Goal: Information Seeking & Learning: Learn about a topic

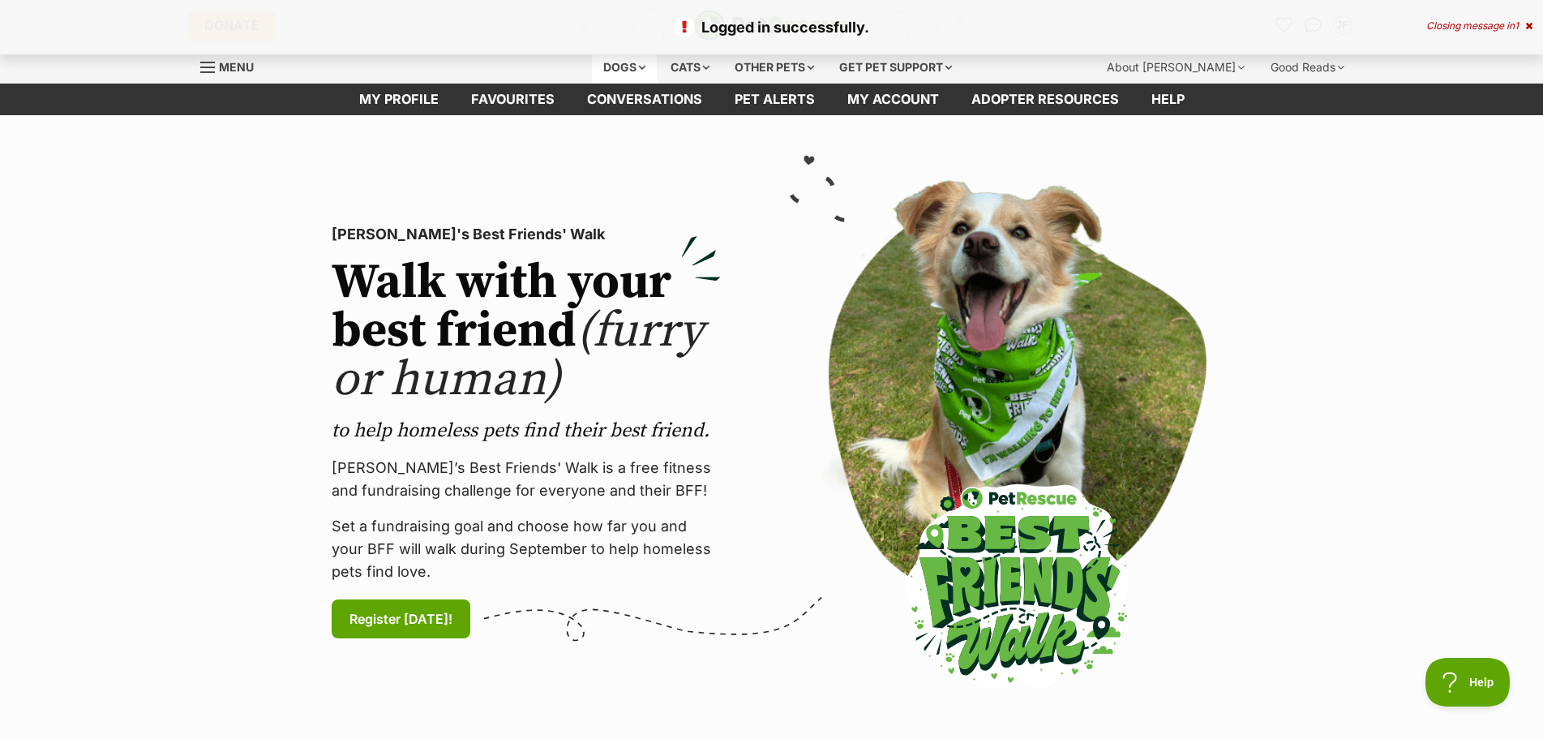
click at [630, 67] on div "Dogs" at bounding box center [624, 67] width 65 height 32
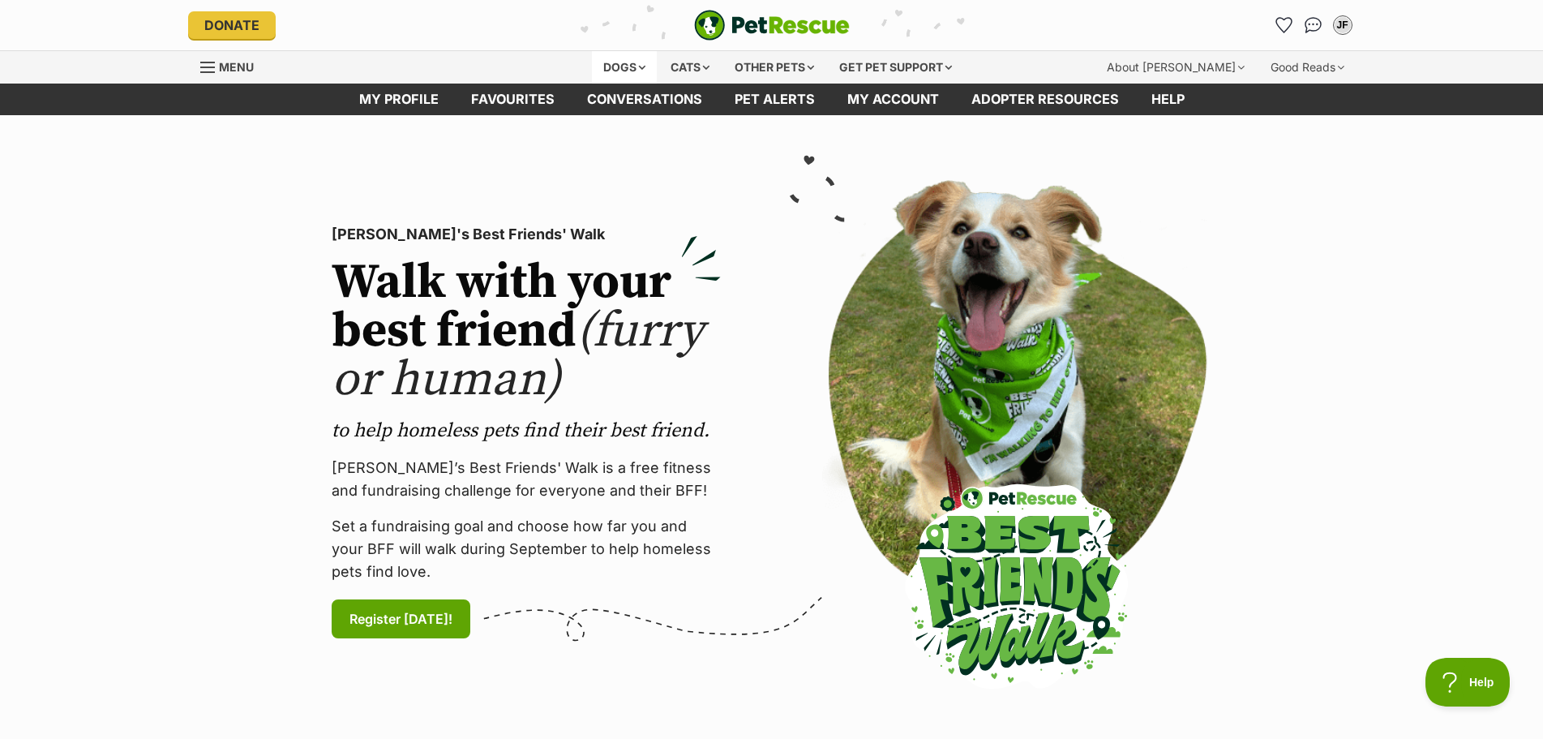
click at [630, 67] on div "Dogs" at bounding box center [624, 67] width 65 height 32
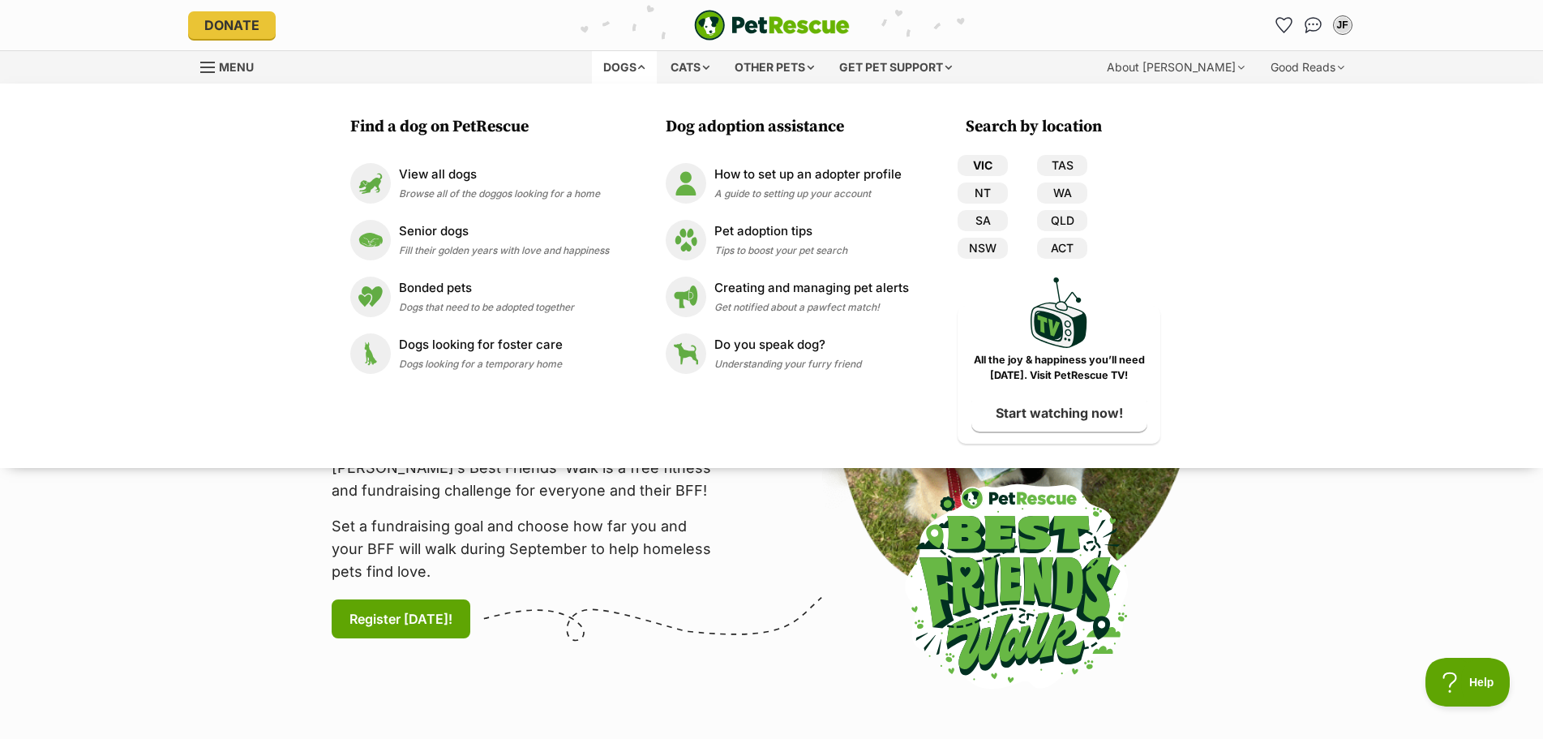
click at [992, 163] on link "VIC" at bounding box center [983, 165] width 50 height 21
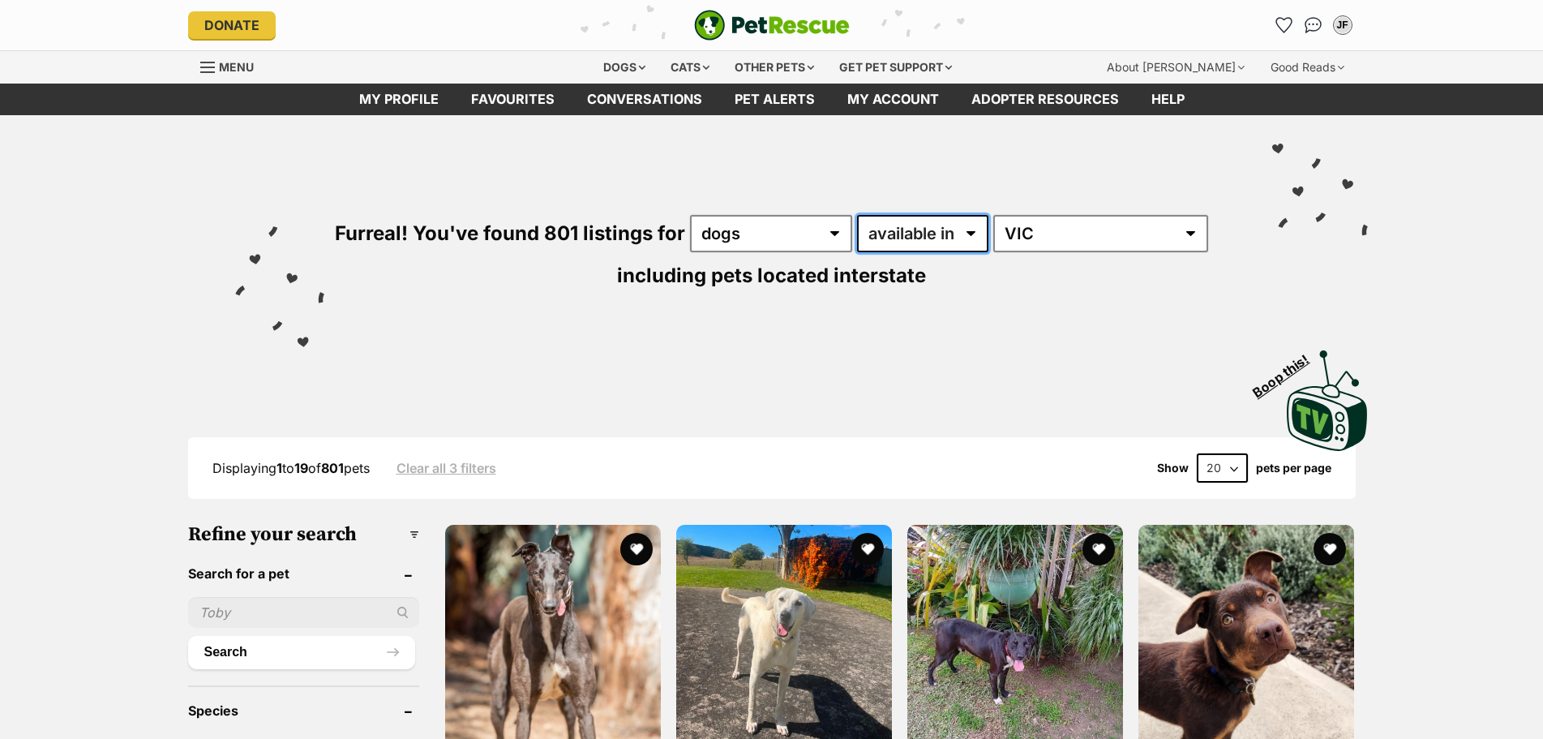
click at [886, 244] on select "available in located in" at bounding box center [922, 233] width 131 height 37
select select "disabled"
click at [858, 215] on select "available in located in" at bounding box center [922, 233] width 131 height 37
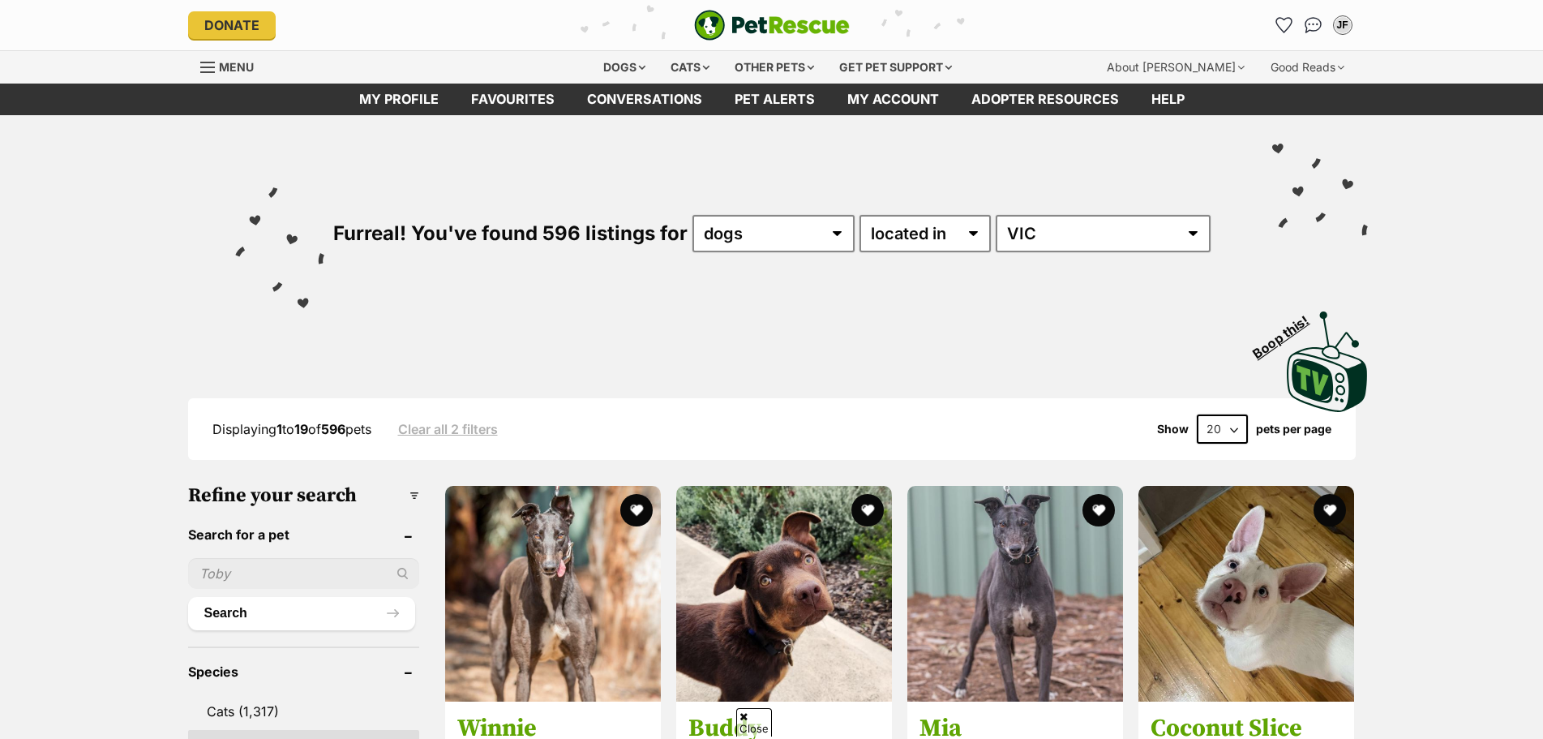
click at [1230, 398] on div "Displaying 1 to 19 of 596 pets Clear all 2 filters Show 20 40 60 pets per page" at bounding box center [772, 429] width 1168 height 62
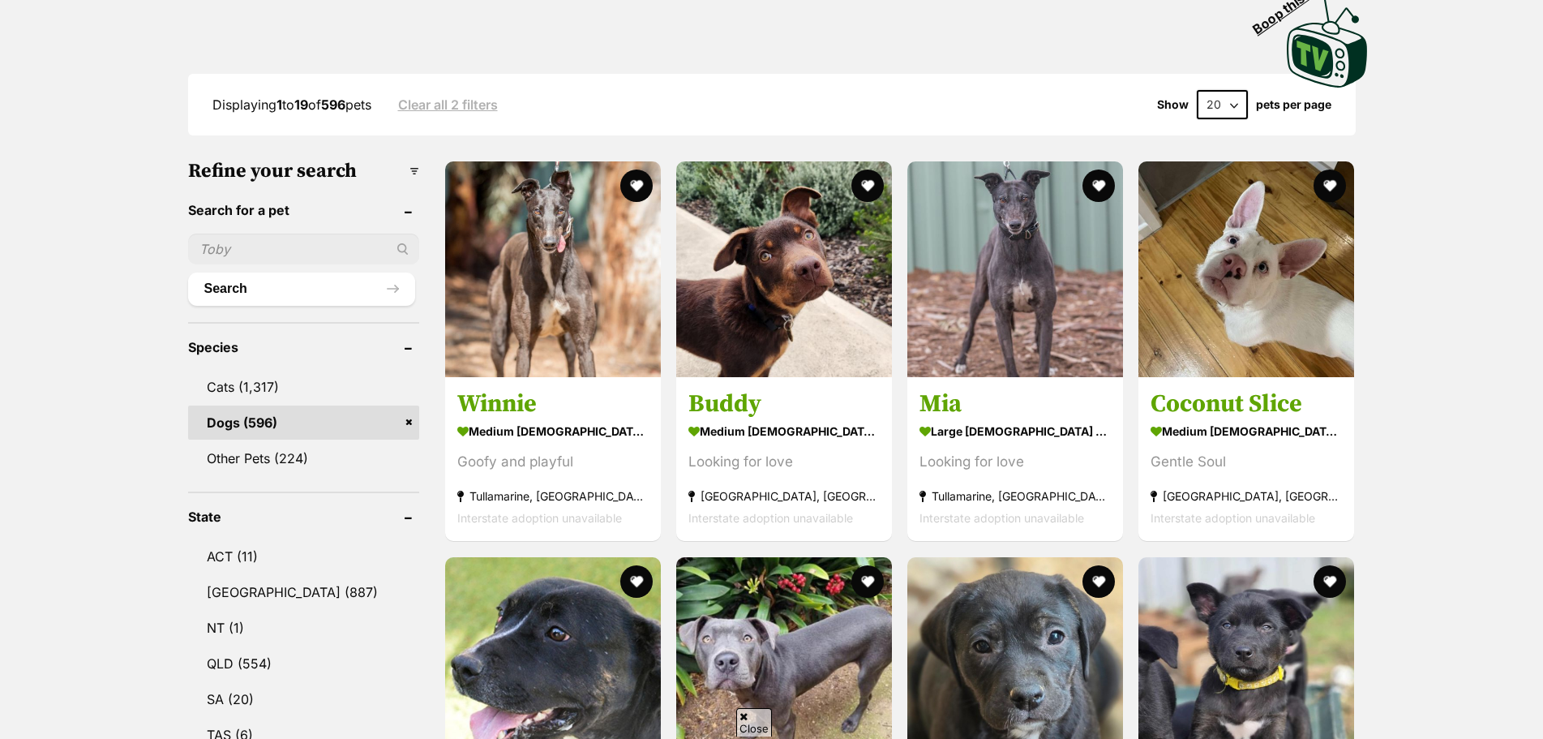
click at [1228, 110] on select "20 40 60" at bounding box center [1222, 104] width 51 height 29
select select "60"
click at [1197, 90] on select "20 40 60" at bounding box center [1222, 104] width 51 height 29
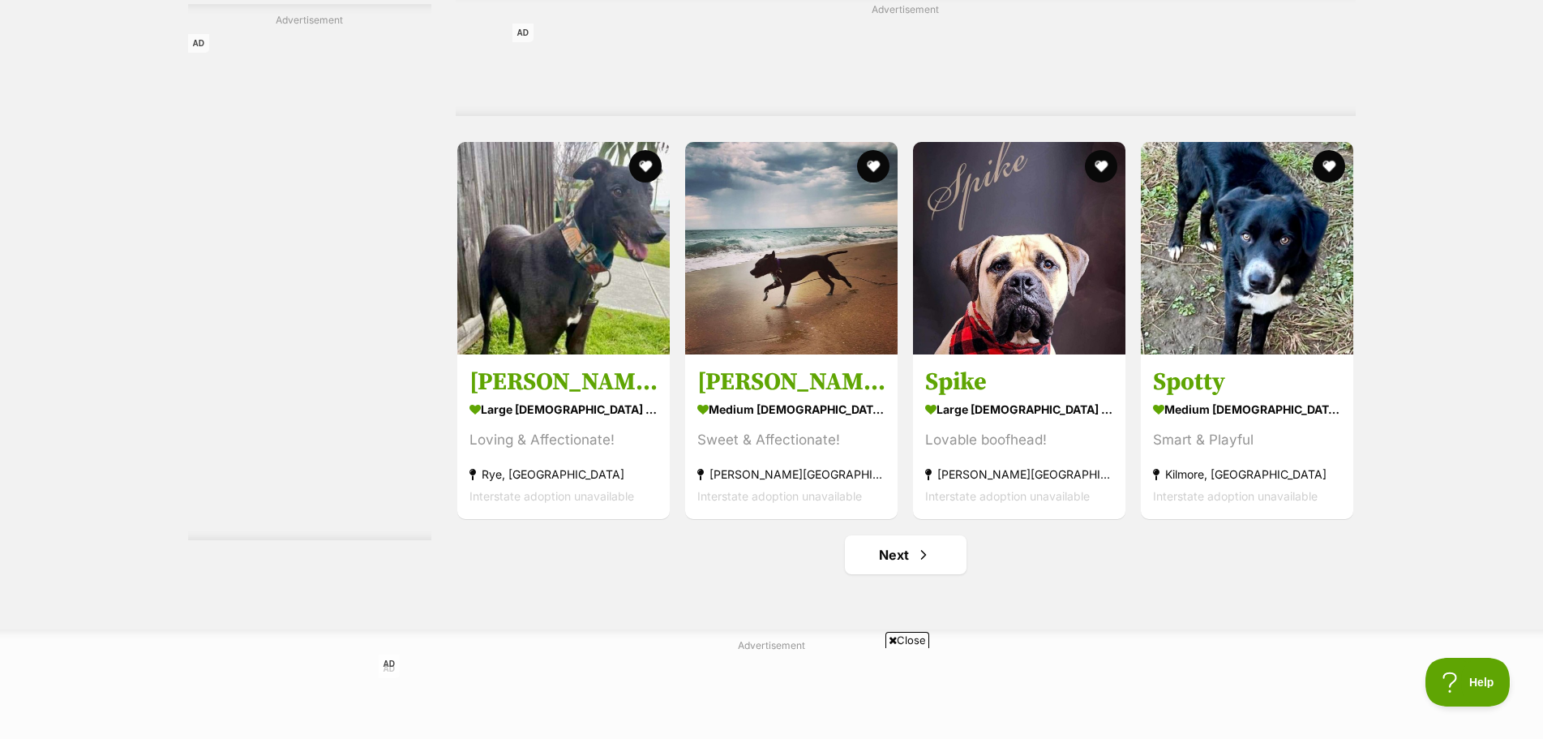
scroll to position [7297, 0]
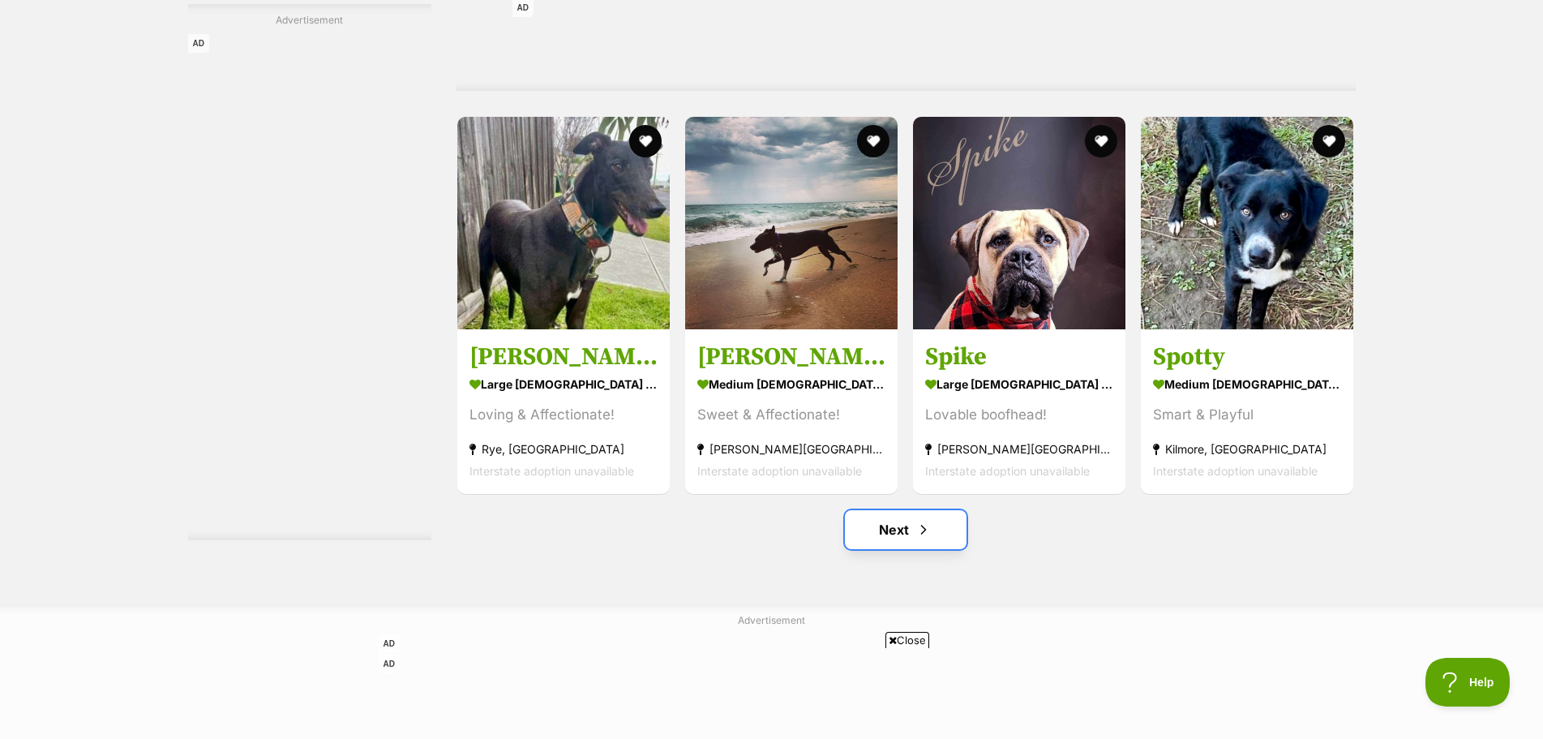
click at [899, 549] on link "Next" at bounding box center [906, 529] width 122 height 39
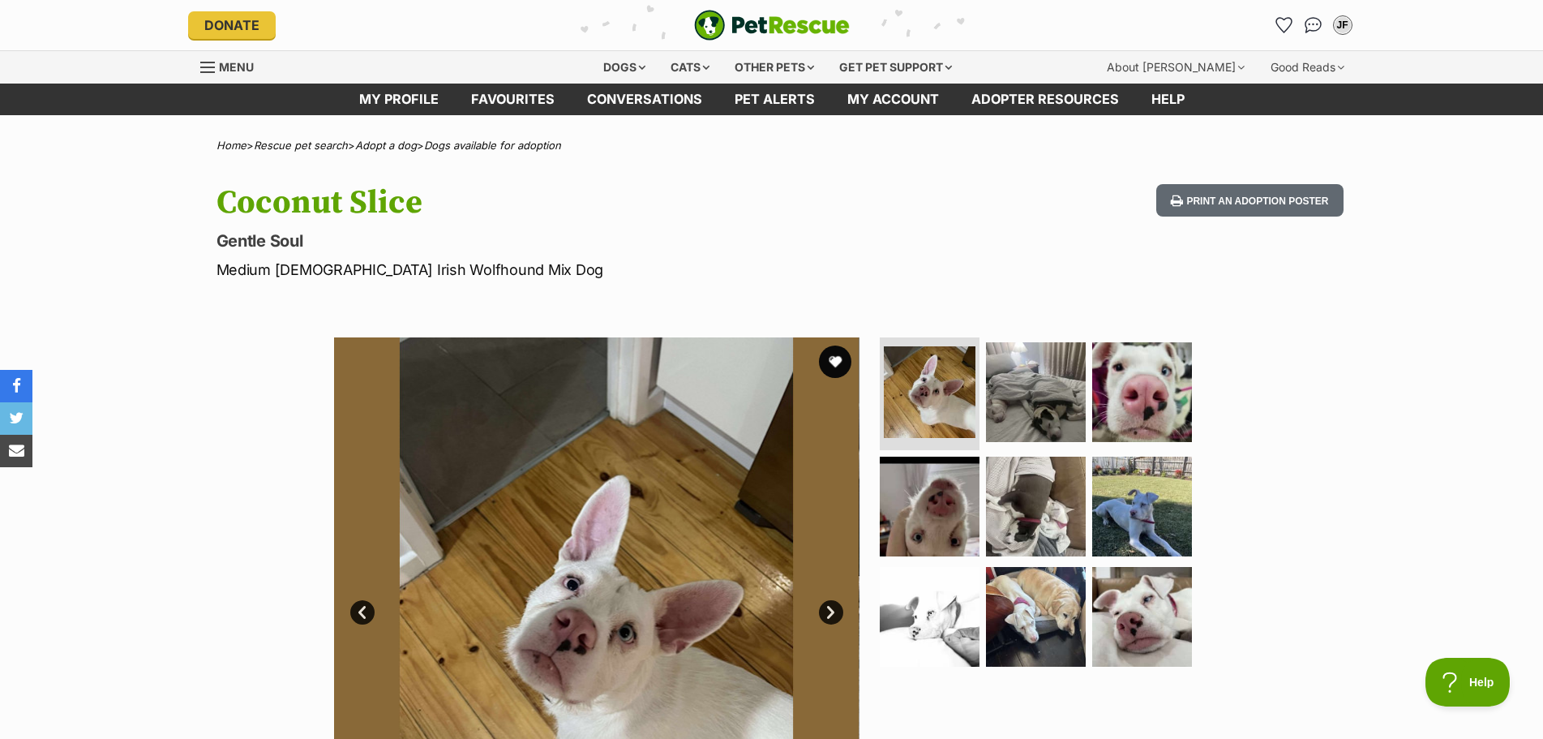
scroll to position [162, 0]
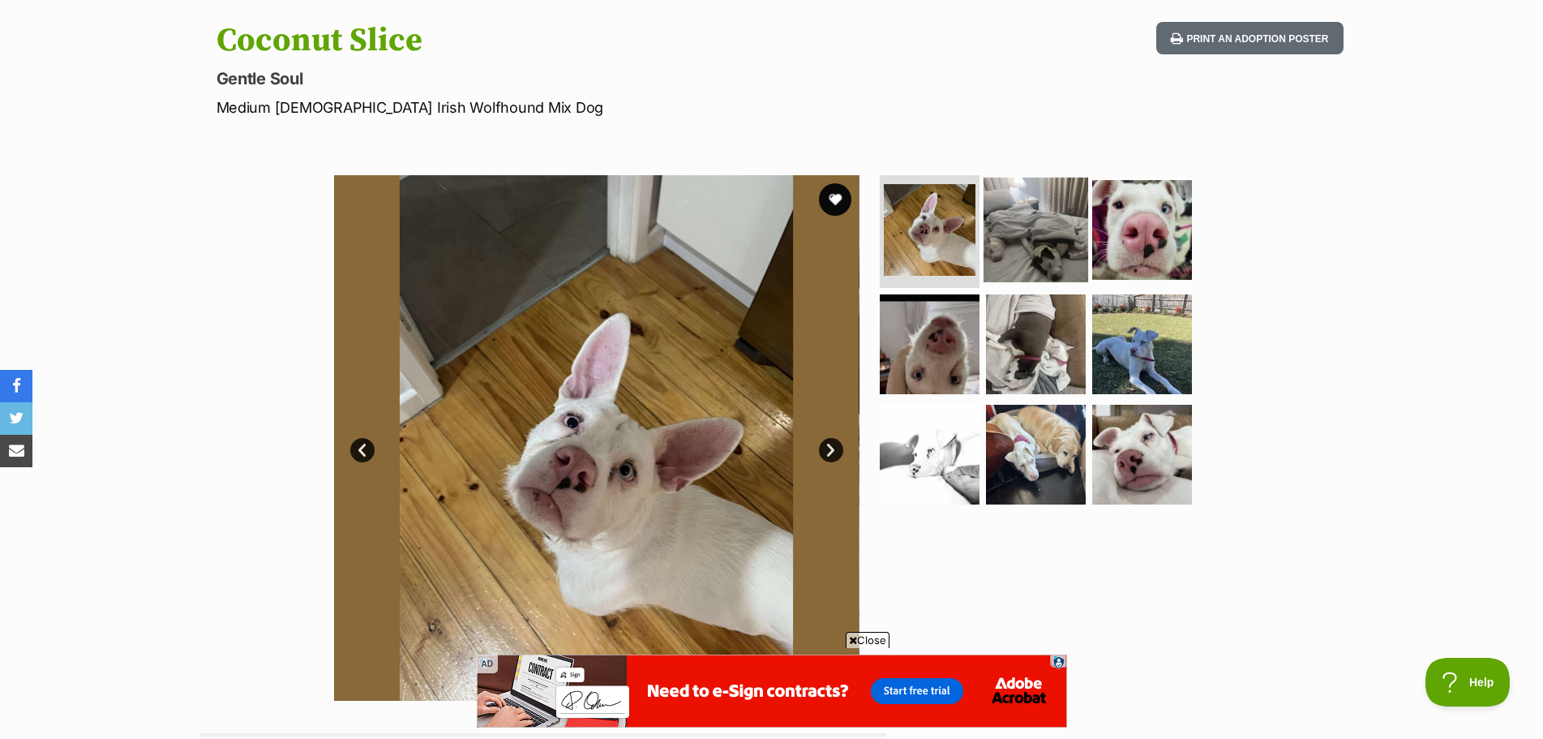
click at [1011, 211] on img at bounding box center [1036, 229] width 105 height 105
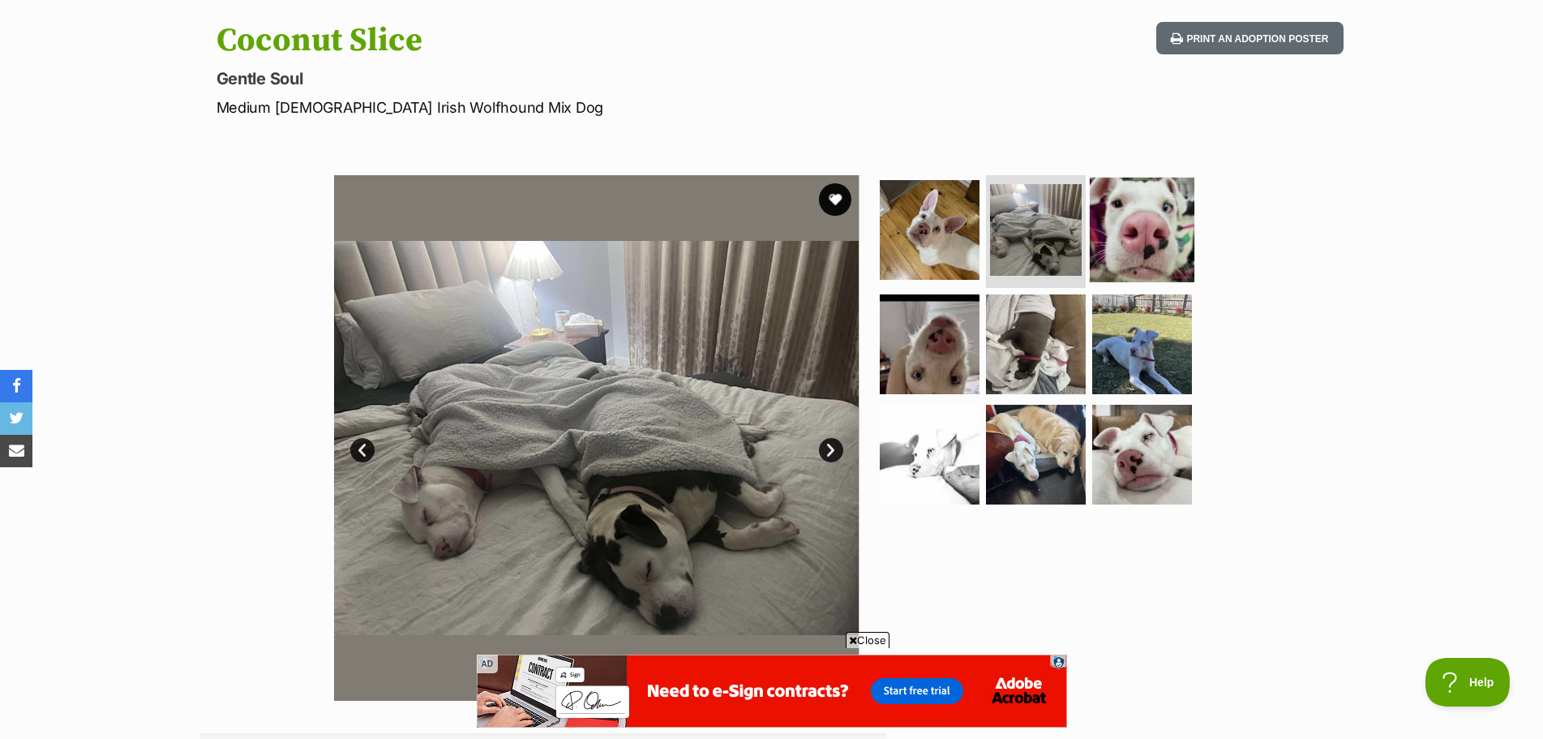
click at [1121, 223] on img at bounding box center [1142, 229] width 105 height 105
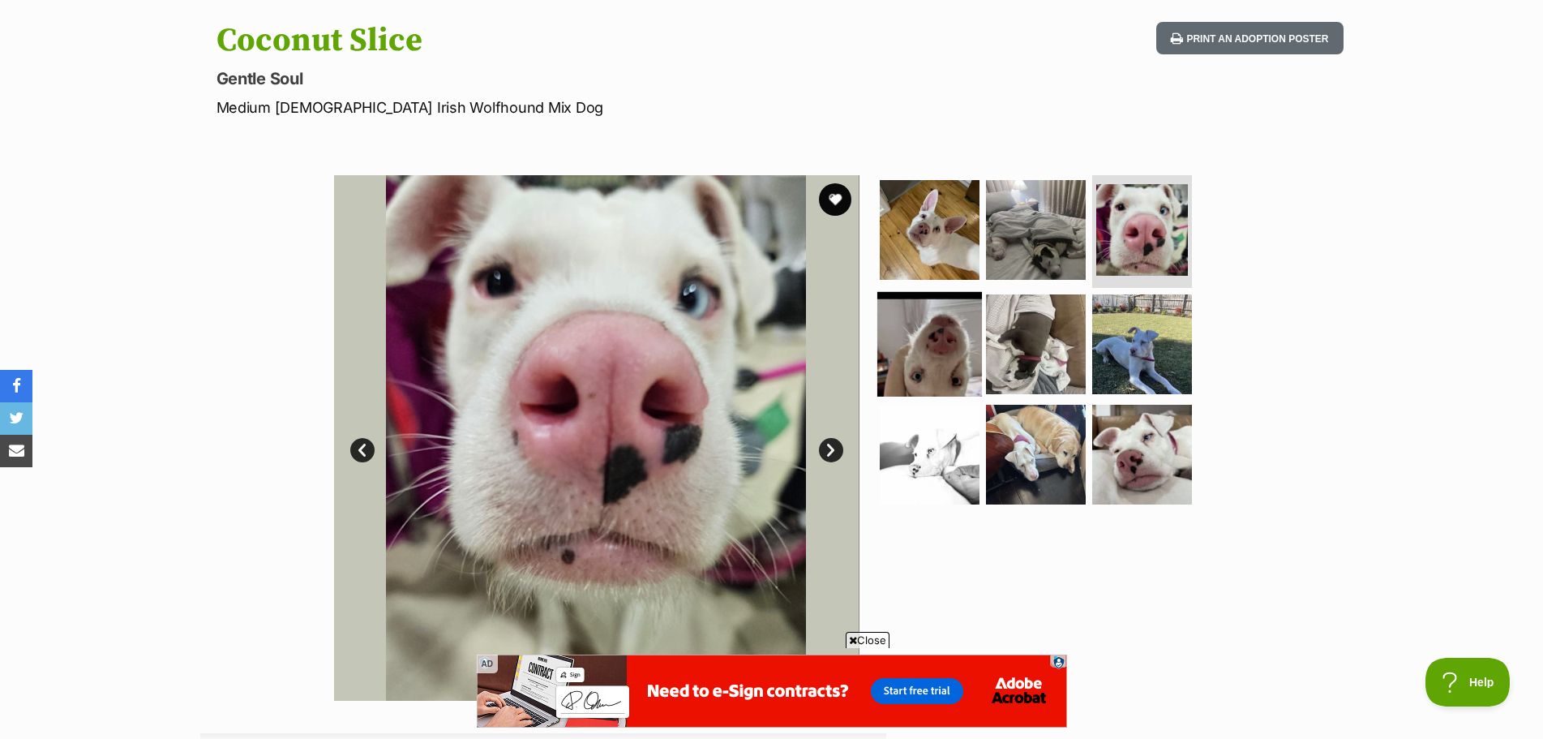
click at [976, 325] on img at bounding box center [929, 344] width 105 height 105
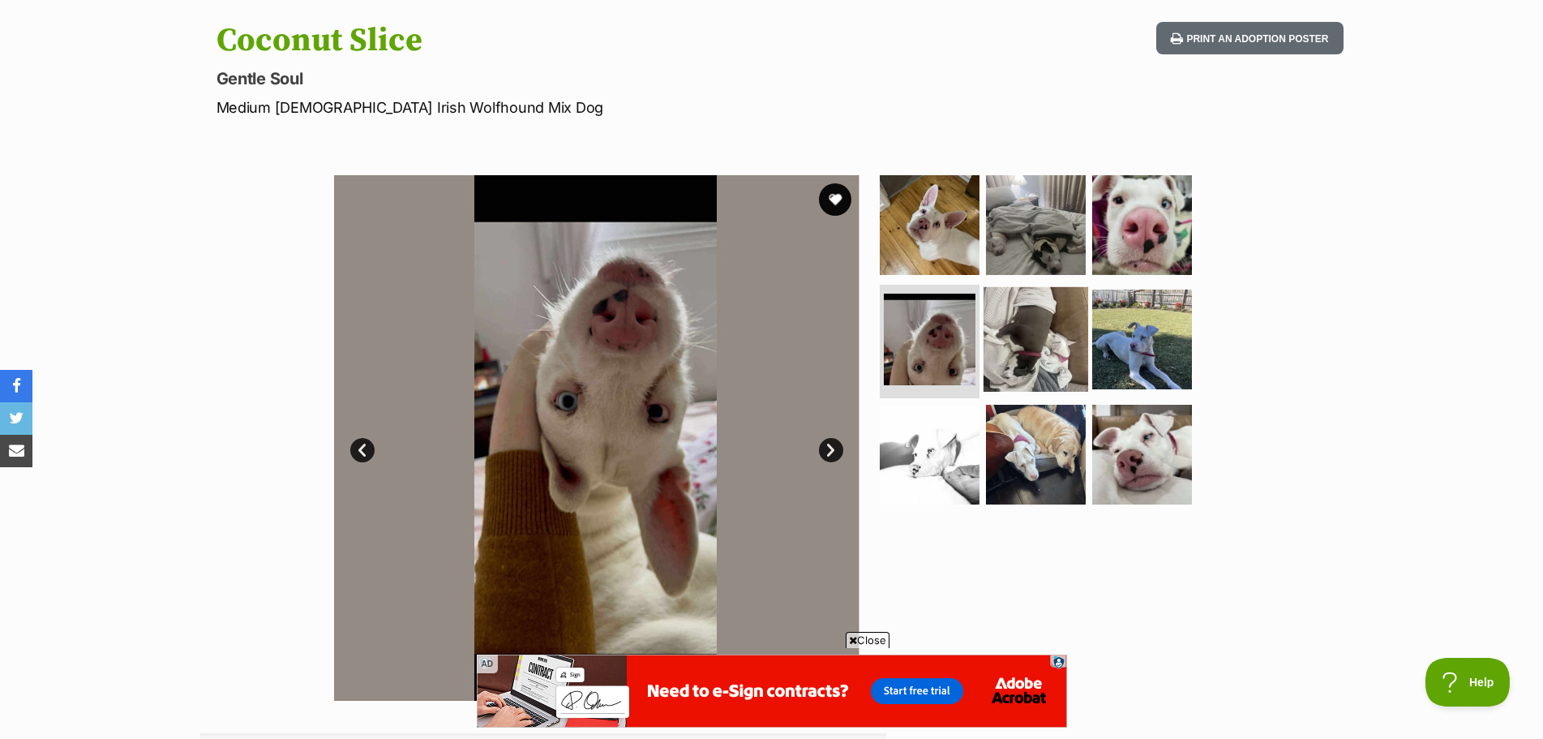
scroll to position [0, 0]
click at [992, 332] on img at bounding box center [1036, 339] width 105 height 105
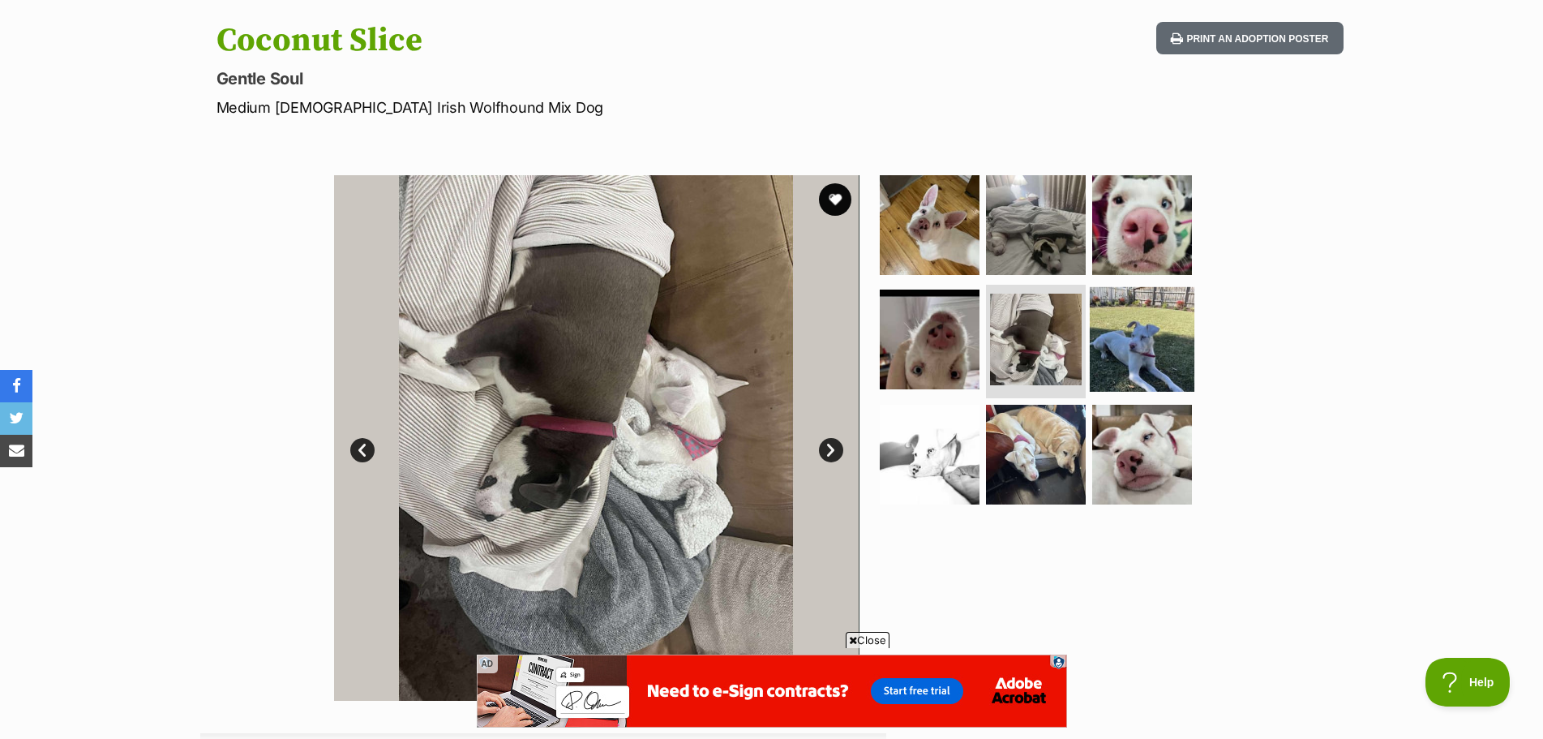
click at [1138, 337] on img at bounding box center [1142, 339] width 105 height 105
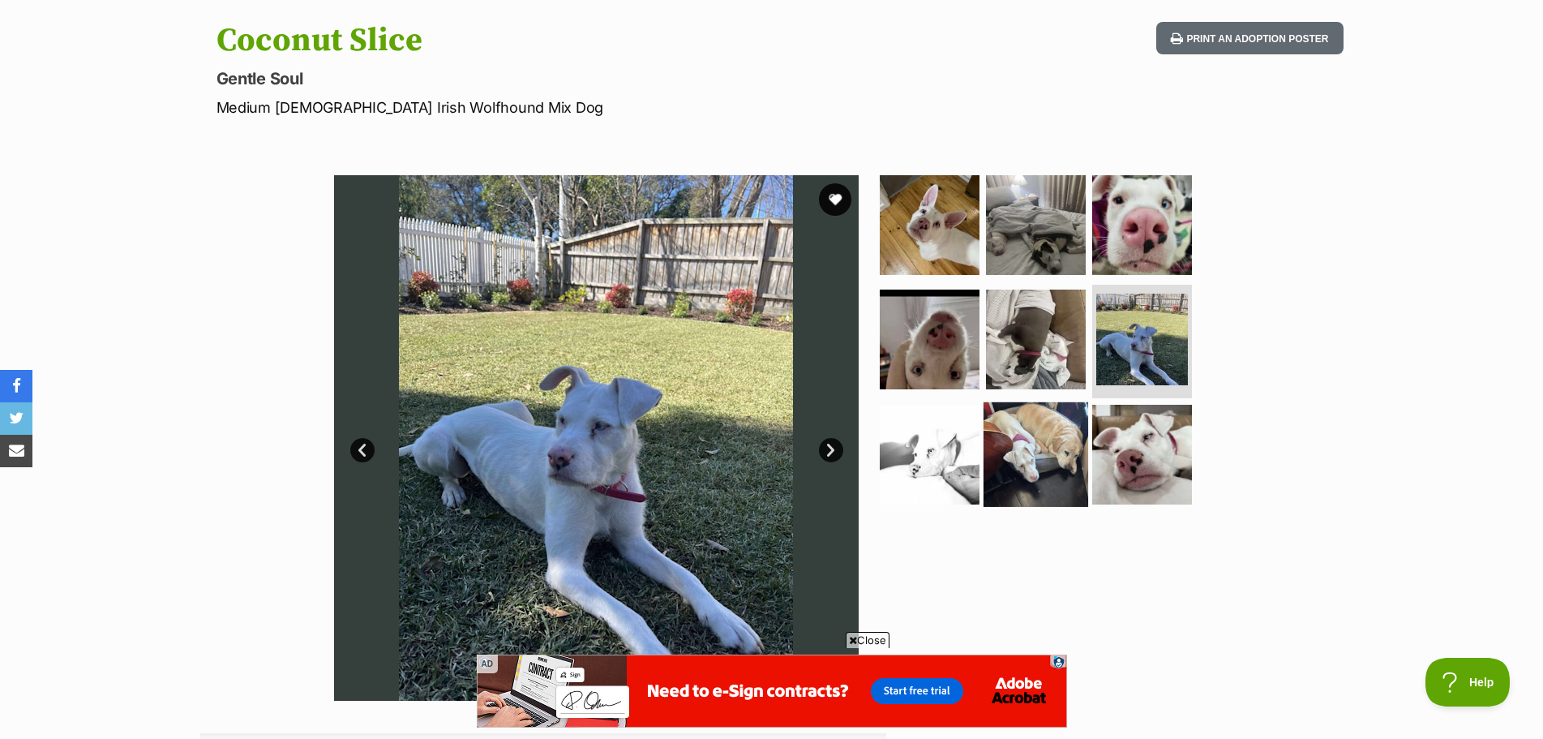
scroll to position [243, 0]
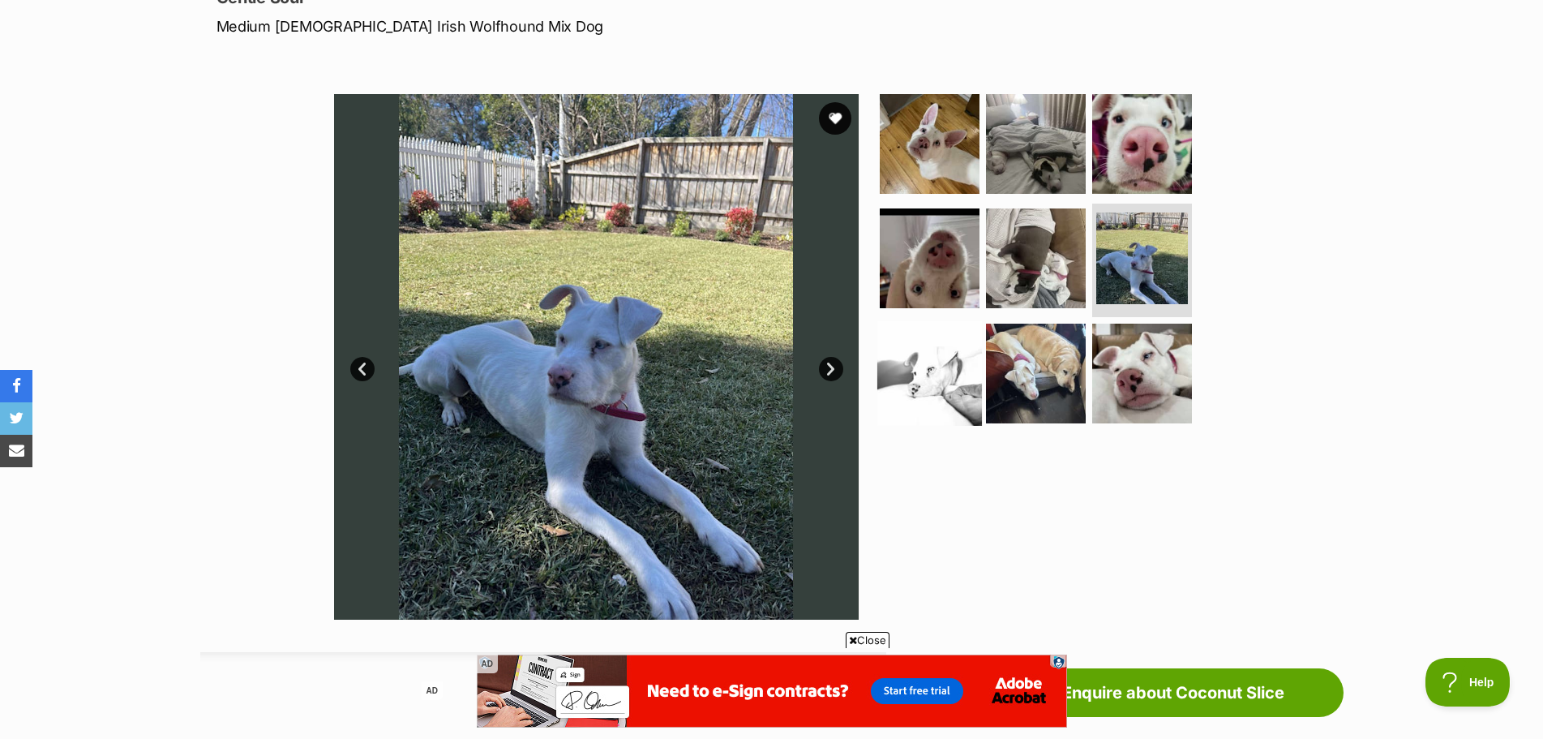
click at [963, 374] on img at bounding box center [929, 373] width 105 height 105
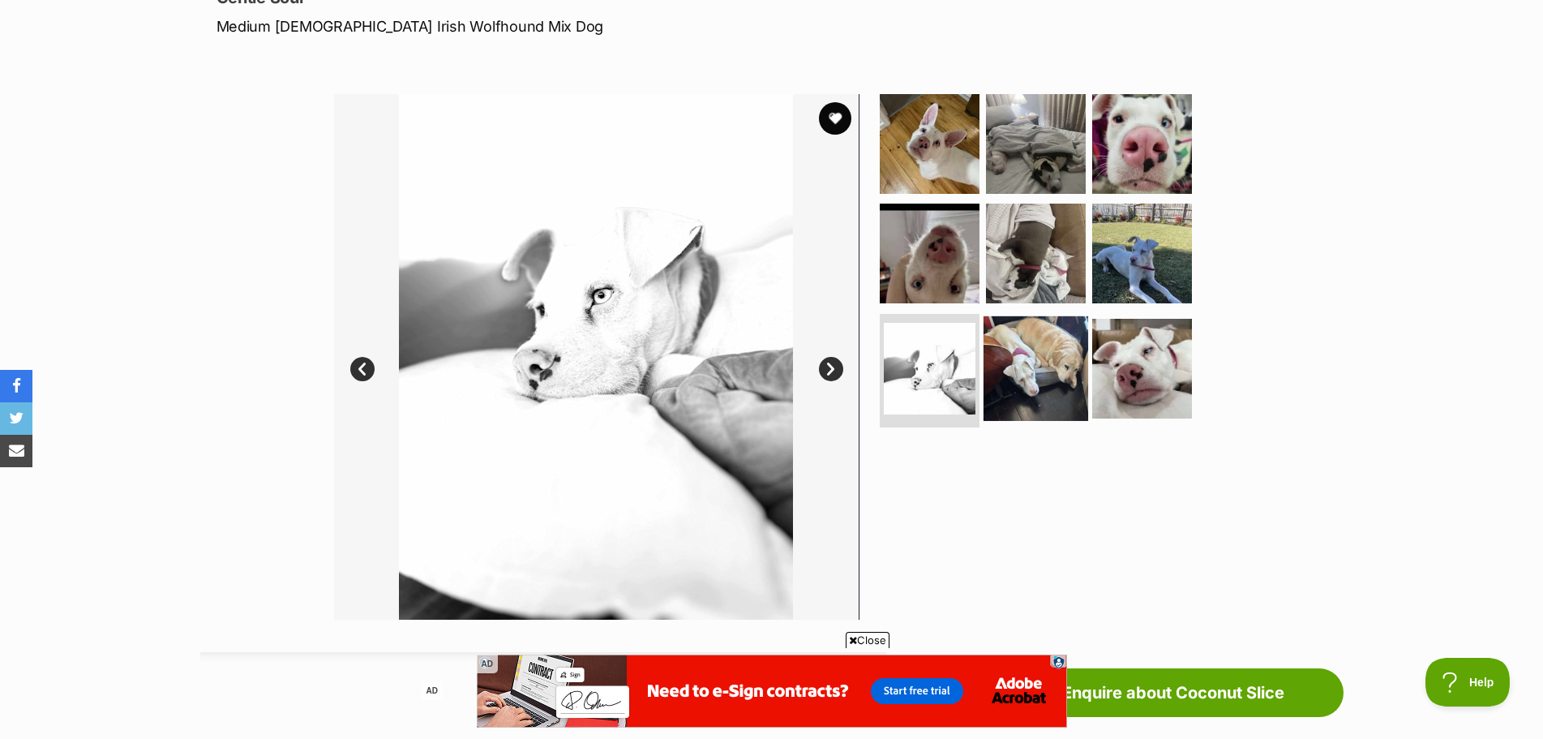
click at [1061, 371] on img at bounding box center [1036, 368] width 105 height 105
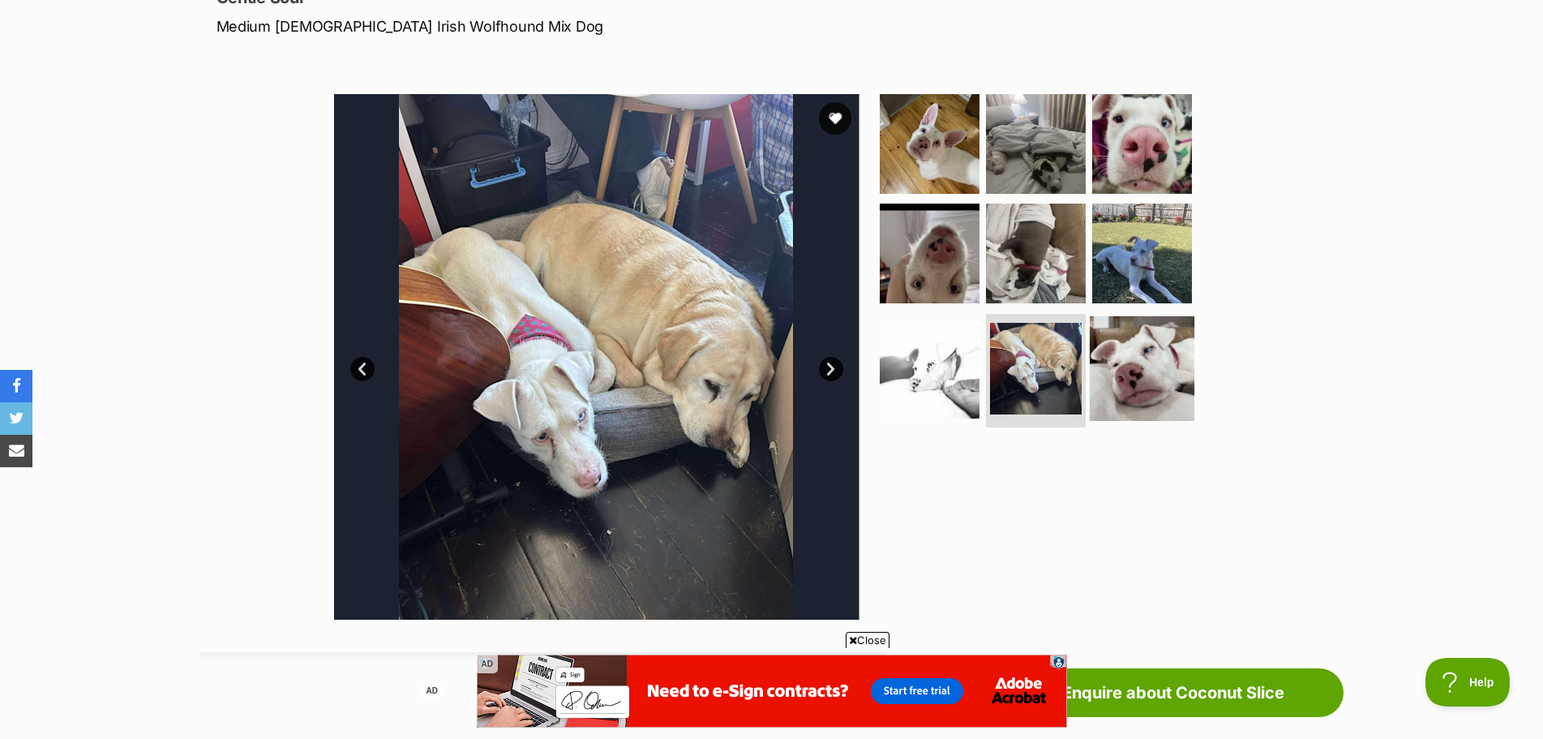
click at [1152, 371] on img at bounding box center [1142, 368] width 105 height 105
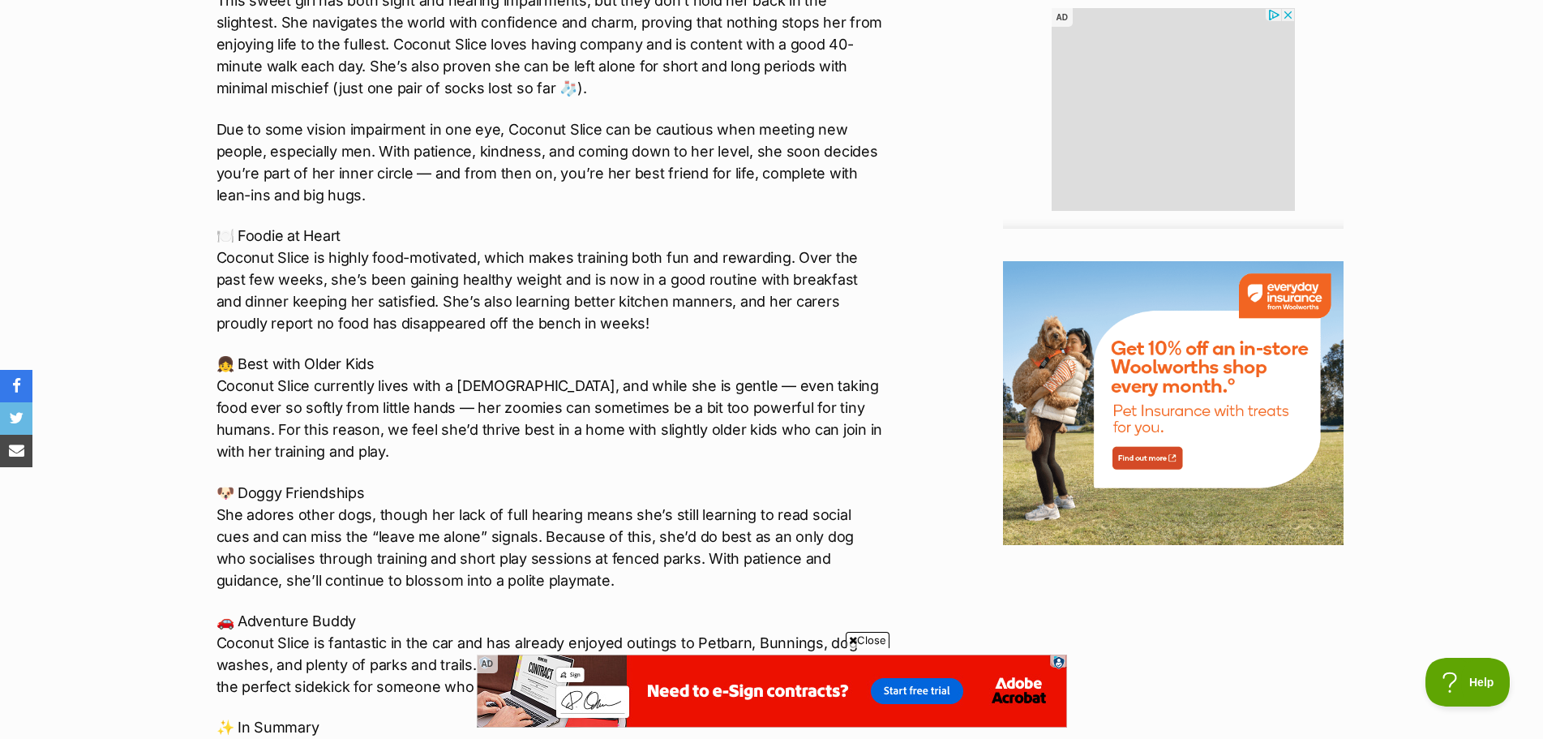
scroll to position [1946, 0]
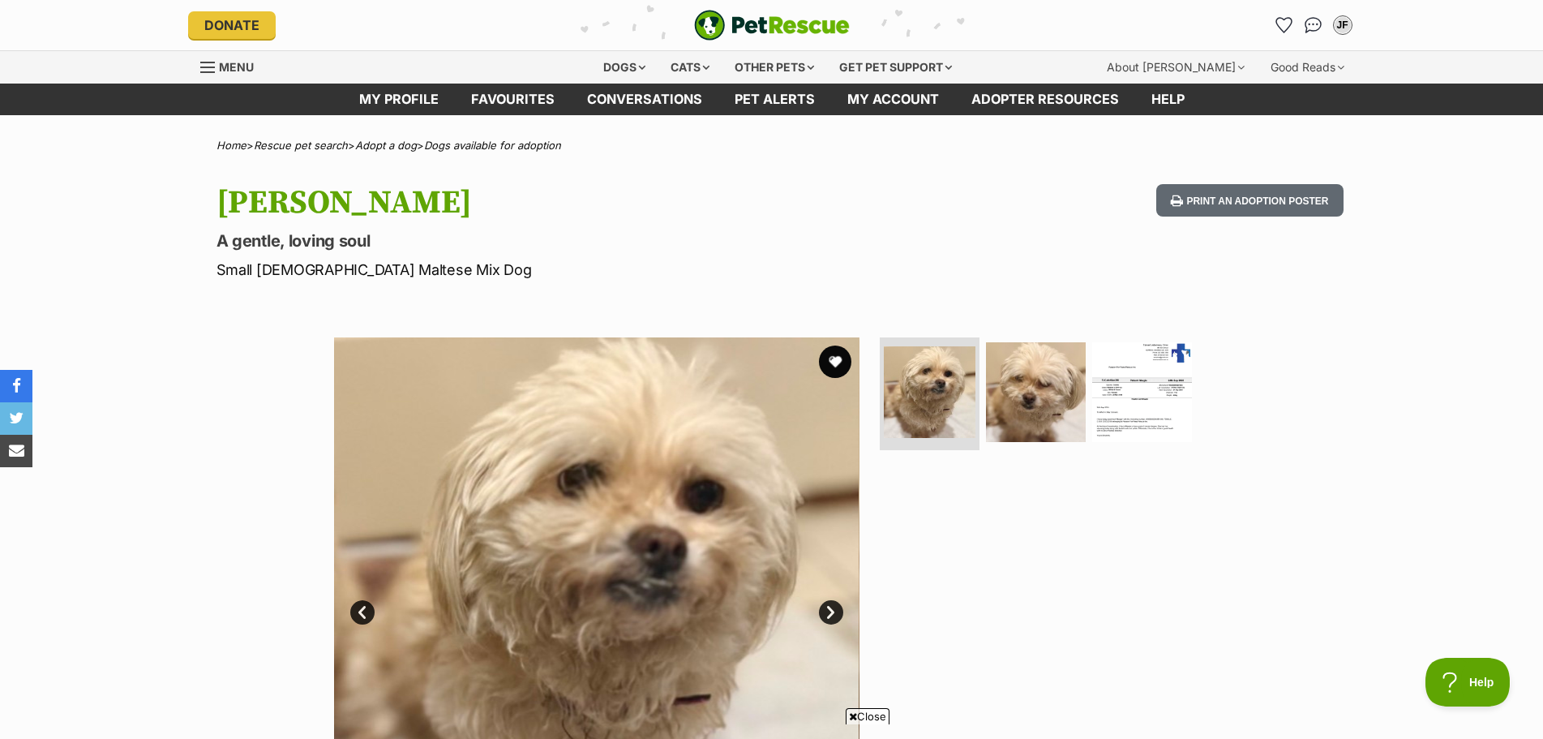
scroll to position [324, 0]
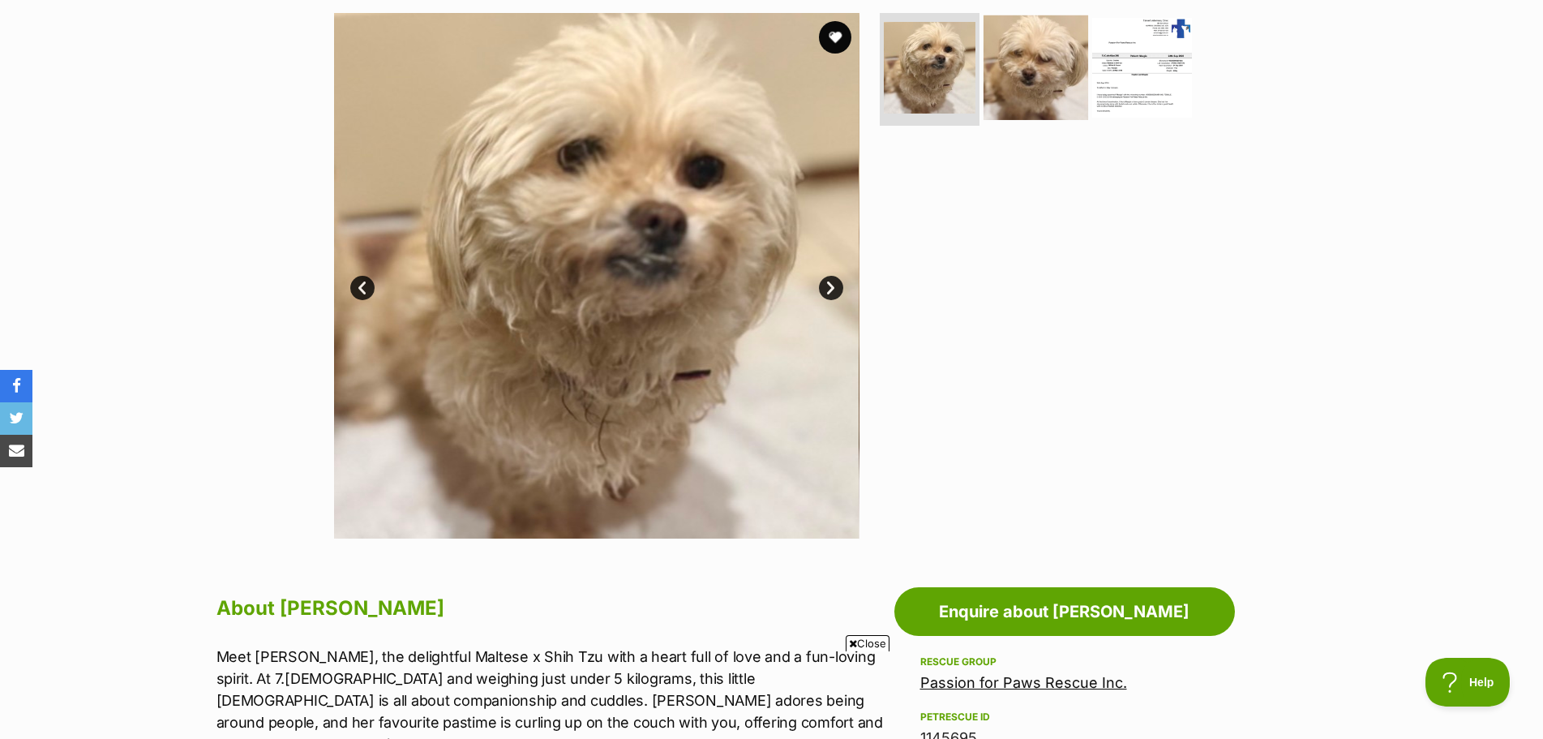
click at [1038, 119] on img at bounding box center [1036, 67] width 105 height 105
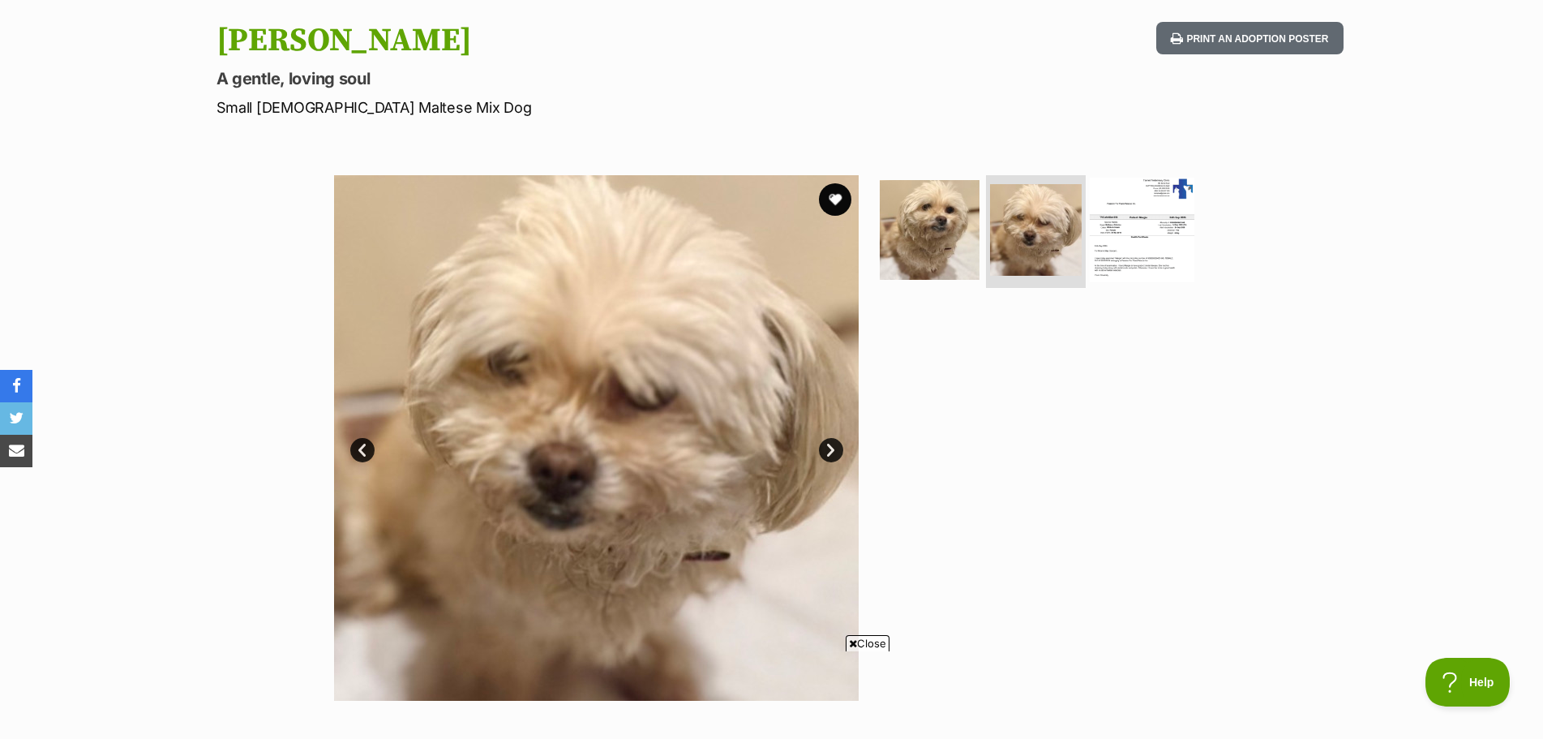
click at [1149, 225] on img at bounding box center [1142, 229] width 105 height 105
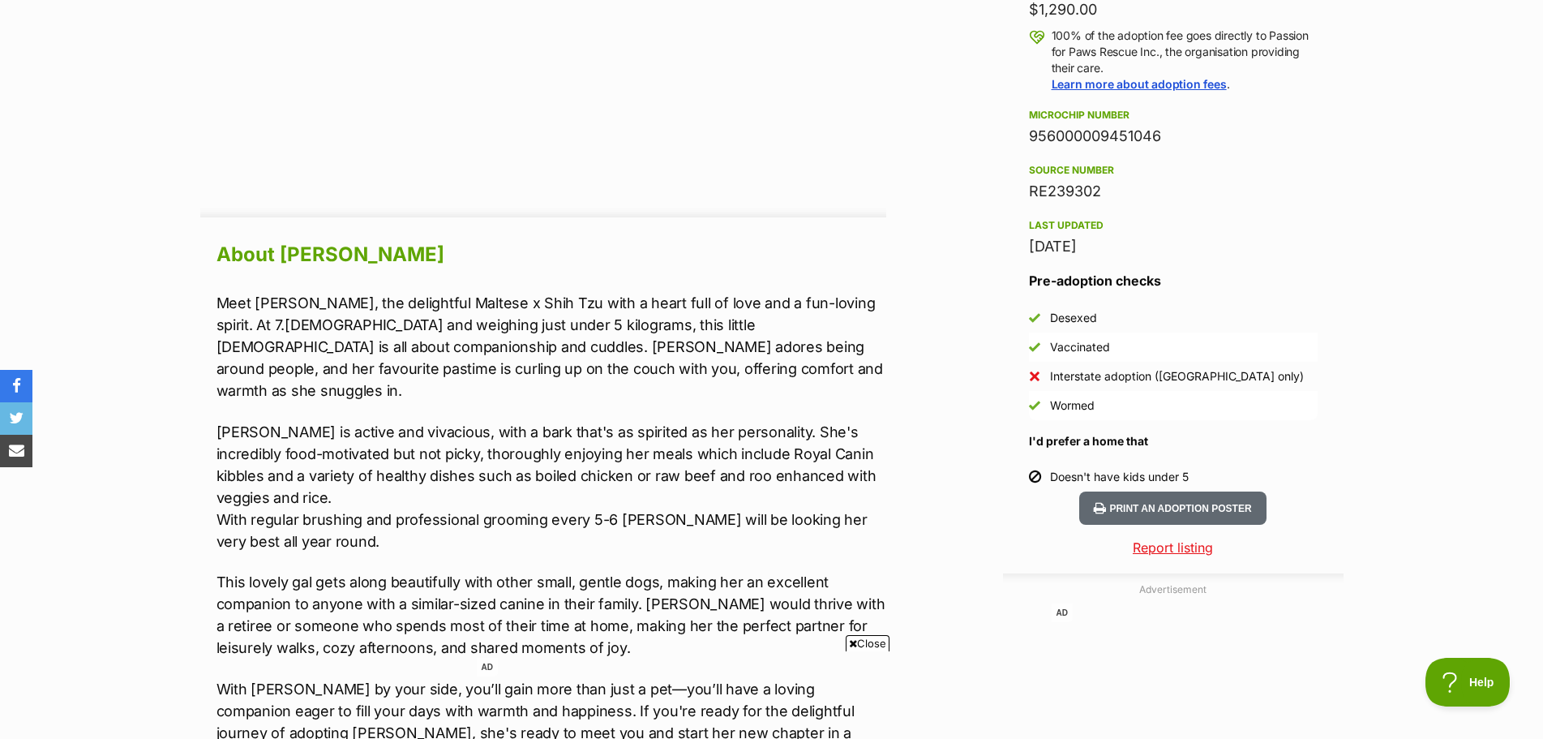
scroll to position [1216, 0]
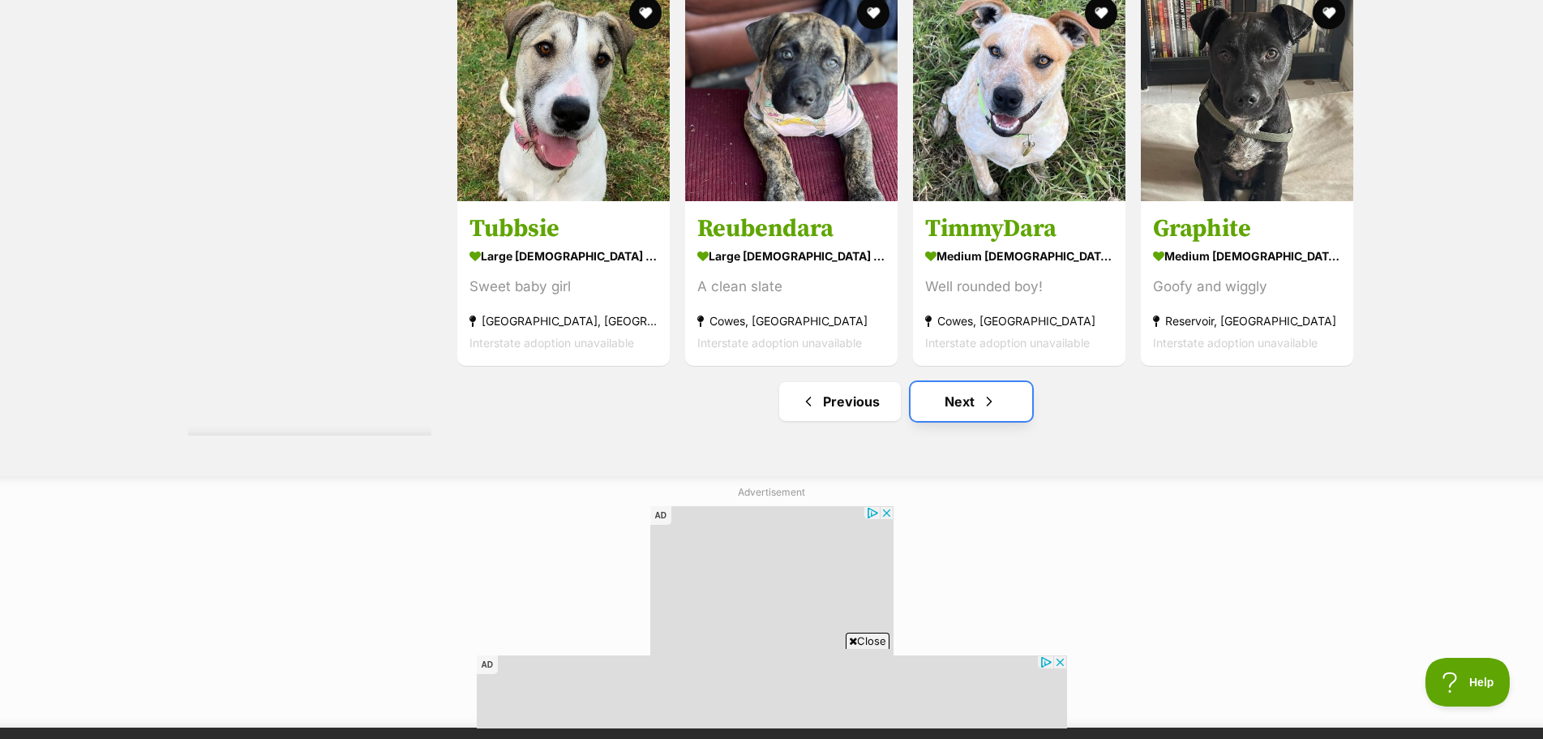
click at [977, 396] on link "Next" at bounding box center [972, 401] width 122 height 39
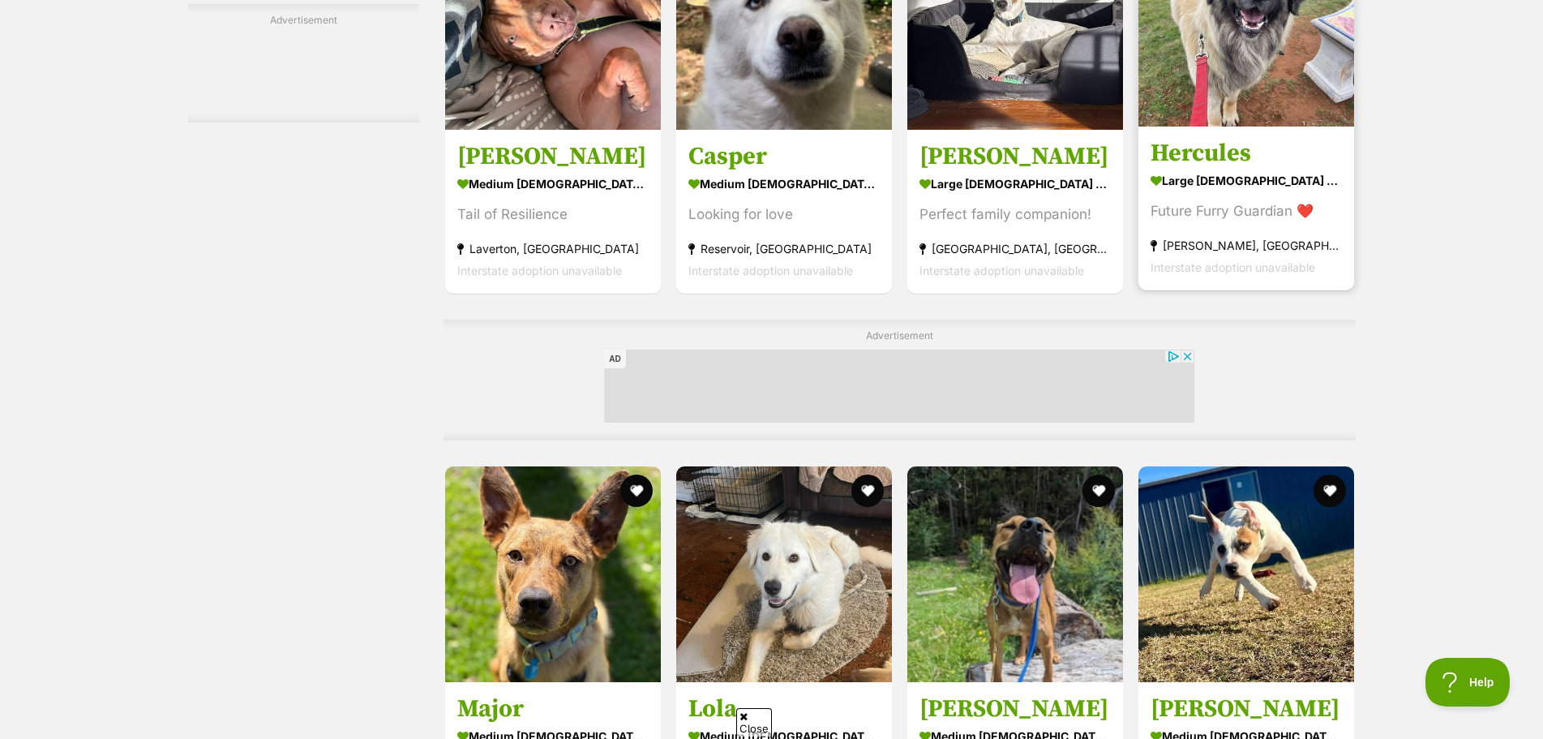
scroll to position [6324, 0]
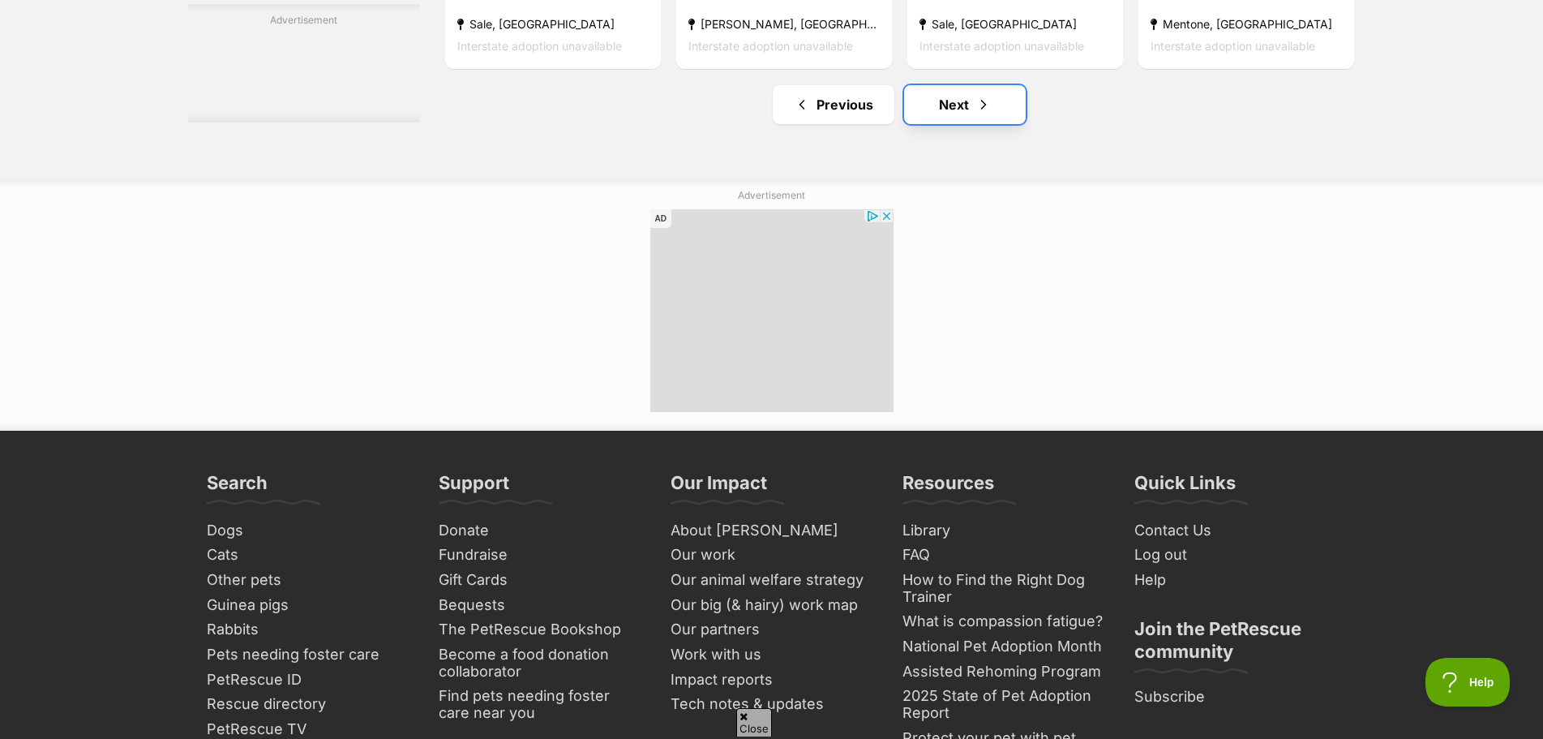
click at [986, 114] on span "Next page" at bounding box center [983, 104] width 16 height 19
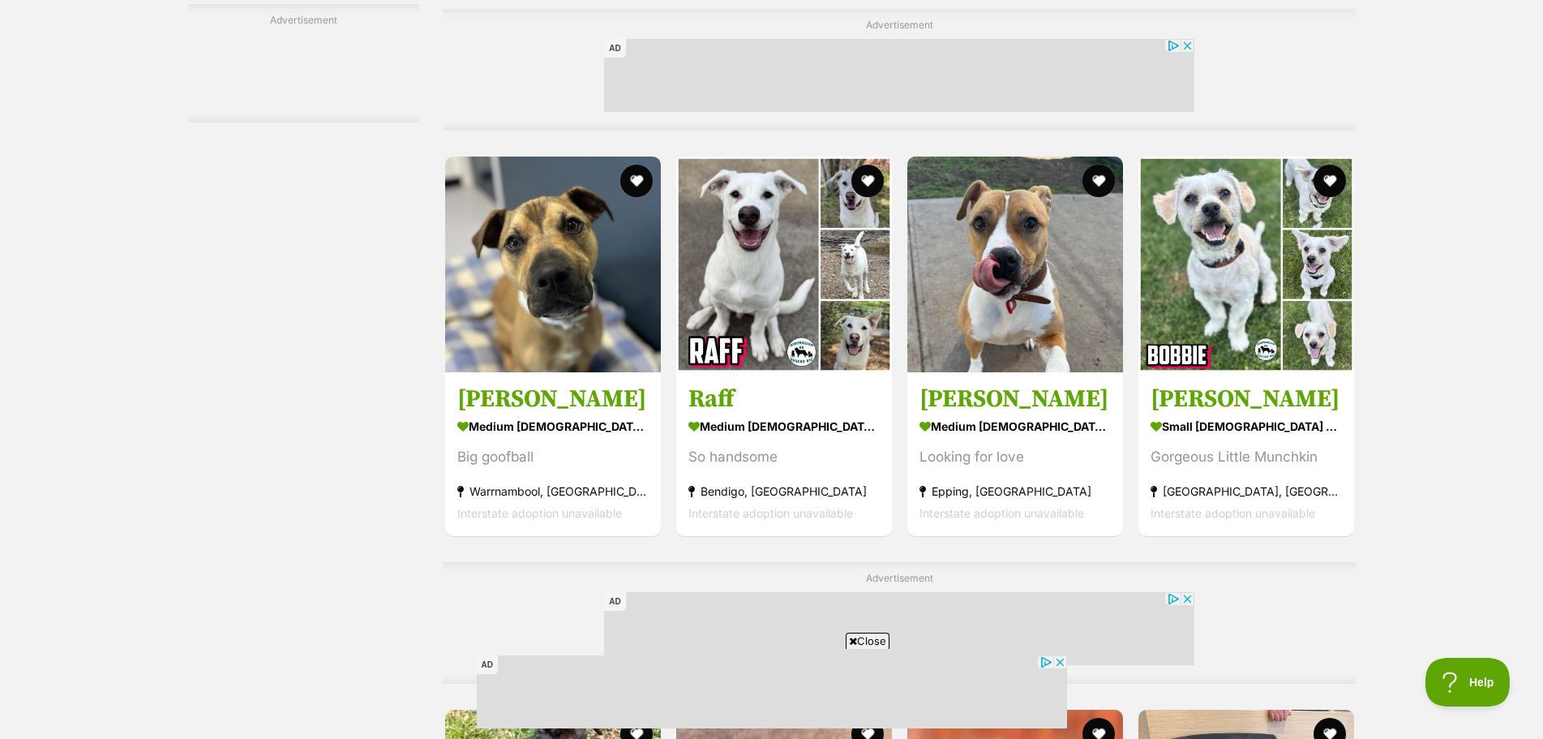
scroll to position [4297, 0]
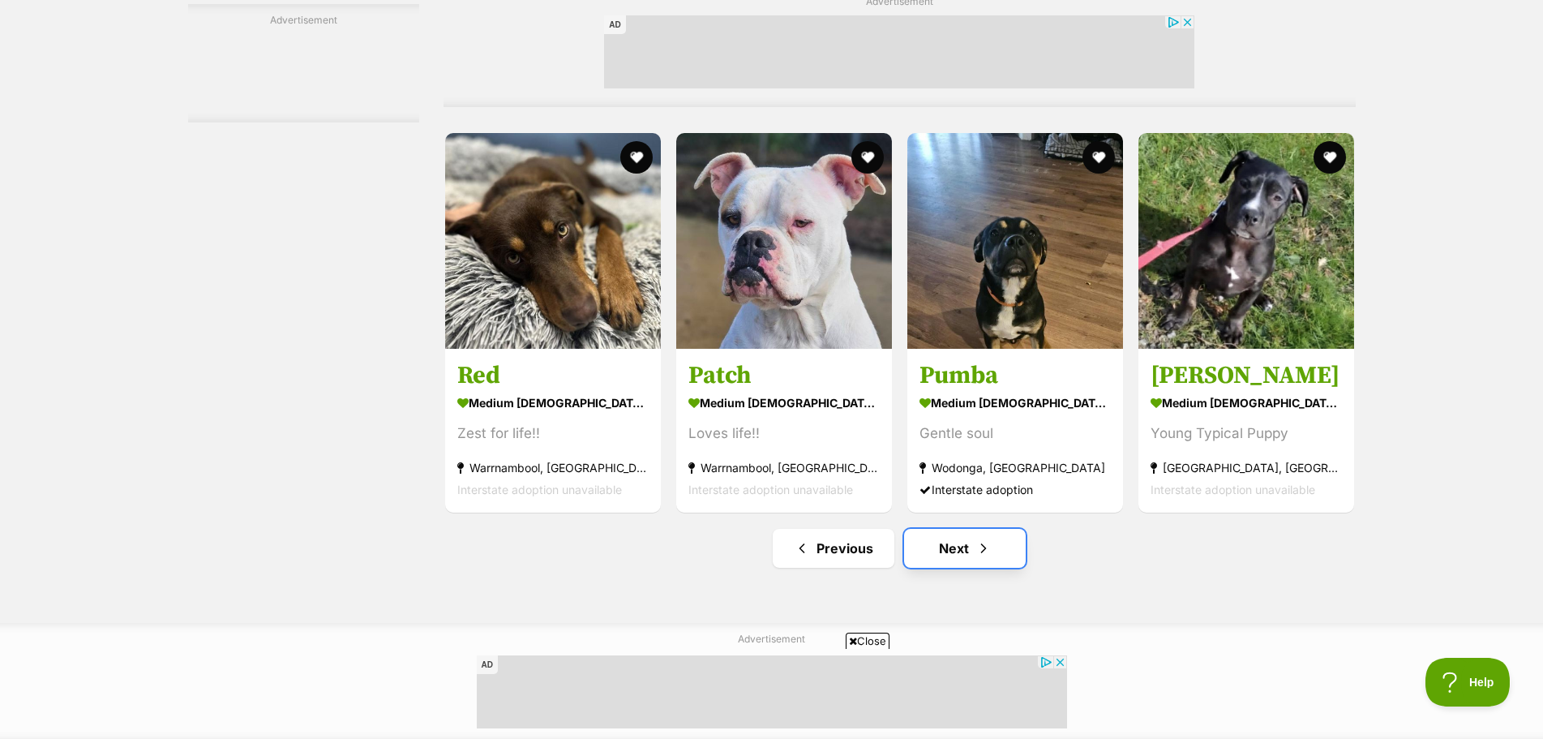
click at [975, 558] on span "Next page" at bounding box center [983, 547] width 16 height 19
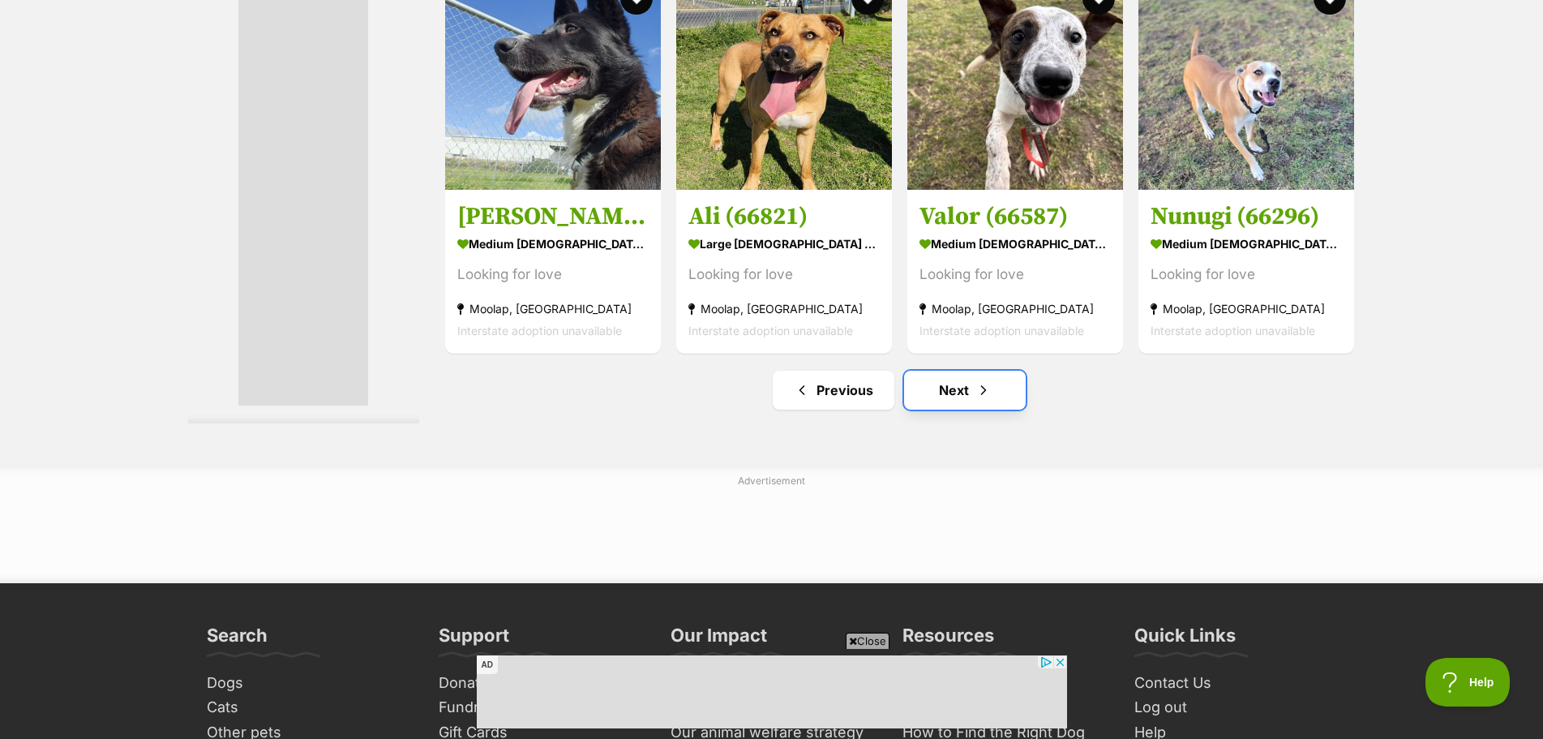
click at [988, 409] on link "Next" at bounding box center [965, 390] width 122 height 39
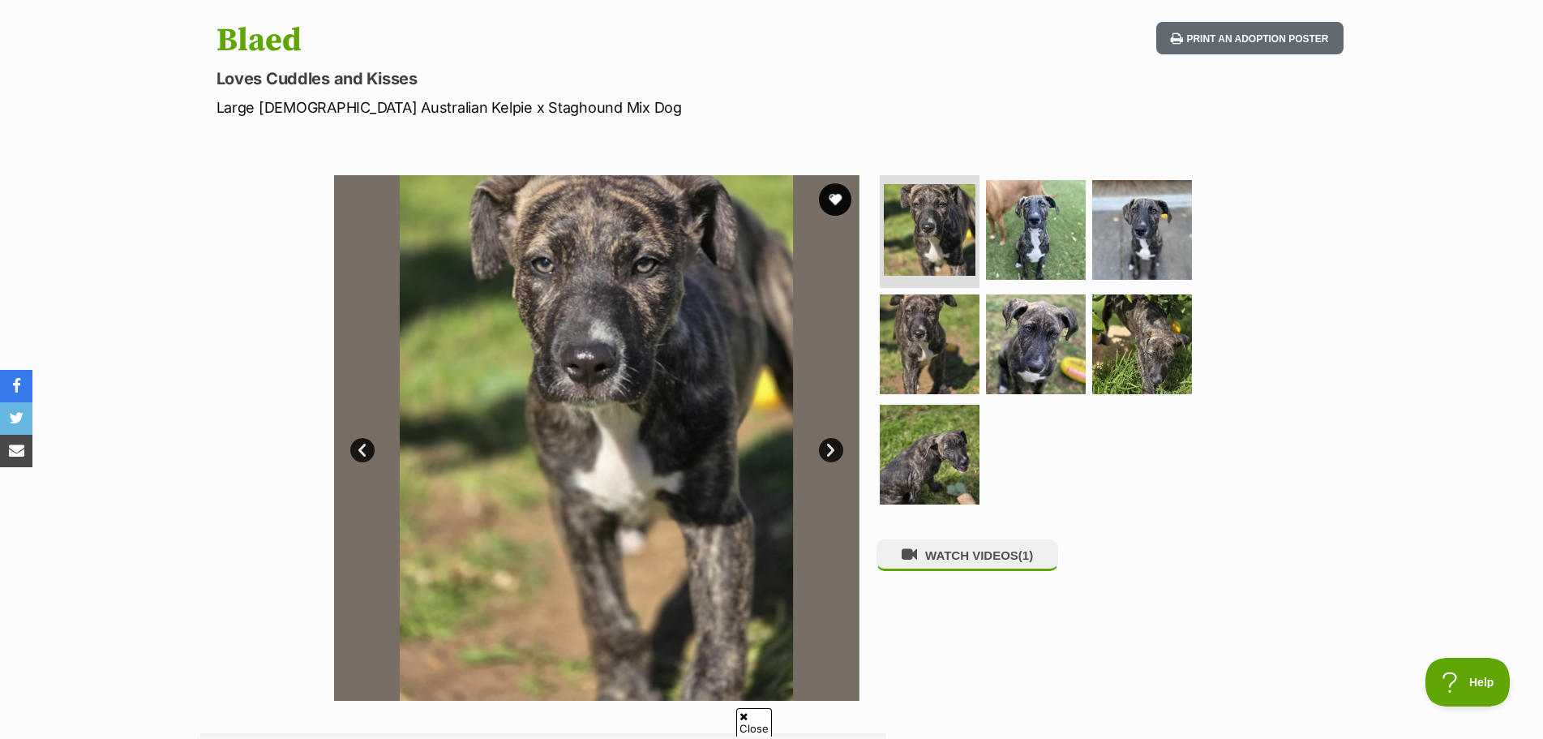
scroll to position [243, 0]
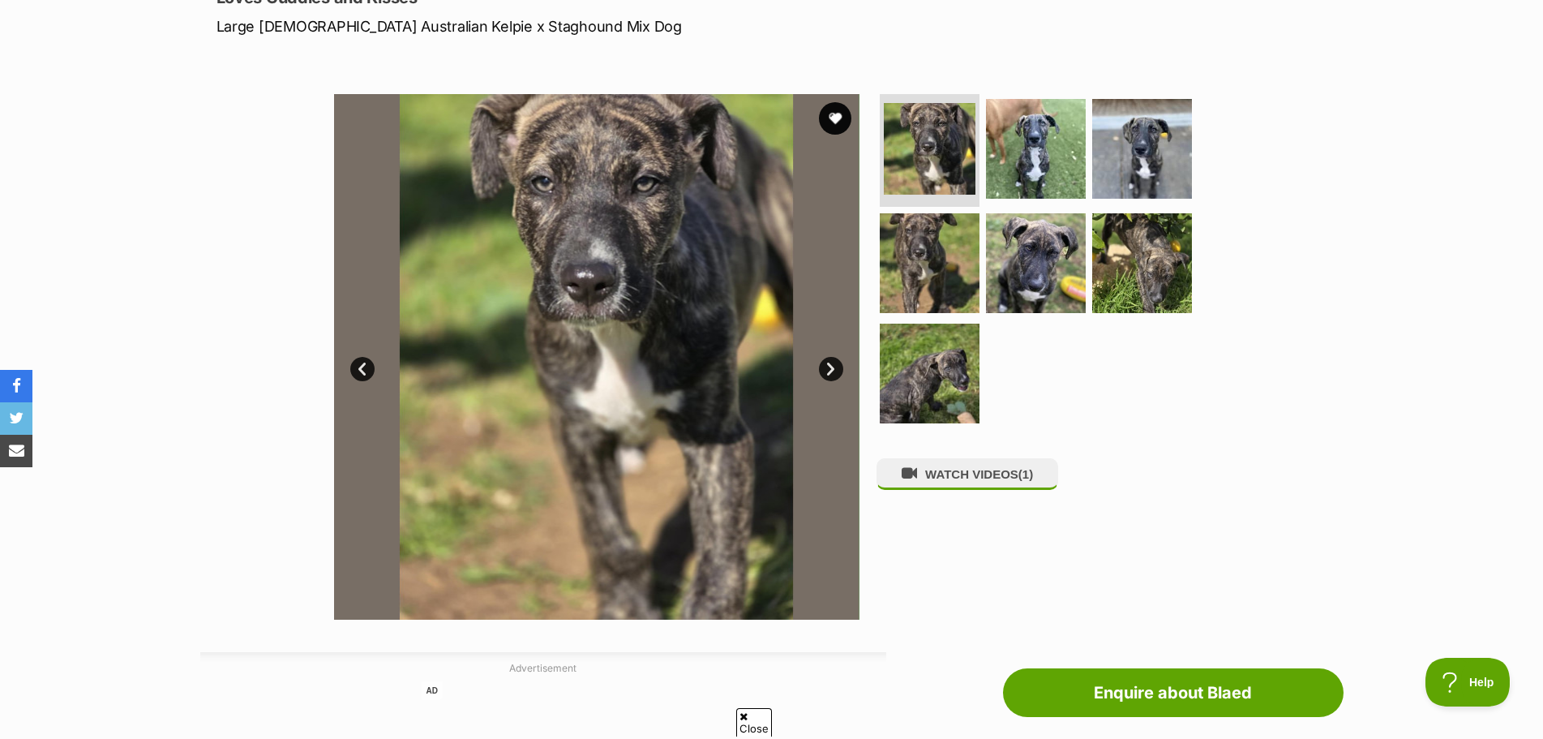
click at [829, 363] on link "Next" at bounding box center [831, 369] width 24 height 24
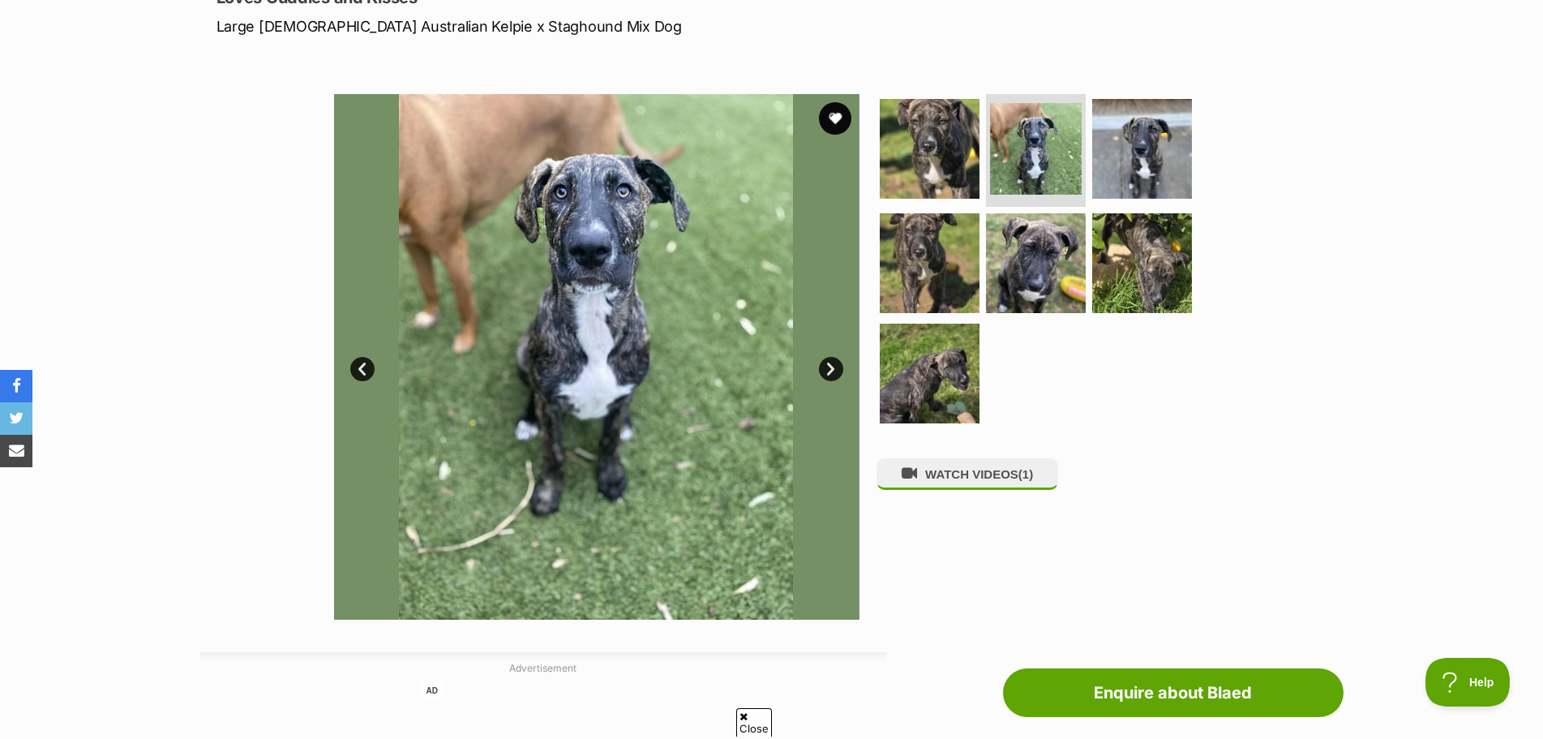
click at [829, 363] on link "Next" at bounding box center [831, 369] width 24 height 24
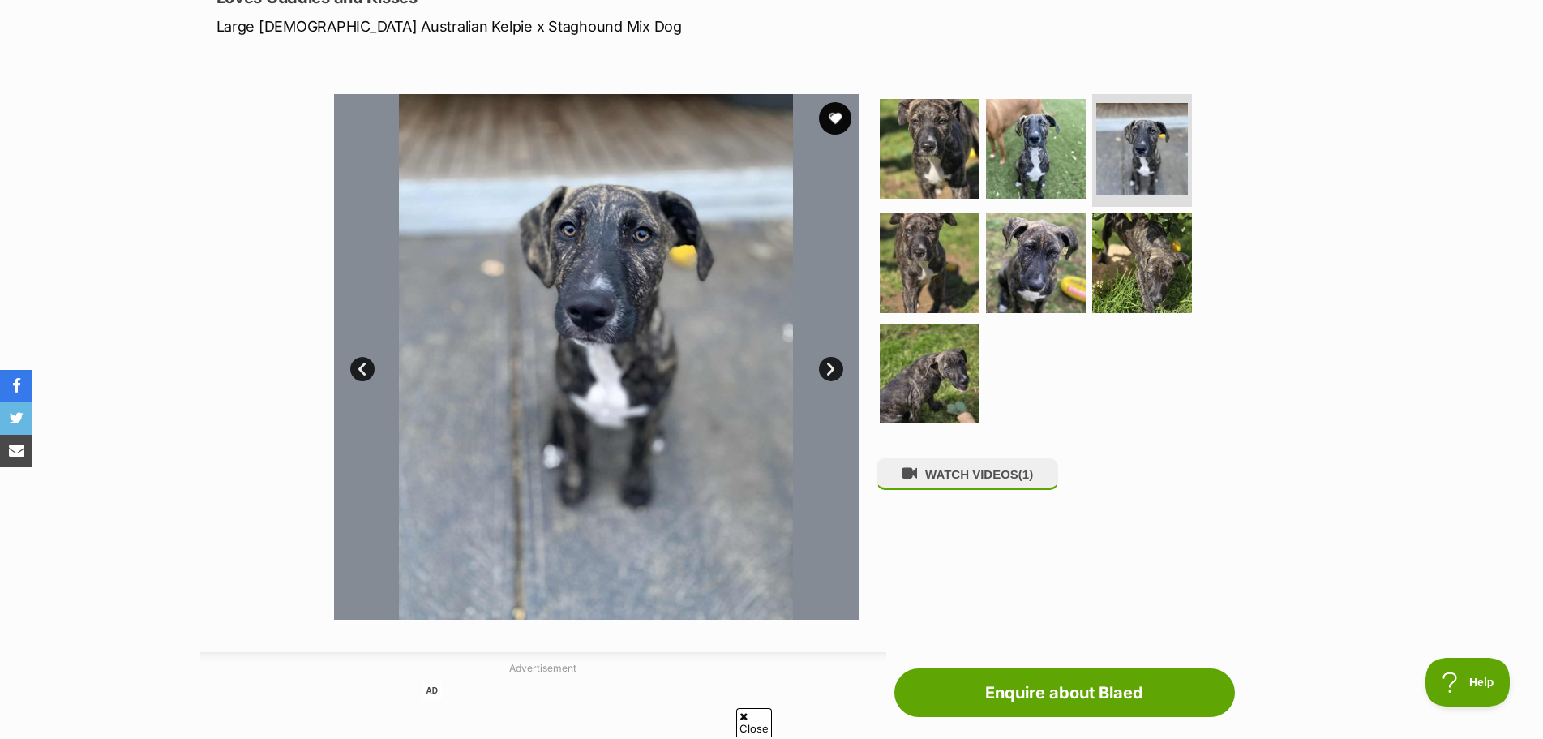
click at [829, 375] on link "Next" at bounding box center [831, 369] width 24 height 24
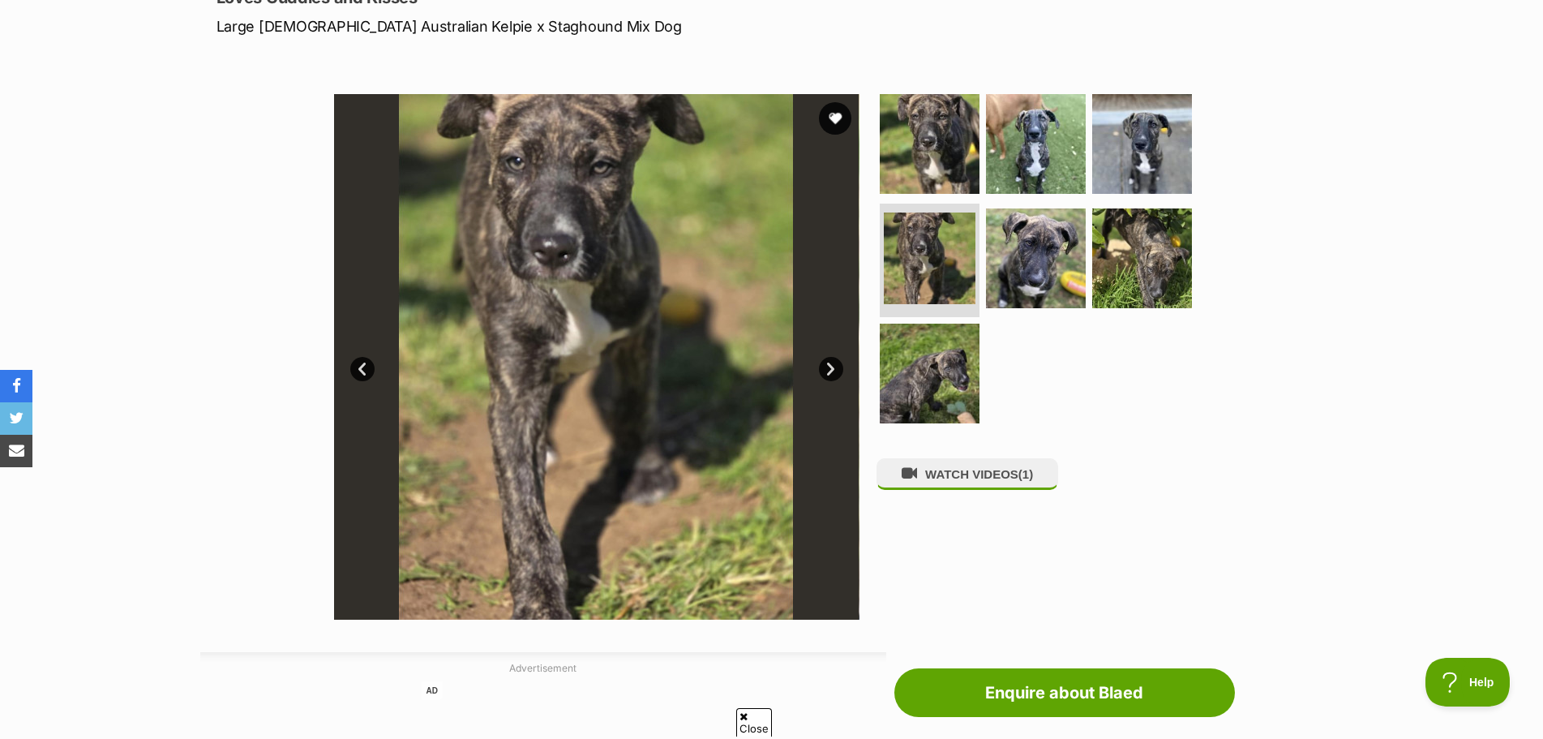
click at [829, 375] on link "Next" at bounding box center [831, 369] width 24 height 24
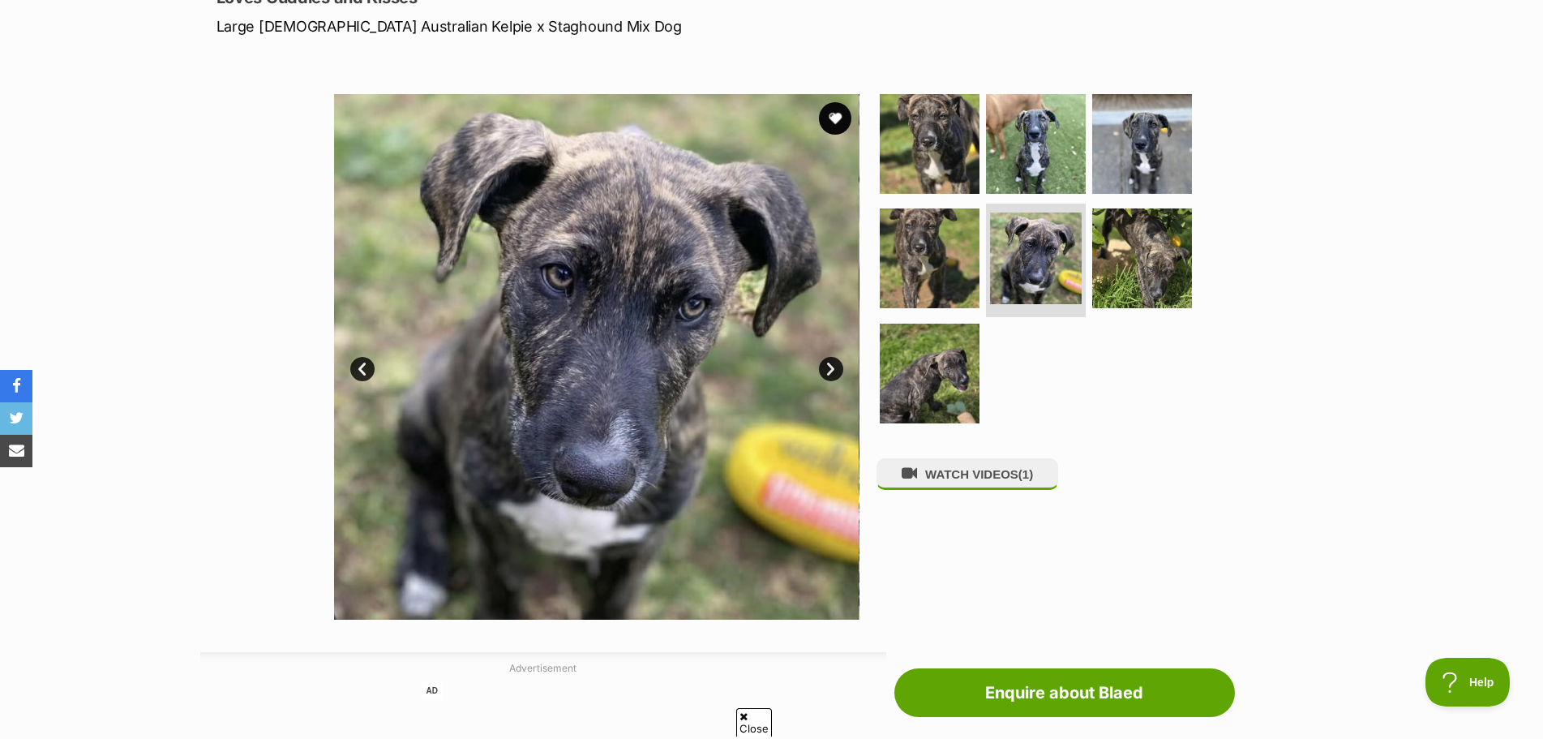
click at [829, 375] on link "Next" at bounding box center [831, 369] width 24 height 24
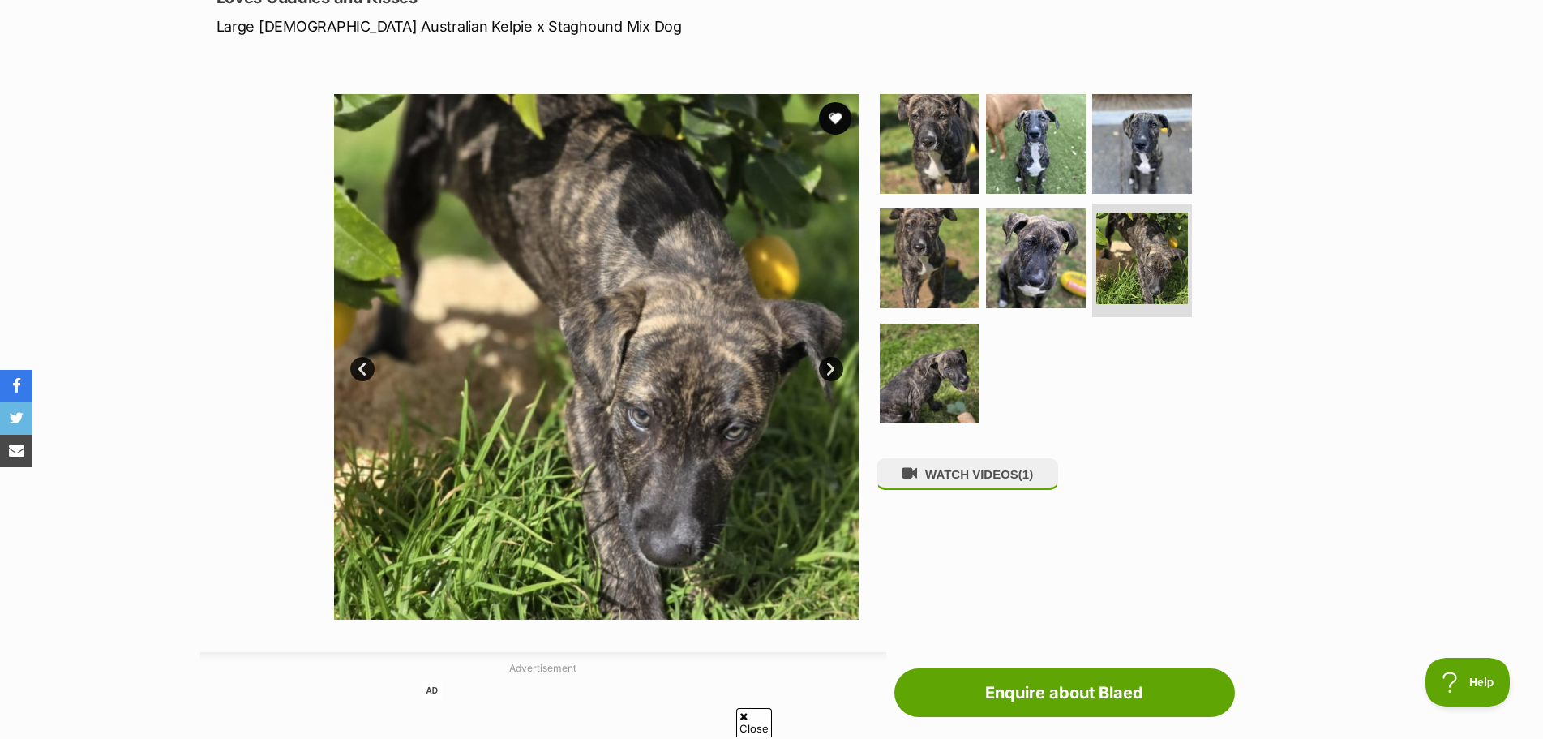
scroll to position [0, 0]
click at [829, 375] on link "Next" at bounding box center [831, 369] width 24 height 24
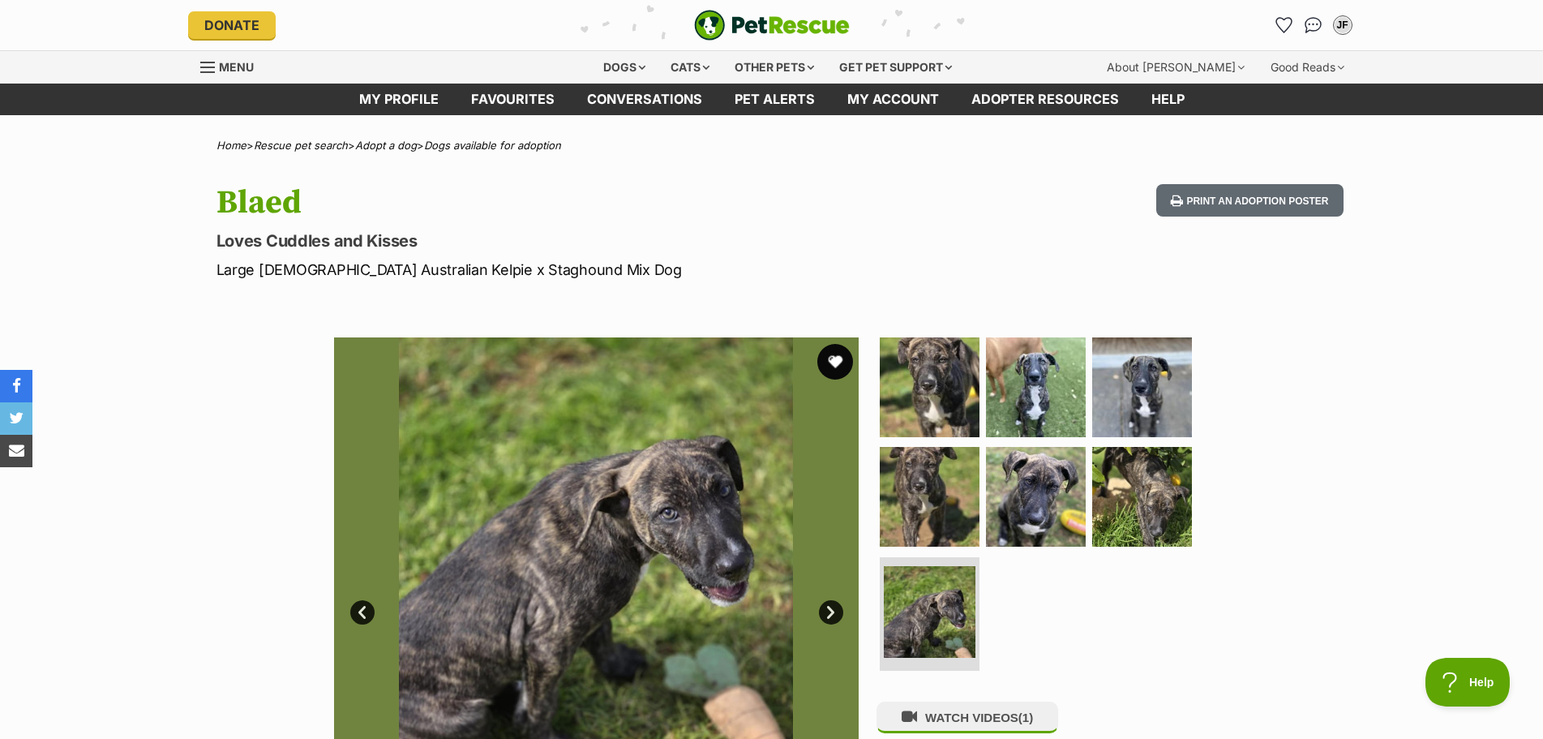
click at [832, 358] on button "favourite" at bounding box center [835, 362] width 36 height 36
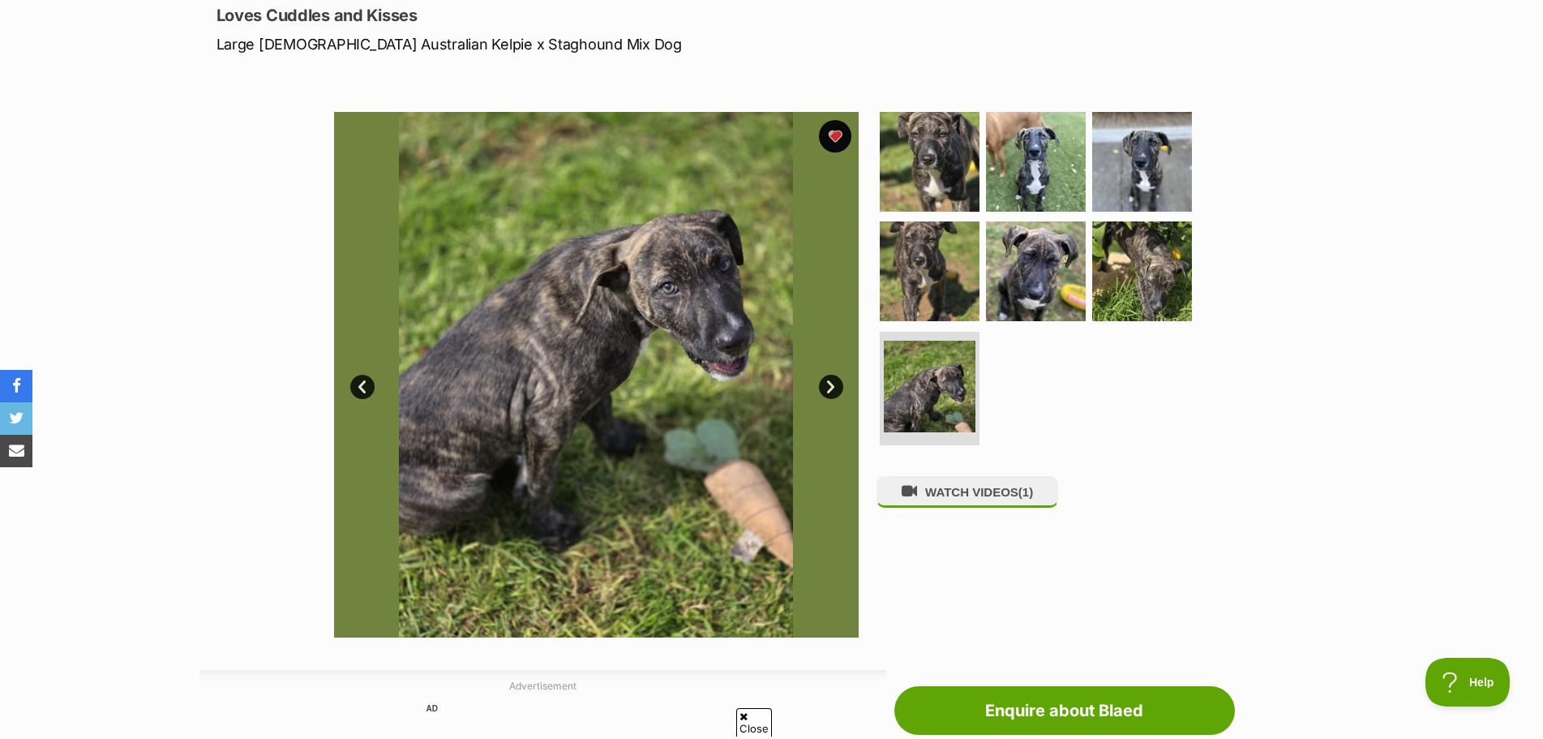
scroll to position [243, 0]
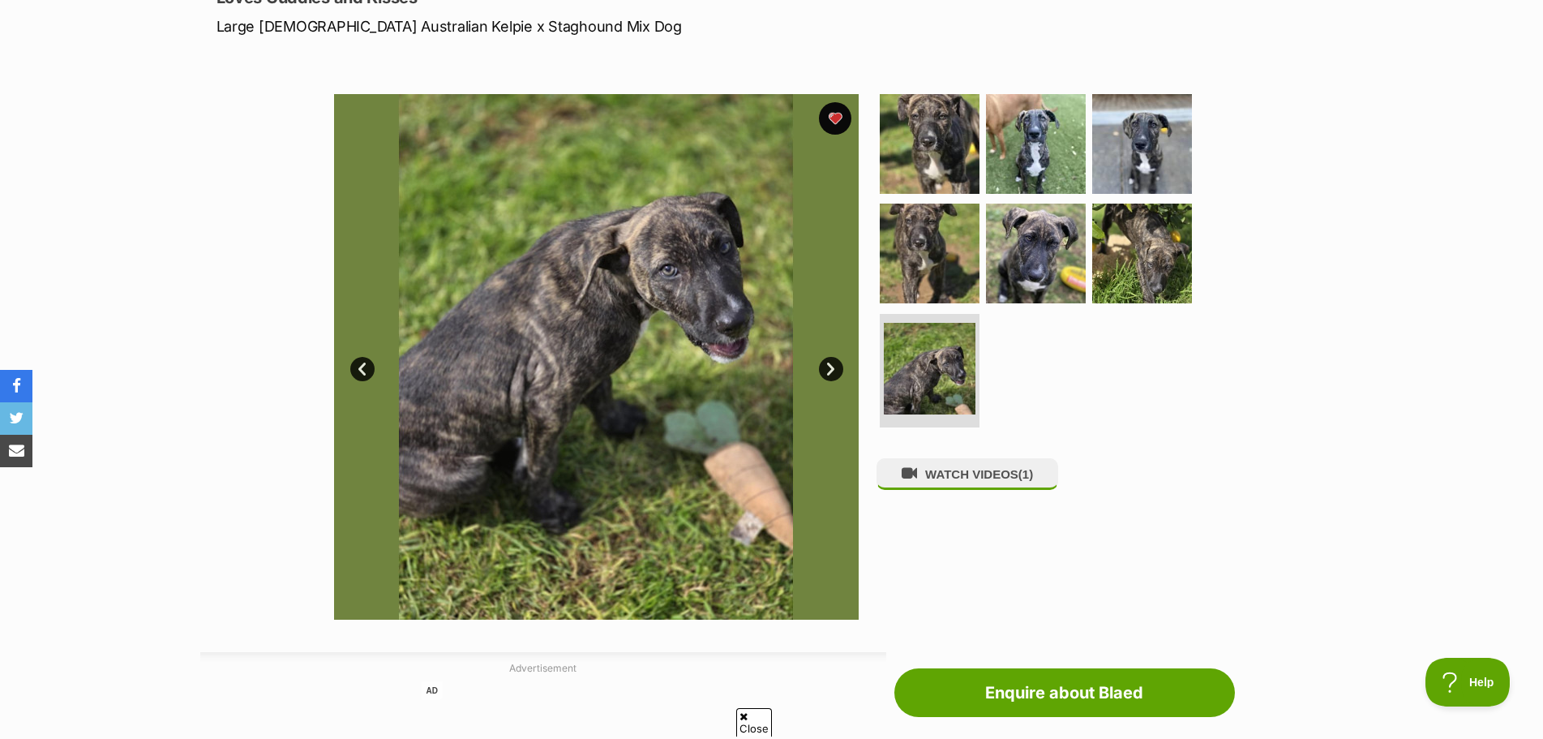
click at [841, 357] on img at bounding box center [595, 356] width 525 height 525
click at [834, 367] on link "Next" at bounding box center [831, 369] width 24 height 24
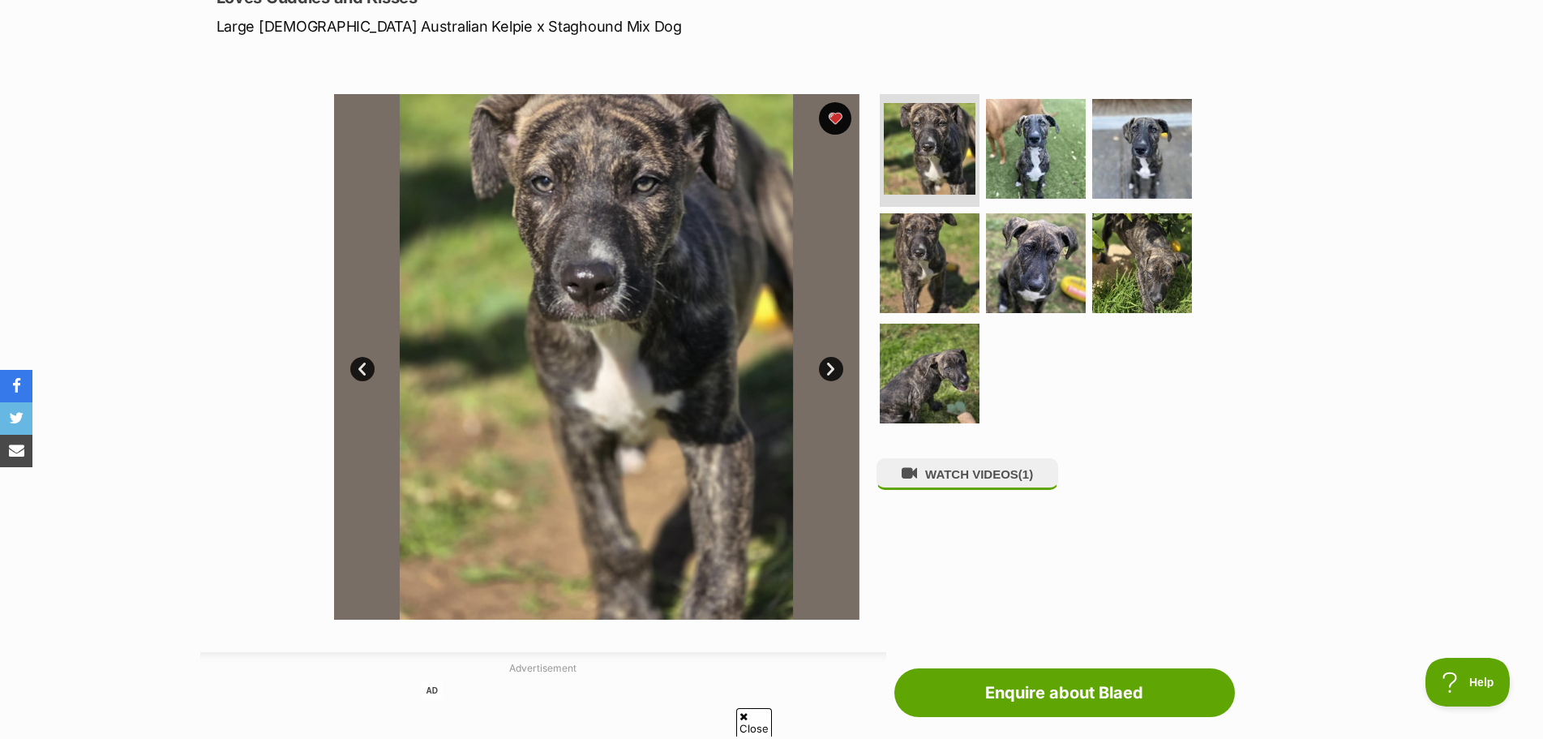
click at [834, 367] on link "Next" at bounding box center [831, 369] width 24 height 24
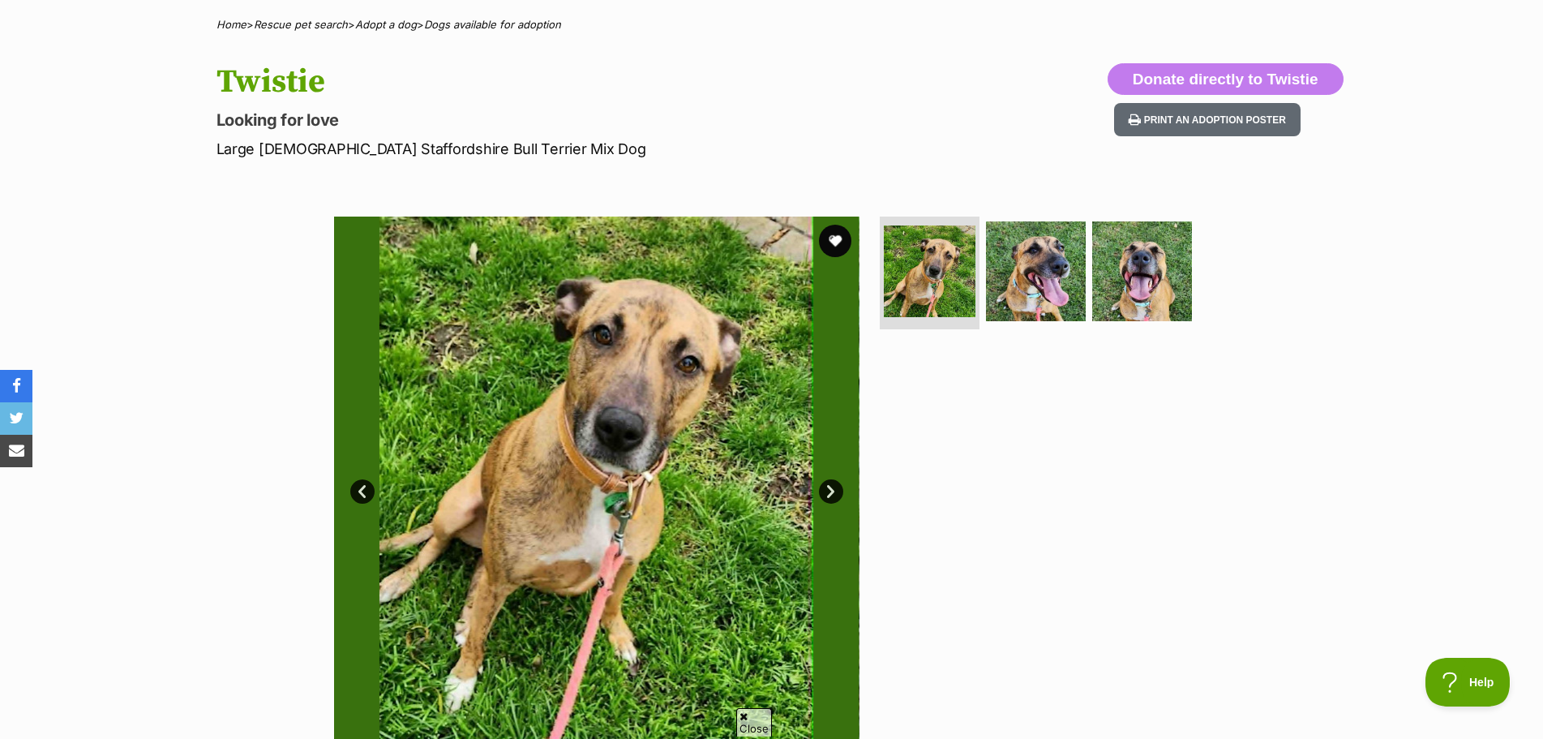
scroll to position [162, 0]
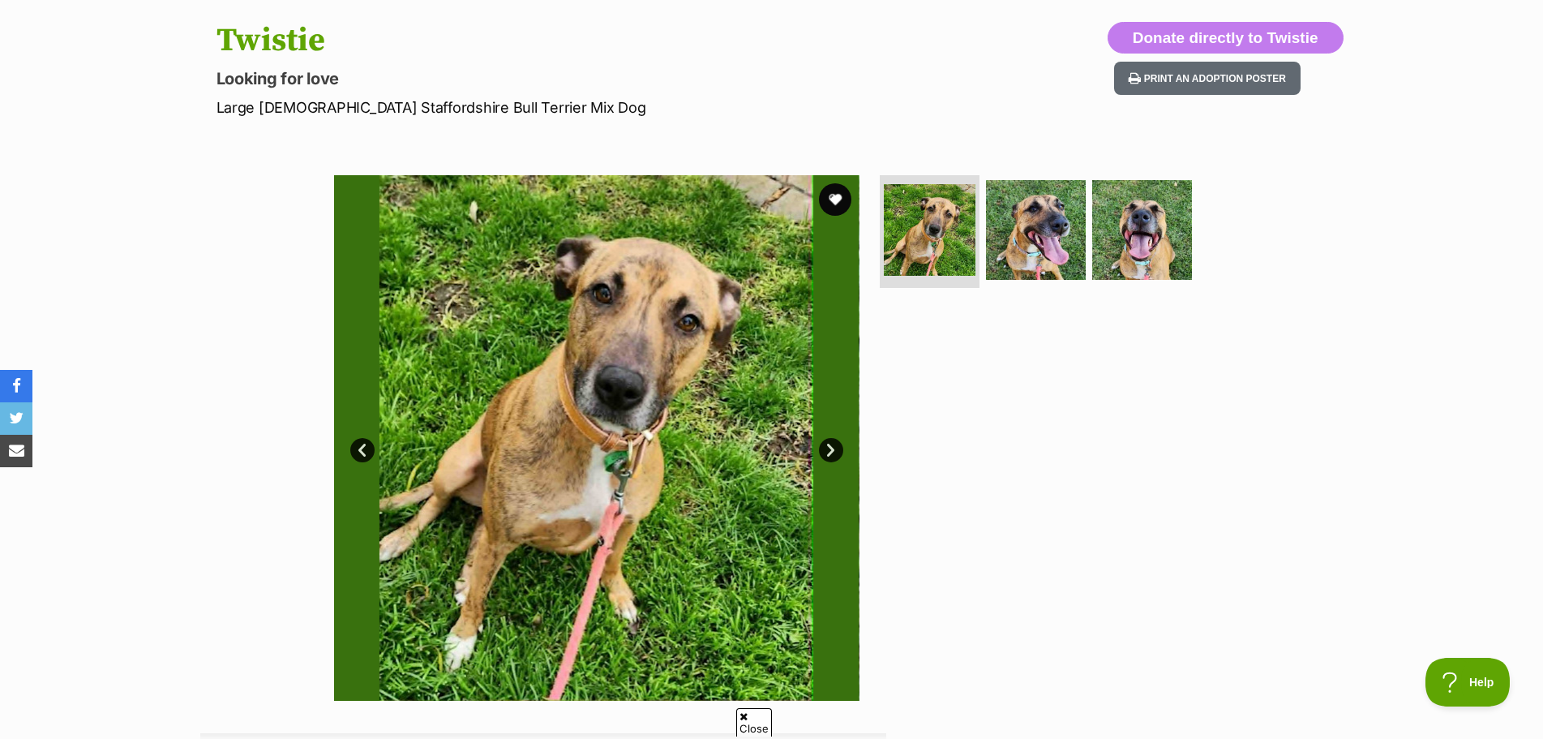
click at [832, 445] on link "Next" at bounding box center [831, 450] width 24 height 24
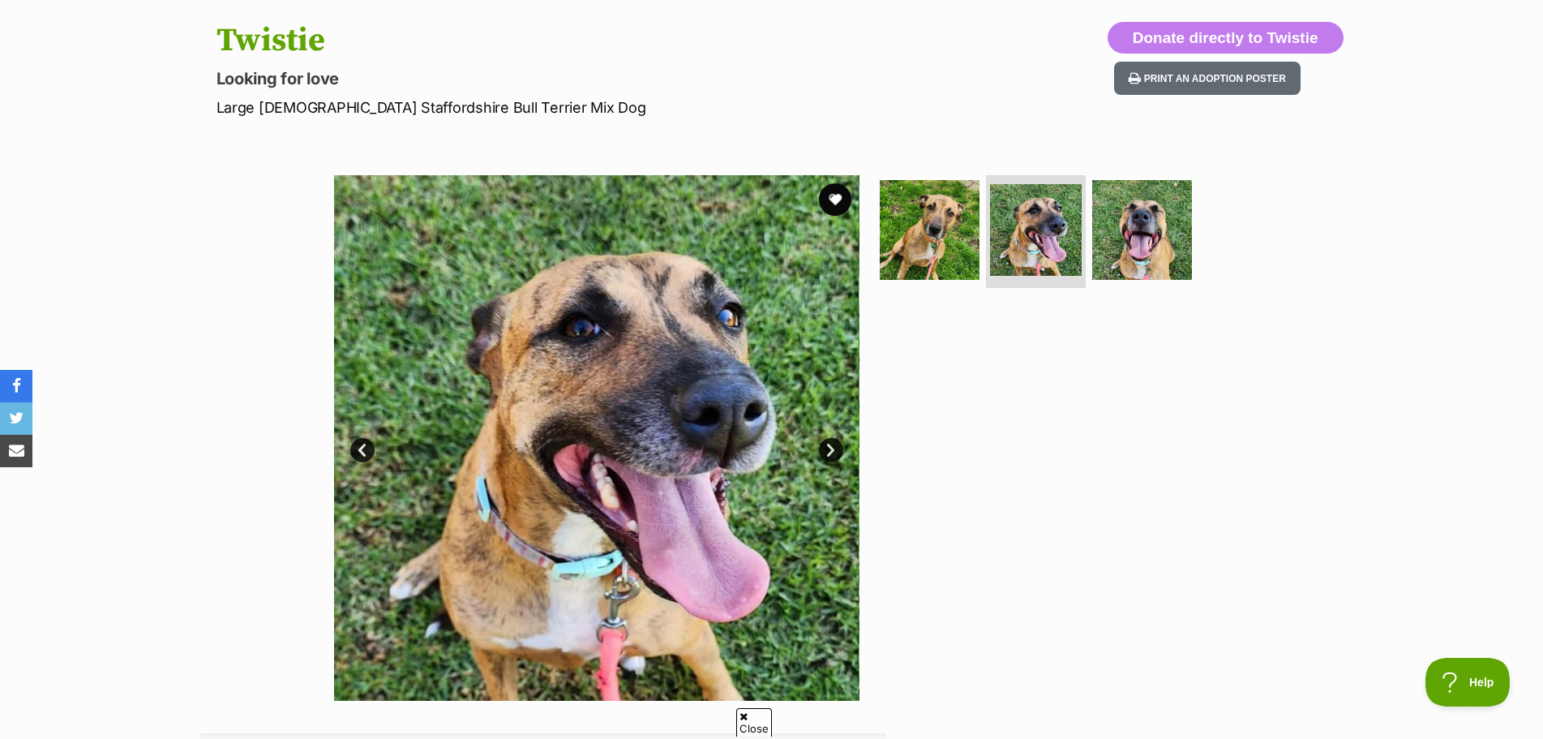
click at [816, 448] on img at bounding box center [595, 437] width 525 height 525
click at [832, 454] on link "Next" at bounding box center [831, 450] width 24 height 24
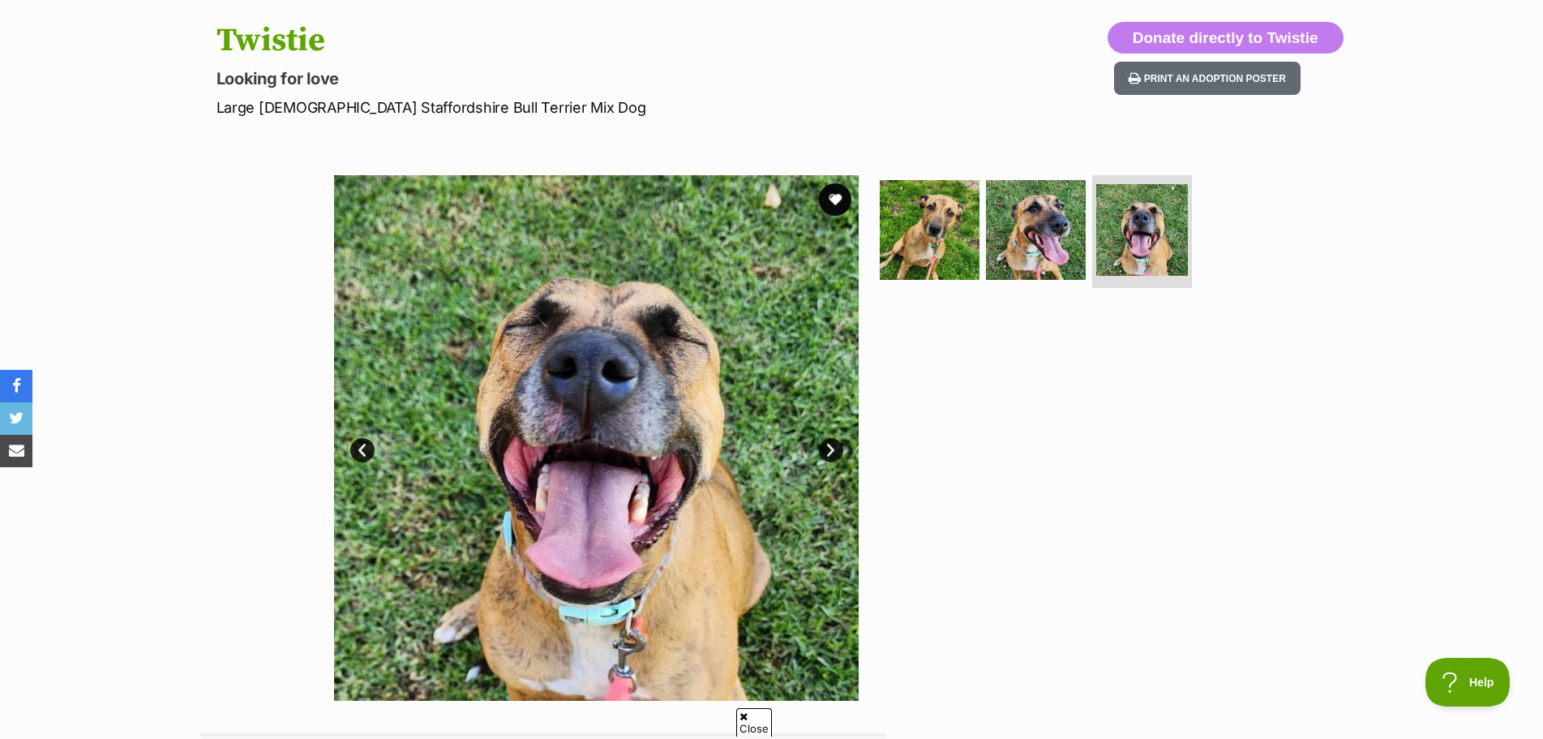
click at [834, 452] on link "Next" at bounding box center [831, 450] width 24 height 24
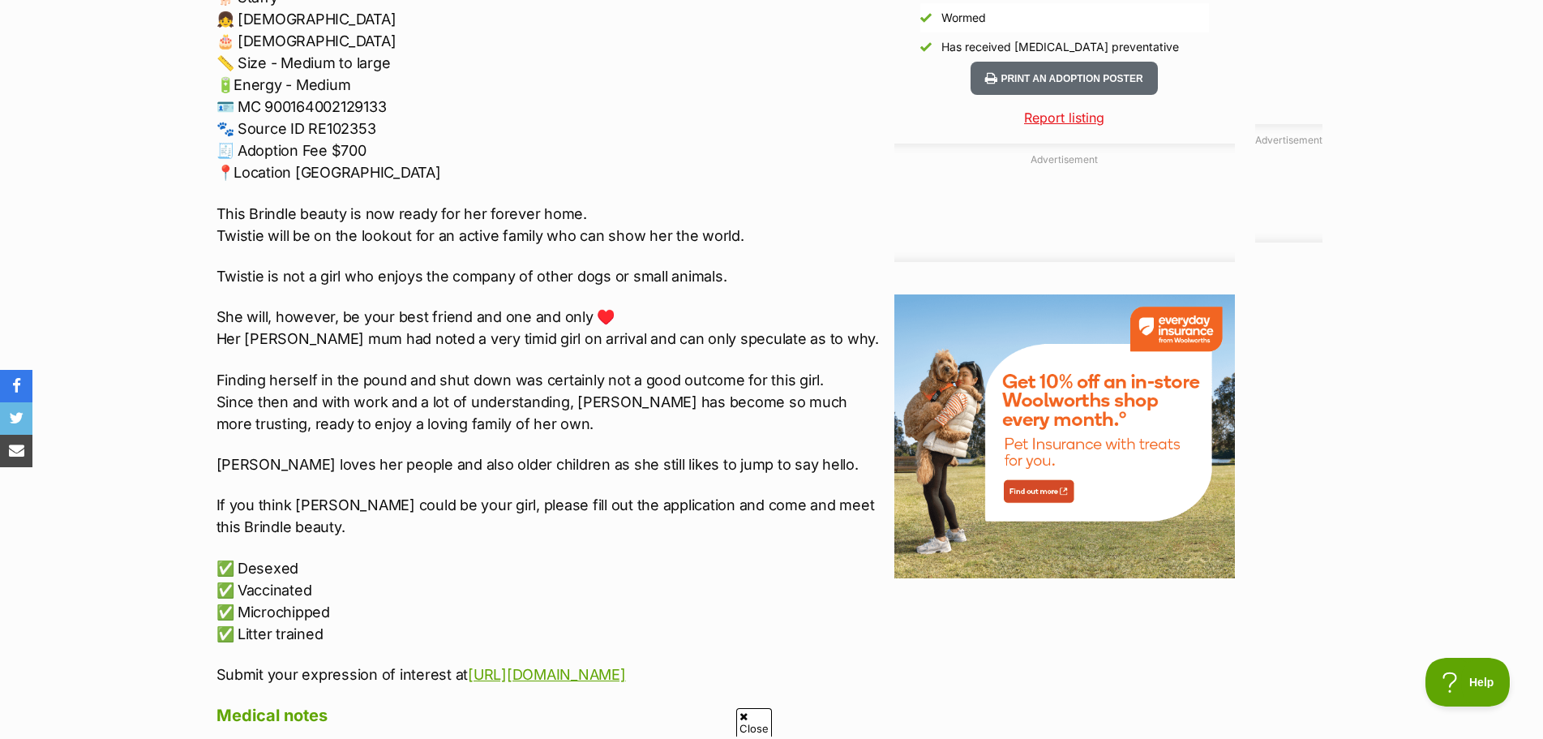
scroll to position [1622, 0]
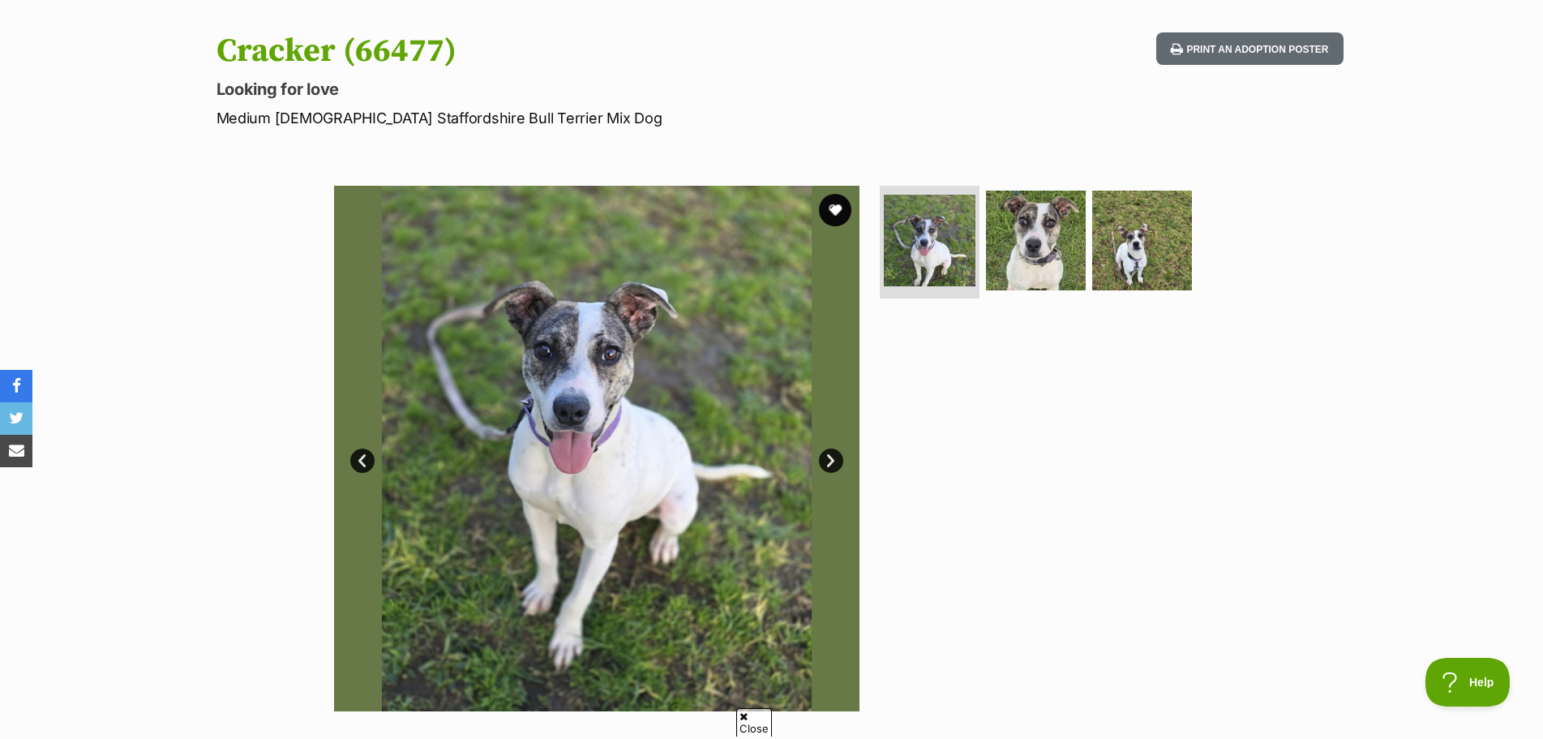
scroll to position [162, 0]
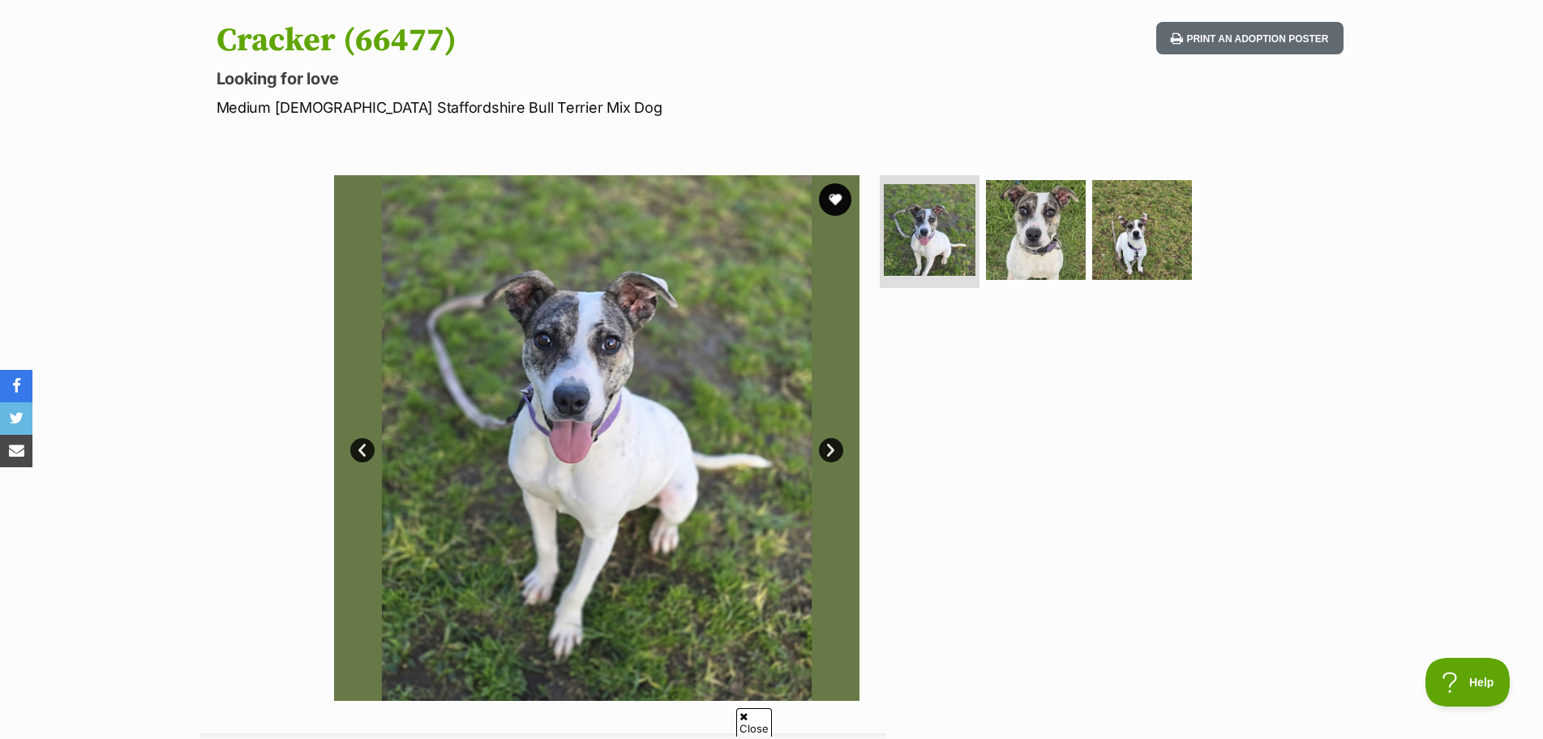
click at [829, 448] on link "Next" at bounding box center [831, 450] width 24 height 24
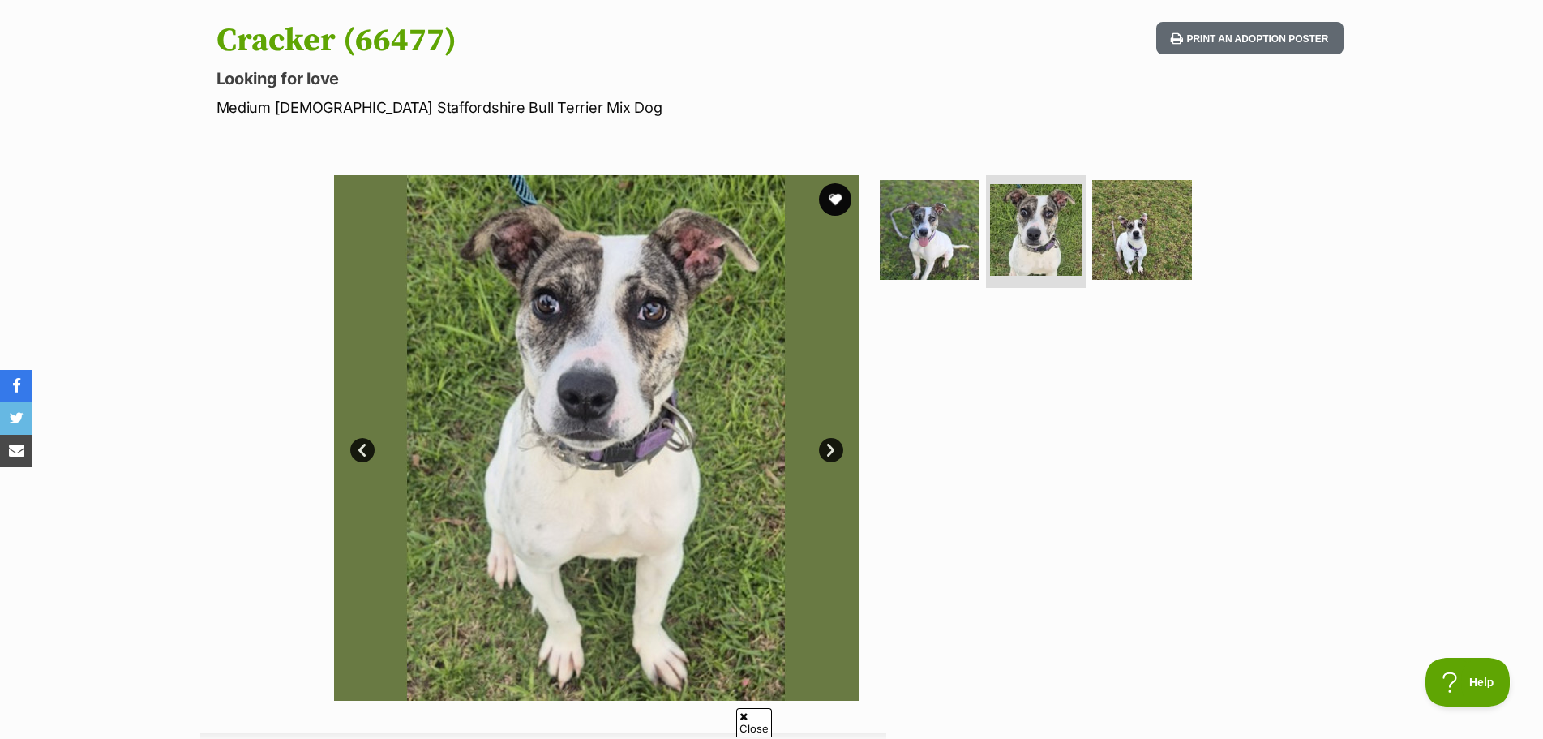
click at [834, 448] on link "Next" at bounding box center [831, 450] width 24 height 24
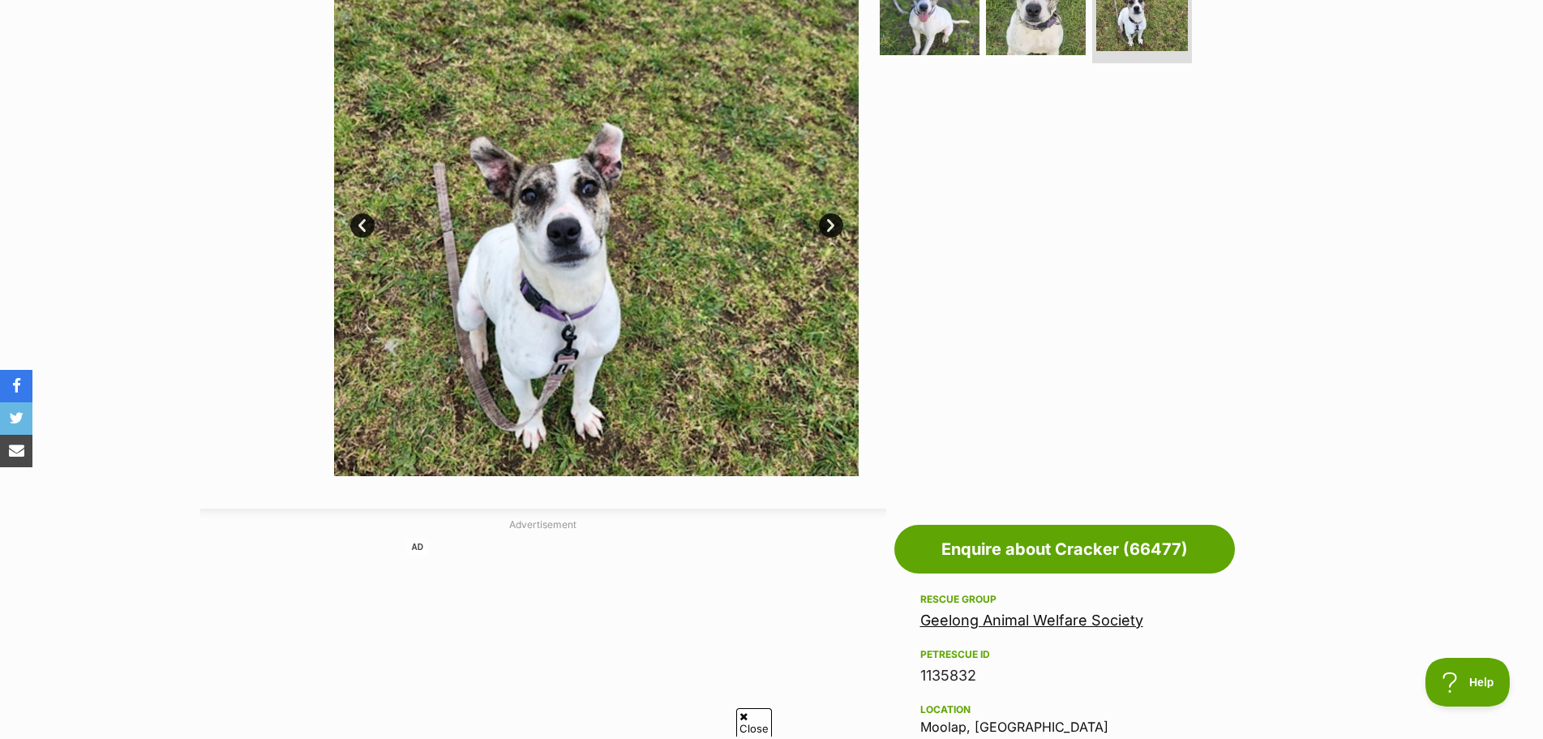
scroll to position [81, 0]
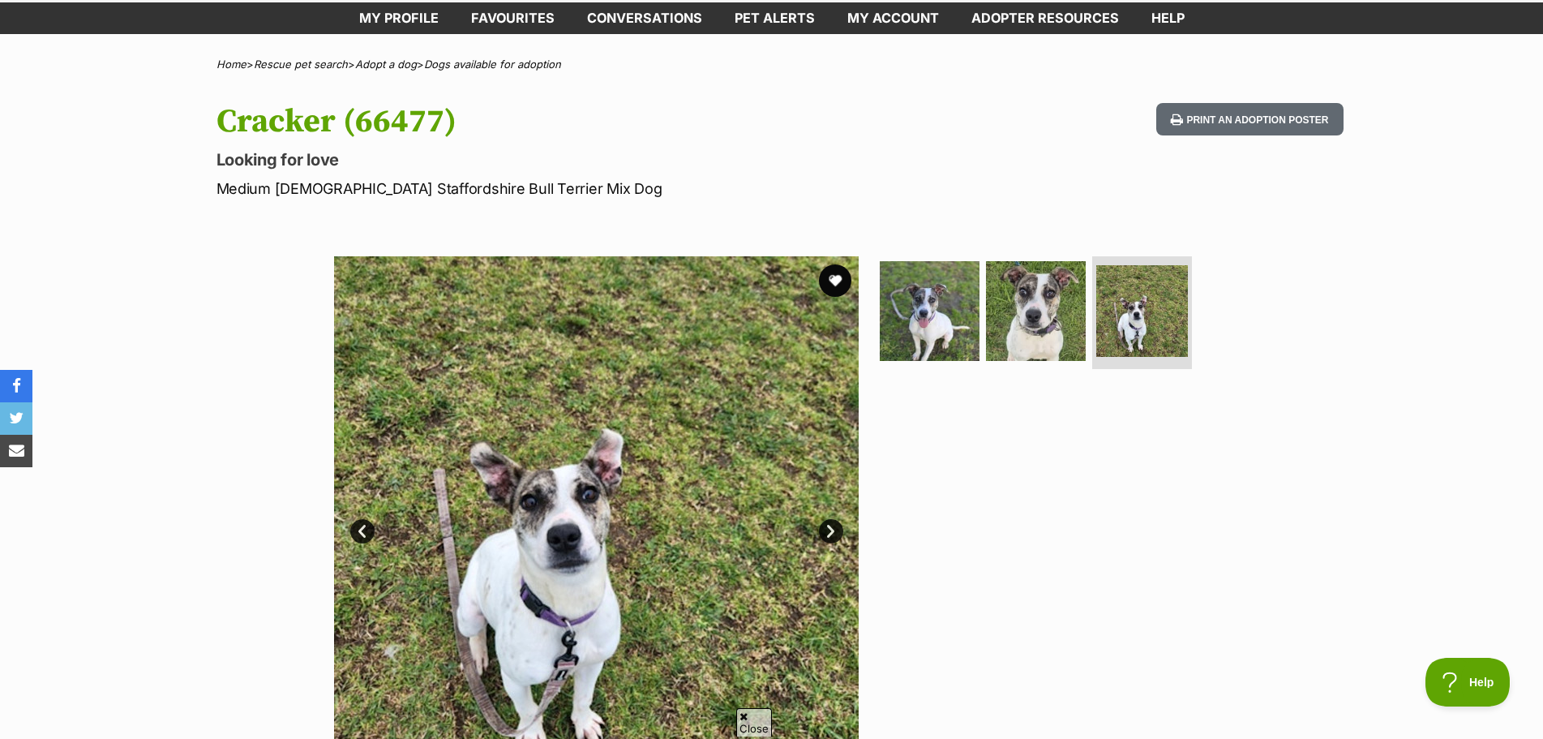
click at [816, 264] on img at bounding box center [595, 518] width 525 height 525
click at [830, 289] on button "favourite" at bounding box center [835, 281] width 36 height 36
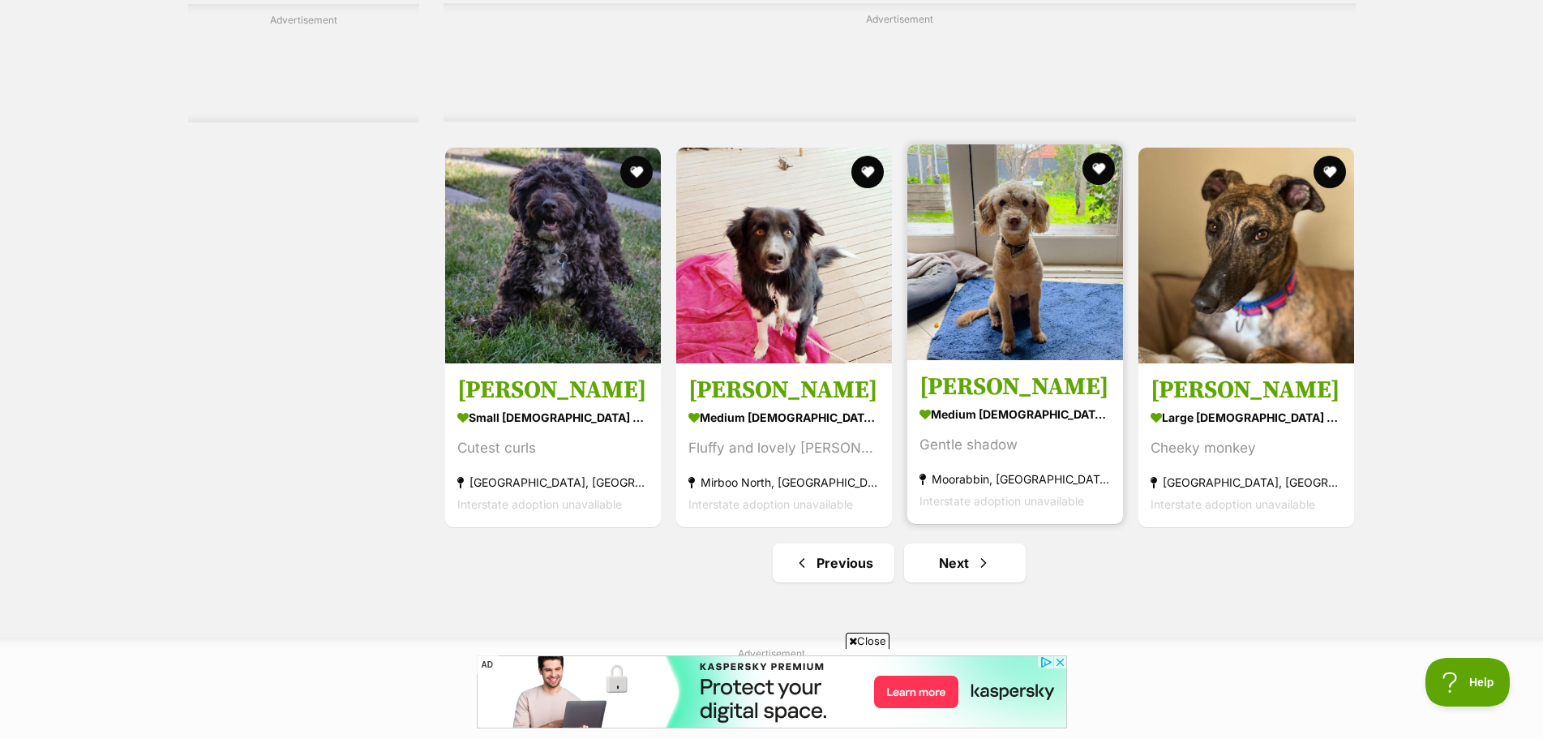
scroll to position [7703, 0]
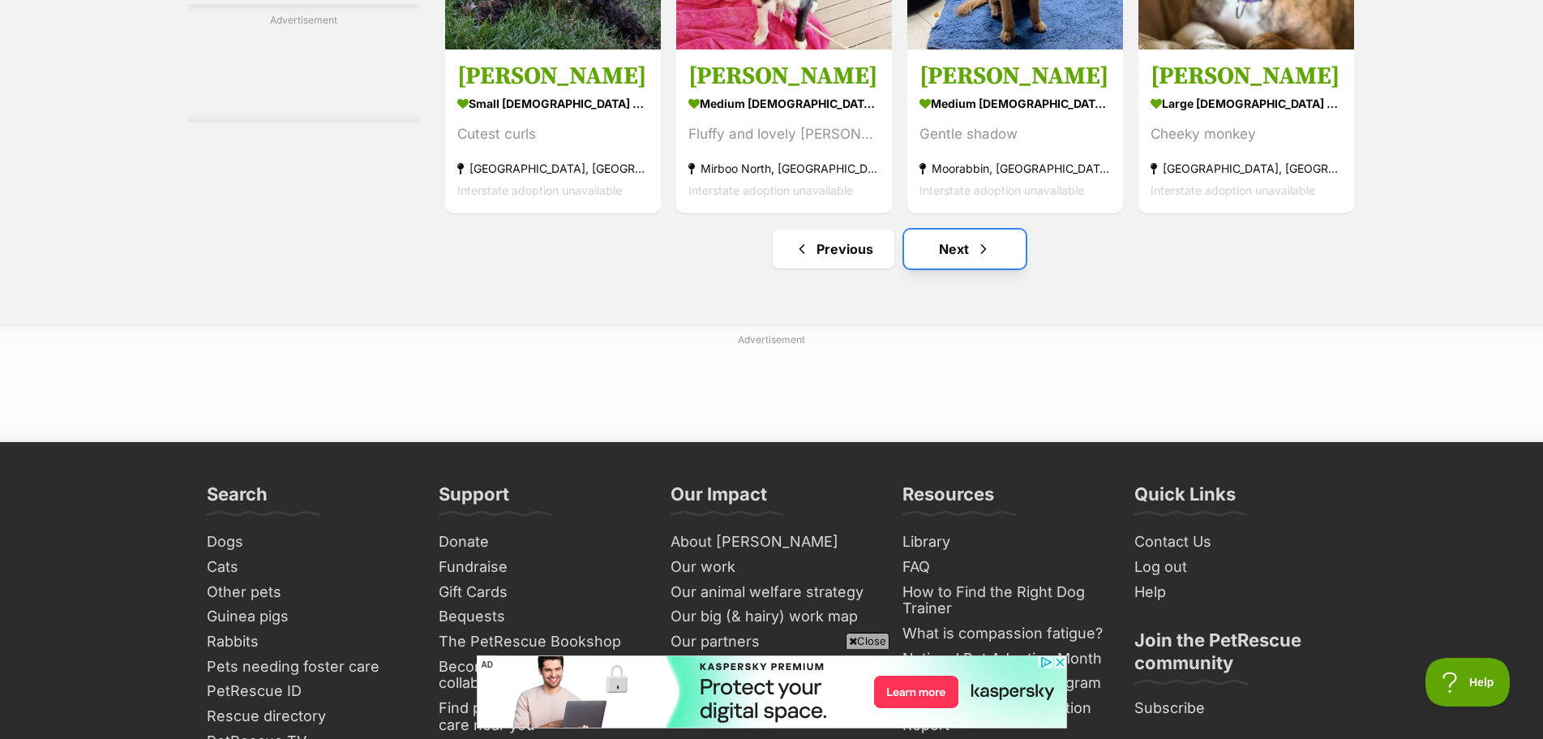
click at [992, 261] on link "Next" at bounding box center [965, 248] width 122 height 39
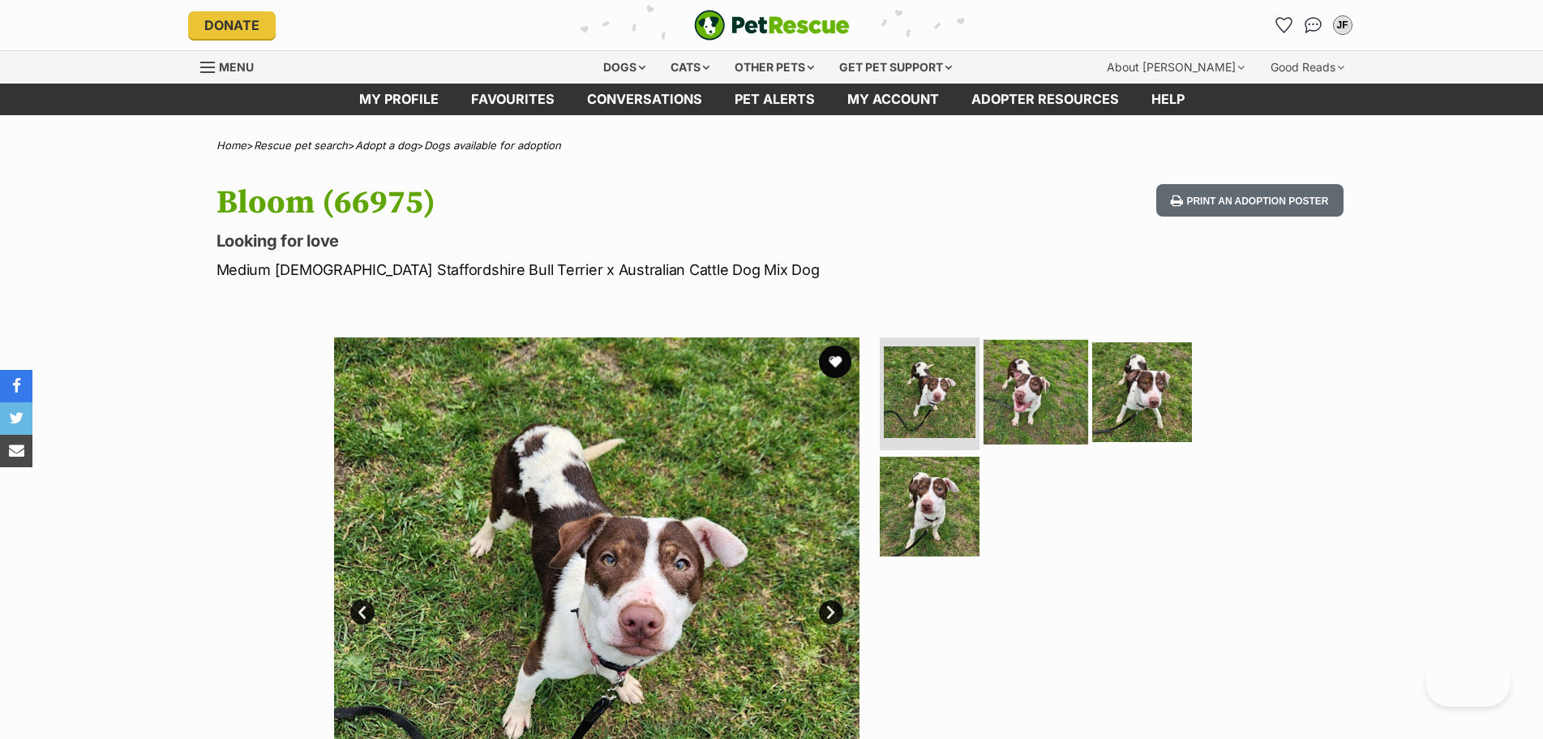
click at [1040, 339] on img at bounding box center [1036, 391] width 105 height 105
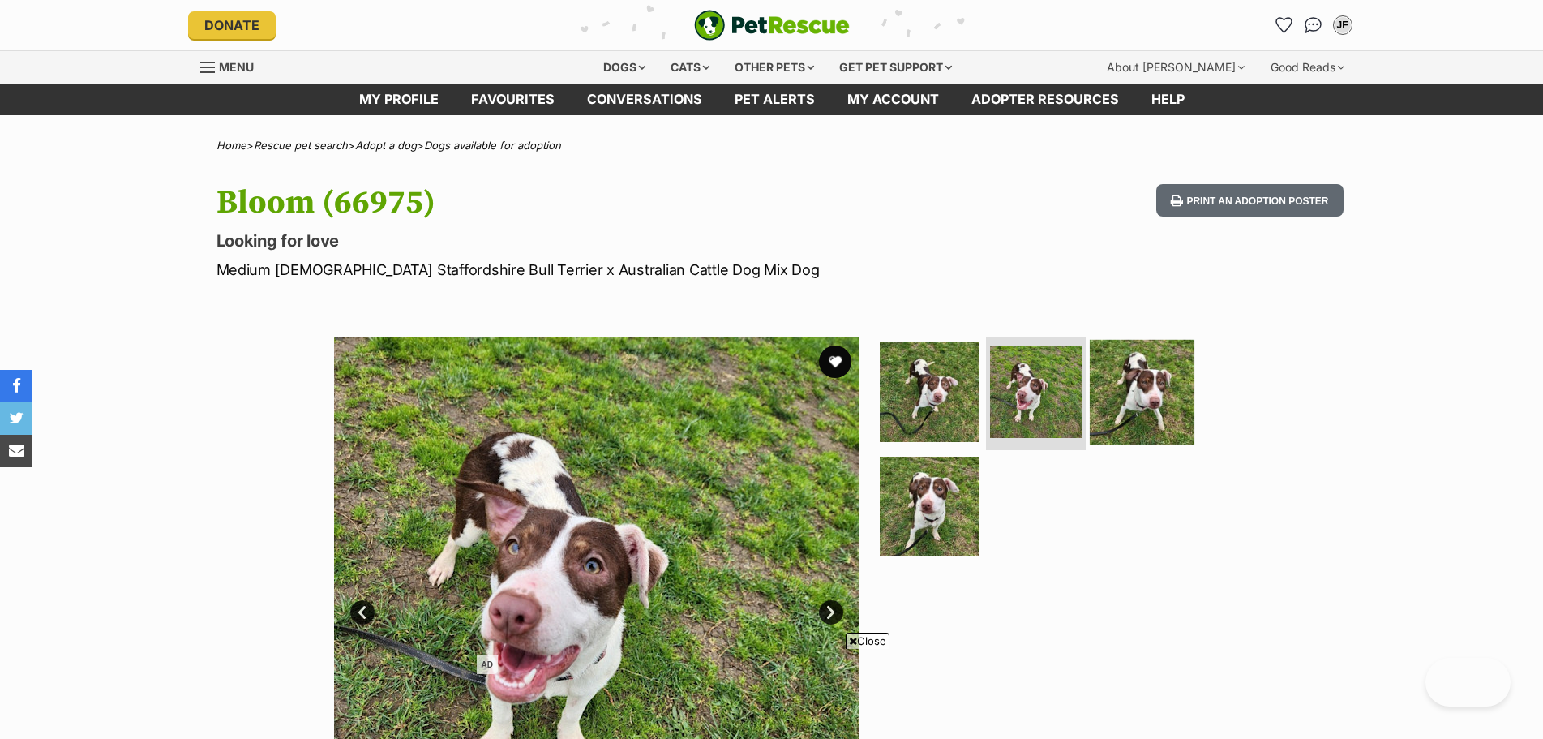
click at [1114, 339] on img at bounding box center [1142, 391] width 105 height 105
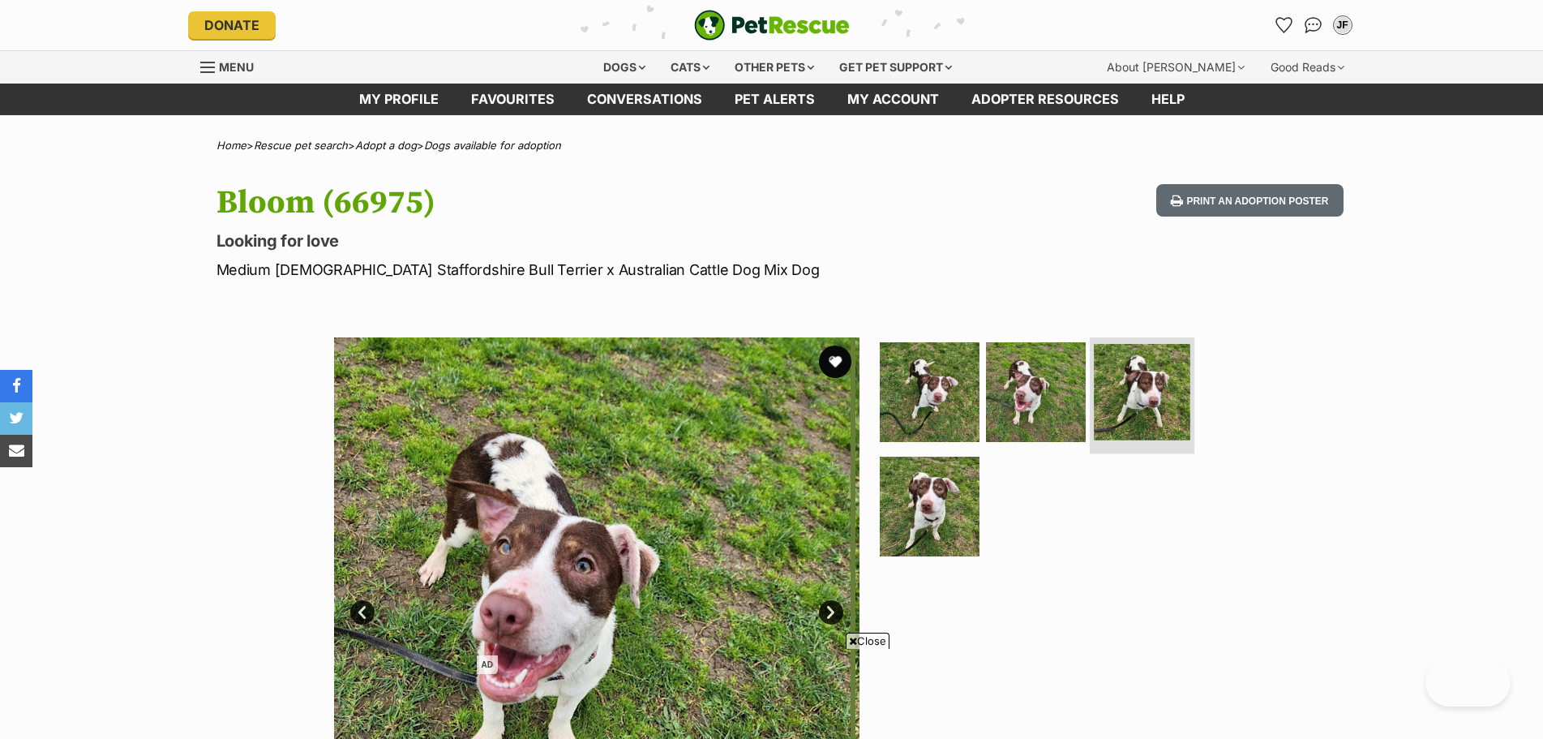
scroll to position [162, 0]
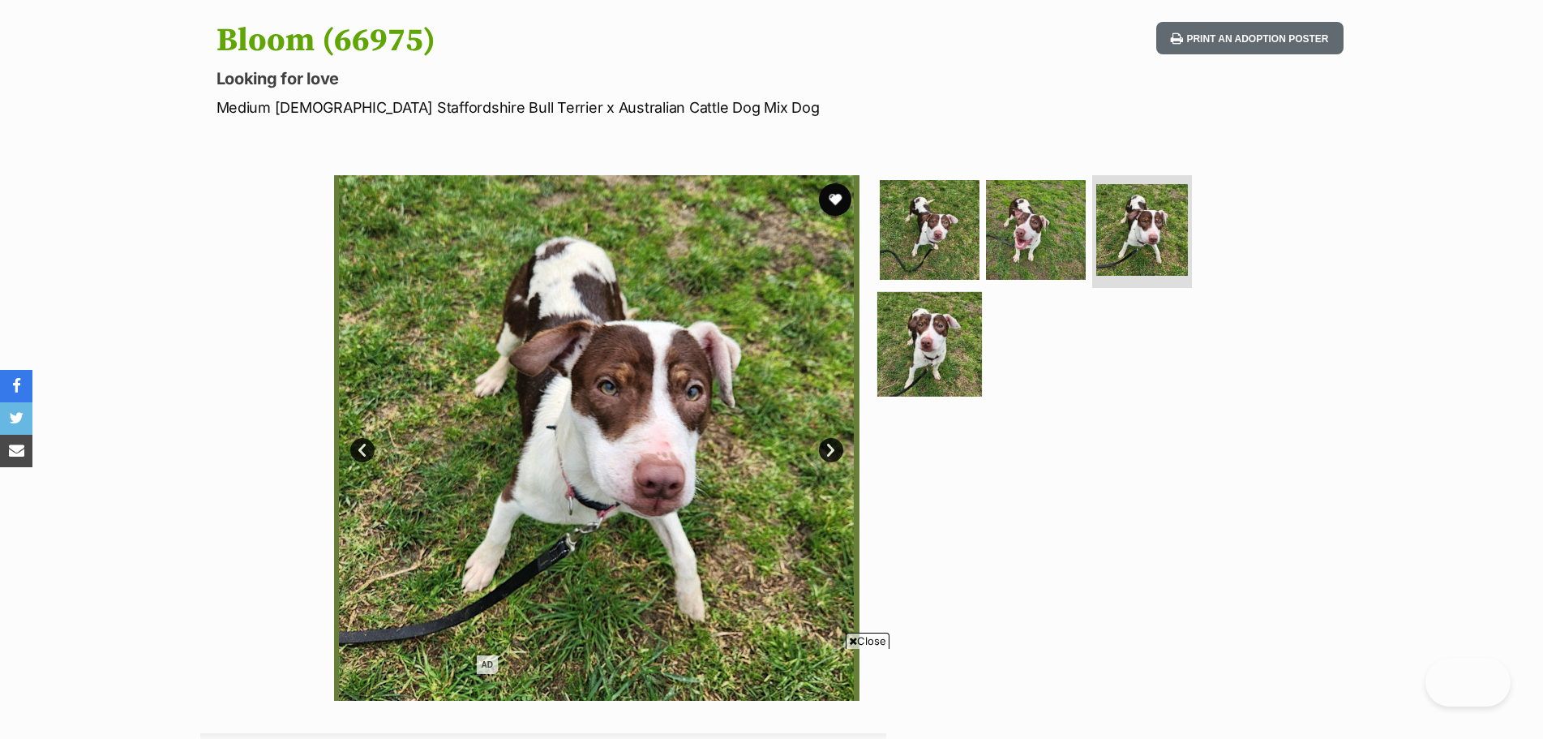
click at [949, 346] on img at bounding box center [929, 344] width 105 height 105
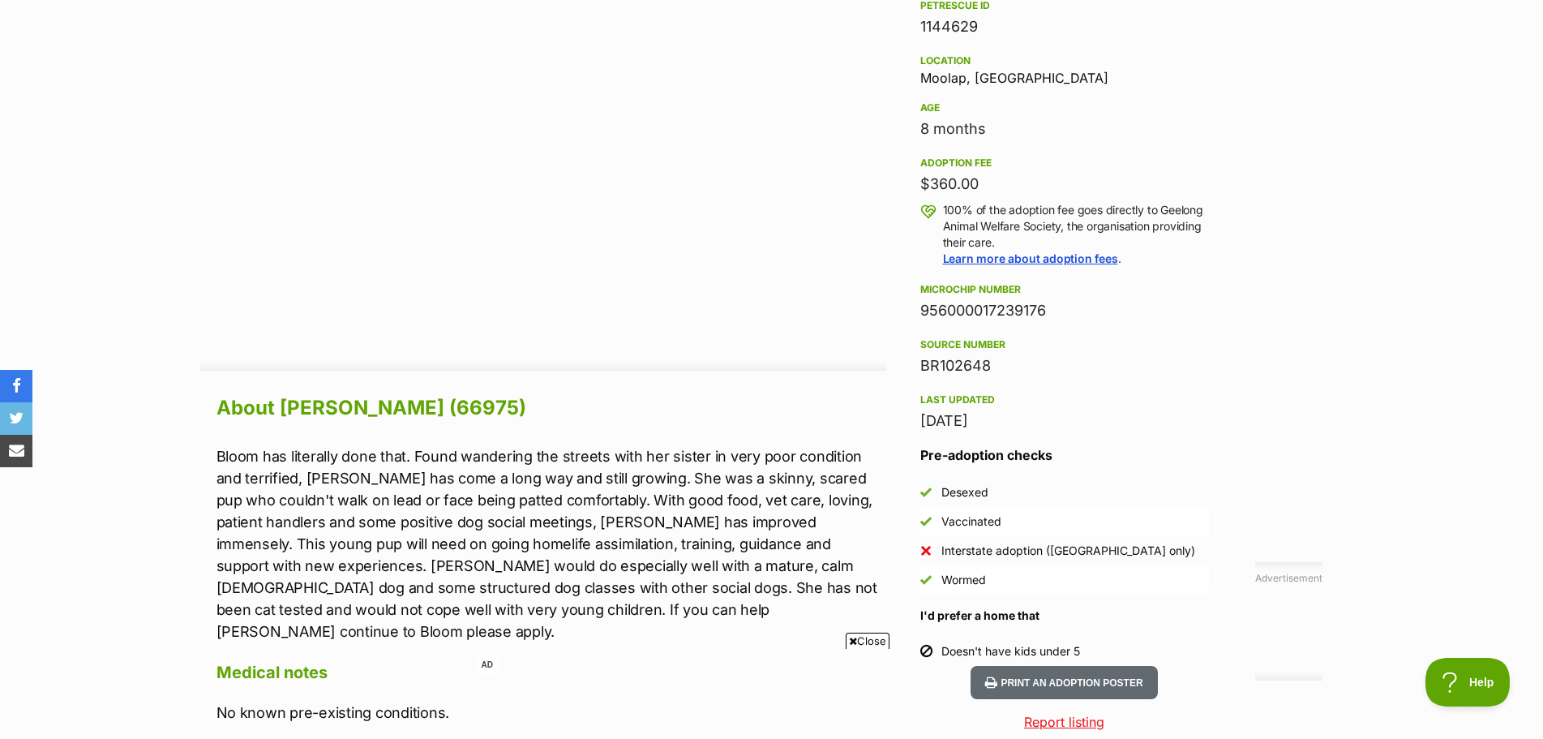
scroll to position [568, 0]
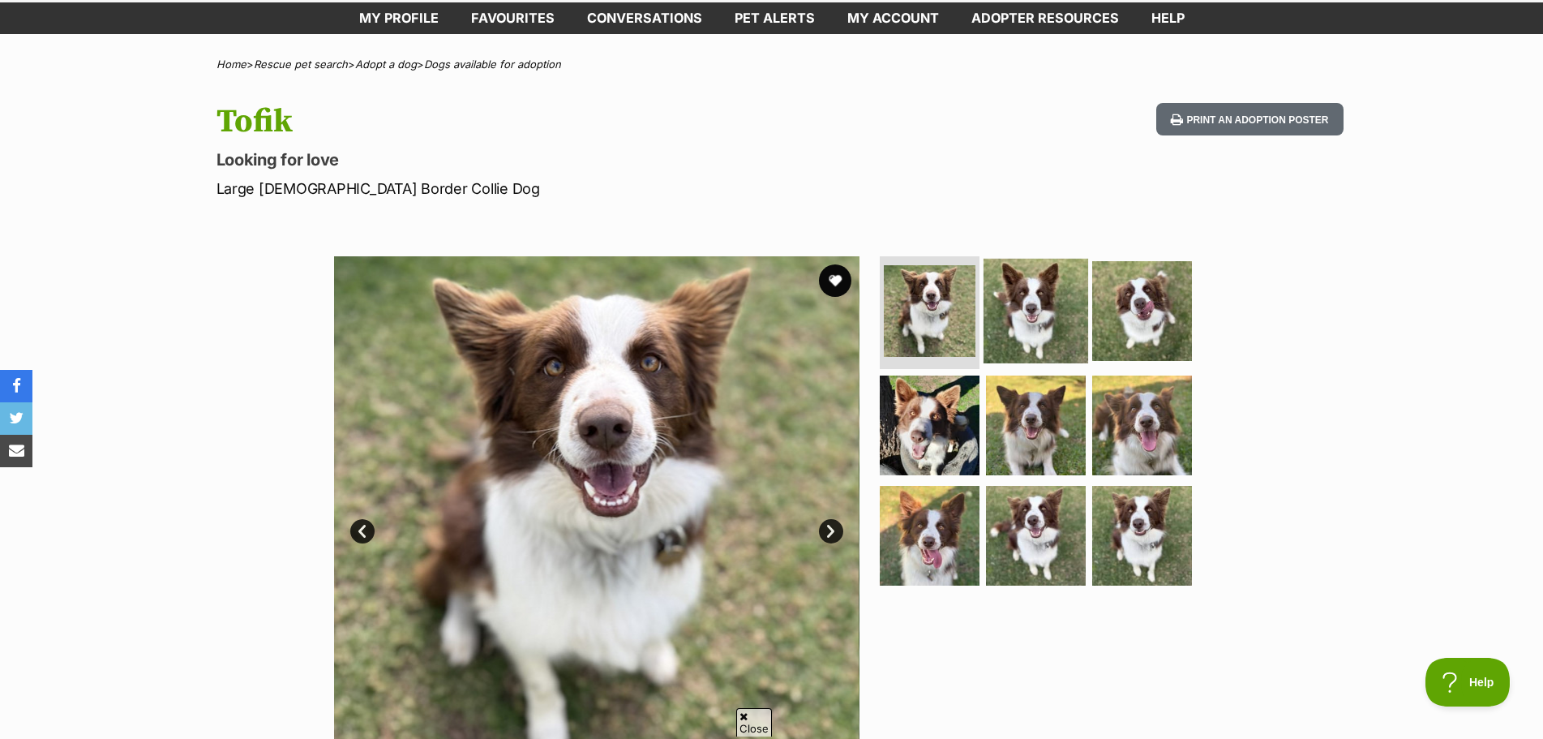
click at [1054, 319] on img at bounding box center [1036, 310] width 105 height 105
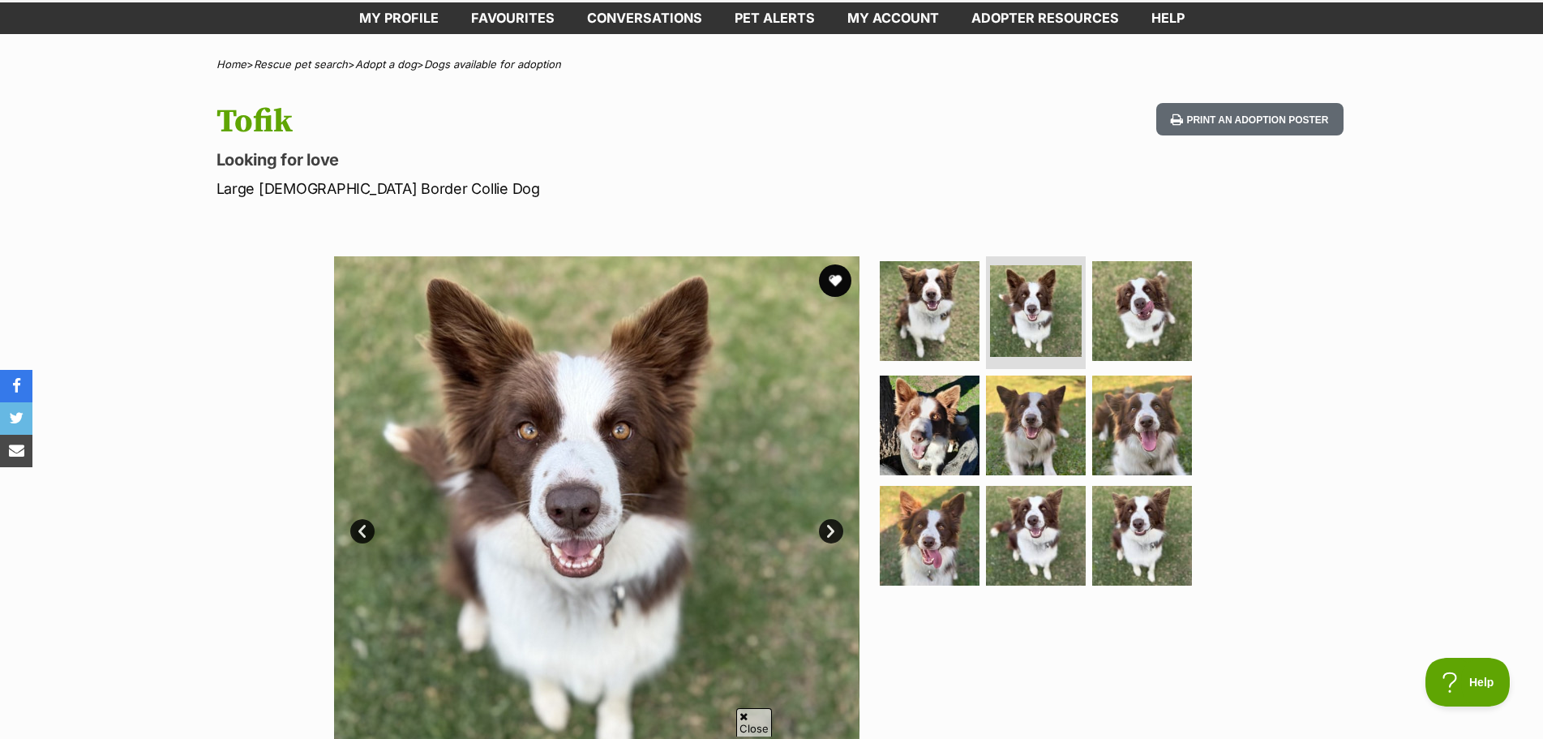
drag, startPoint x: 843, startPoint y: 279, endPoint x: 868, endPoint y: 290, distance: 26.8
click at [843, 279] on button "favourite" at bounding box center [835, 280] width 32 height 32
click at [1145, 313] on img at bounding box center [1142, 310] width 105 height 105
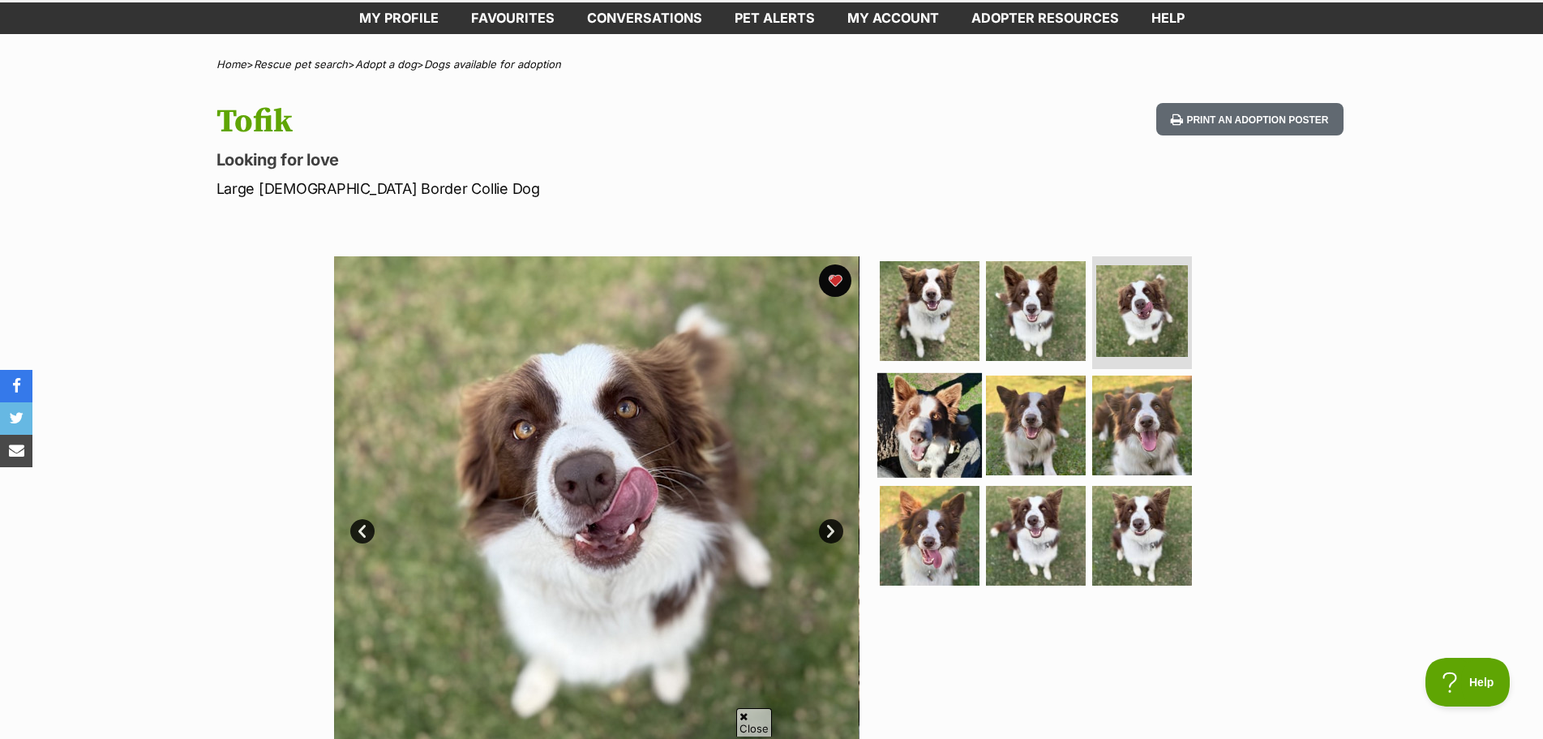
click at [949, 414] on img at bounding box center [929, 425] width 105 height 105
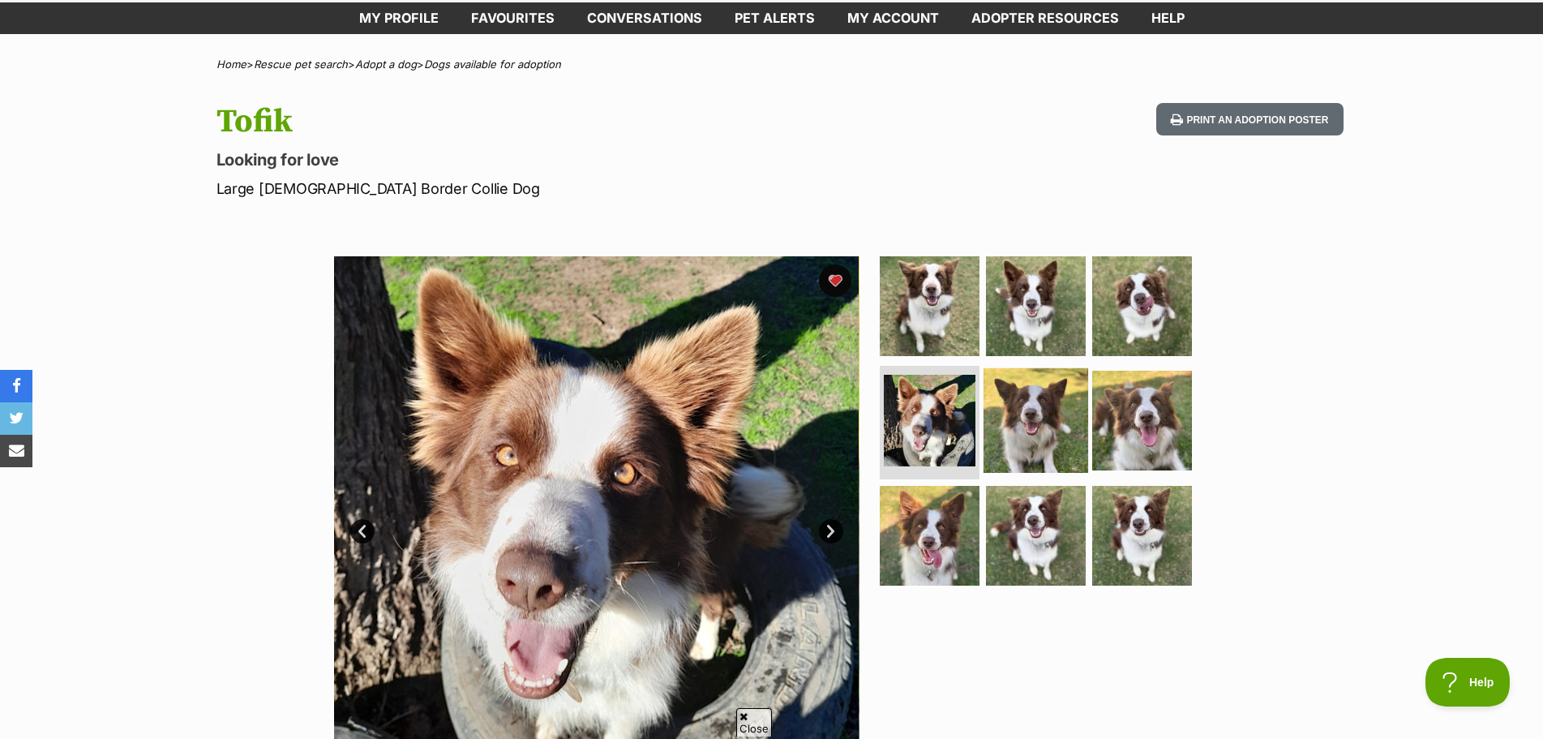
click at [1052, 406] on img at bounding box center [1036, 420] width 105 height 105
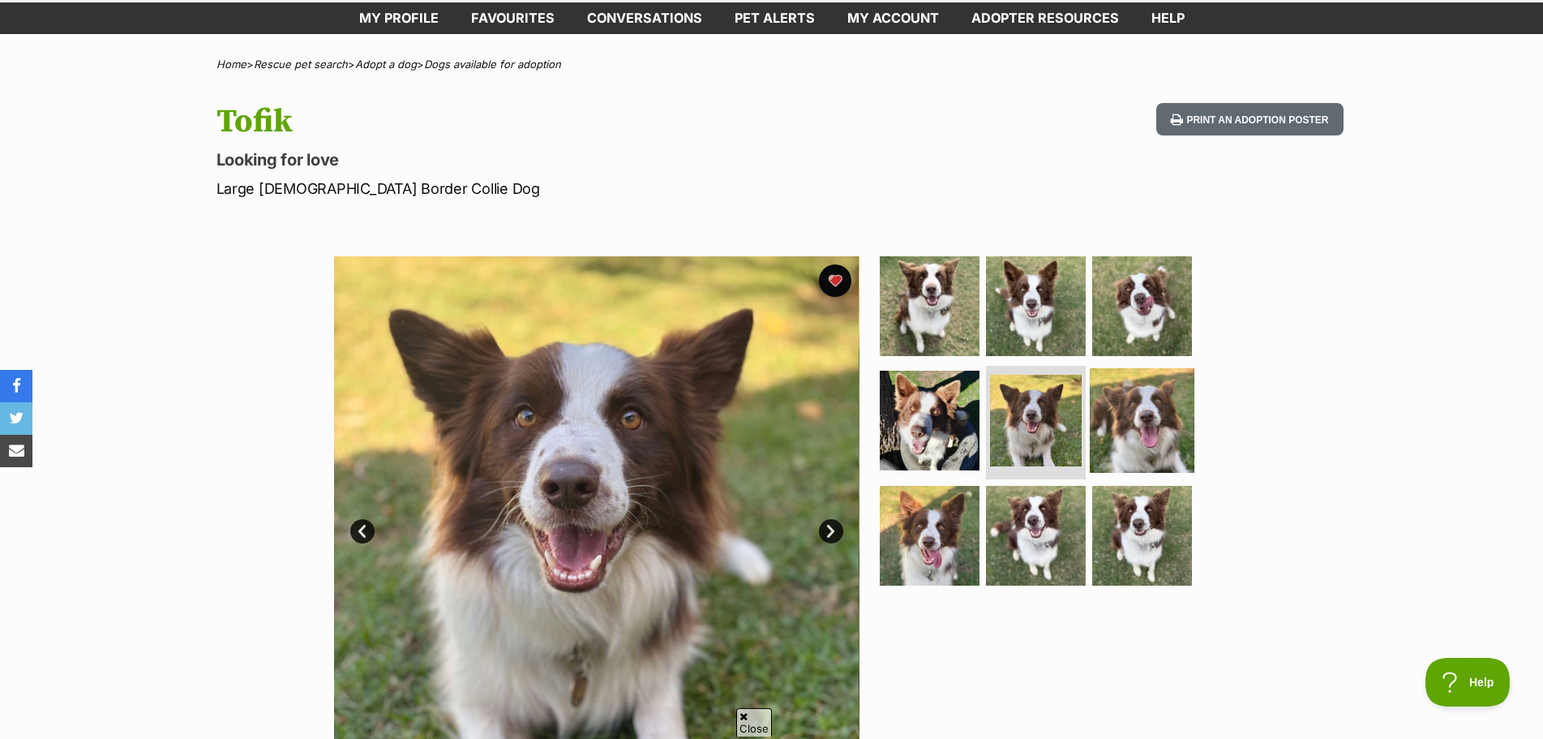
click at [1135, 405] on img at bounding box center [1142, 420] width 105 height 105
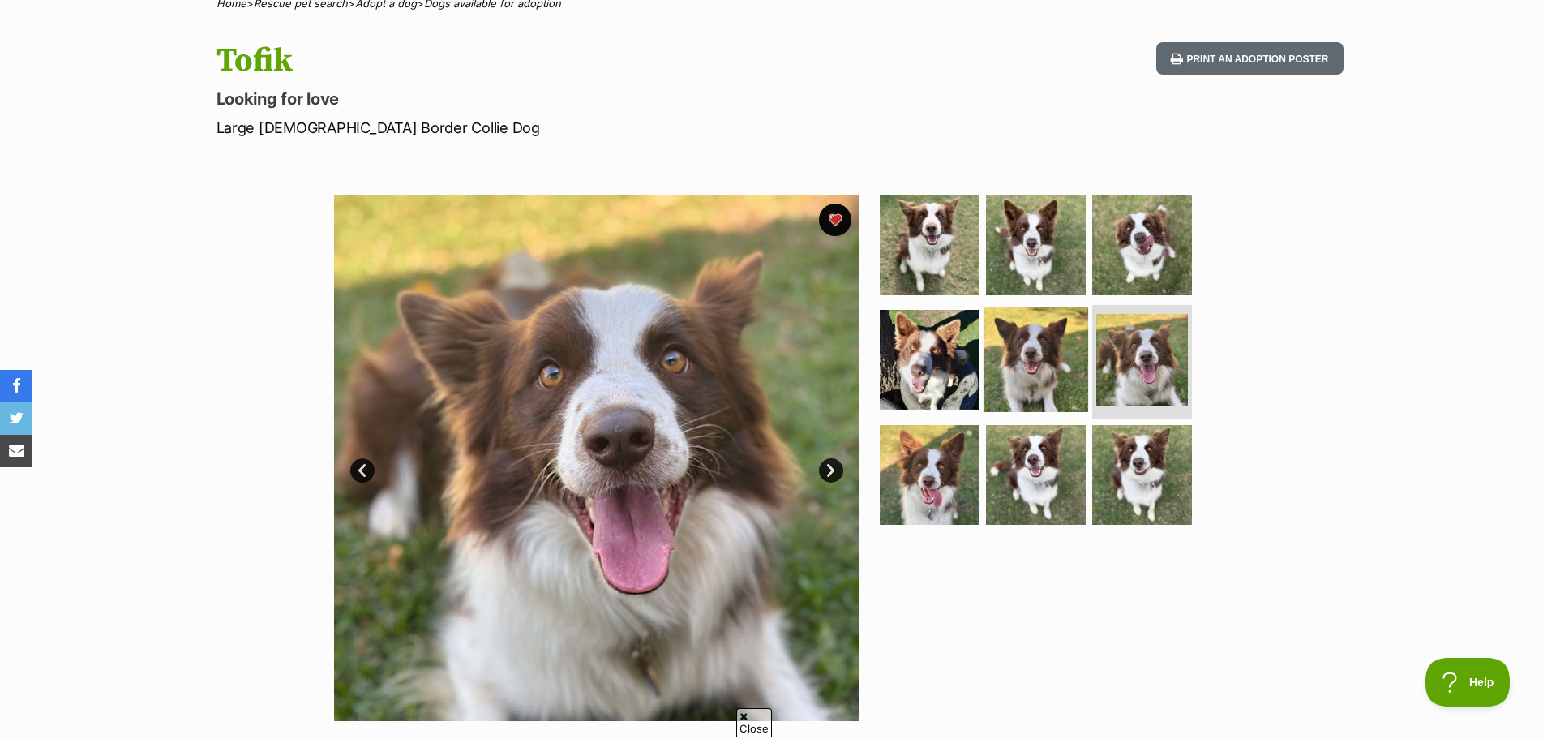
scroll to position [243, 0]
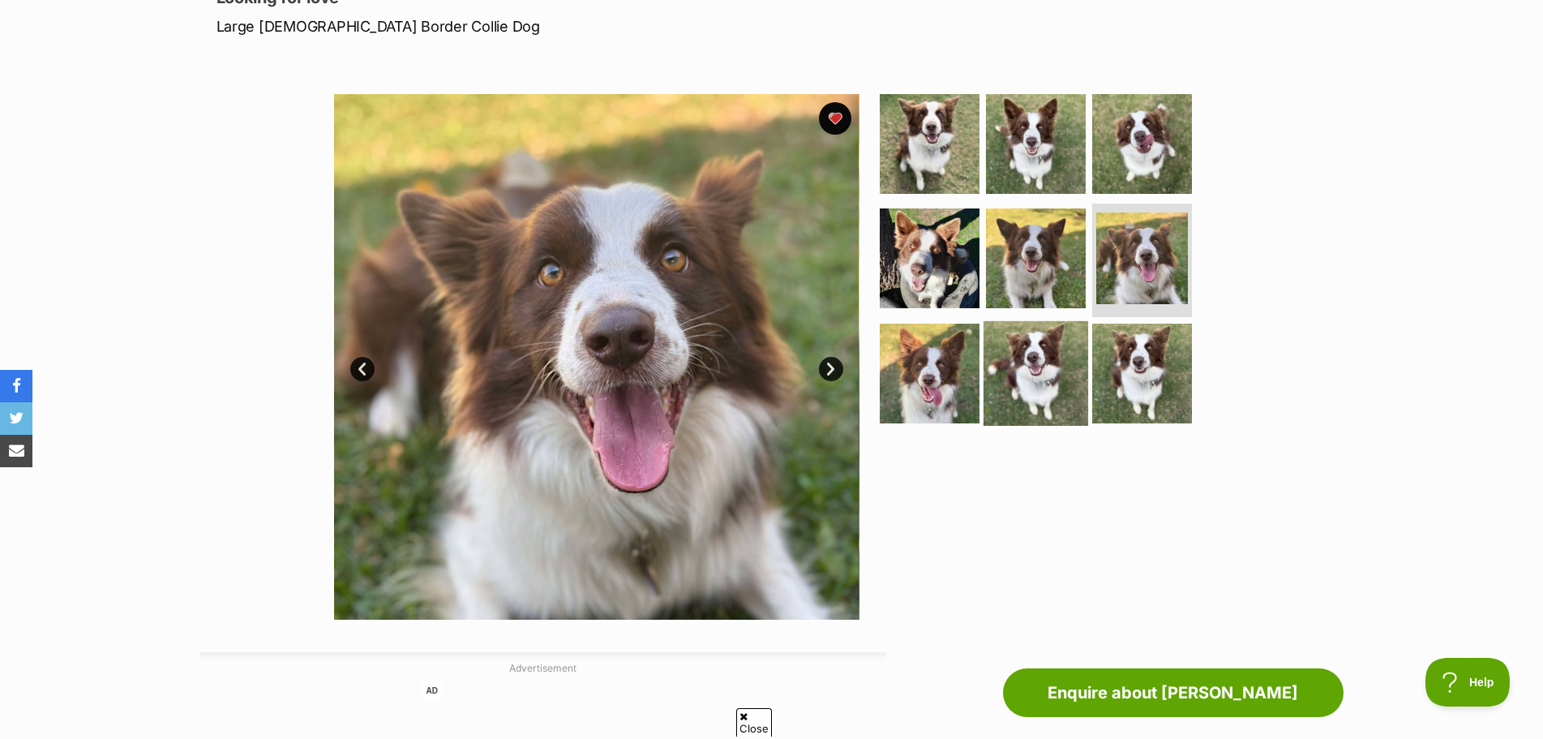
click at [1056, 393] on img at bounding box center [1036, 373] width 105 height 105
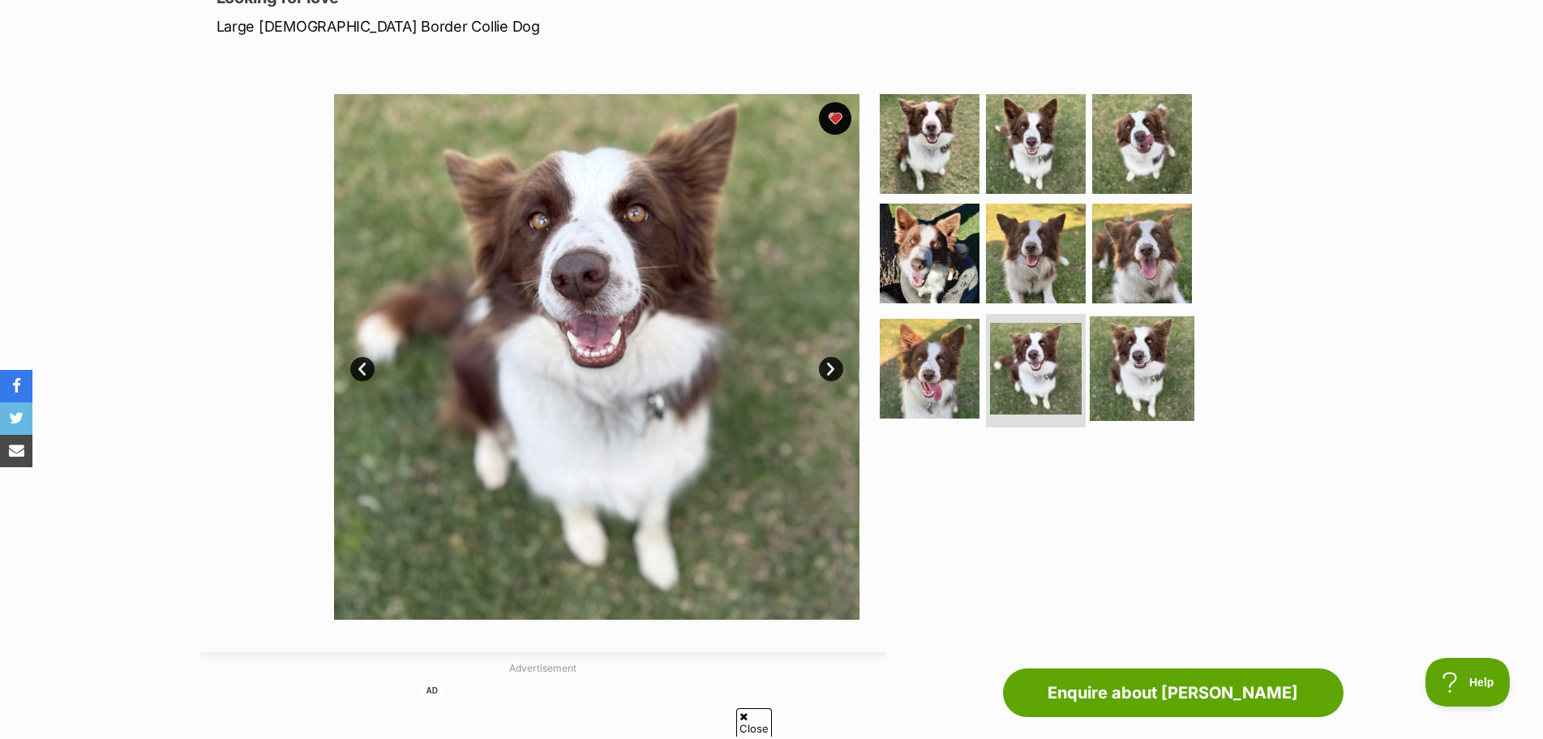
click at [1130, 388] on img at bounding box center [1142, 368] width 105 height 105
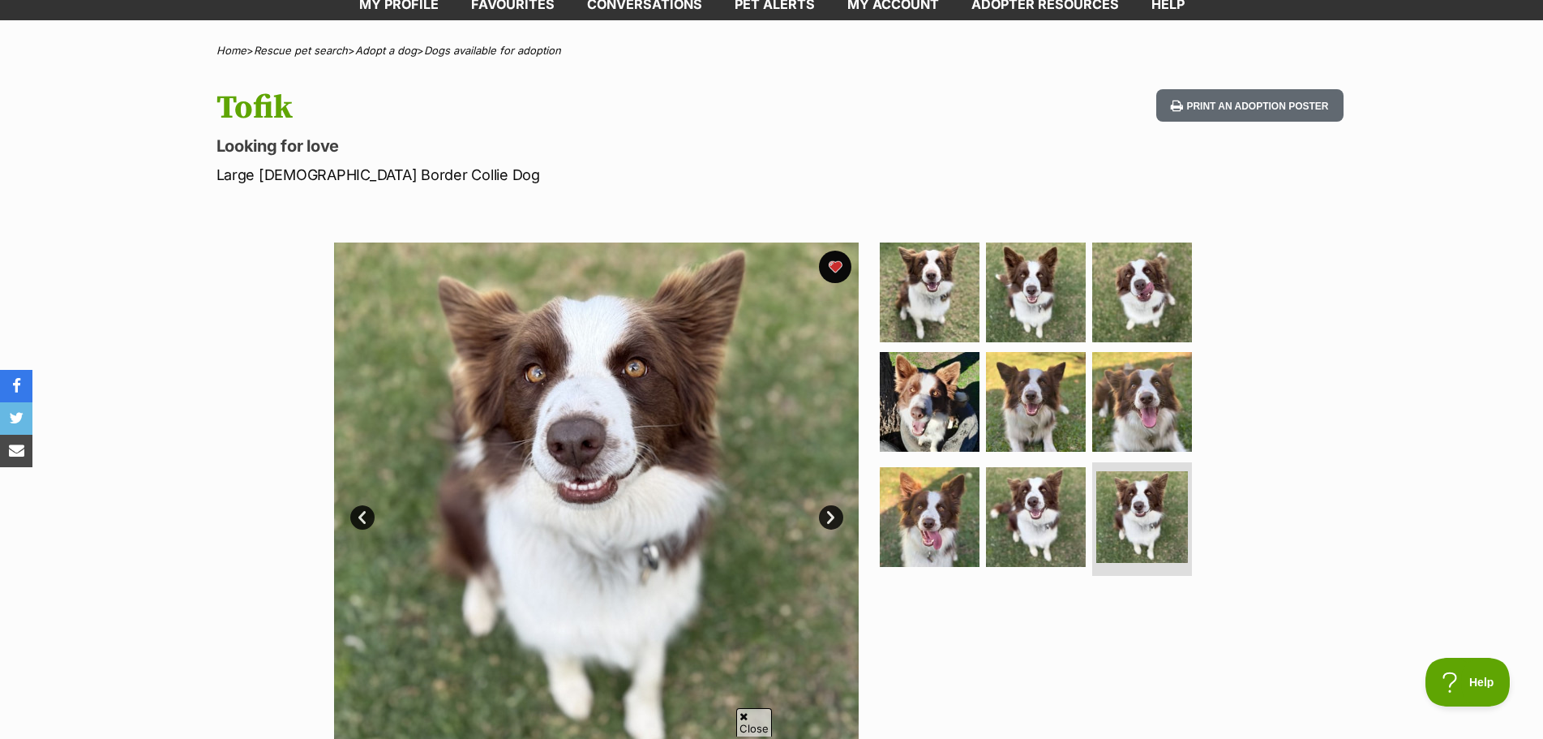
scroll to position [81, 0]
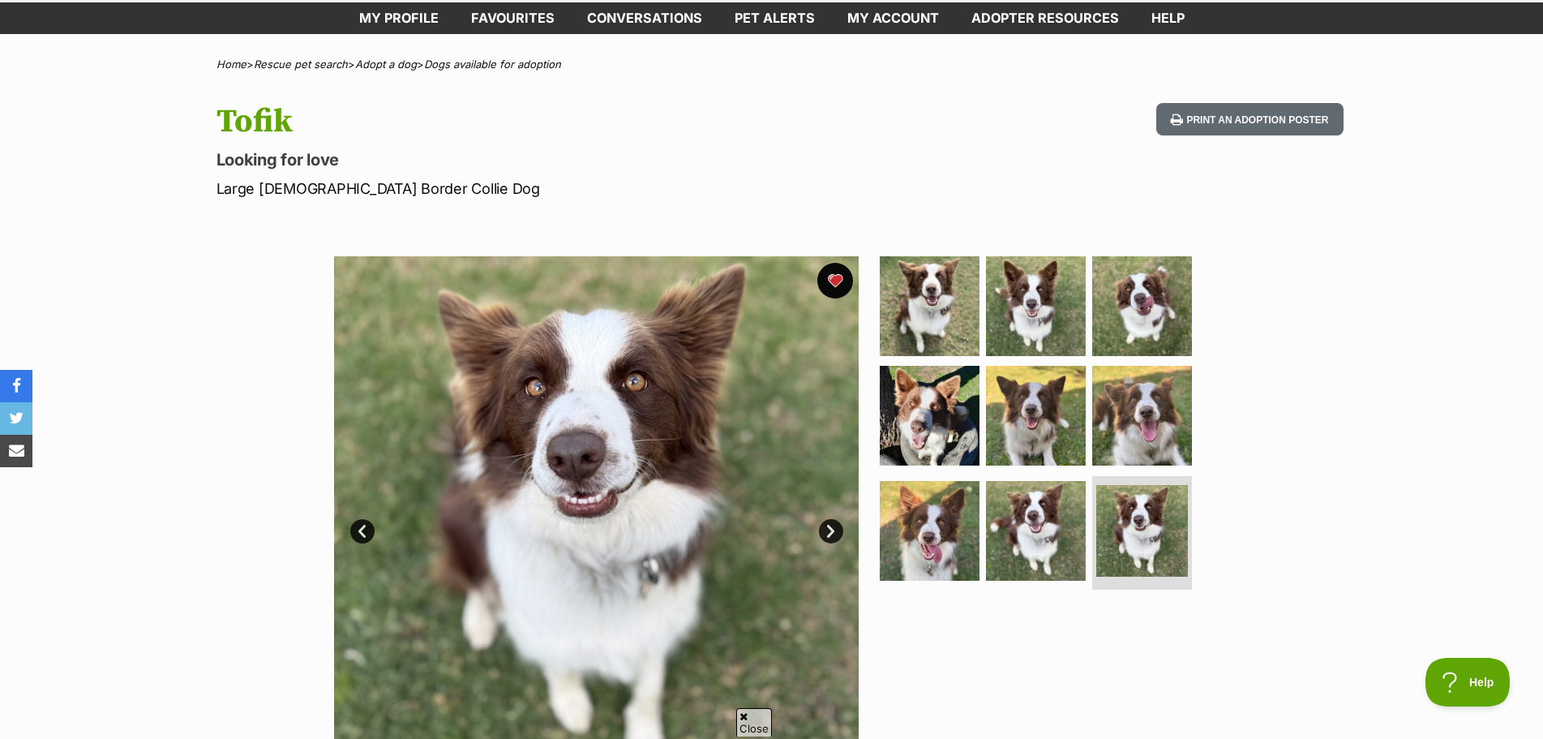
click at [838, 273] on button "favourite" at bounding box center [835, 281] width 36 height 36
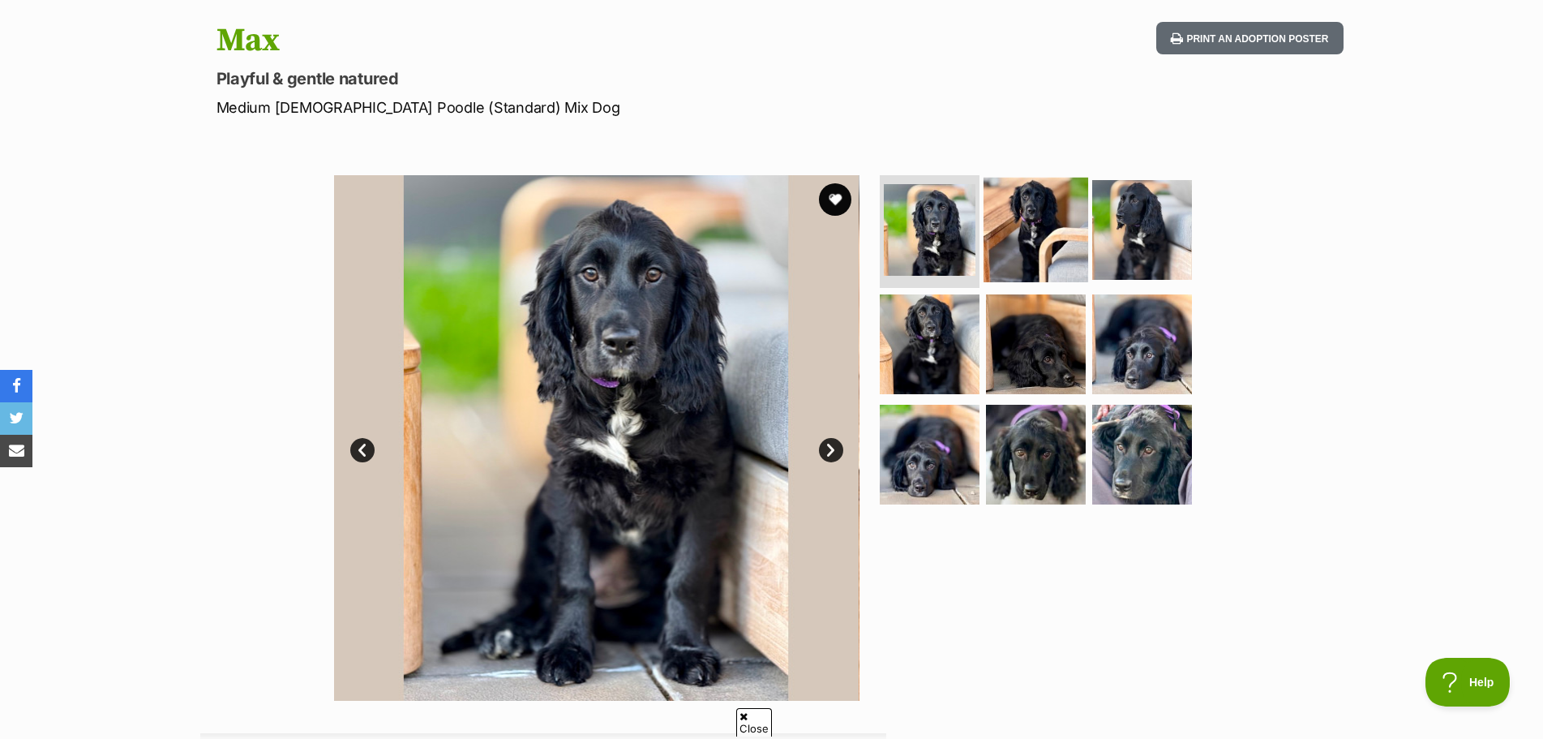
click at [1035, 229] on img at bounding box center [1036, 229] width 105 height 105
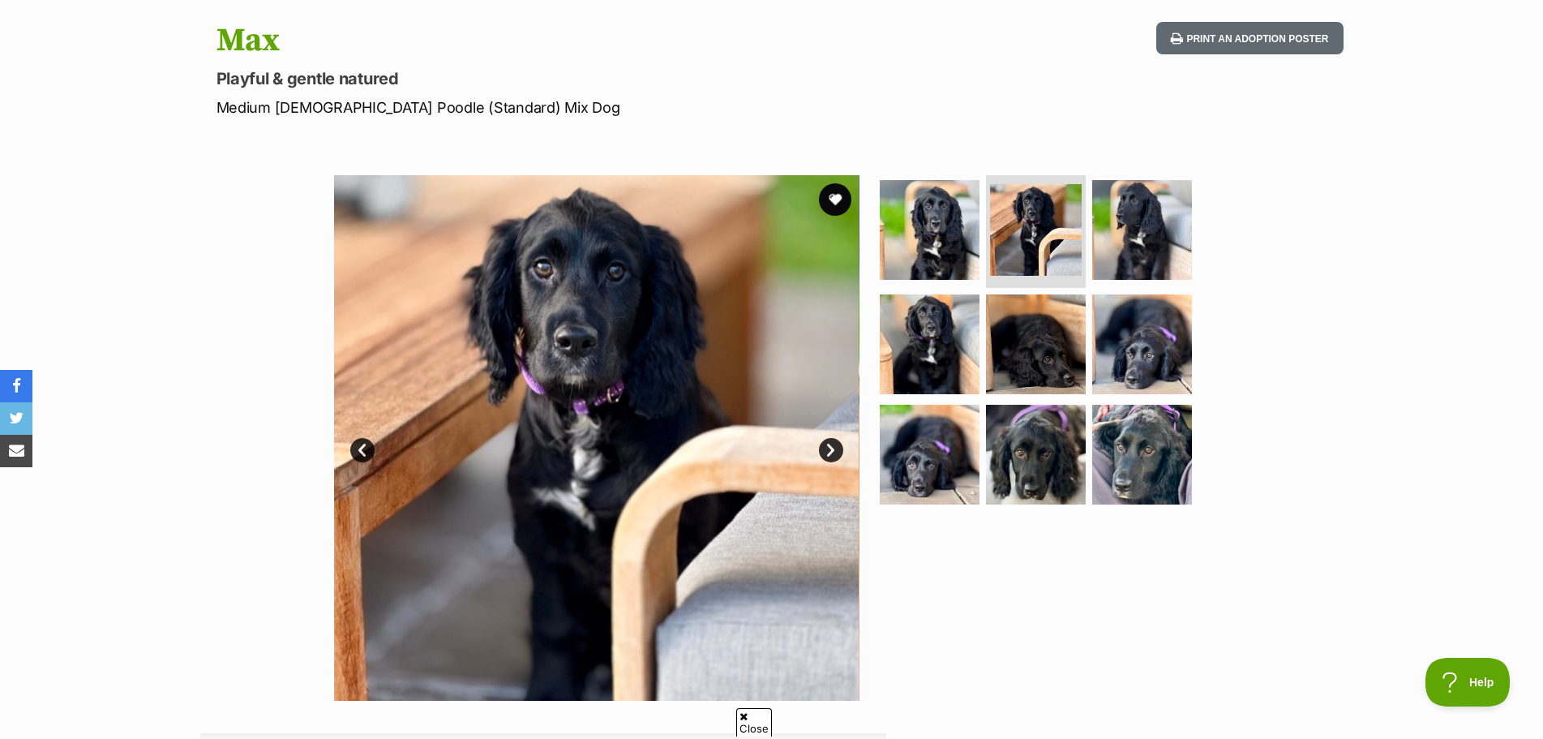
click at [1200, 221] on ul at bounding box center [1042, 345] width 332 height 340
click at [1178, 227] on img at bounding box center [1142, 229] width 105 height 105
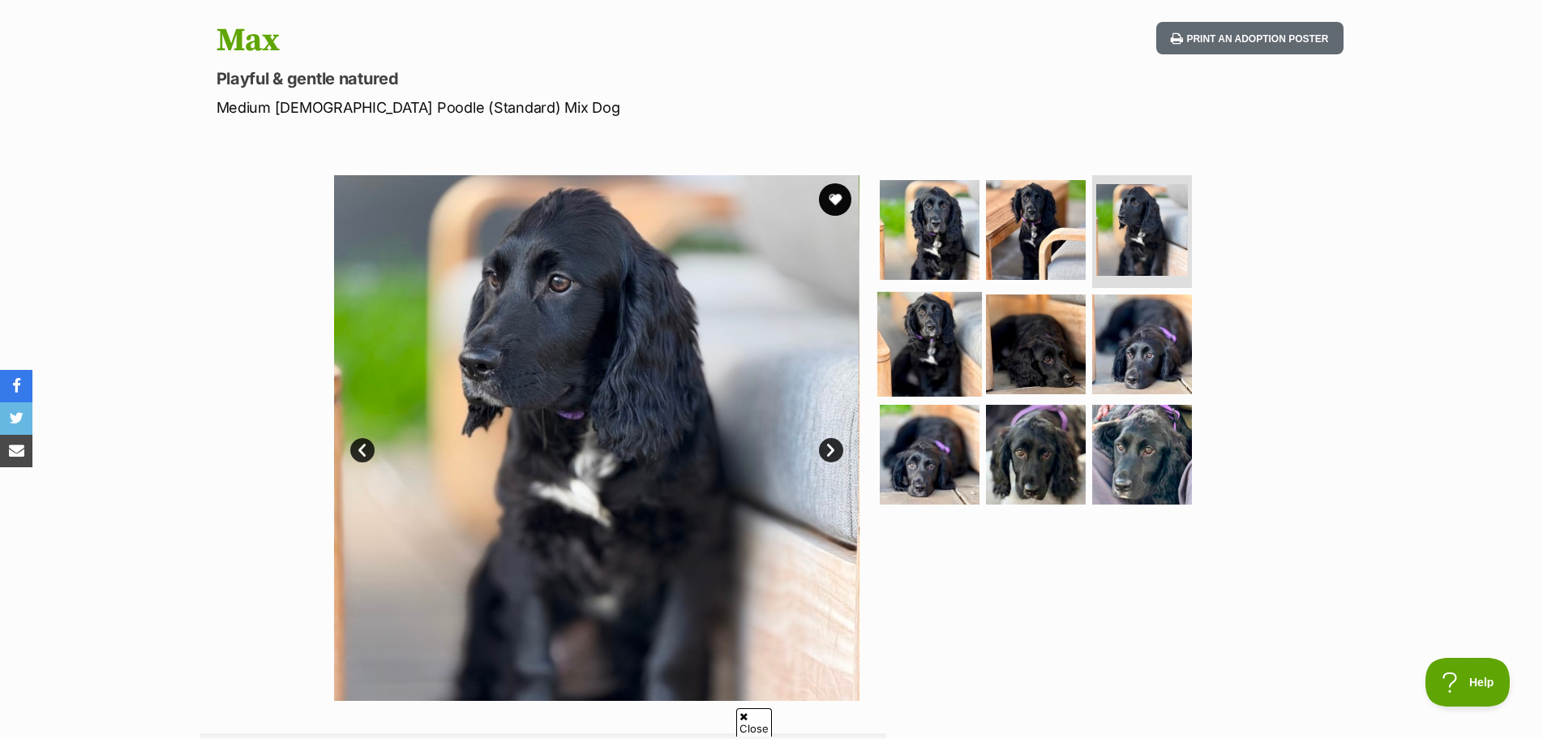
click at [932, 332] on img at bounding box center [929, 344] width 105 height 105
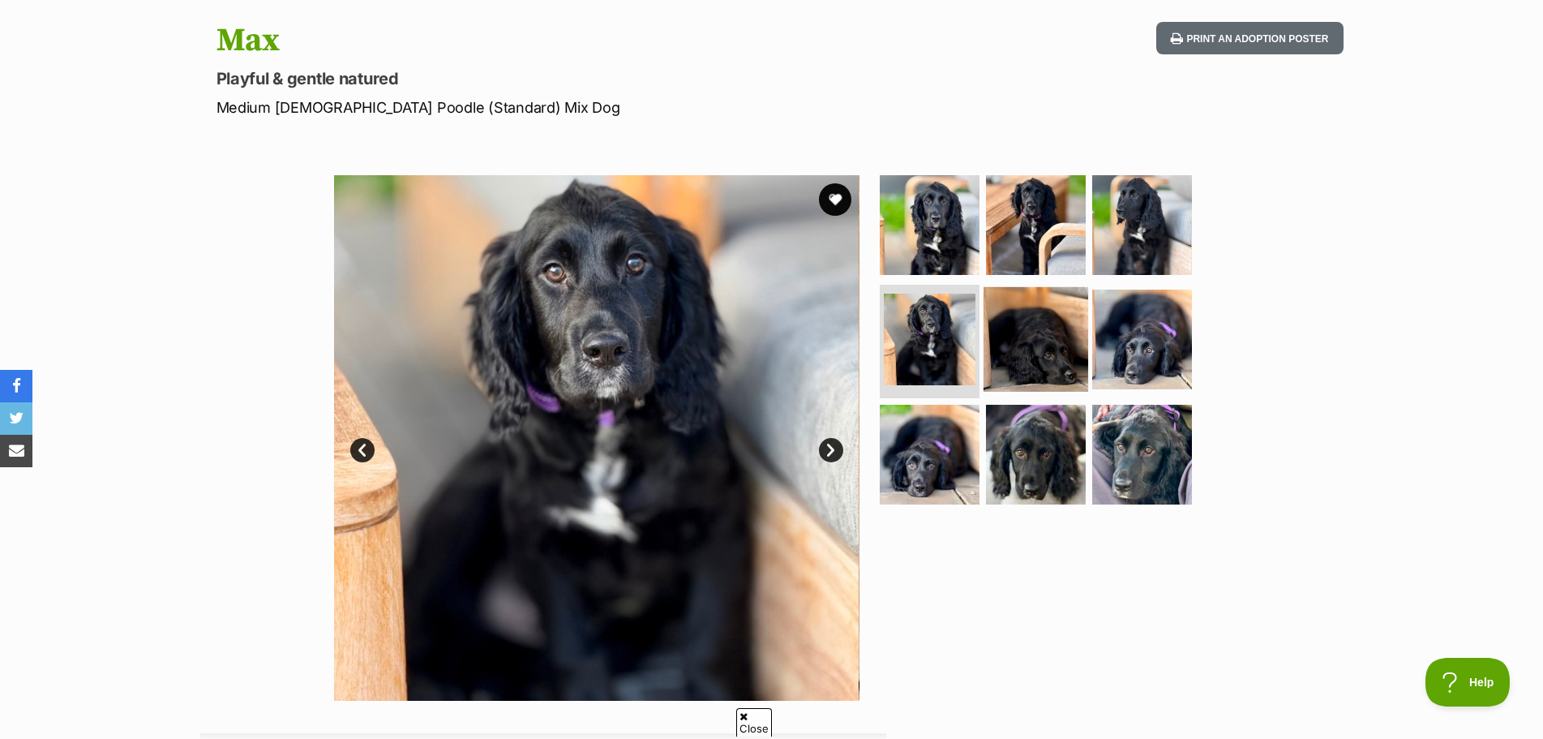
click at [1024, 330] on img at bounding box center [1036, 339] width 105 height 105
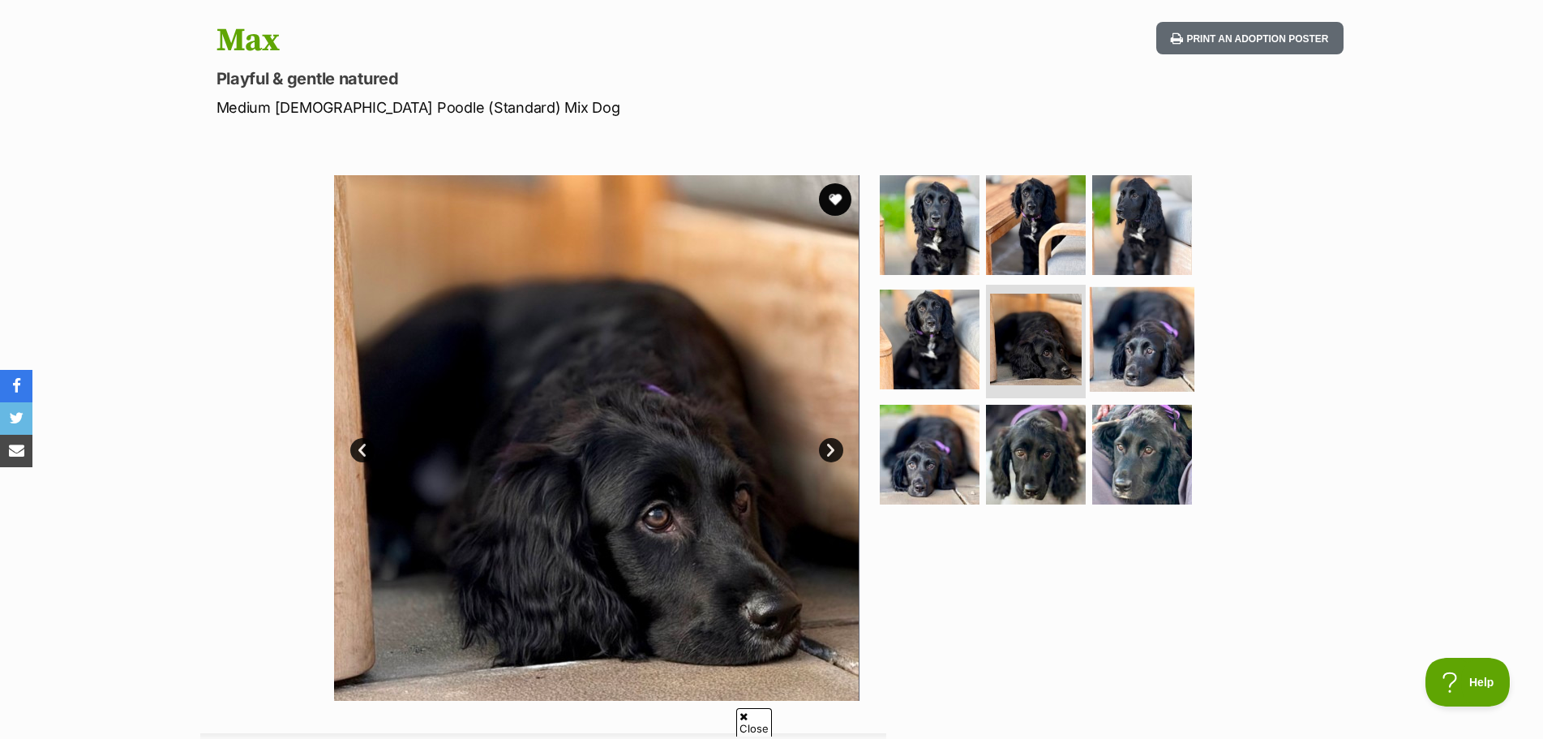
click at [1172, 340] on img at bounding box center [1142, 339] width 105 height 105
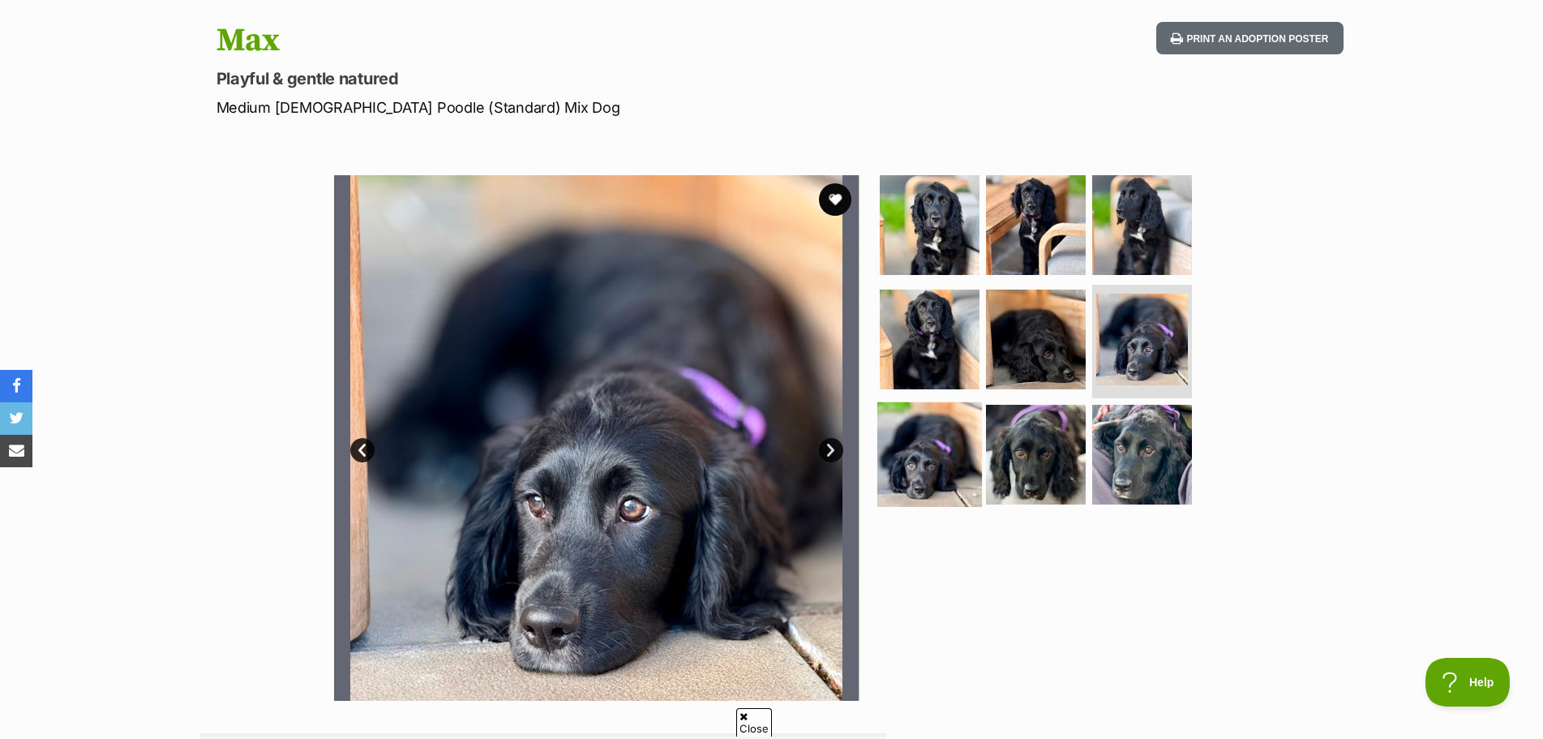
click at [925, 451] on img at bounding box center [929, 454] width 105 height 105
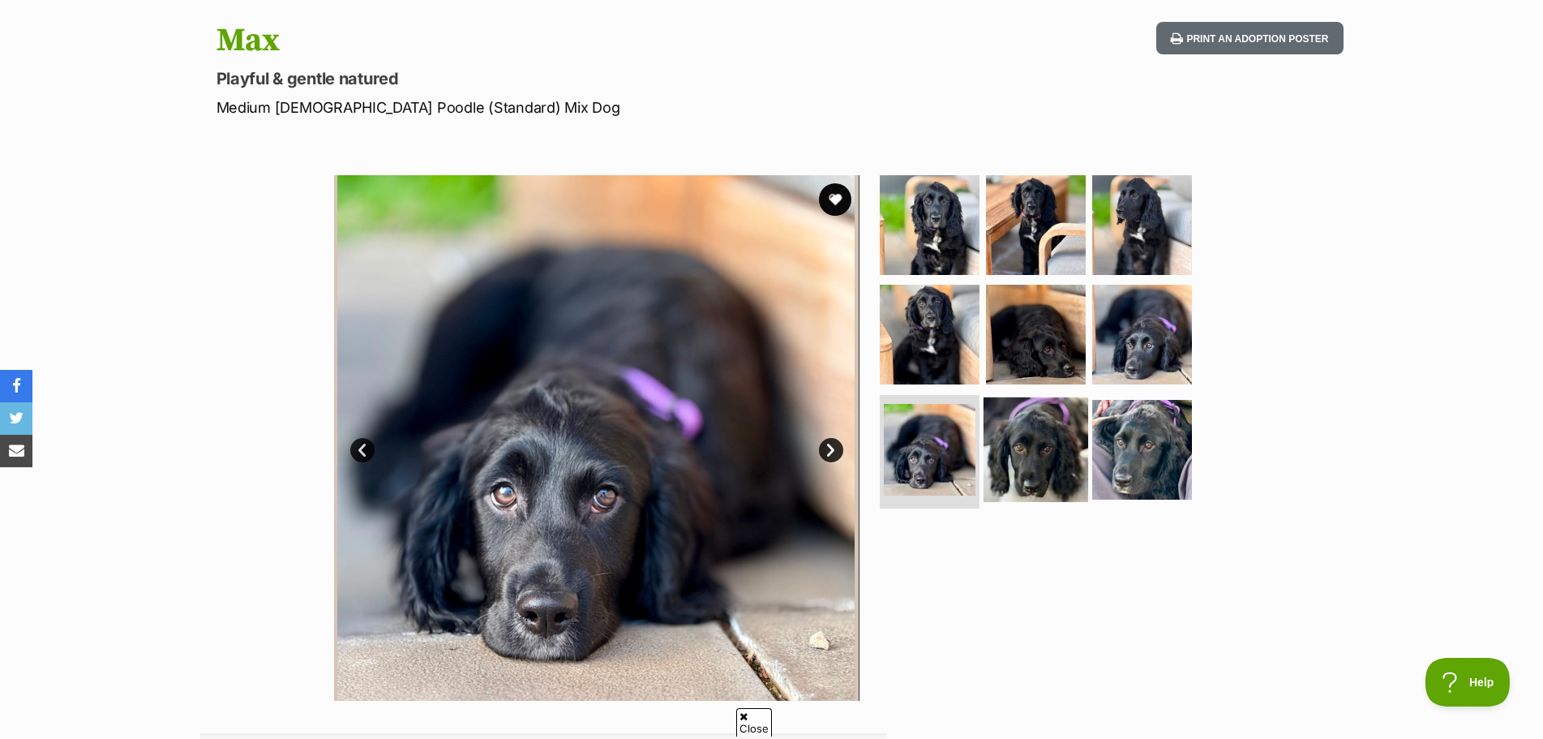
click at [1017, 449] on img at bounding box center [1036, 449] width 105 height 105
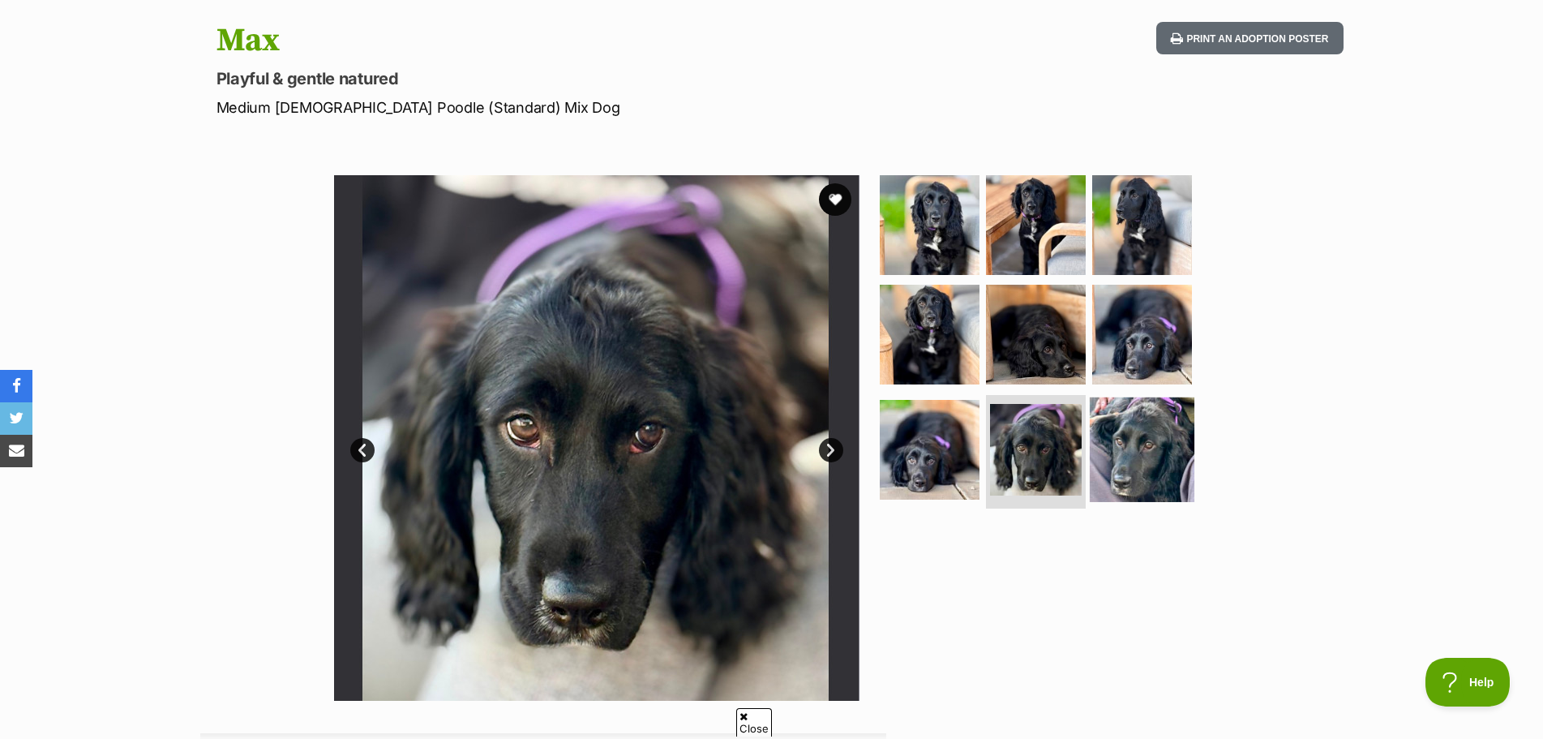
click at [1132, 444] on img at bounding box center [1142, 449] width 105 height 105
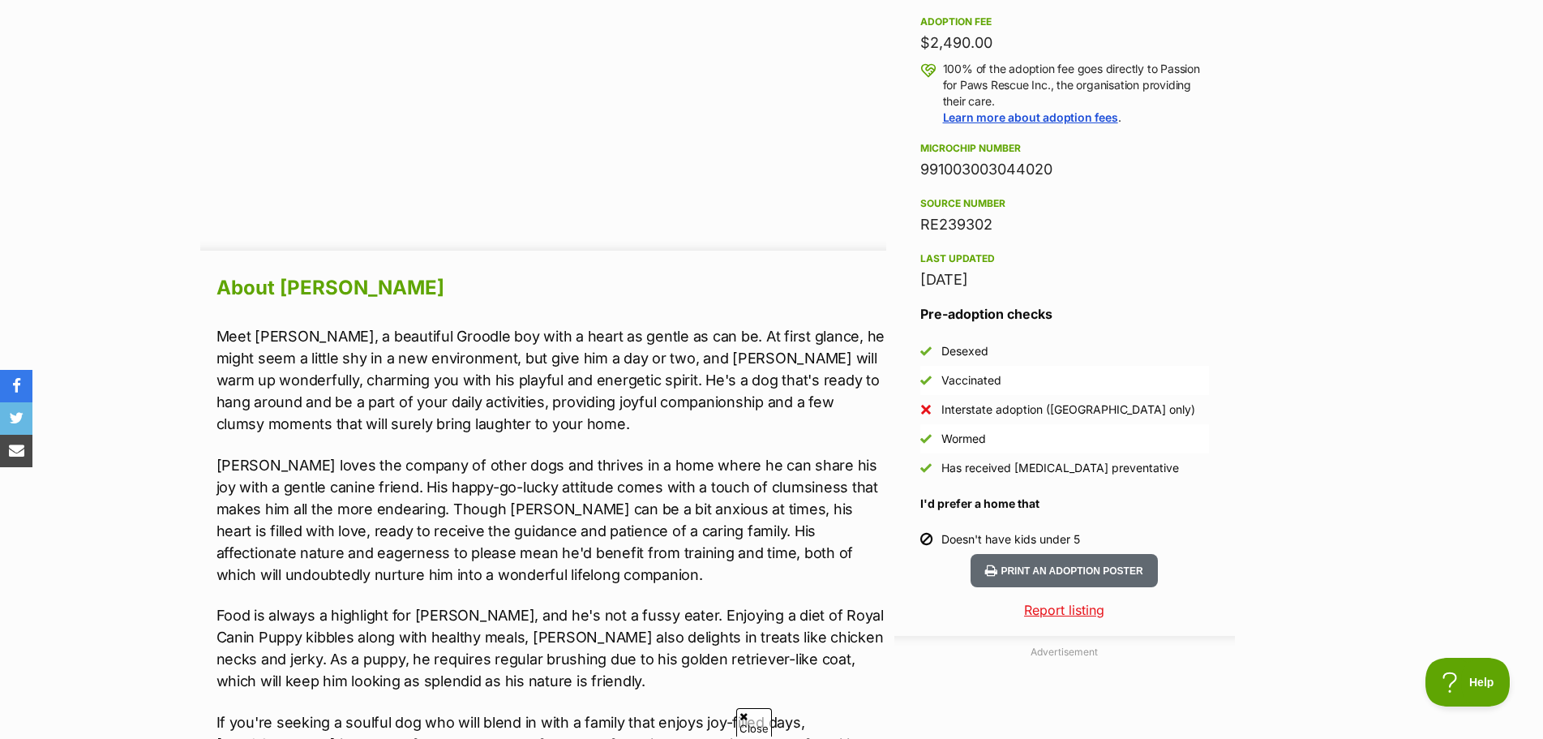
scroll to position [1135, 0]
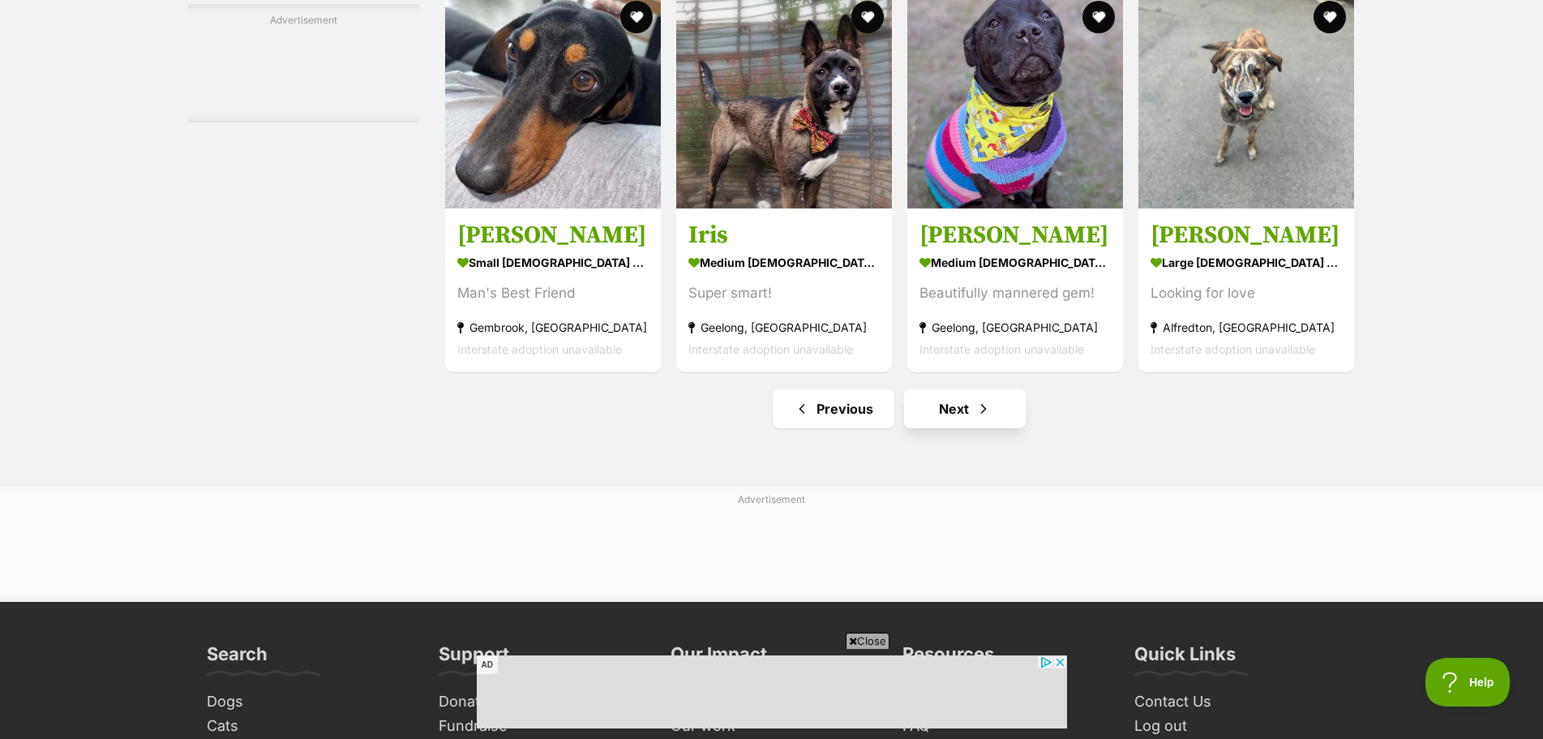
scroll to position [7459, 0]
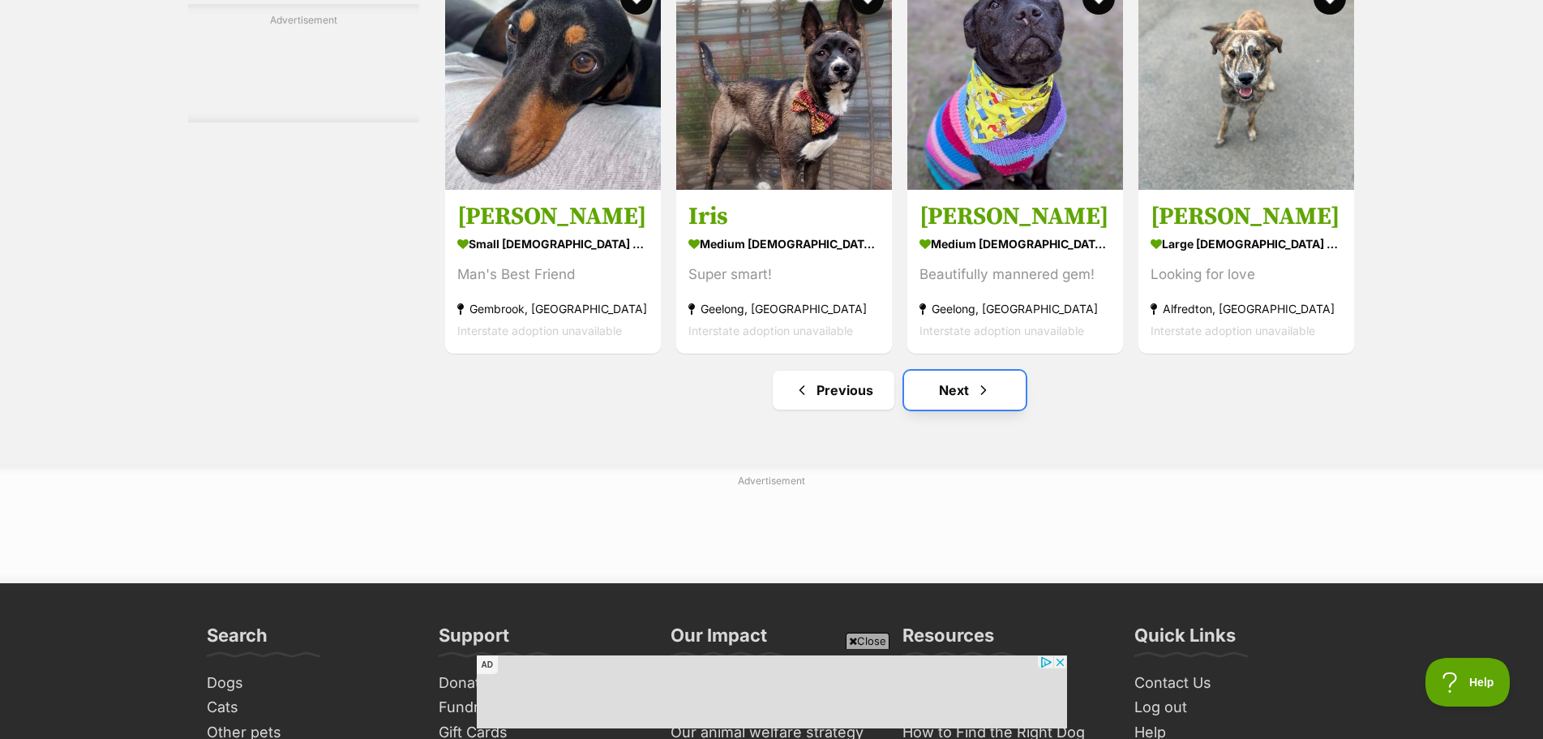
click at [952, 405] on link "Next" at bounding box center [965, 390] width 122 height 39
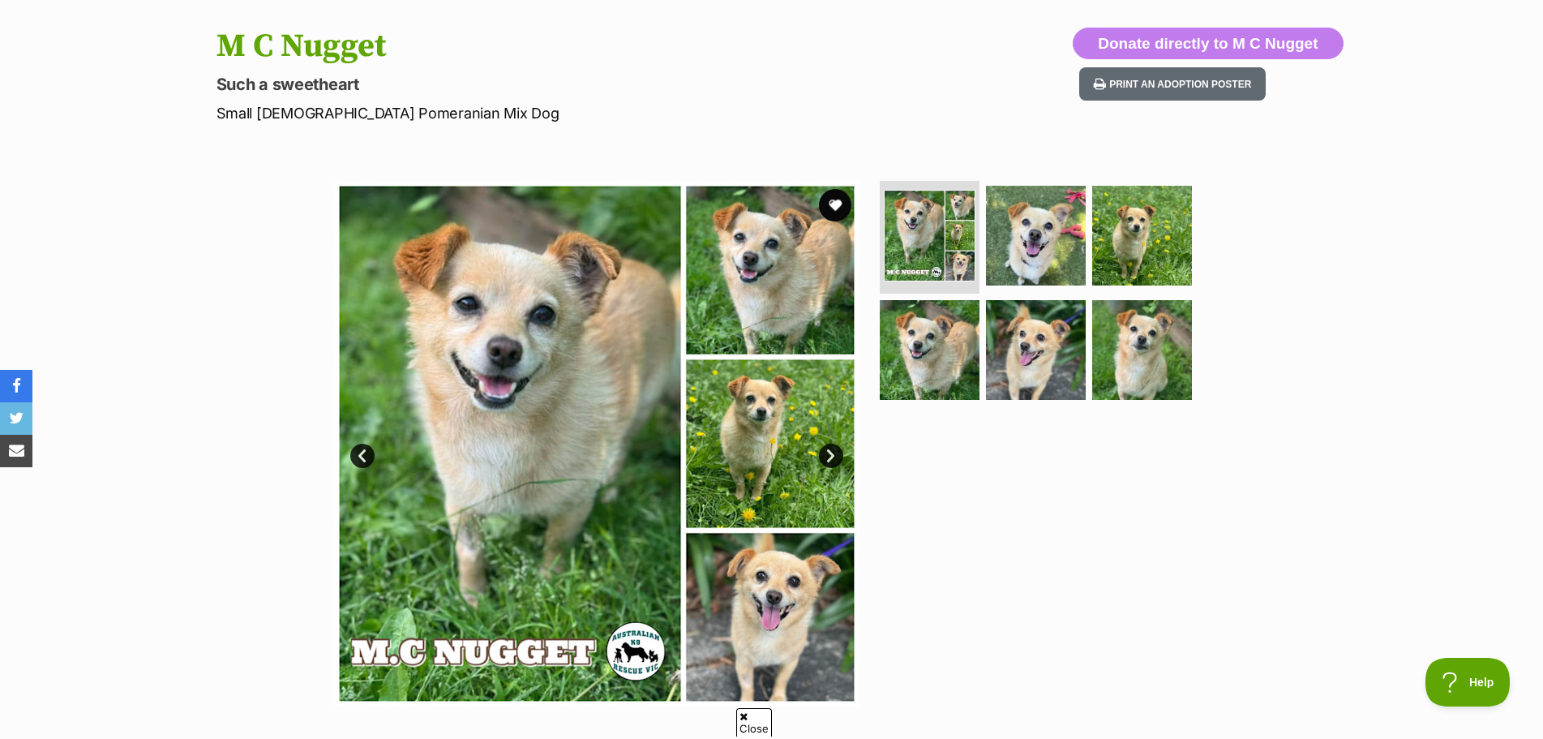
scroll to position [162, 0]
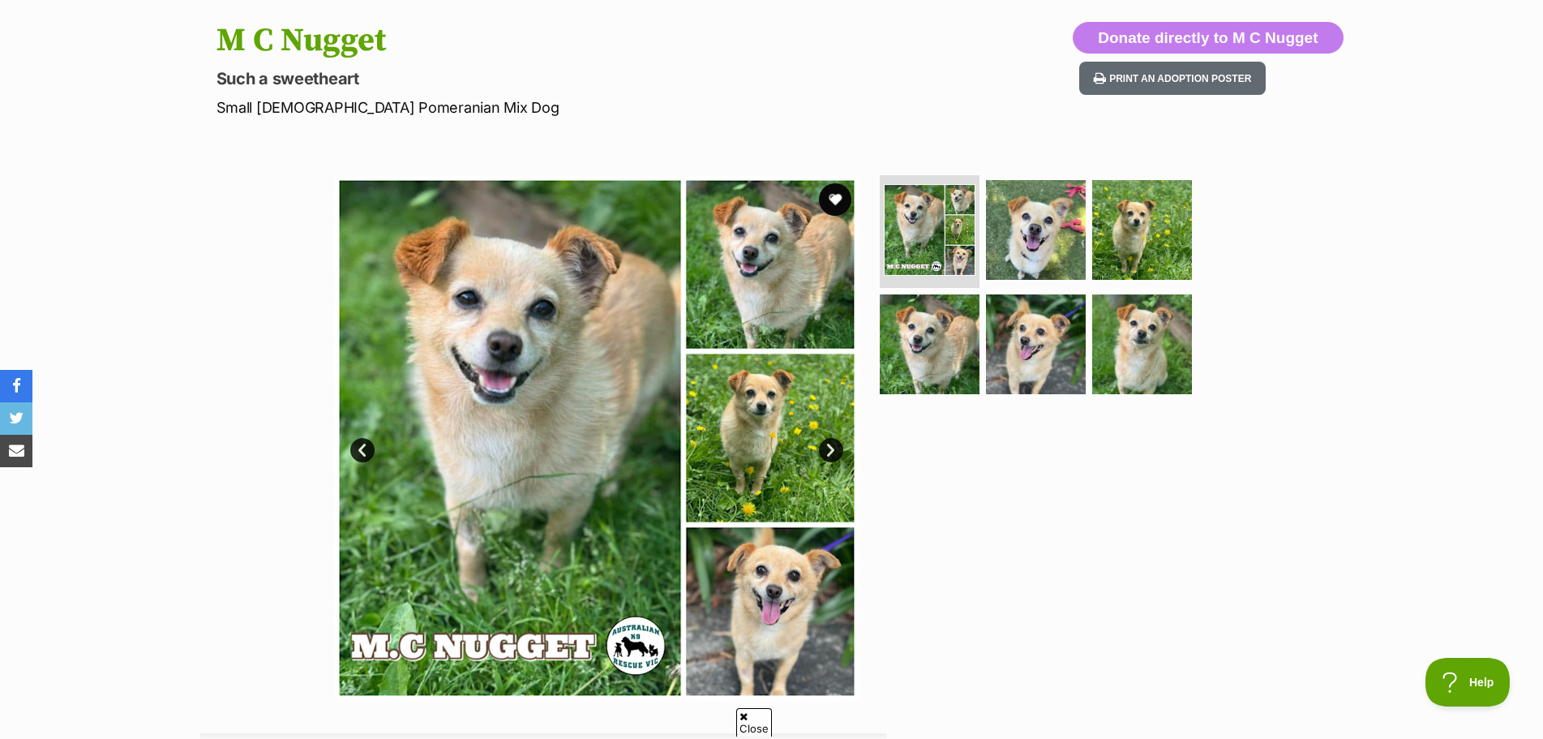
click at [751, 320] on img at bounding box center [596, 437] width 525 height 525
click at [753, 427] on img at bounding box center [596, 437] width 525 height 525
click at [1058, 246] on img at bounding box center [1036, 229] width 105 height 105
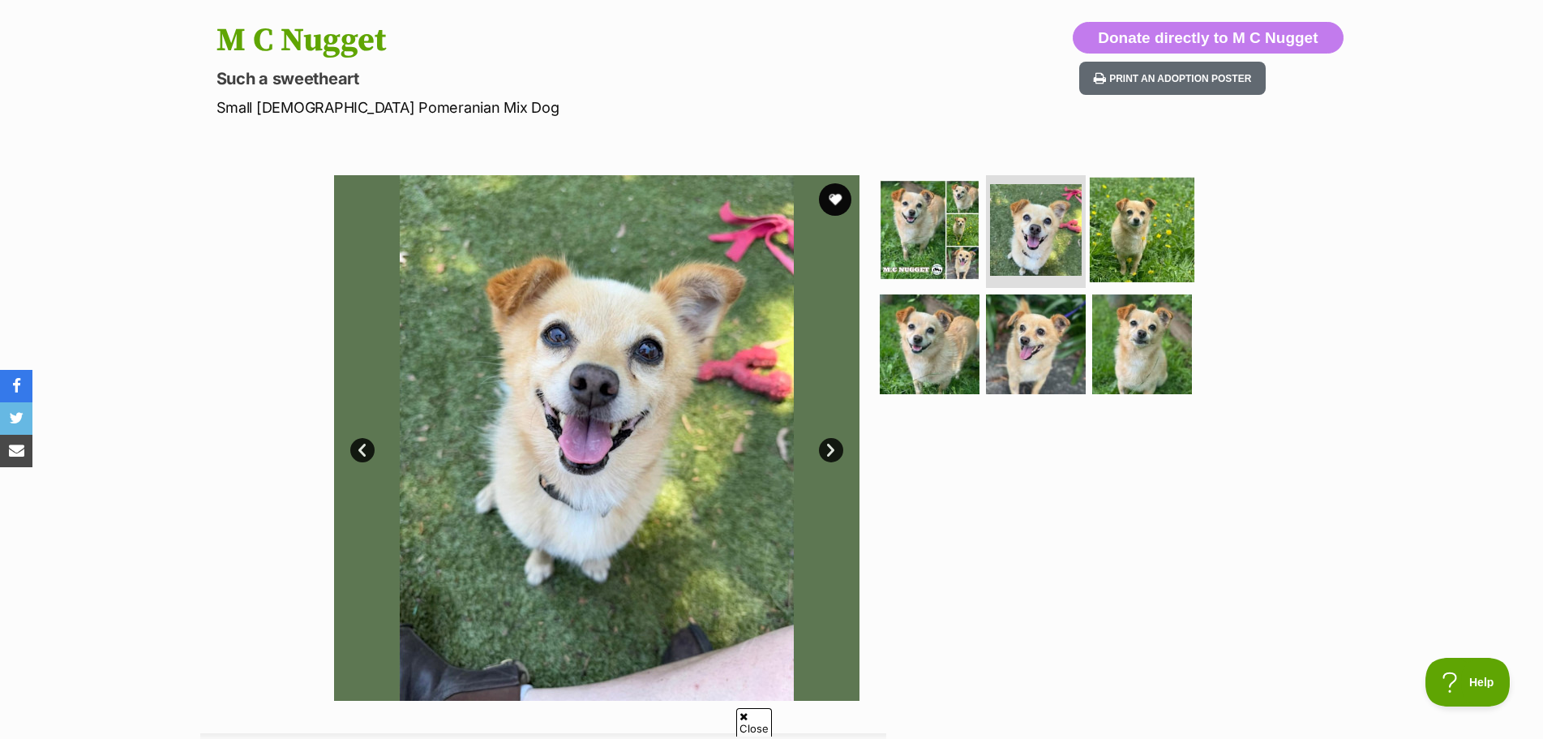
click at [1106, 245] on img at bounding box center [1142, 229] width 105 height 105
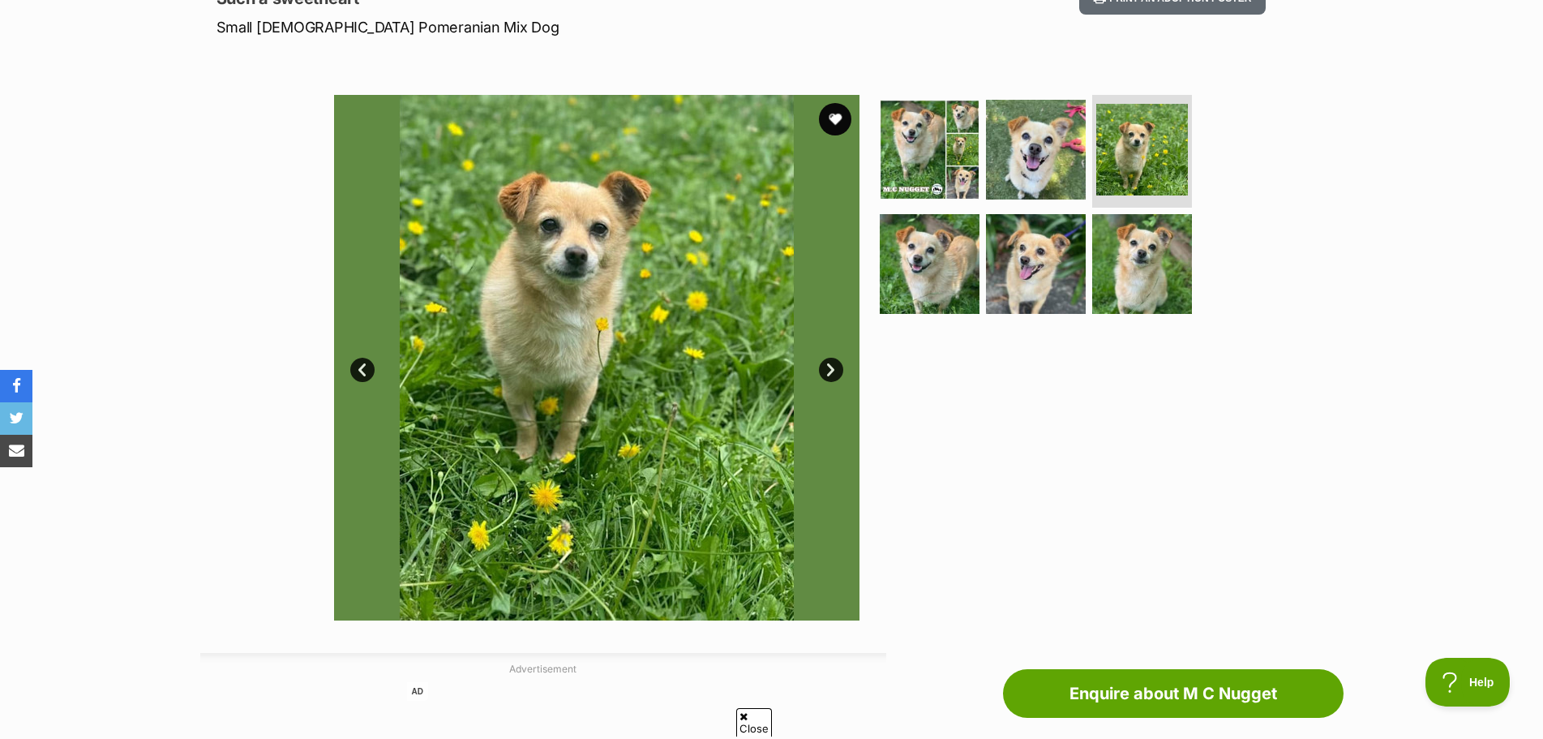
scroll to position [243, 0]
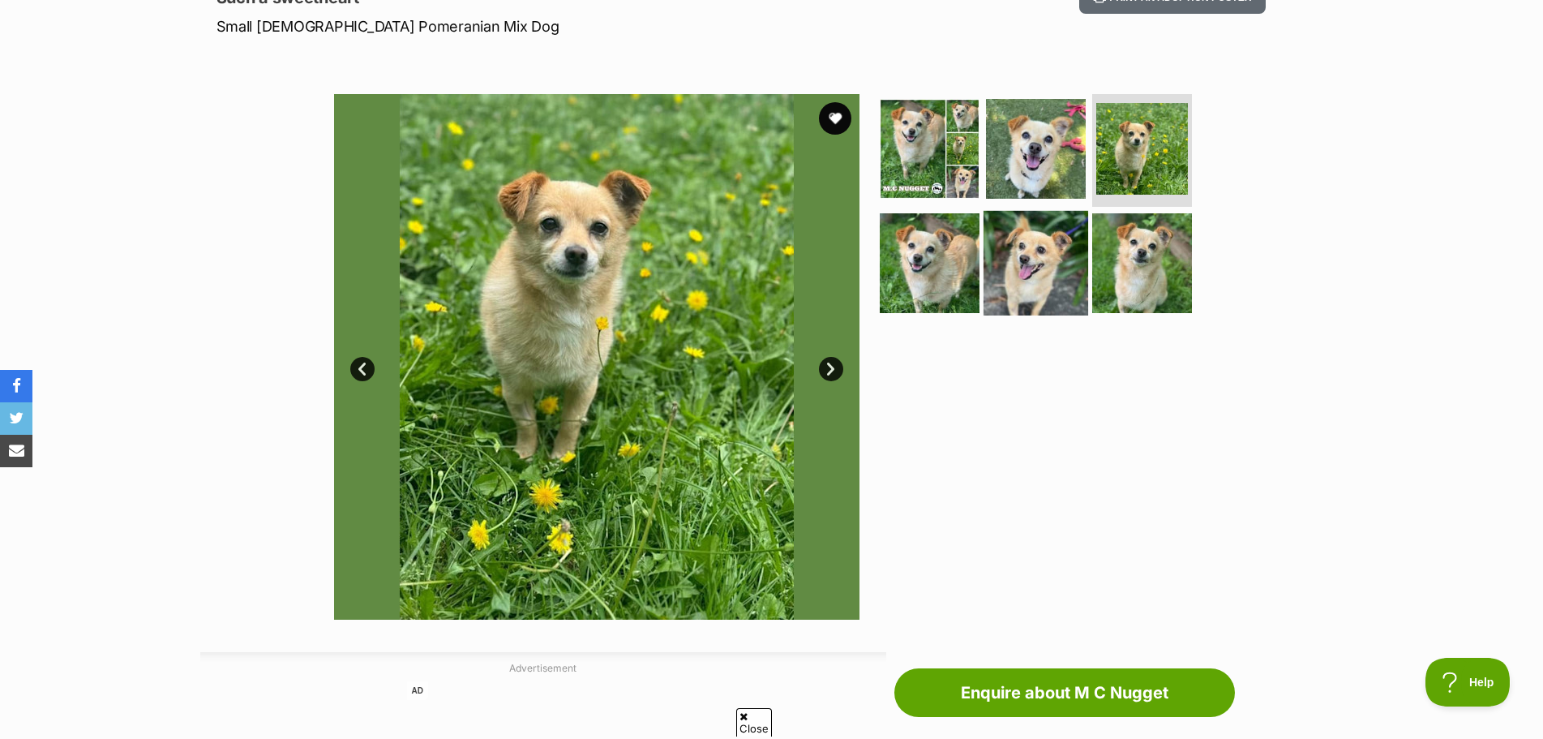
click at [1042, 275] on img at bounding box center [1036, 263] width 105 height 105
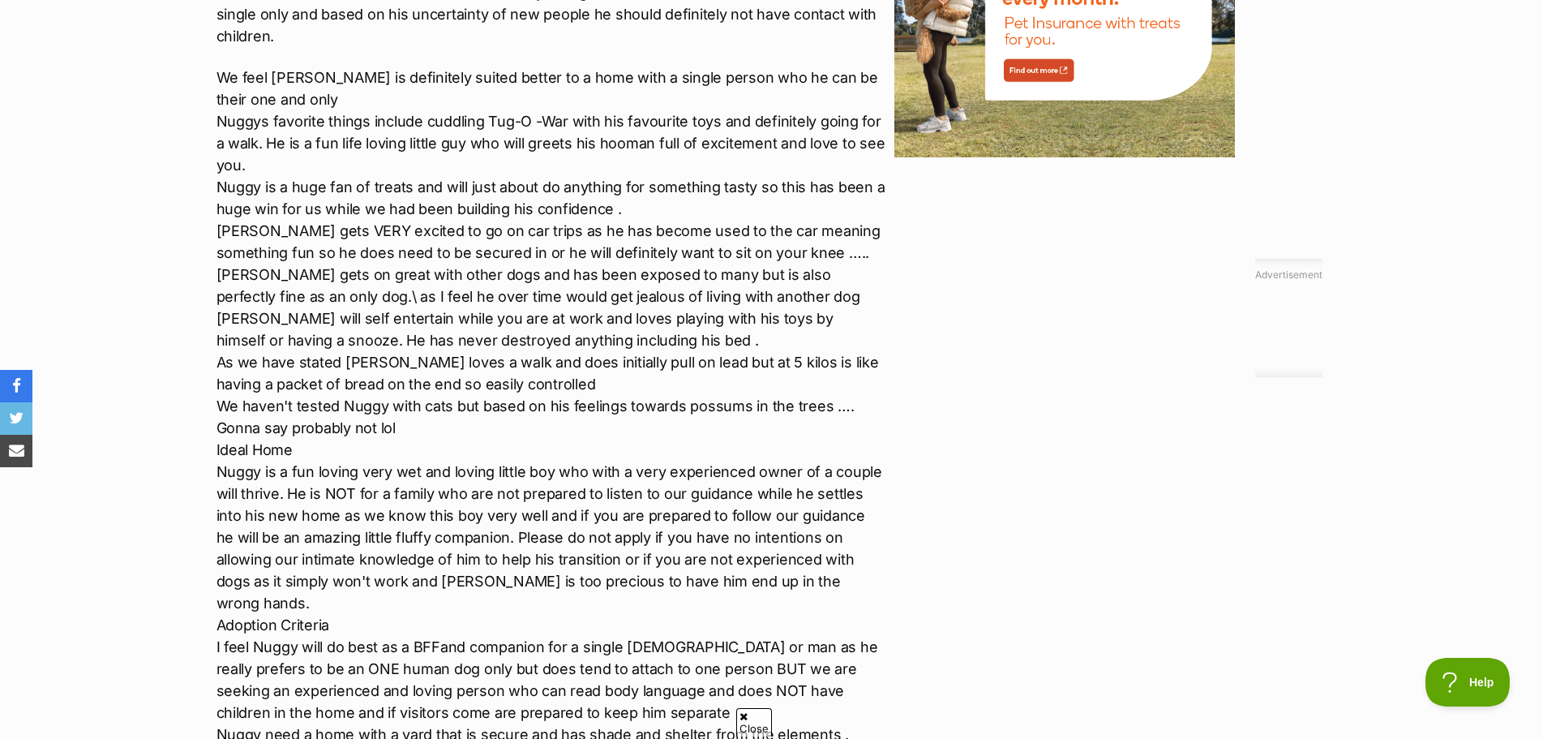
scroll to position [2189, 0]
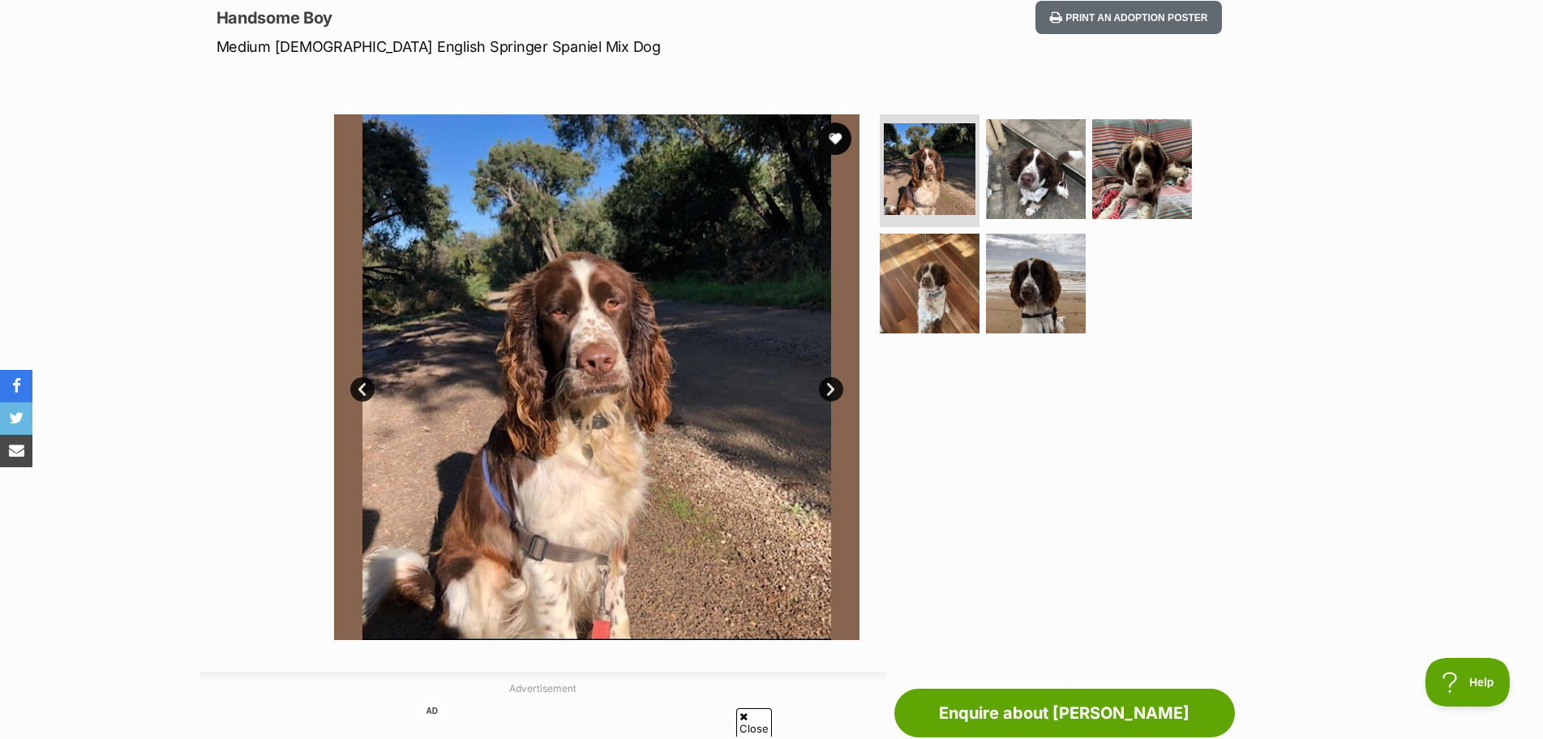
scroll to position [243, 0]
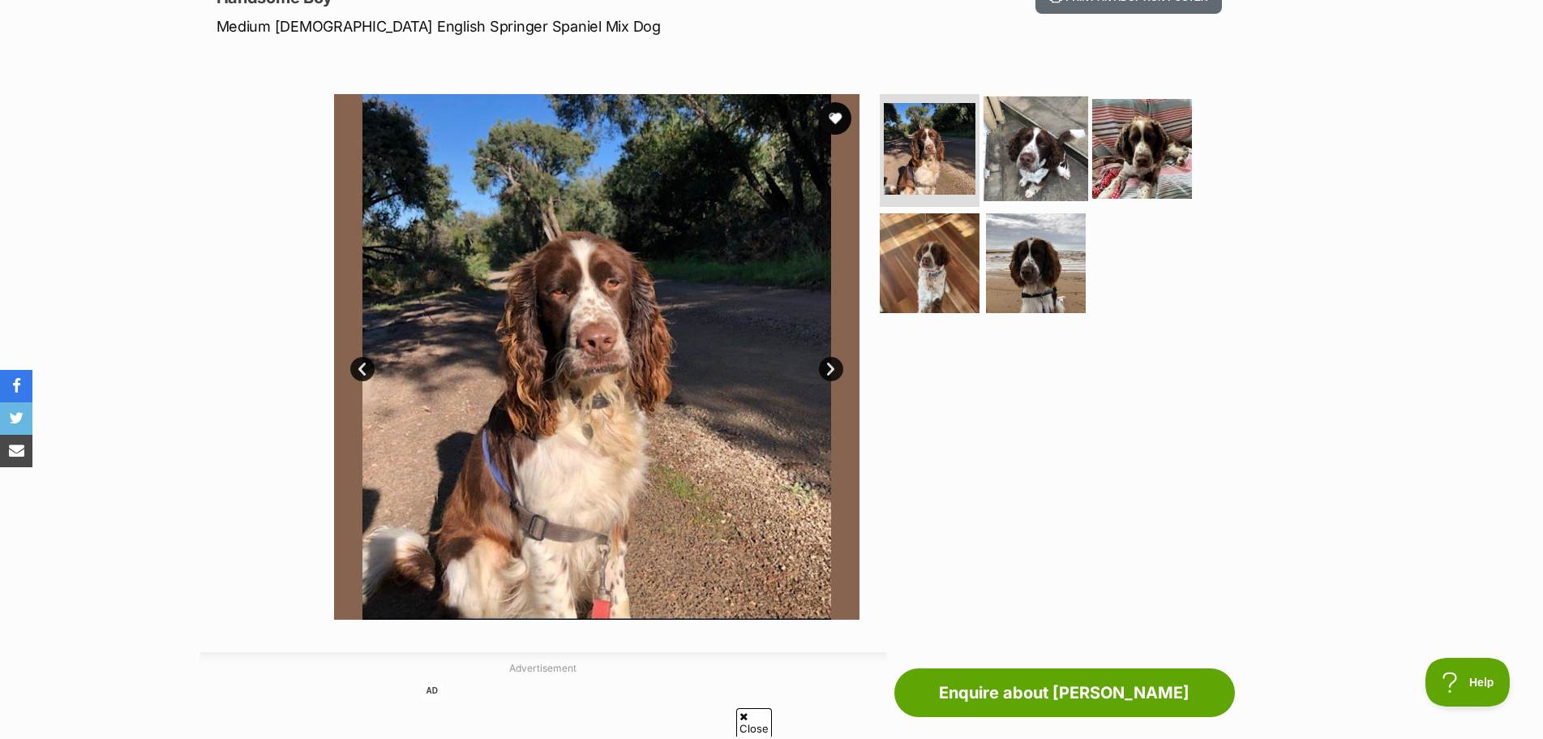
click at [1081, 161] on img at bounding box center [1036, 148] width 105 height 105
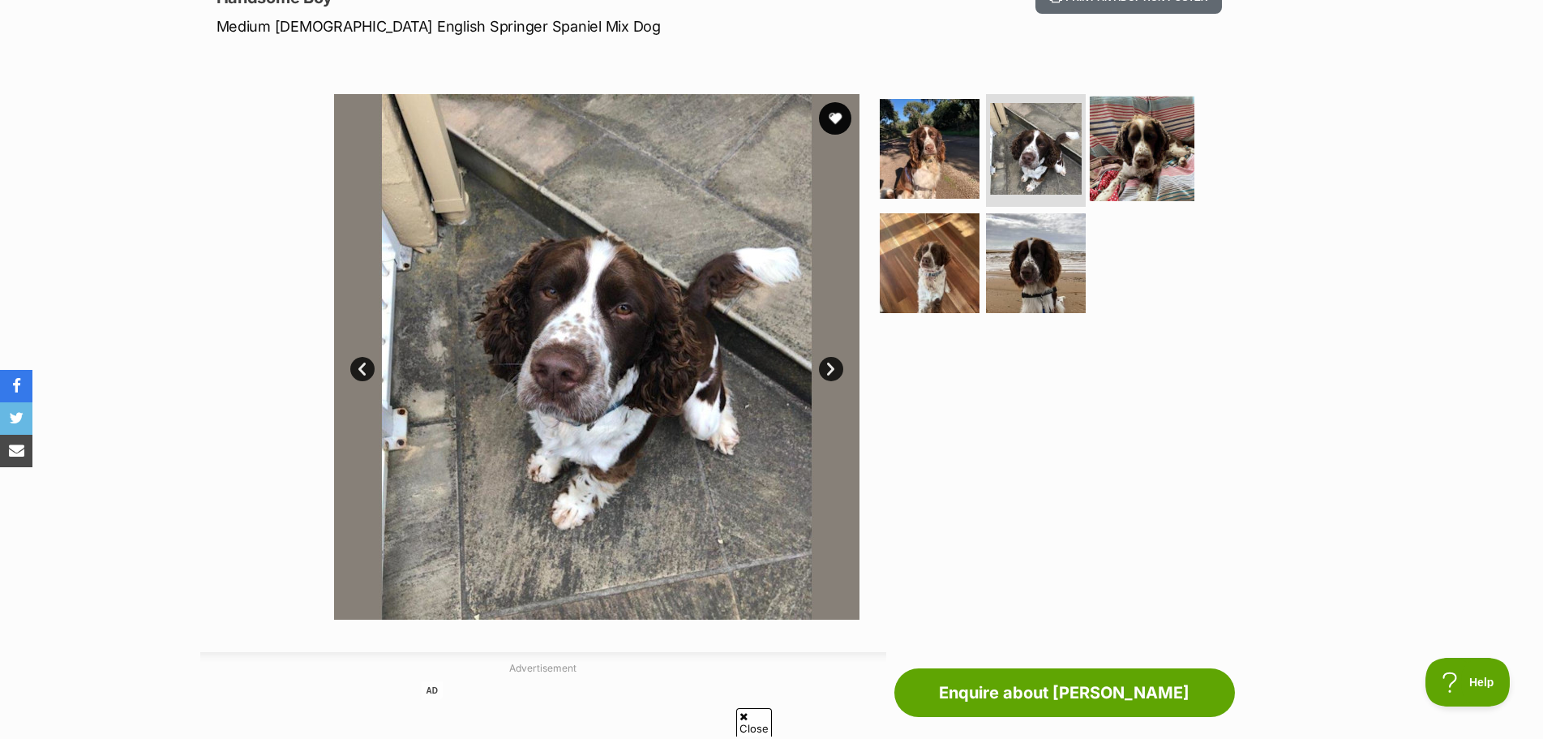
click at [1119, 153] on img at bounding box center [1142, 148] width 105 height 105
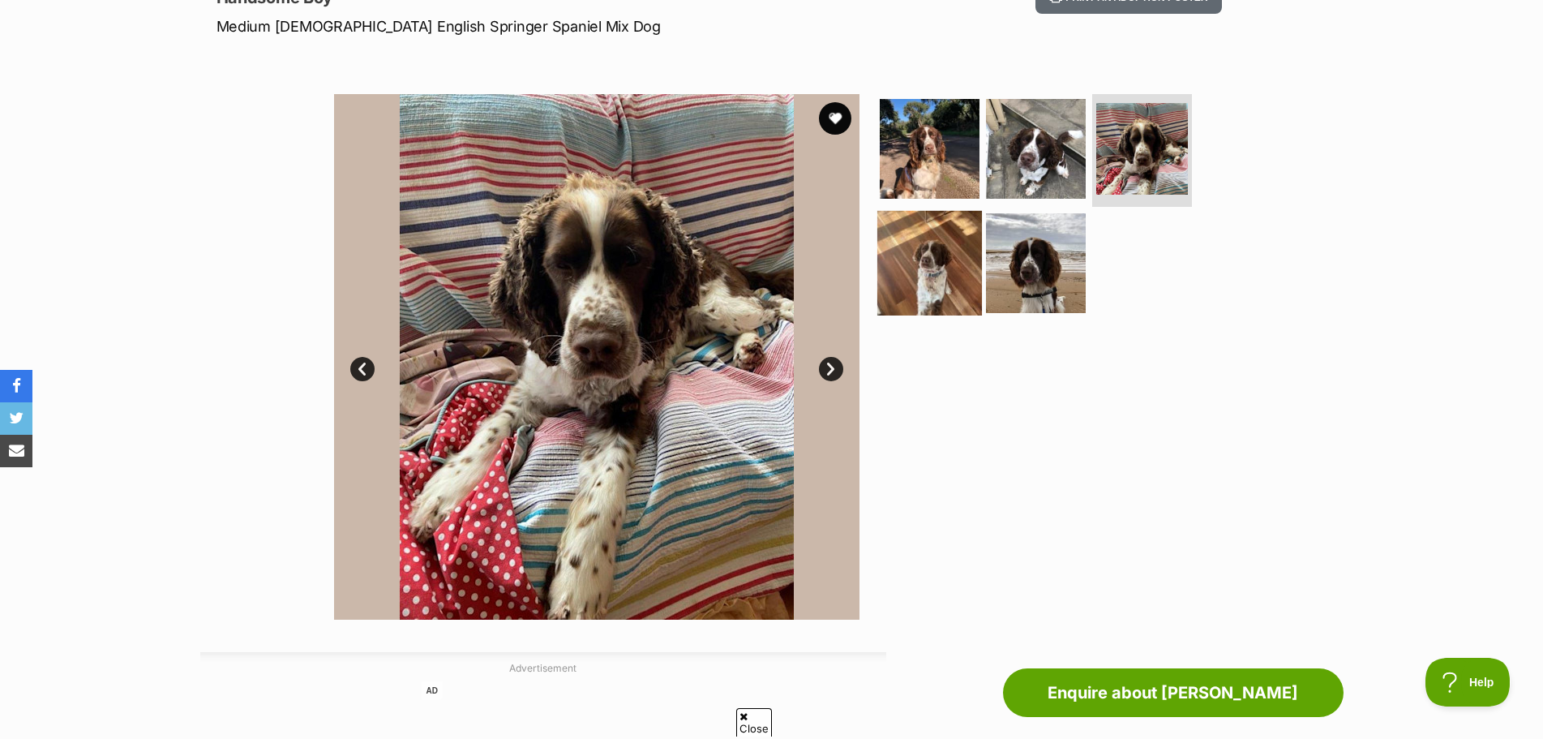
click at [967, 278] on img at bounding box center [929, 263] width 105 height 105
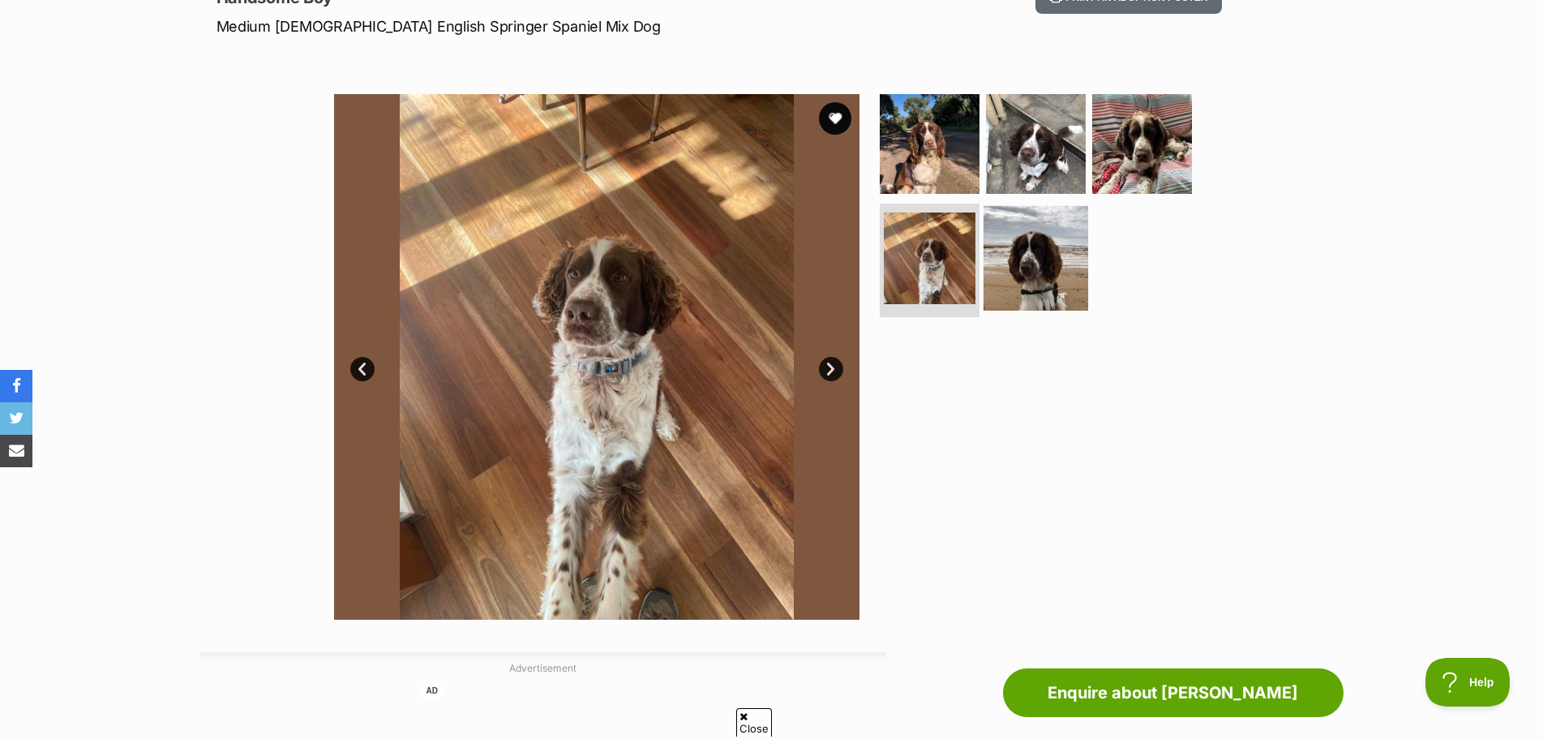
click at [1024, 251] on img at bounding box center [1036, 258] width 105 height 105
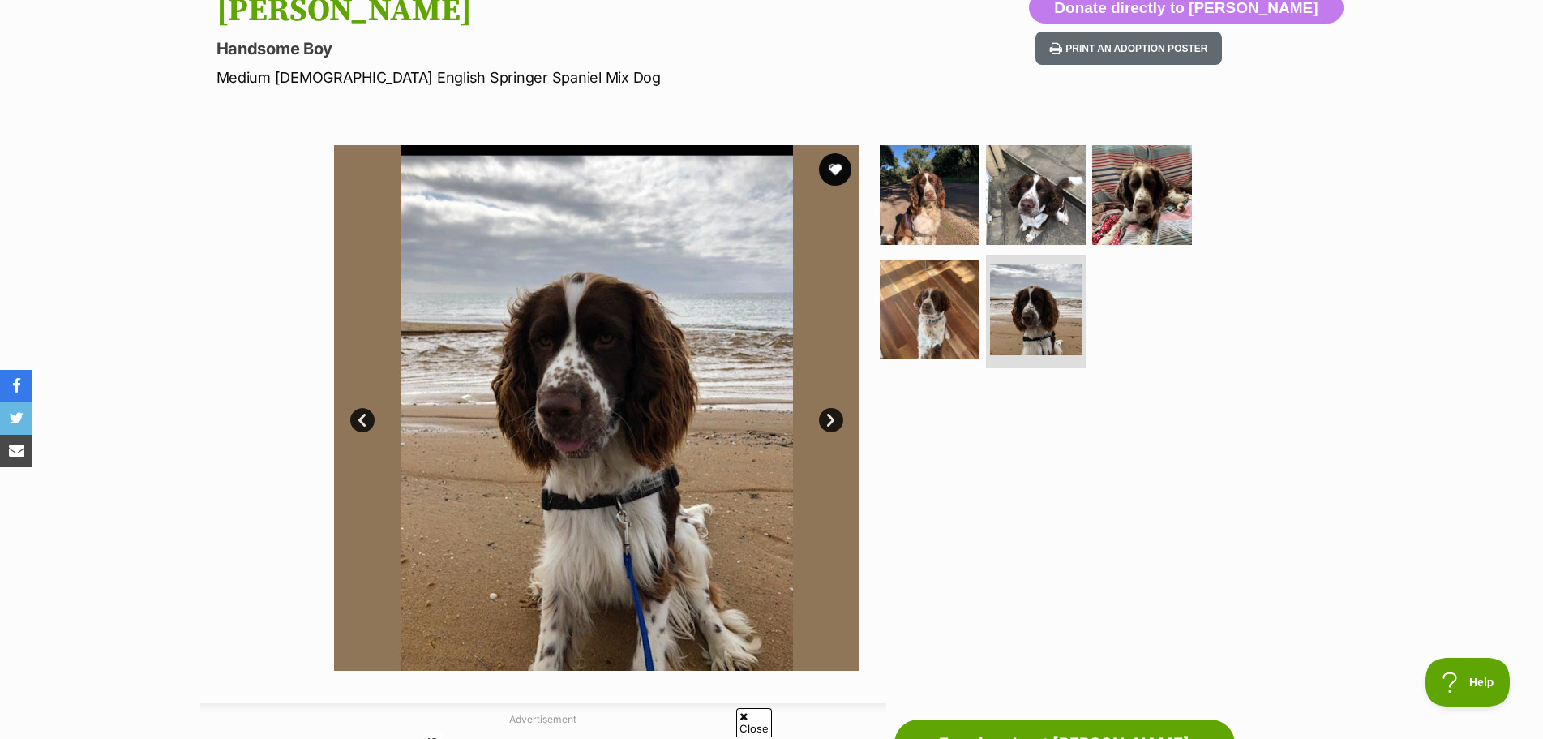
scroll to position [162, 0]
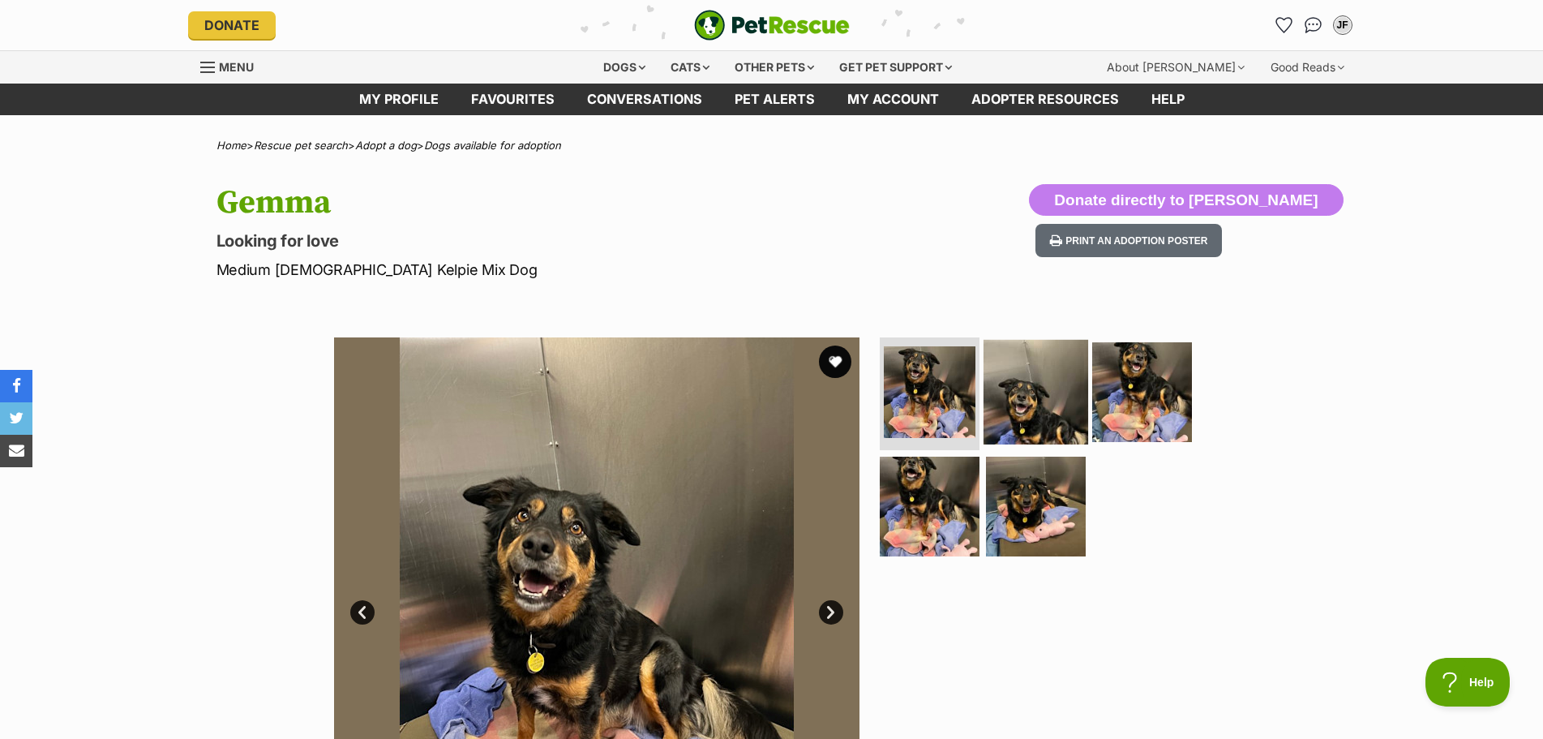
click at [1027, 418] on img at bounding box center [1036, 391] width 105 height 105
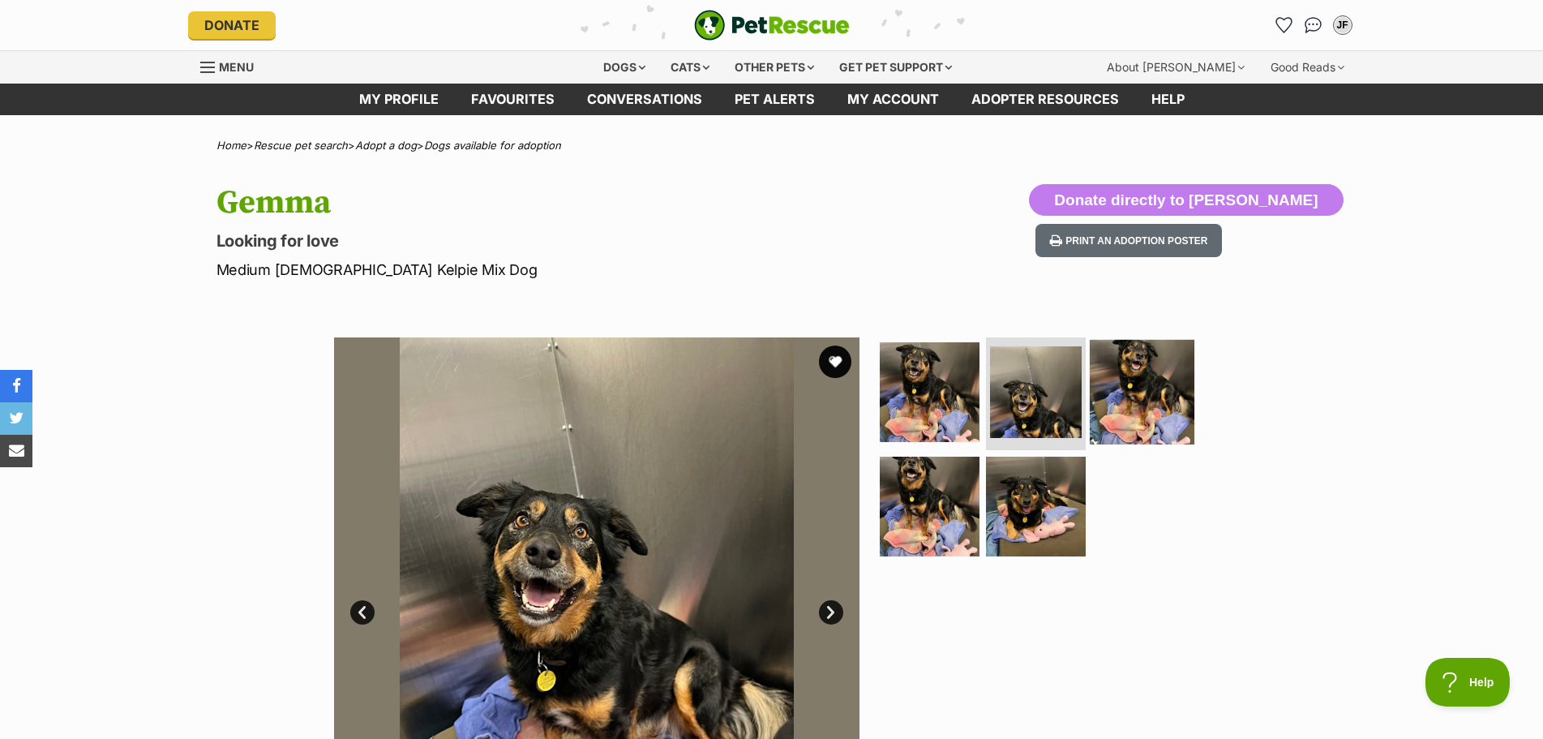
click at [1128, 394] on img at bounding box center [1142, 391] width 105 height 105
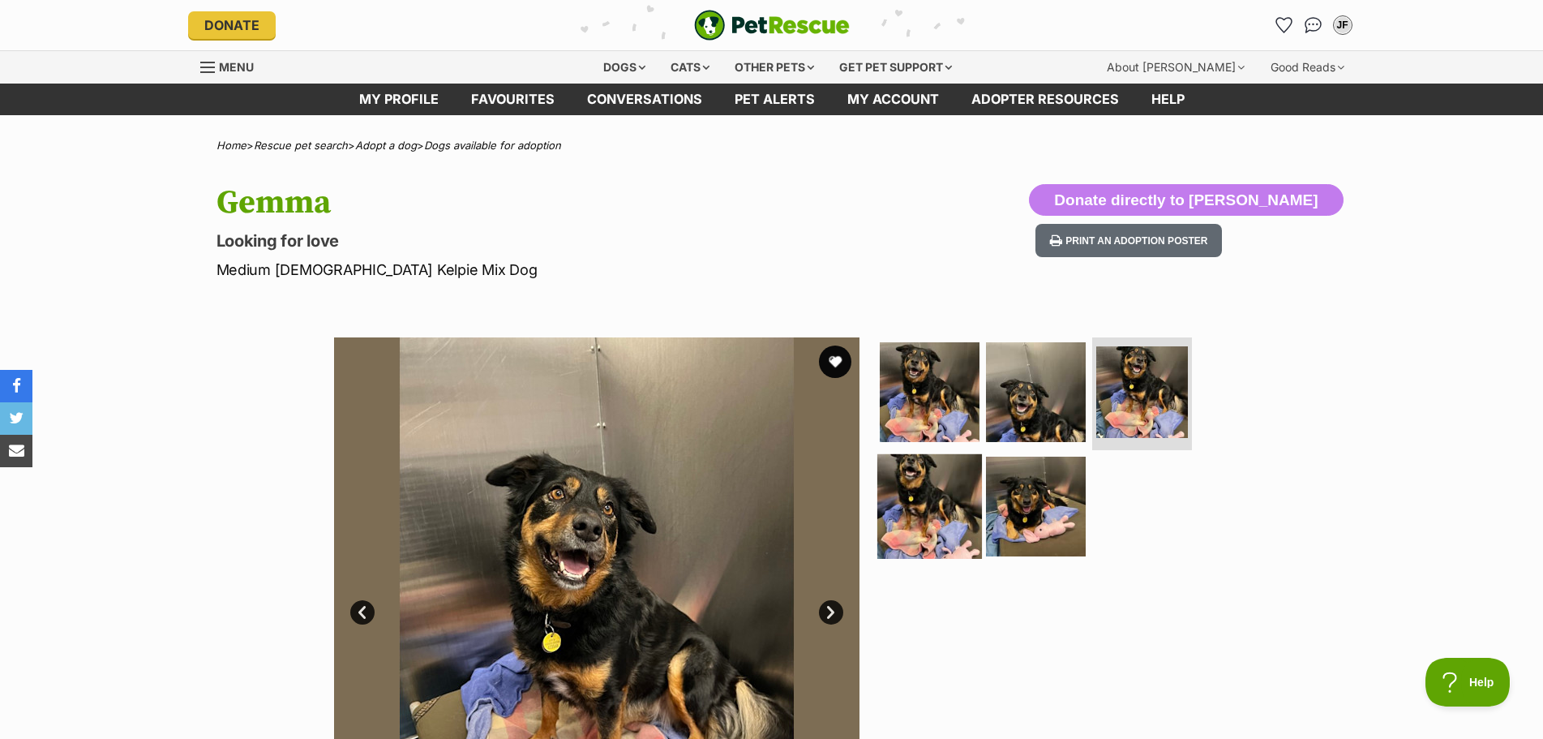
click at [940, 518] on img at bounding box center [929, 506] width 105 height 105
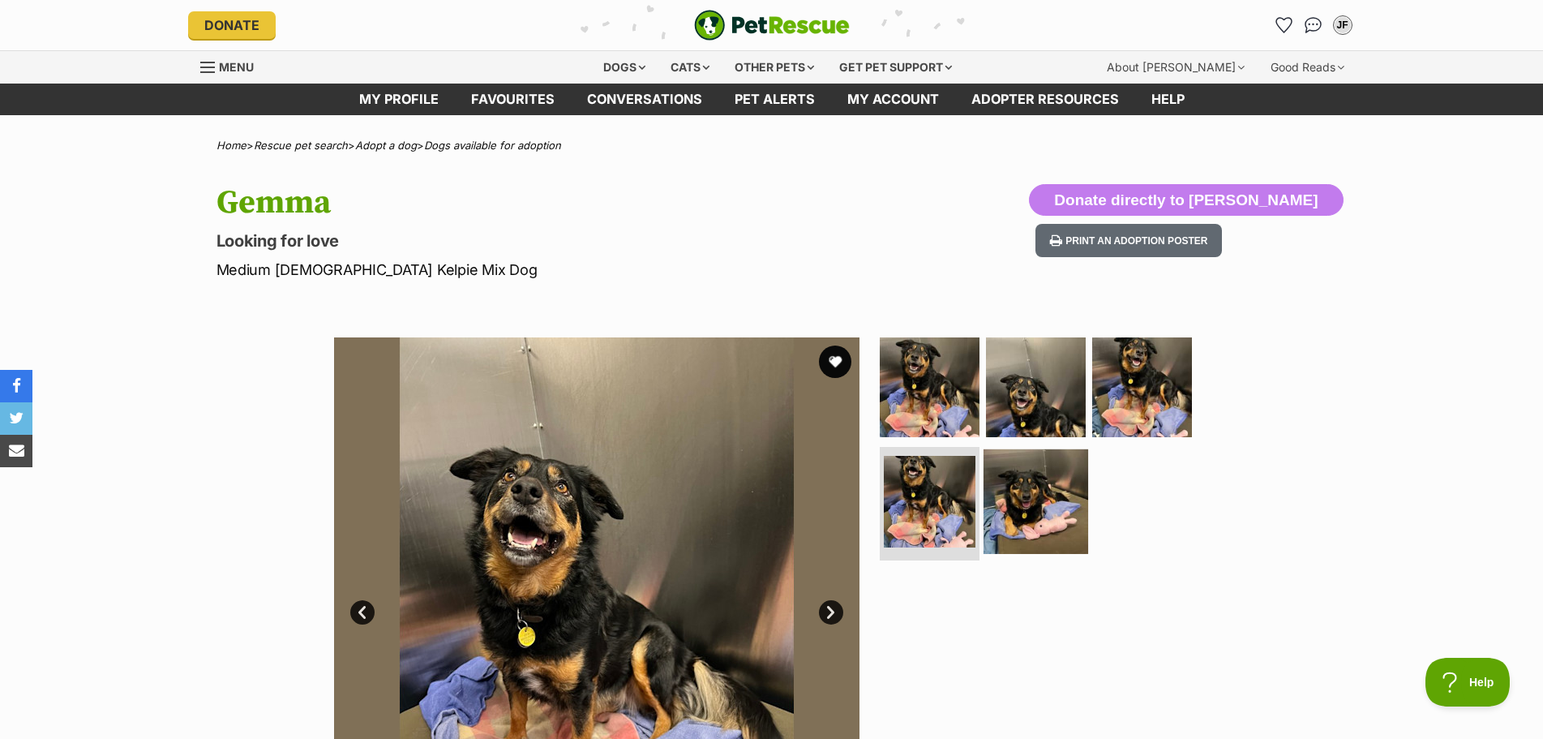
click at [1032, 507] on img at bounding box center [1036, 501] width 105 height 105
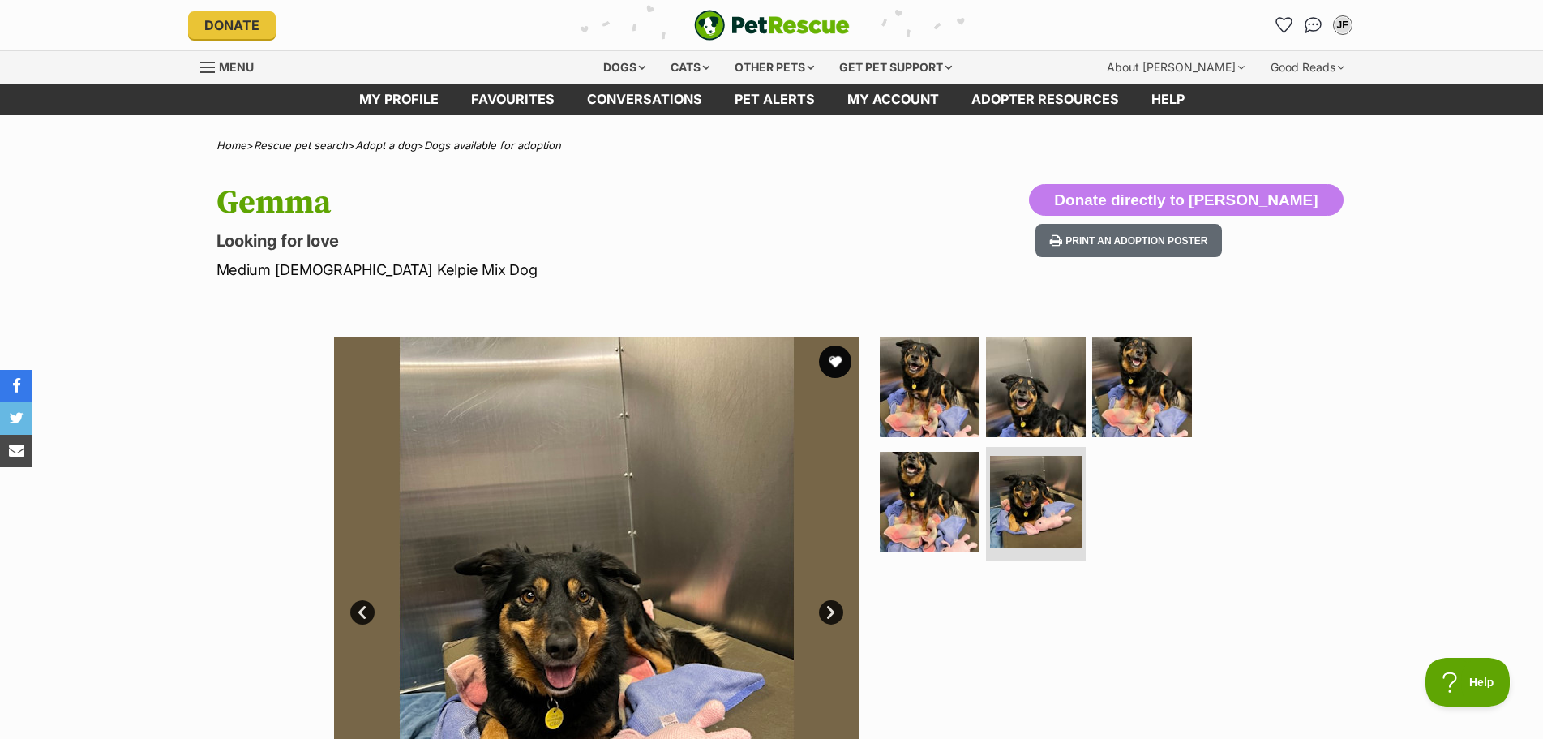
drag, startPoint x: 846, startPoint y: 363, endPoint x: 854, endPoint y: 375, distance: 13.9
click at [846, 364] on button "favourite" at bounding box center [835, 361] width 32 height 32
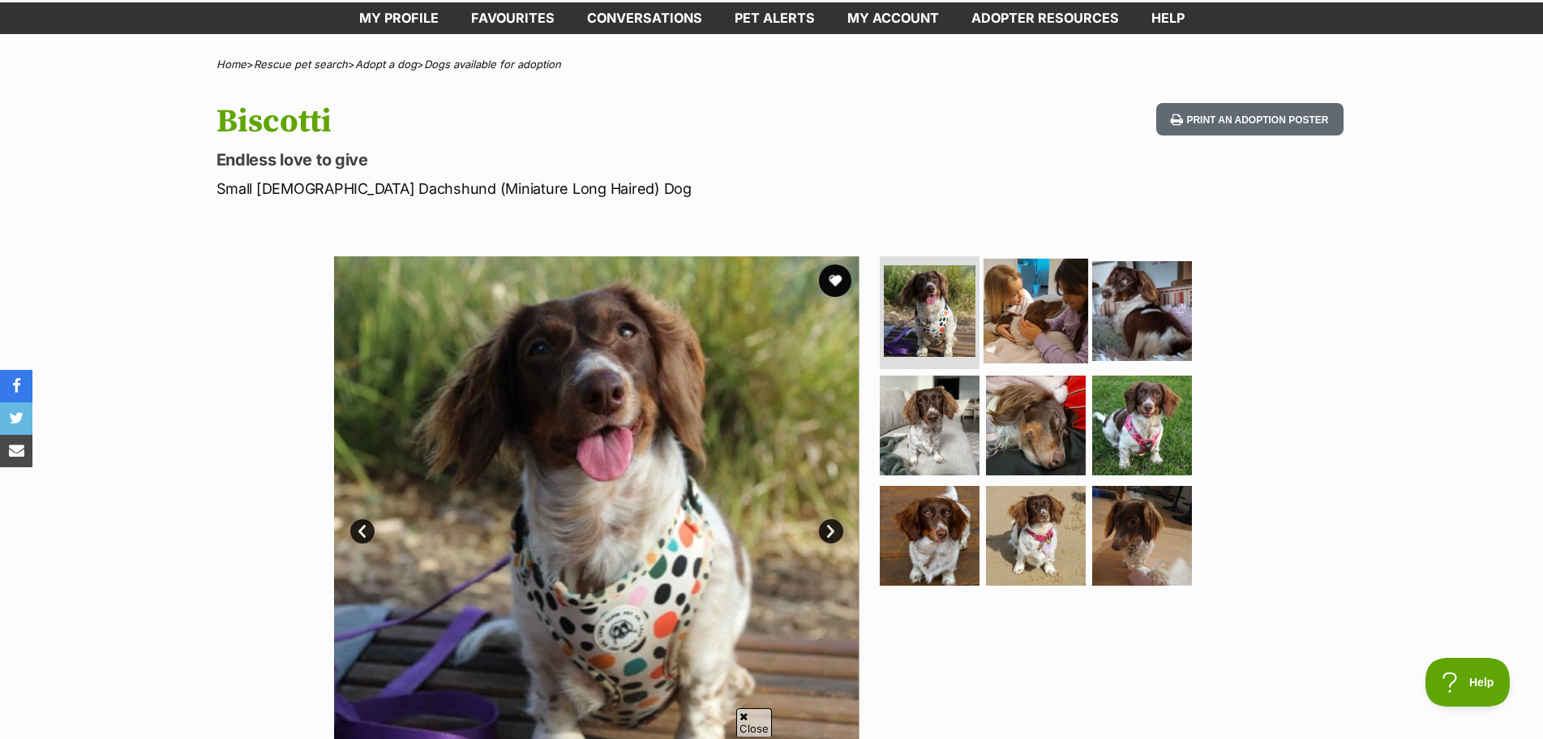
click at [1035, 320] on img at bounding box center [1036, 310] width 105 height 105
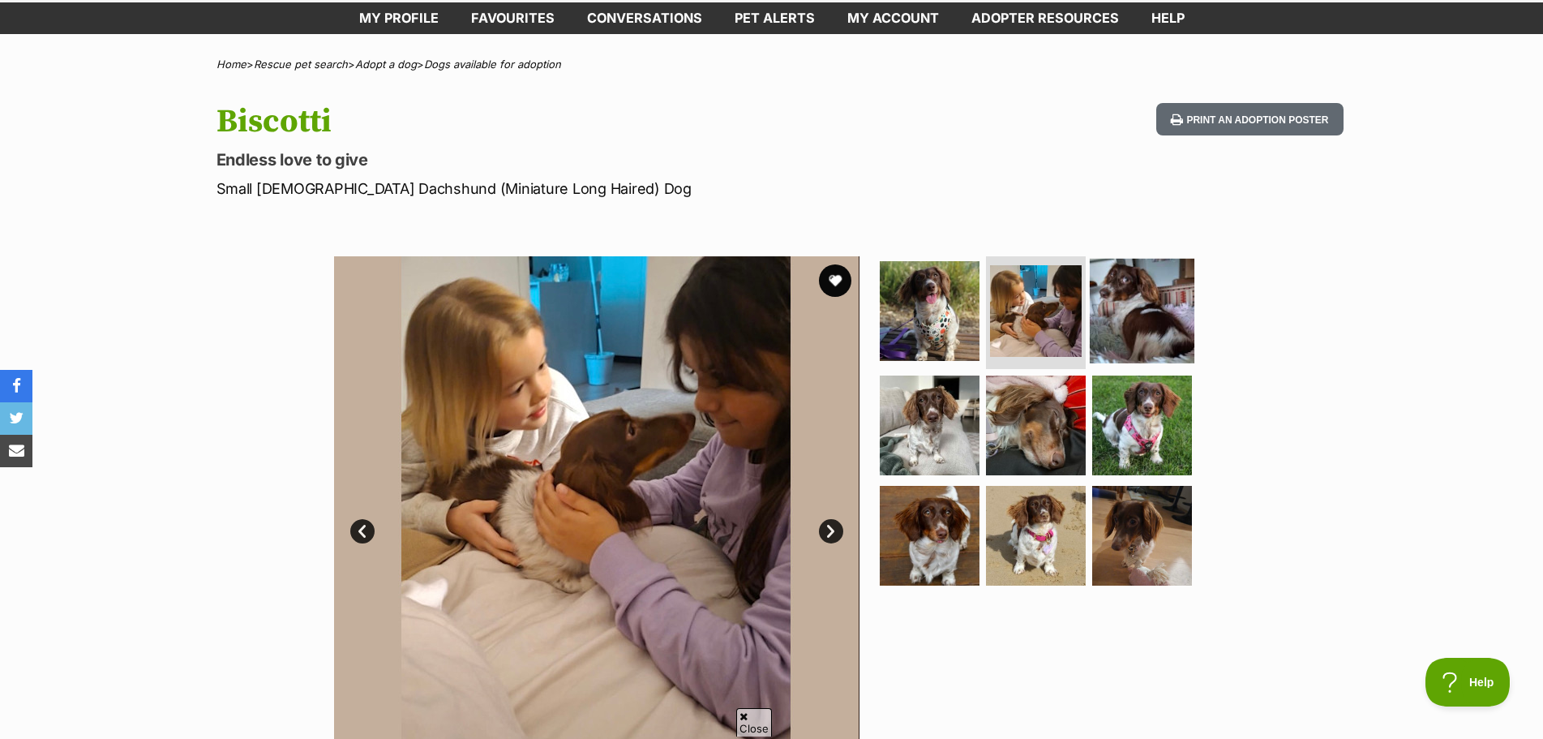
click at [1101, 318] on img at bounding box center [1142, 310] width 105 height 105
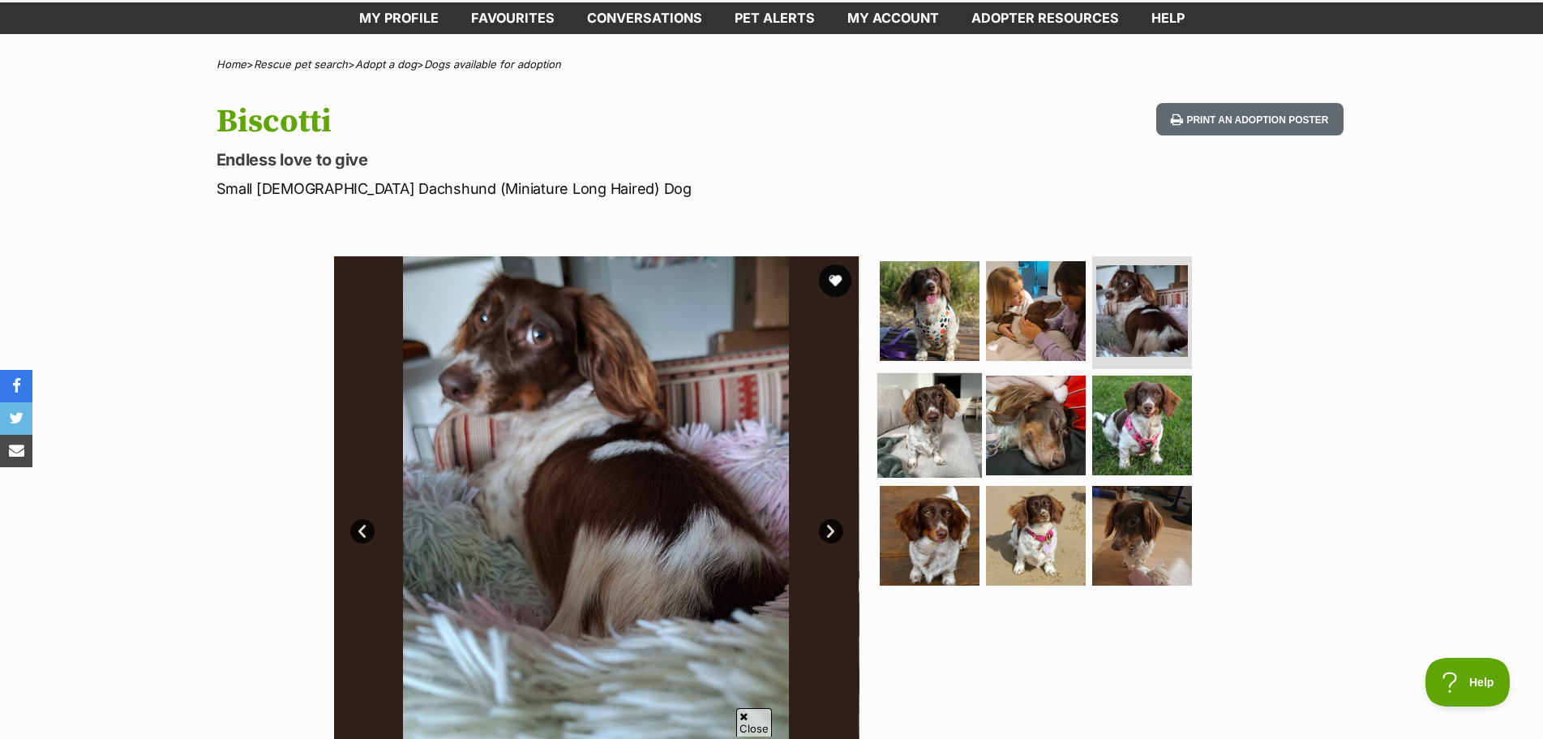
click at [909, 393] on img at bounding box center [929, 425] width 105 height 105
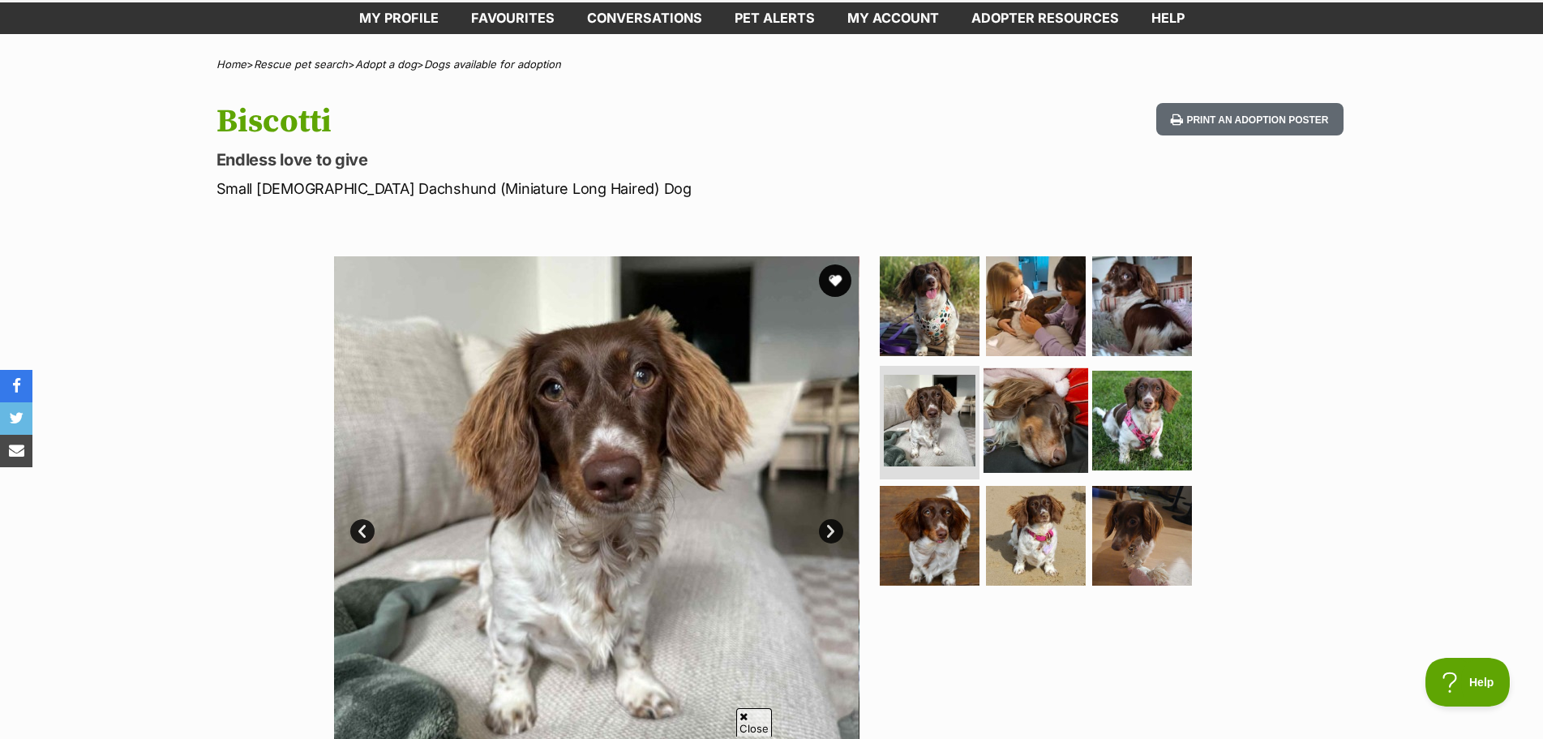
click at [1001, 422] on img at bounding box center [1036, 420] width 105 height 105
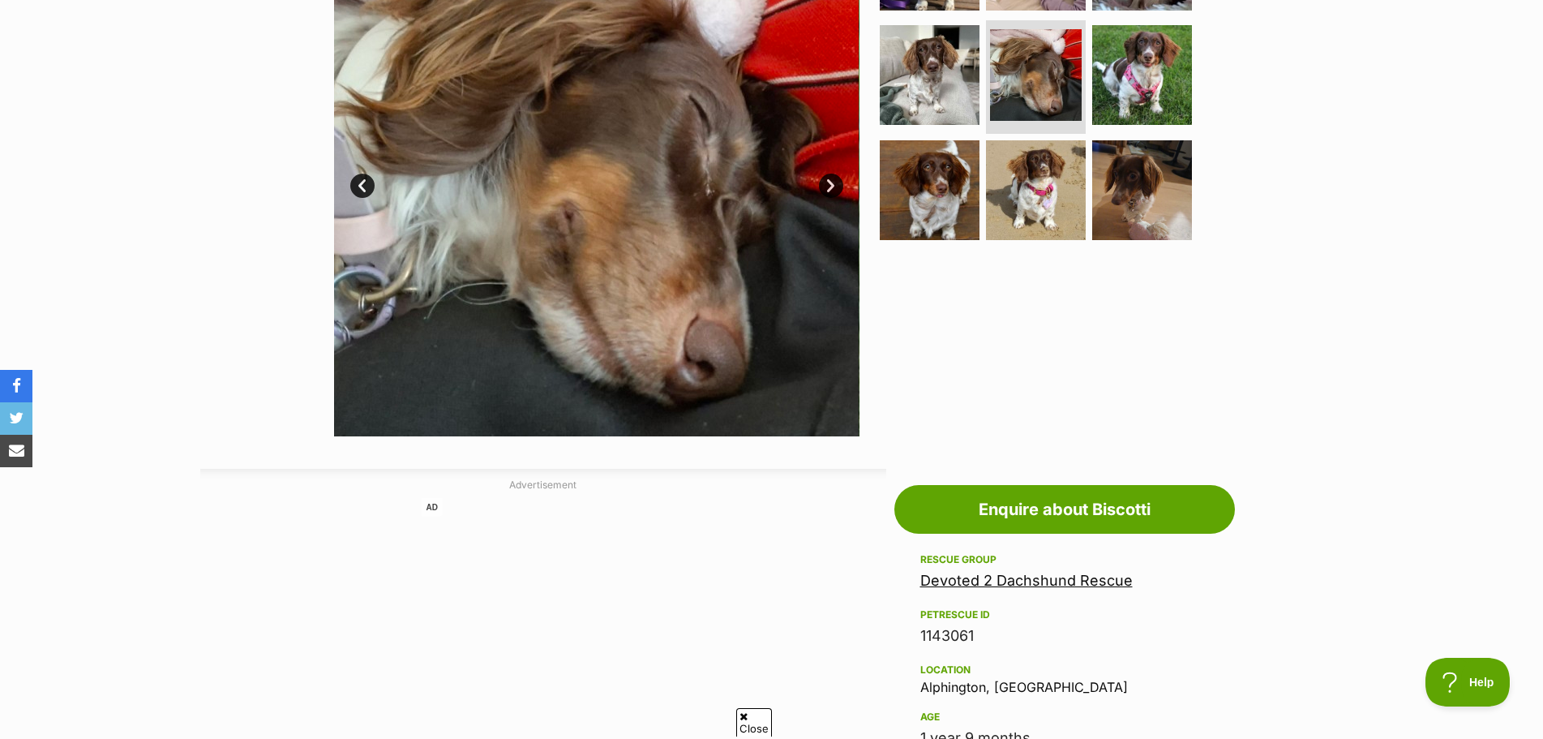
scroll to position [243, 0]
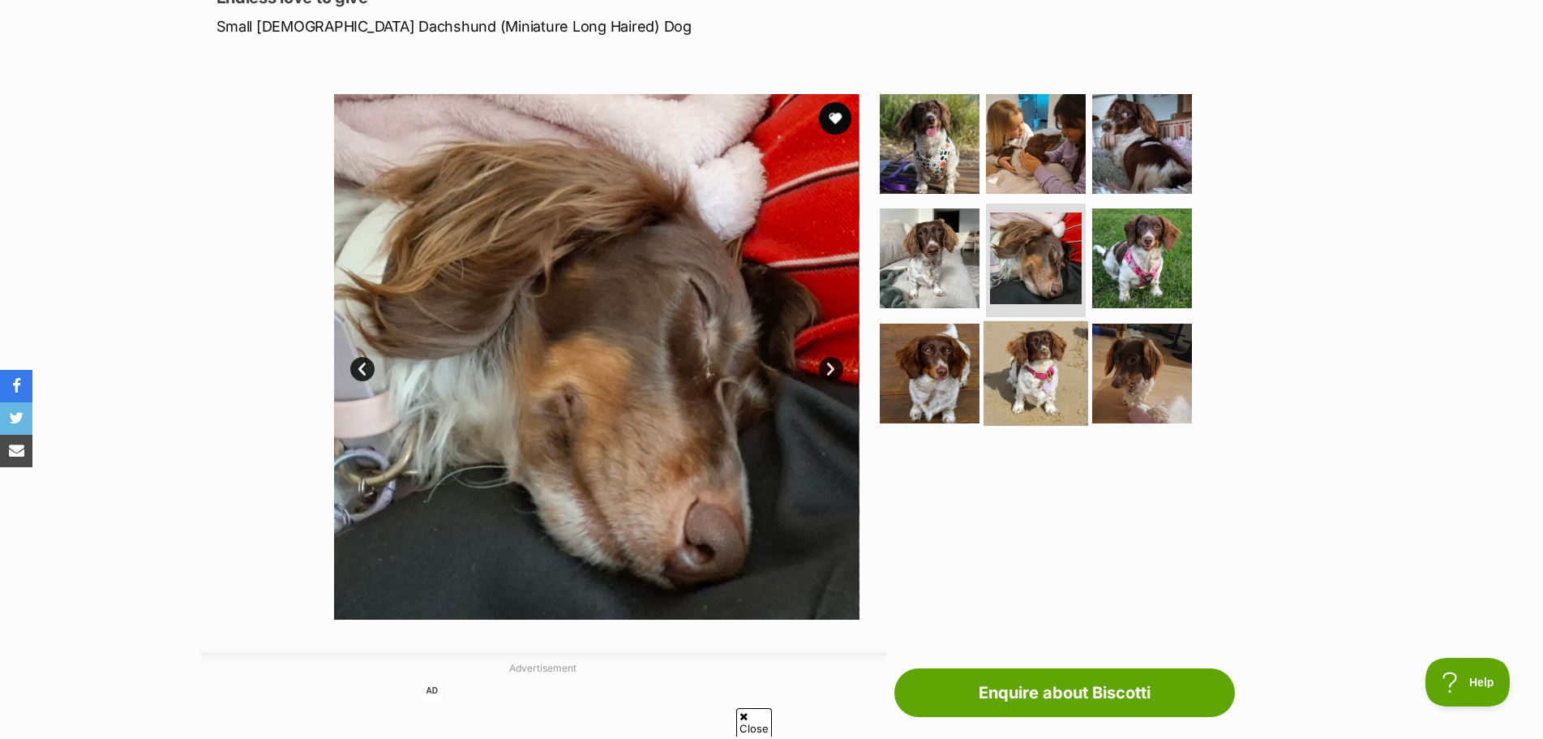
click at [1028, 350] on img at bounding box center [1036, 373] width 105 height 105
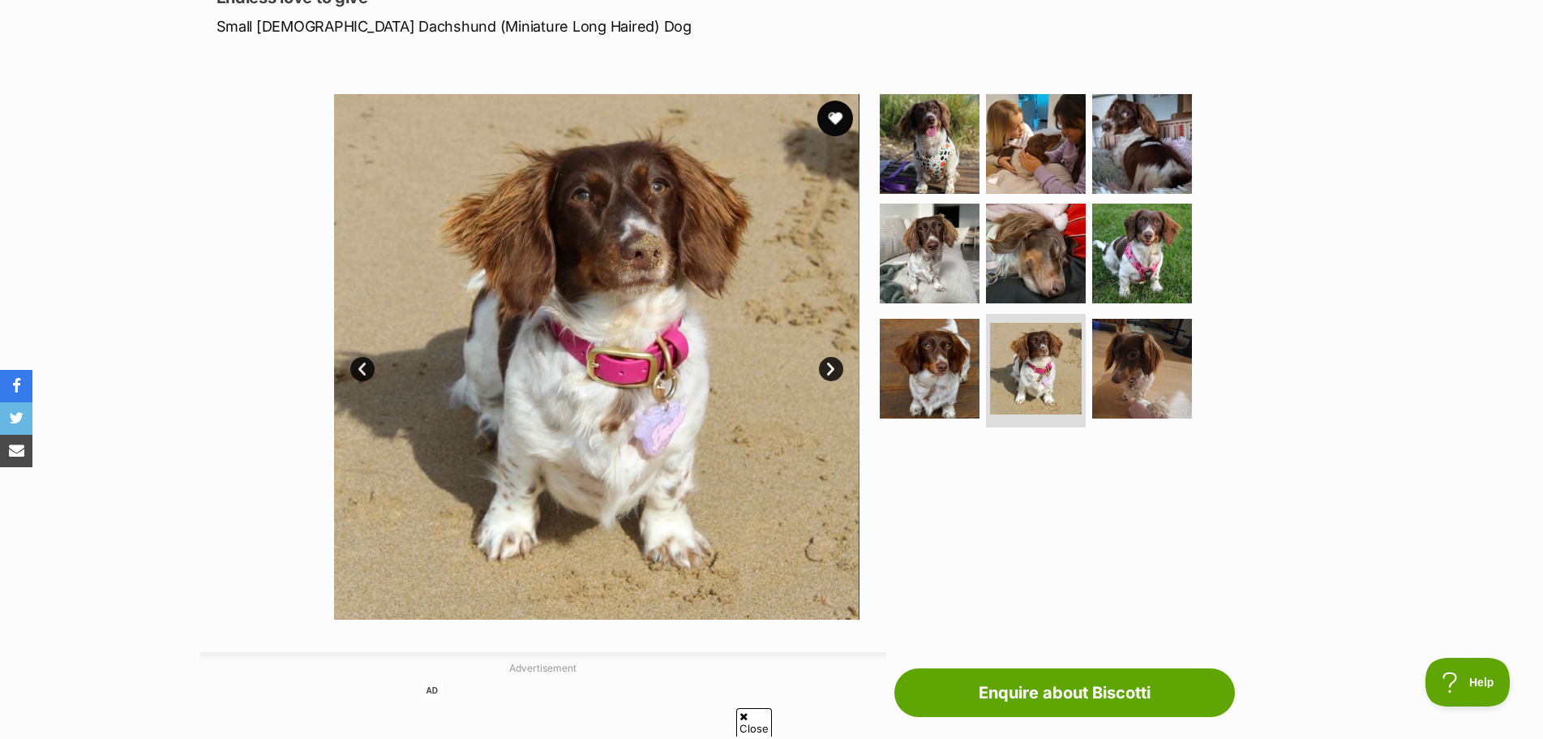
click at [826, 118] on button "favourite" at bounding box center [835, 119] width 36 height 36
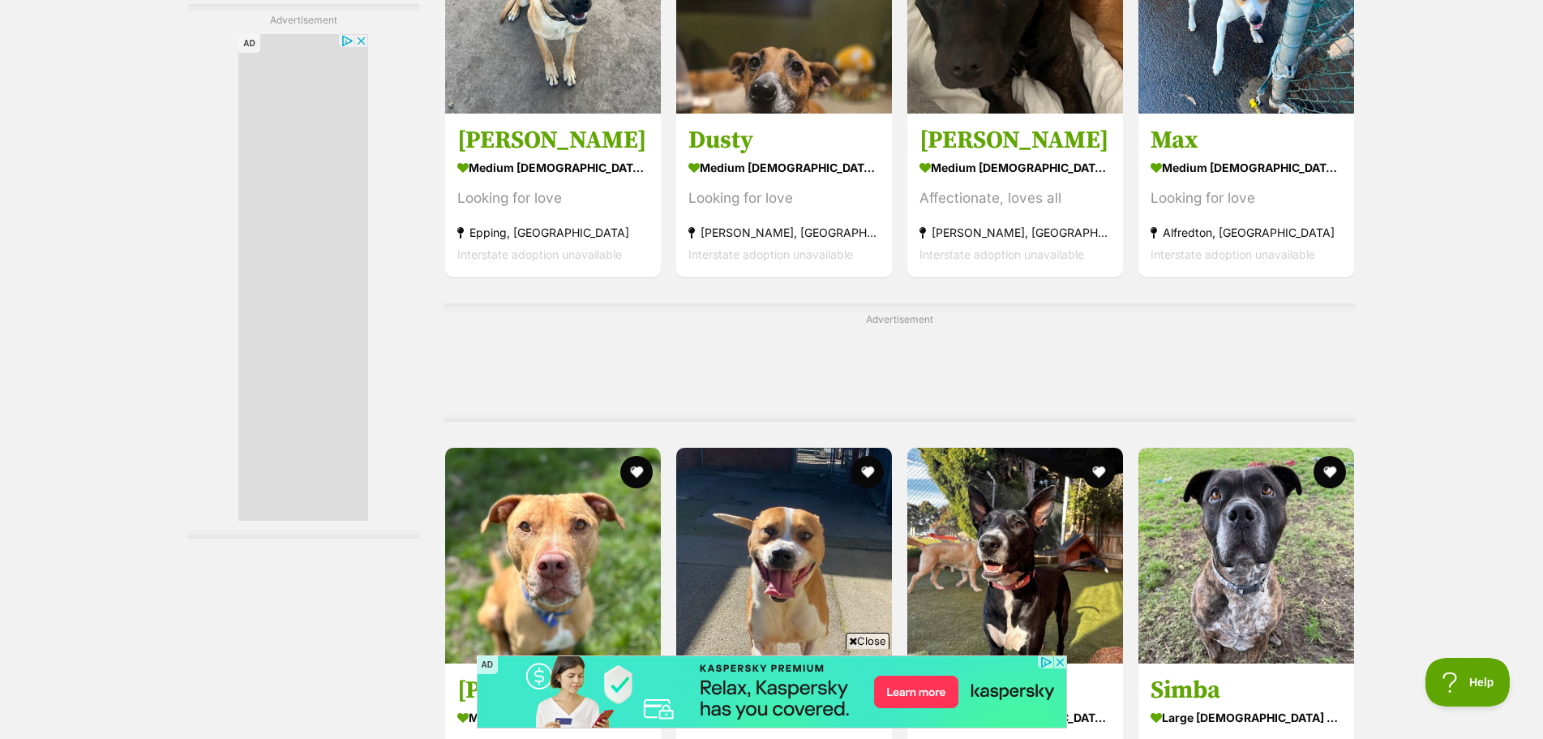
scroll to position [7297, 0]
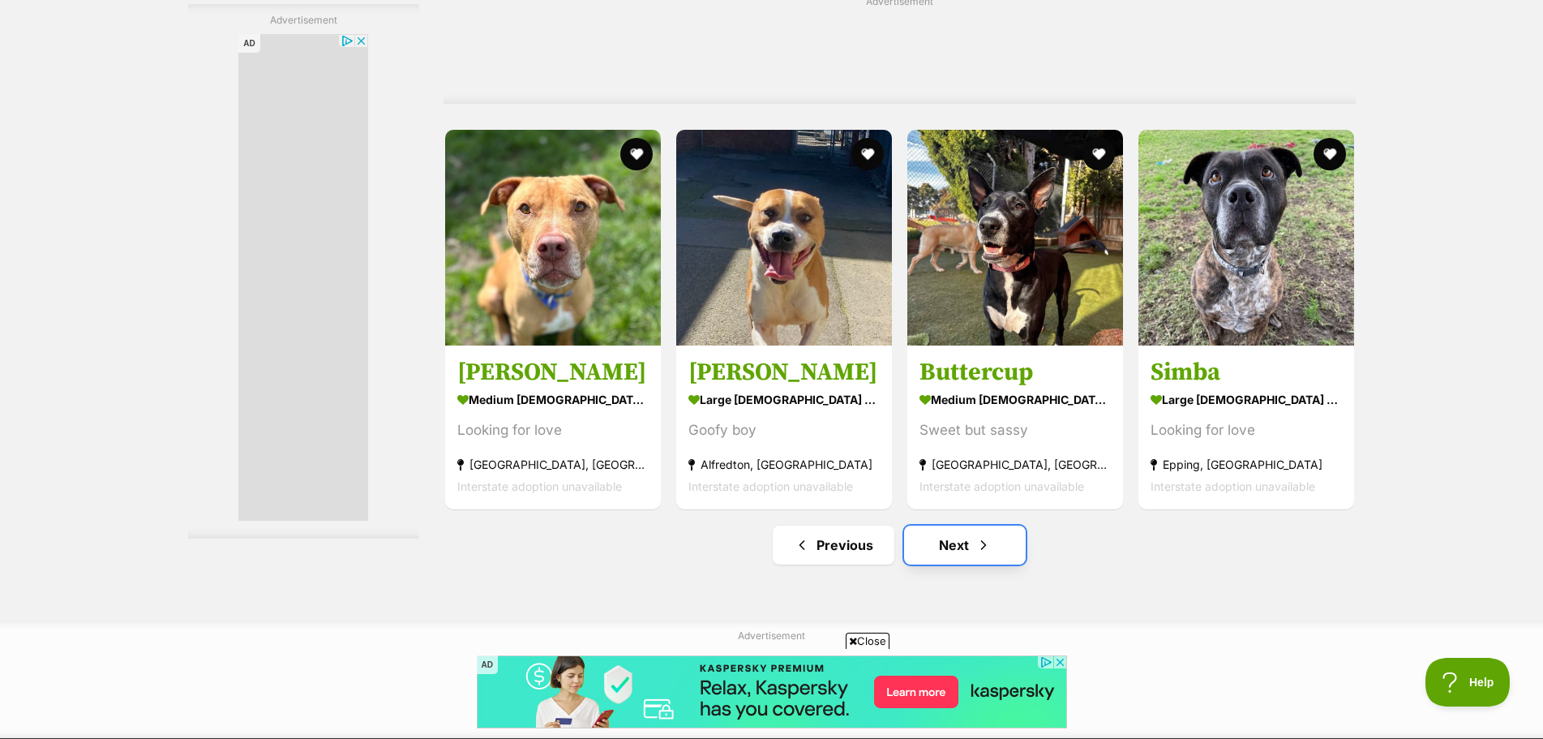
click at [961, 544] on link "Next" at bounding box center [965, 544] width 122 height 39
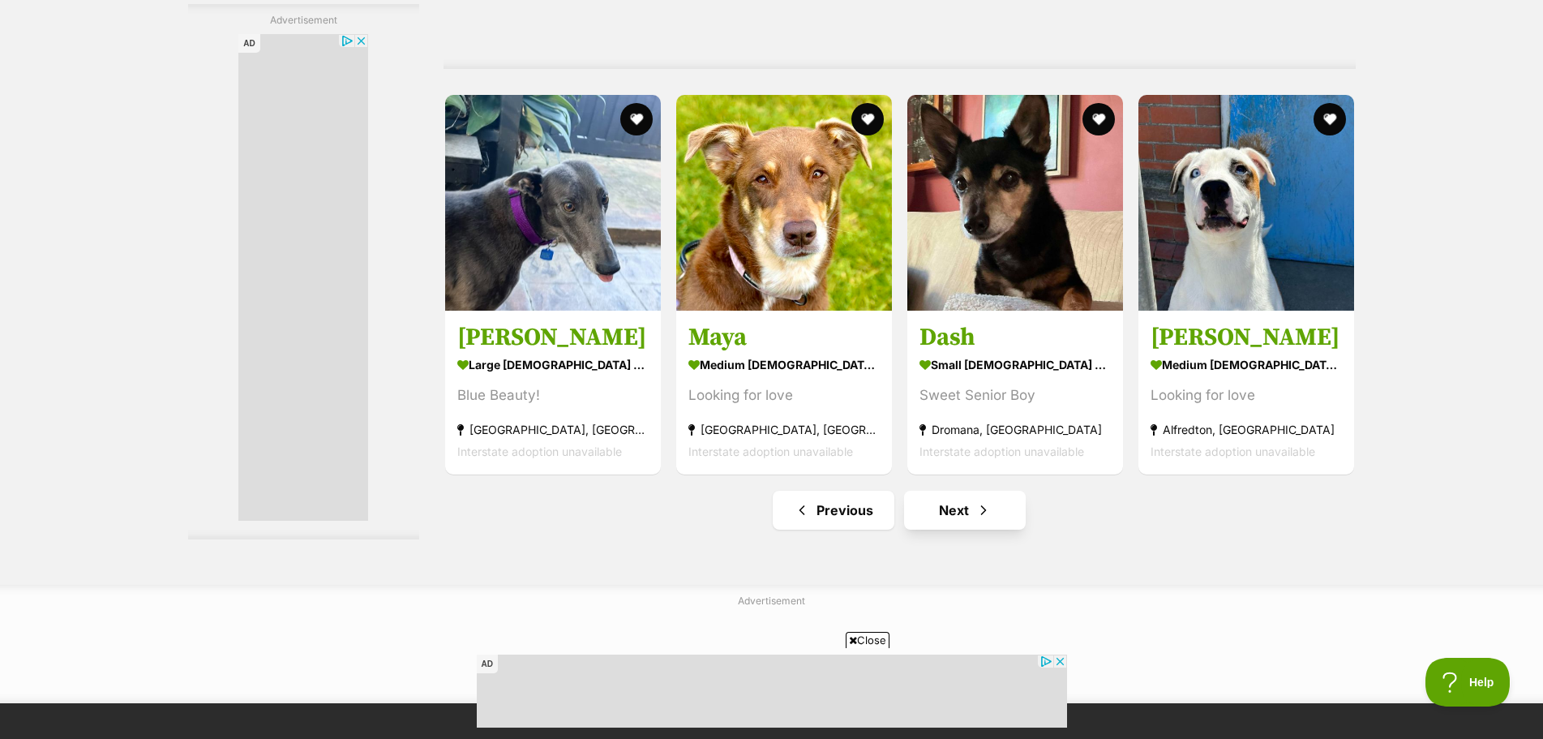
scroll to position [7459, 0]
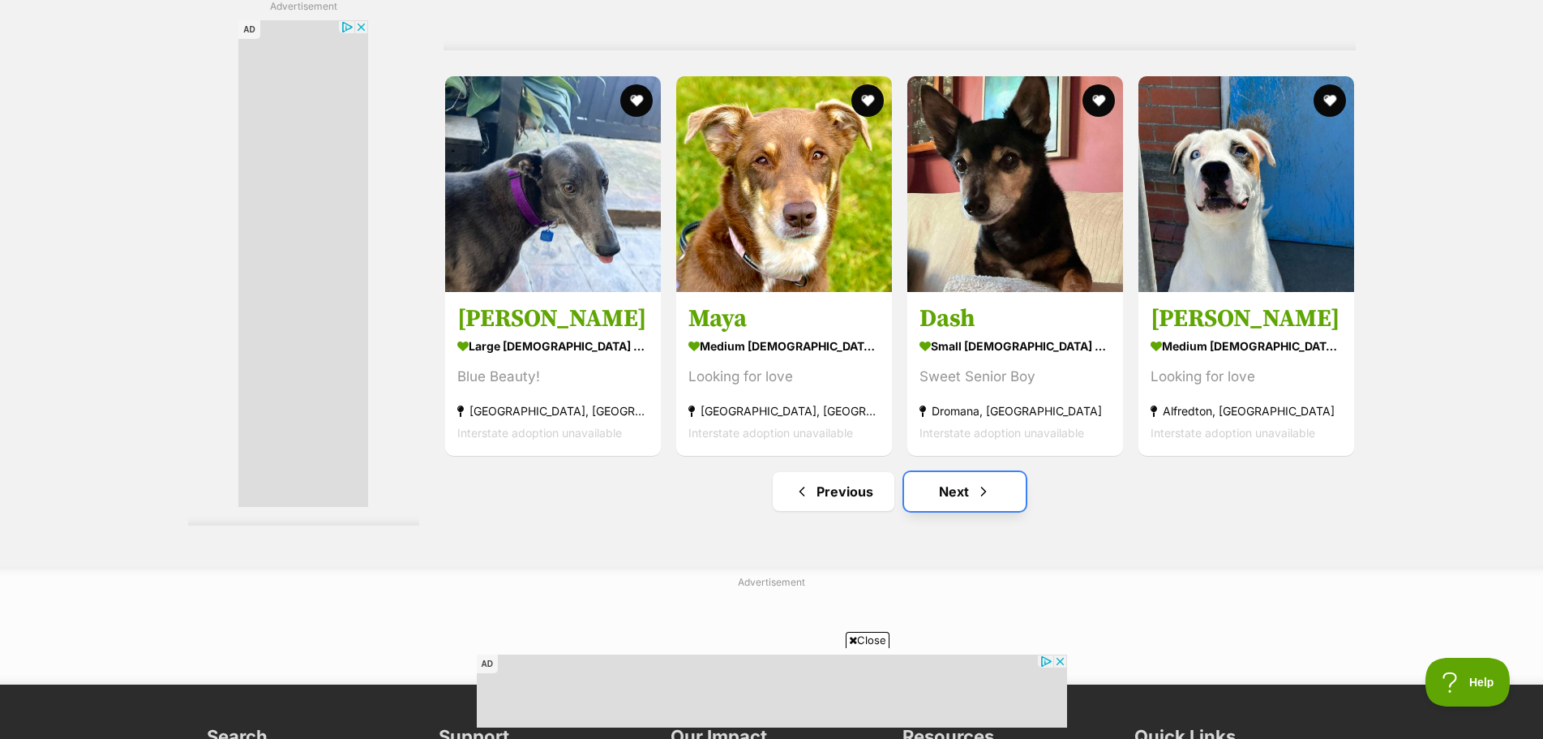
click at [962, 511] on link "Next" at bounding box center [965, 491] width 122 height 39
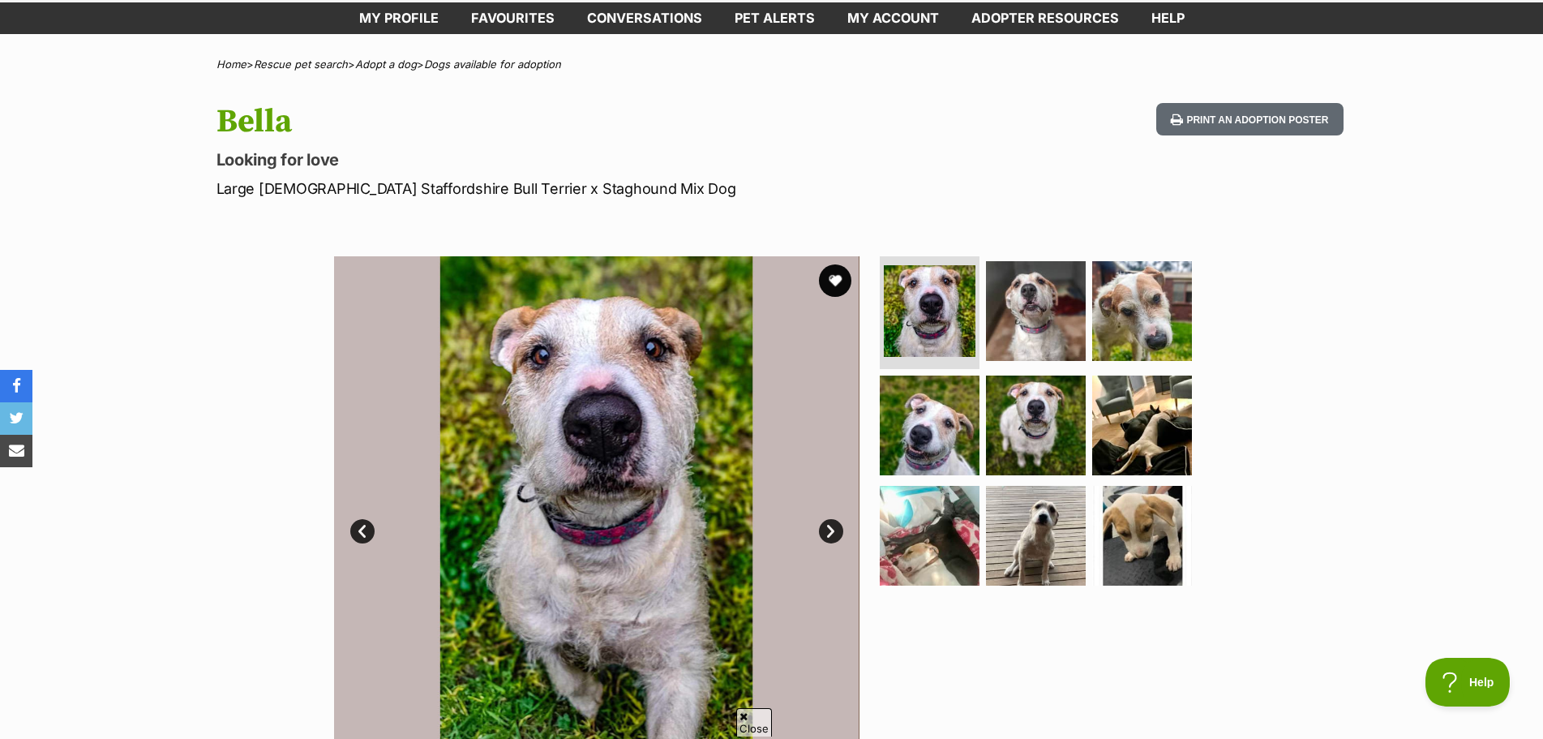
scroll to position [162, 0]
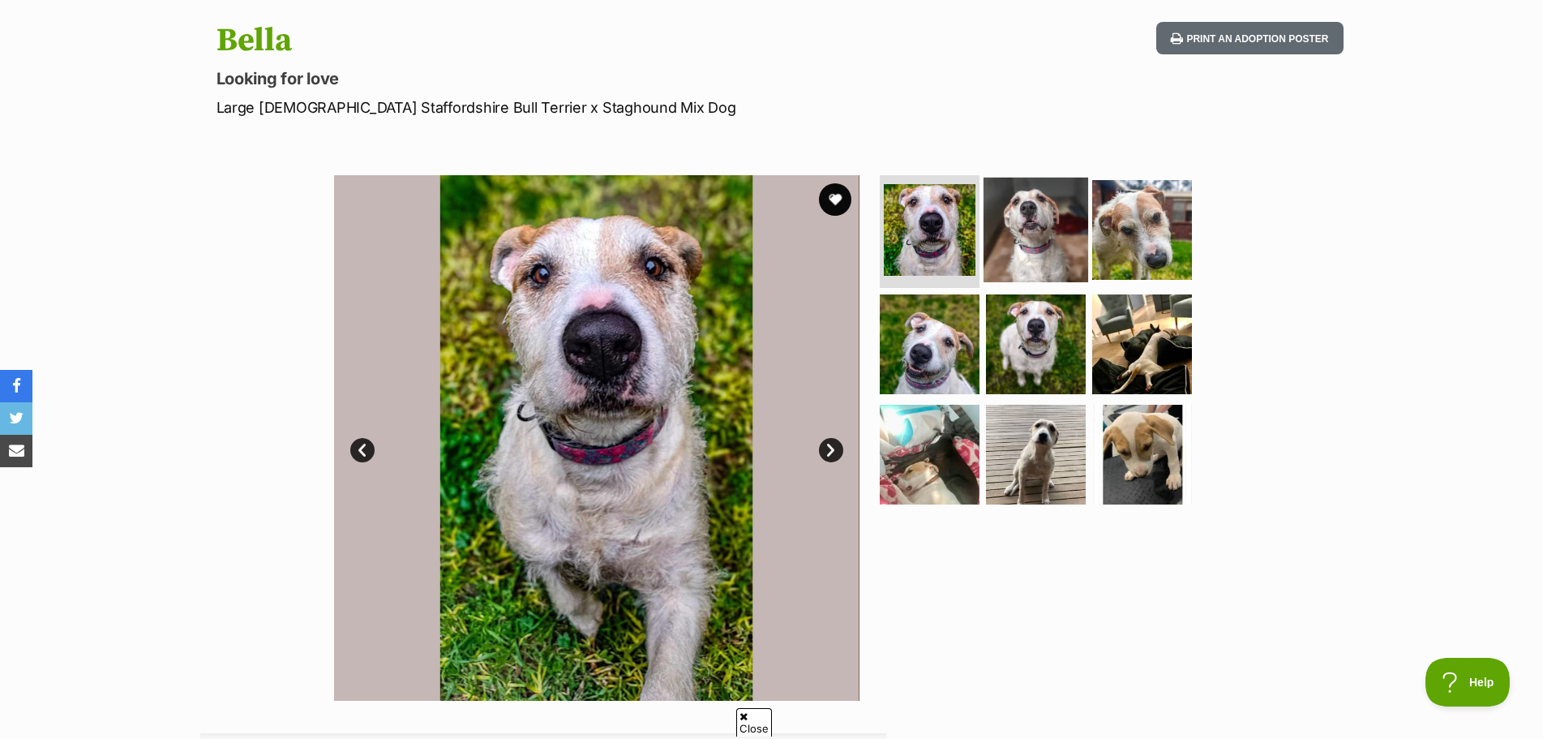
click at [1054, 247] on img at bounding box center [1036, 229] width 105 height 105
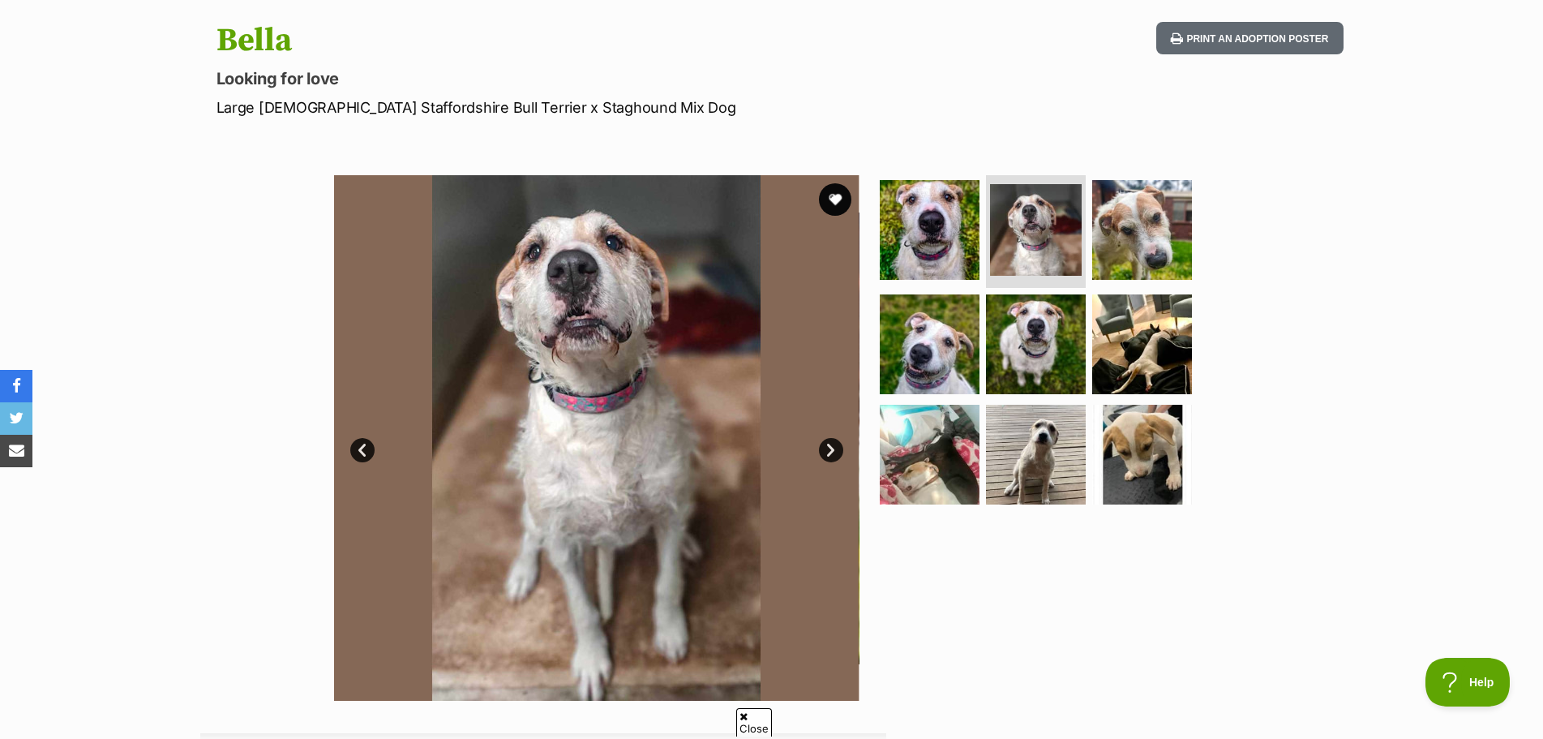
click at [1196, 251] on ul at bounding box center [1042, 345] width 332 height 340
click at [1133, 261] on img at bounding box center [1142, 229] width 105 height 105
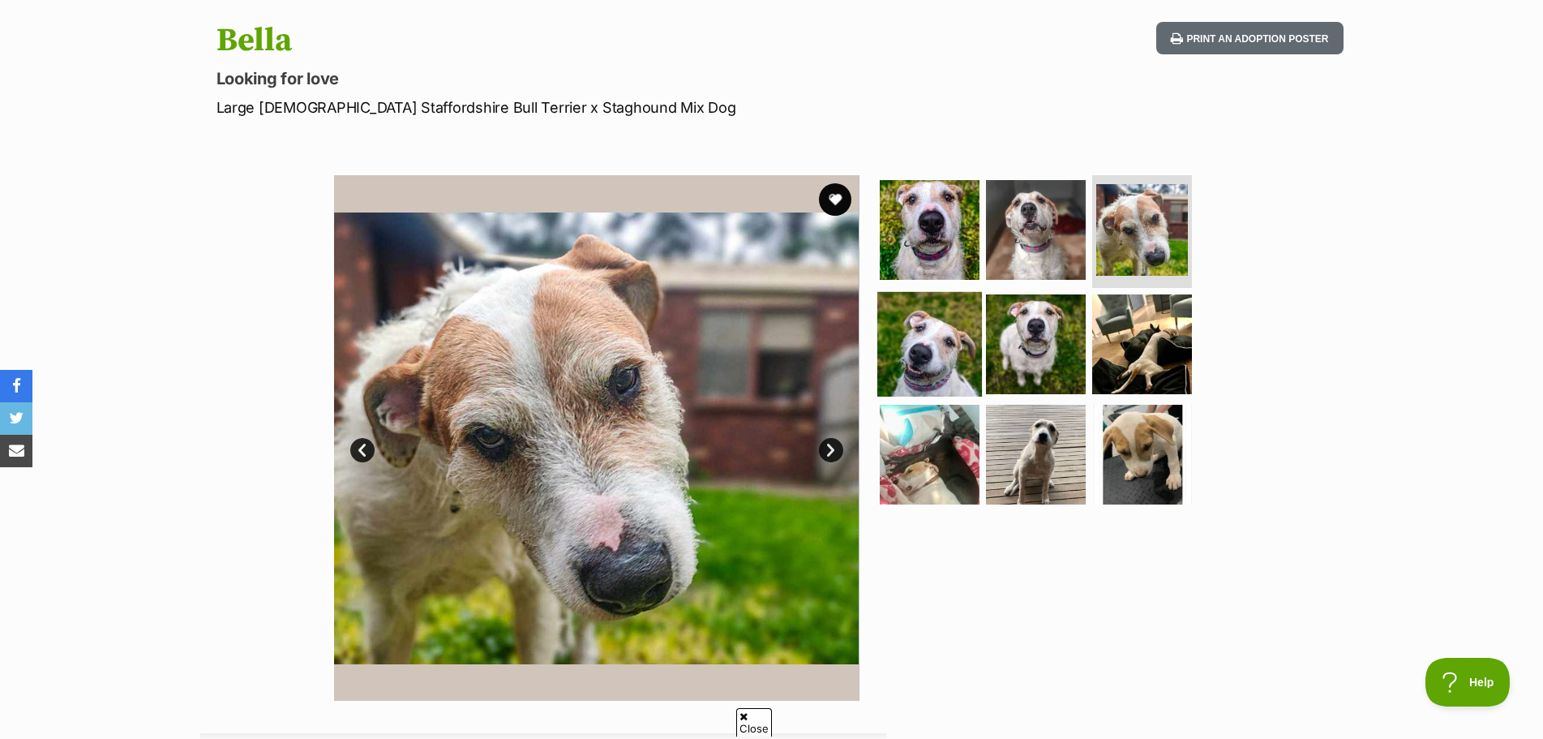
drag, startPoint x: 892, startPoint y: 352, endPoint x: 900, endPoint y: 349, distance: 8.5
click at [893, 352] on img at bounding box center [929, 344] width 105 height 105
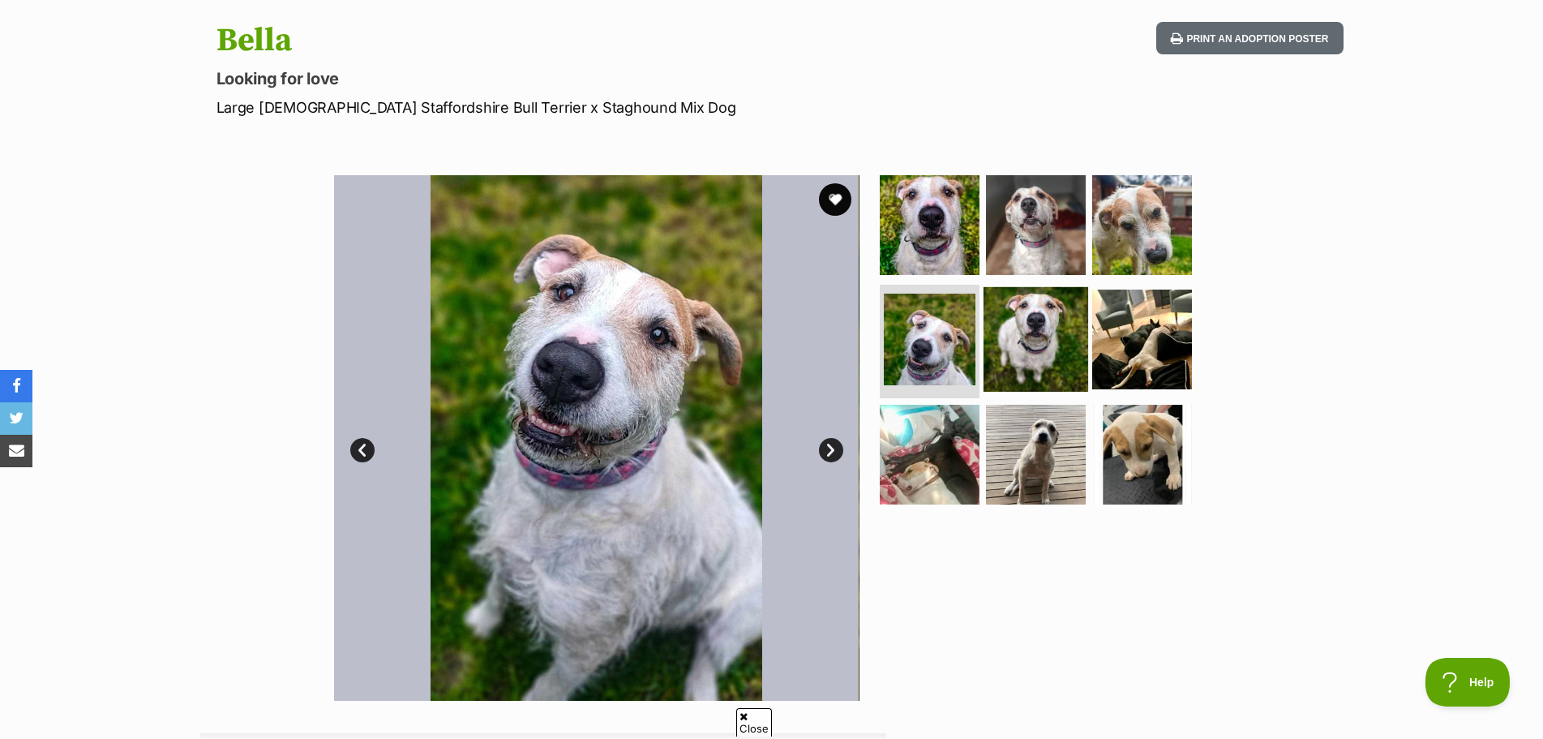
click at [992, 353] on img at bounding box center [1036, 339] width 105 height 105
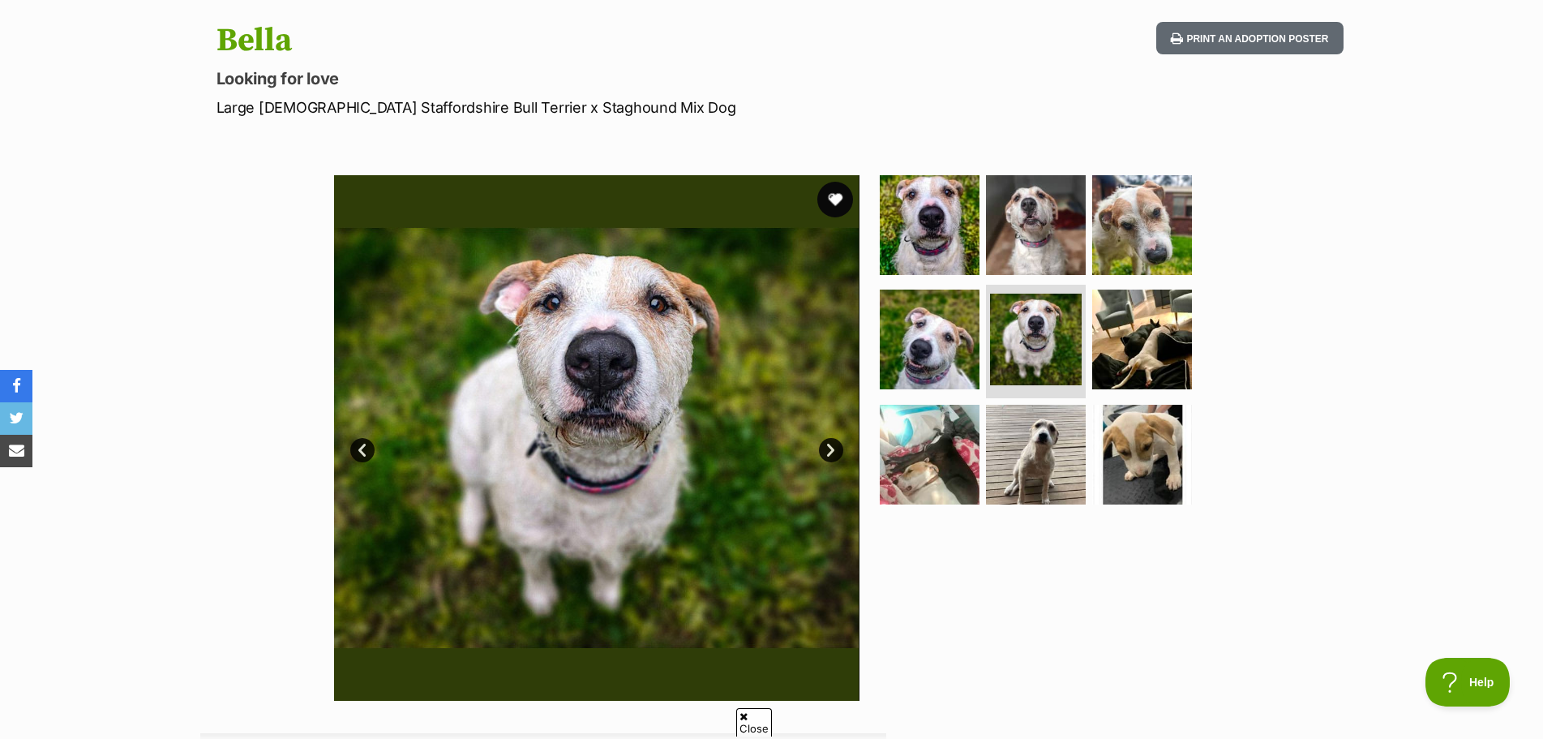
click at [842, 199] on button "favourite" at bounding box center [835, 200] width 36 height 36
click at [929, 333] on img at bounding box center [929, 339] width 105 height 105
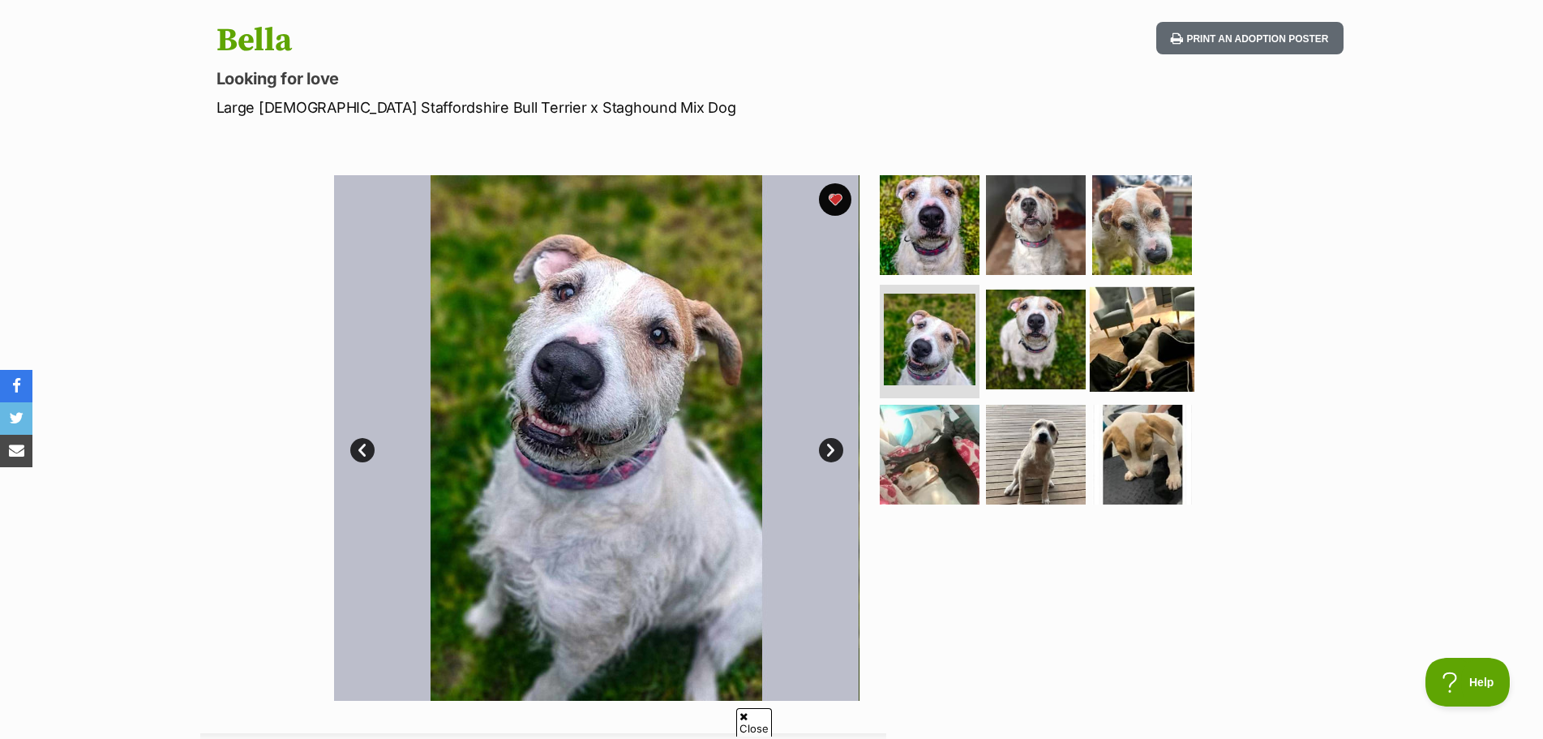
click at [1111, 354] on img at bounding box center [1142, 339] width 105 height 105
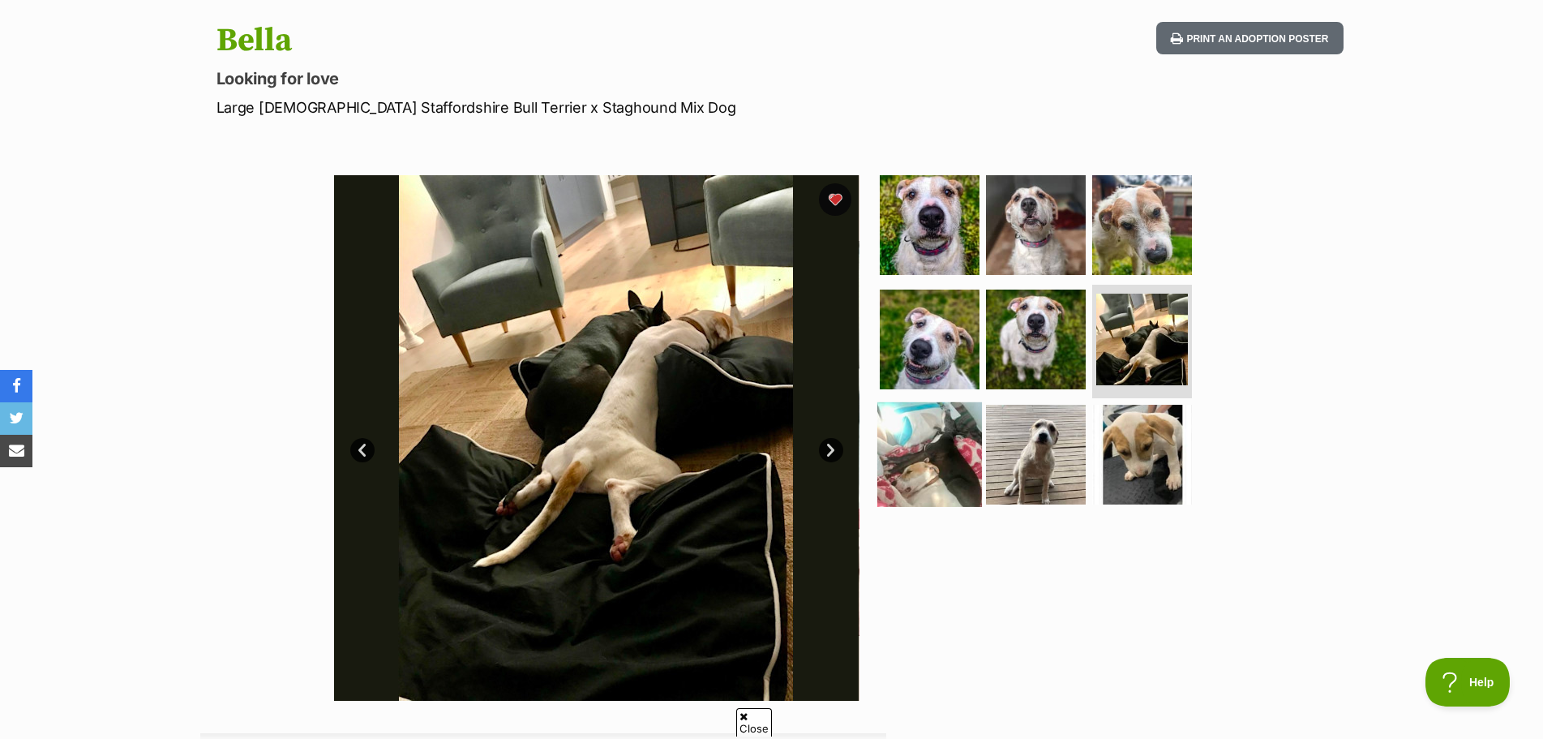
click at [914, 461] on img at bounding box center [929, 454] width 105 height 105
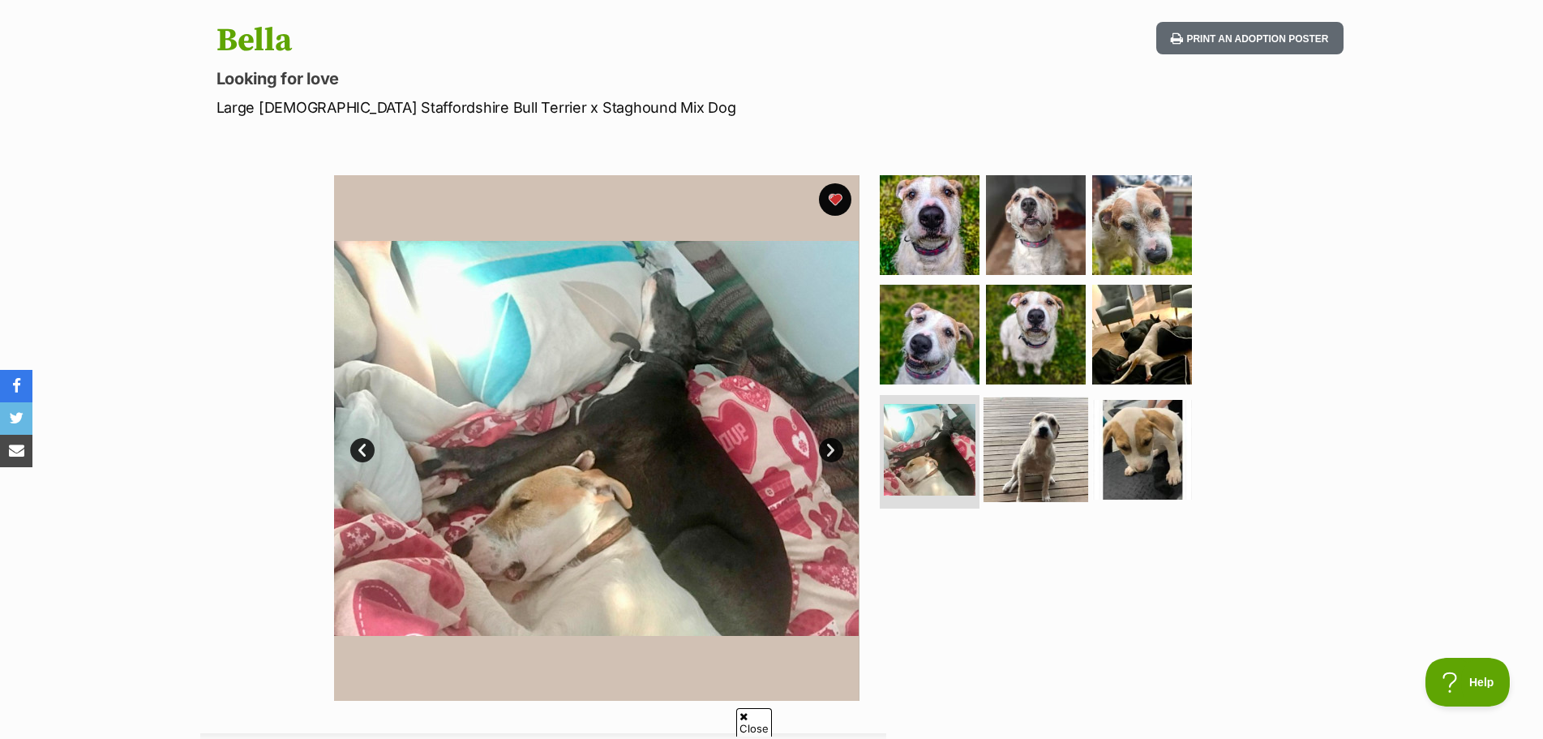
click at [1011, 469] on img at bounding box center [1036, 449] width 105 height 105
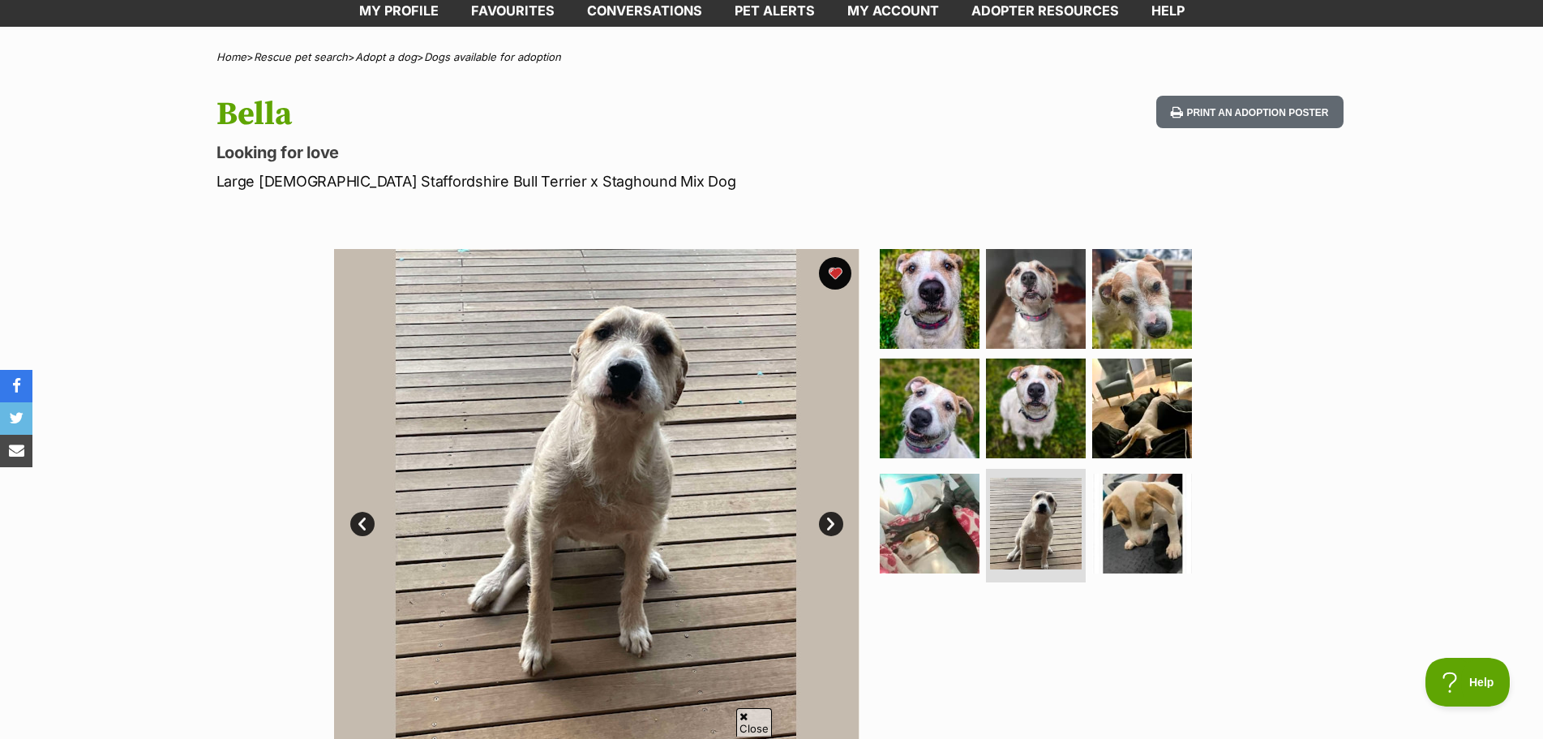
scroll to position [81, 0]
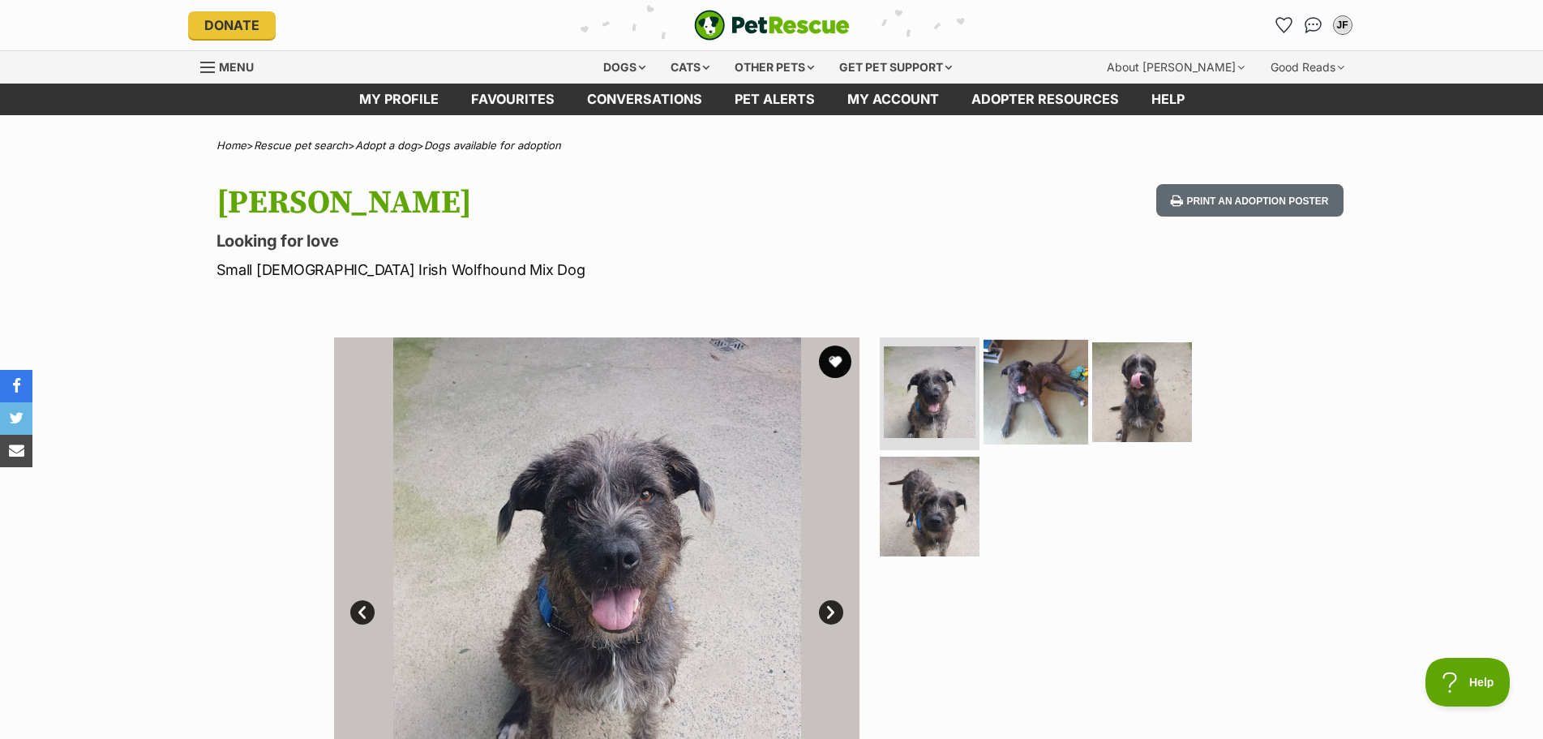
click at [1033, 384] on img at bounding box center [1036, 391] width 105 height 105
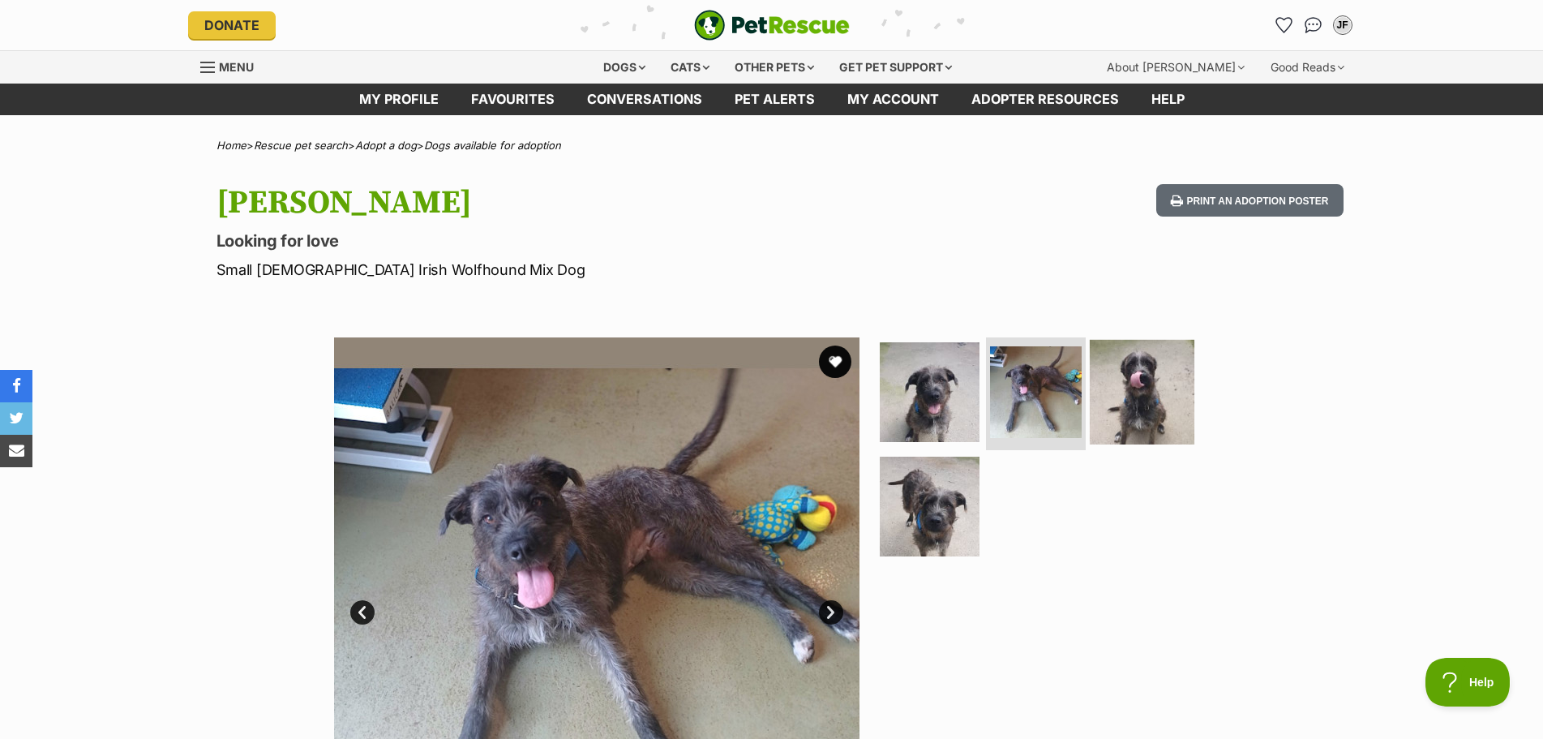
click at [1151, 389] on img at bounding box center [1142, 391] width 105 height 105
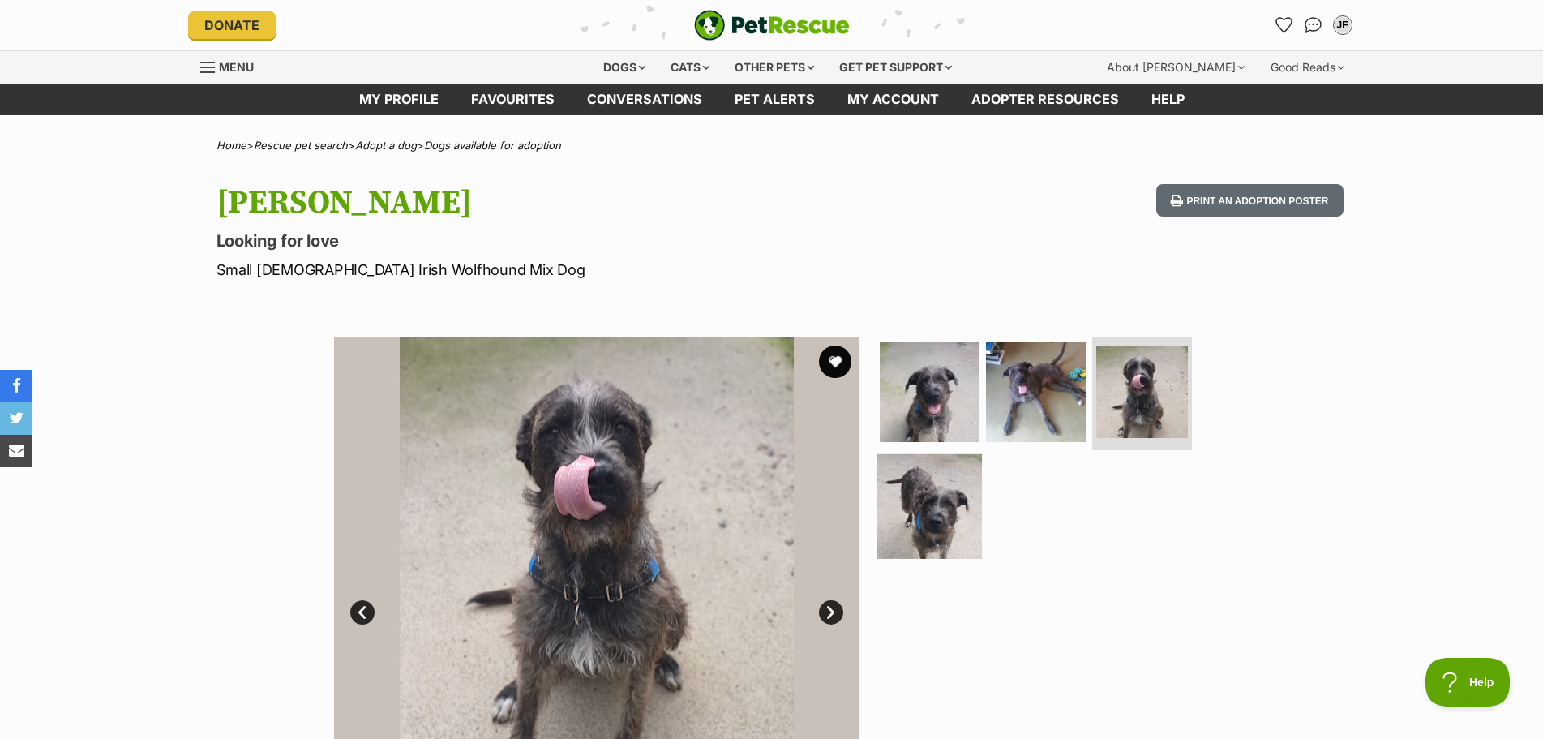
click at [932, 511] on img at bounding box center [929, 506] width 105 height 105
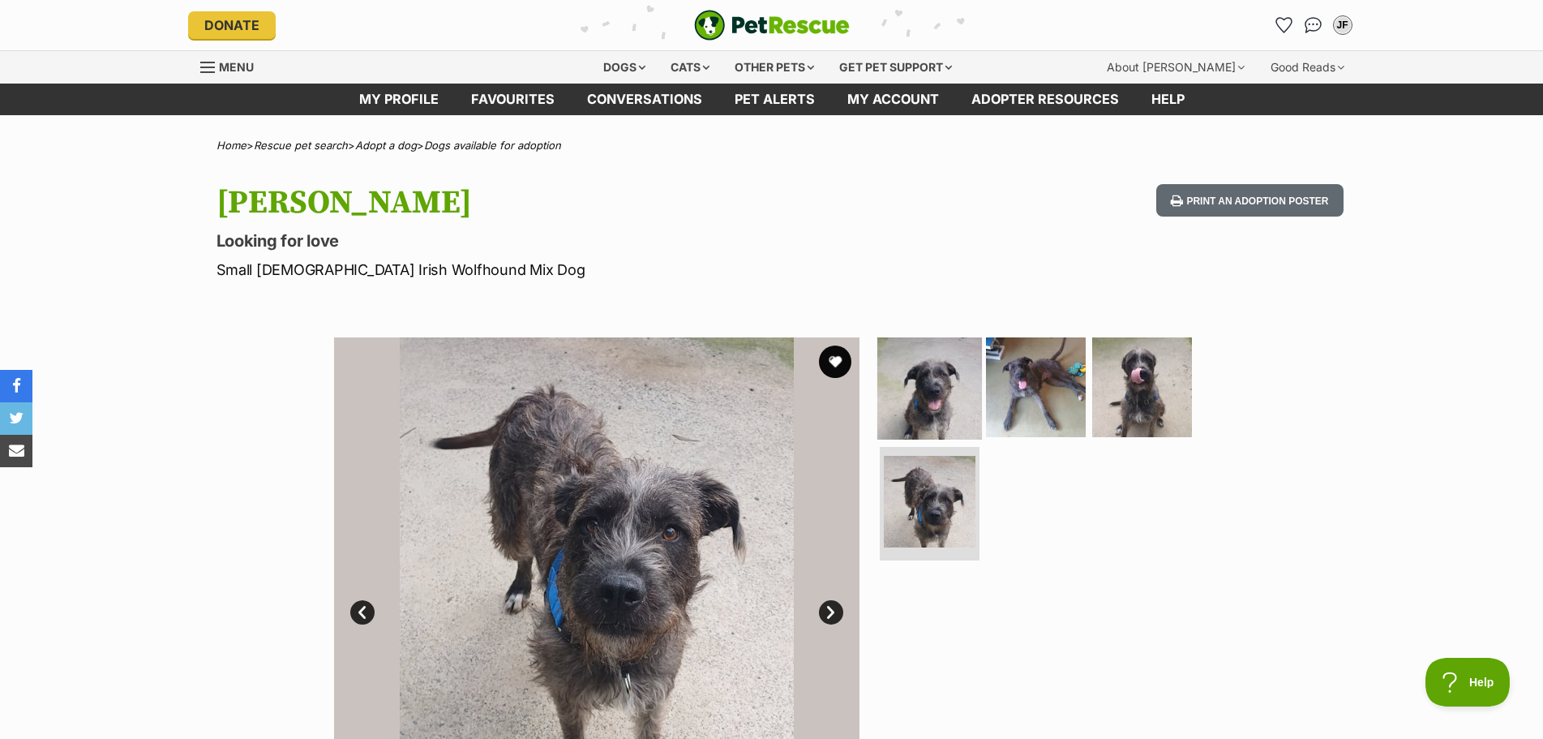
click at [954, 409] on img at bounding box center [929, 386] width 105 height 105
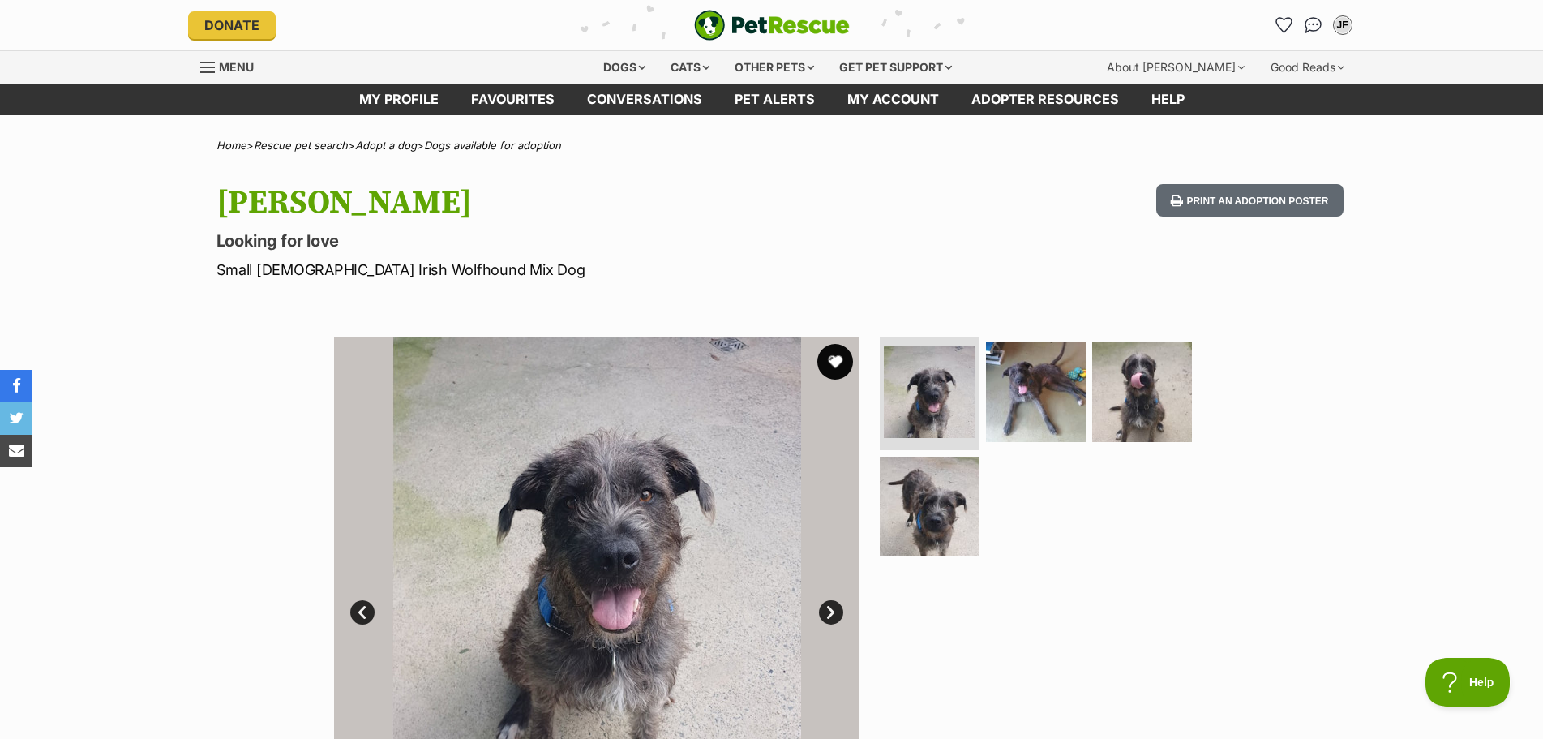
click at [838, 358] on button "favourite" at bounding box center [835, 362] width 36 height 36
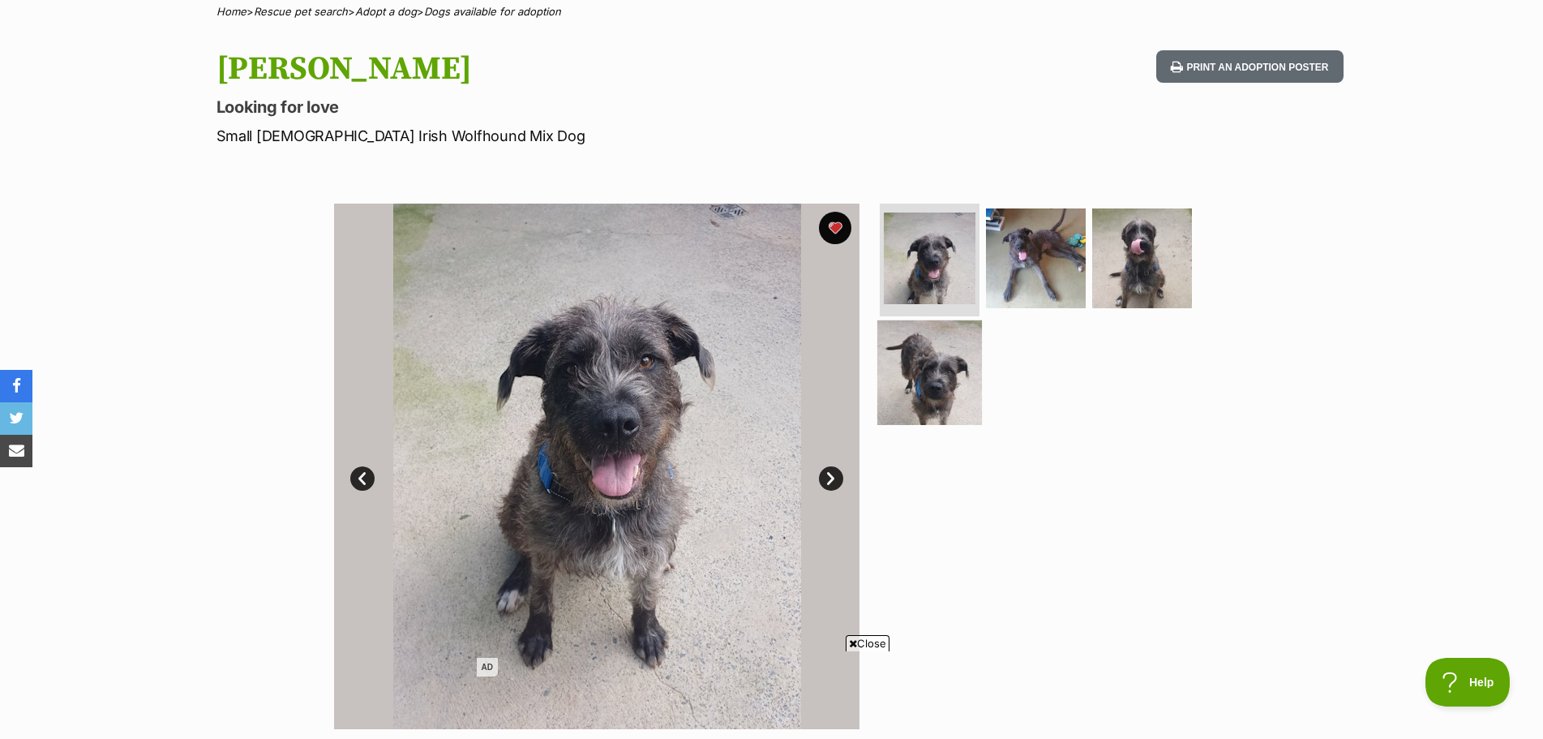
scroll to position [162, 0]
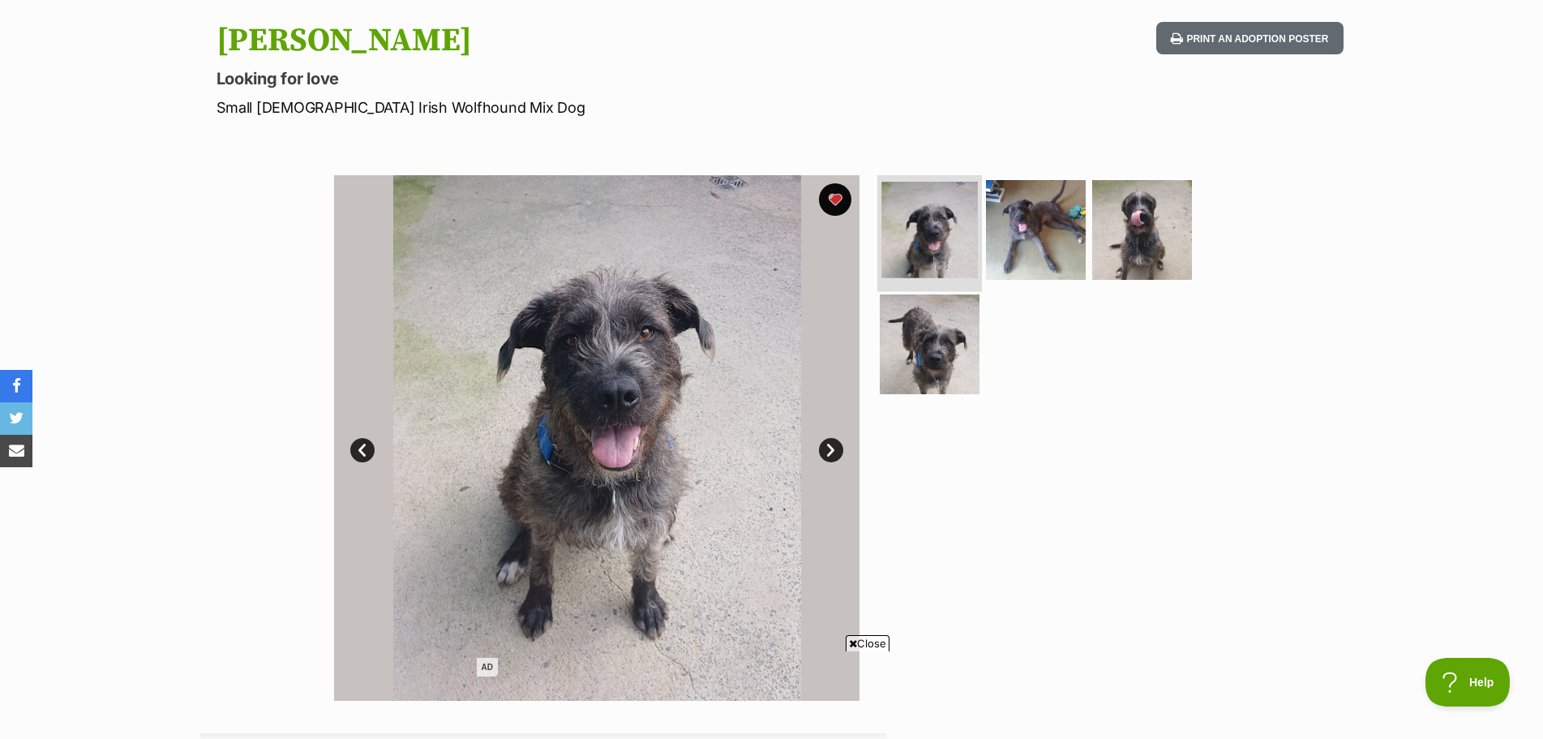
click at [924, 214] on img at bounding box center [929, 230] width 96 height 96
click at [933, 215] on img at bounding box center [929, 230] width 96 height 96
click at [1054, 239] on img at bounding box center [1036, 229] width 105 height 105
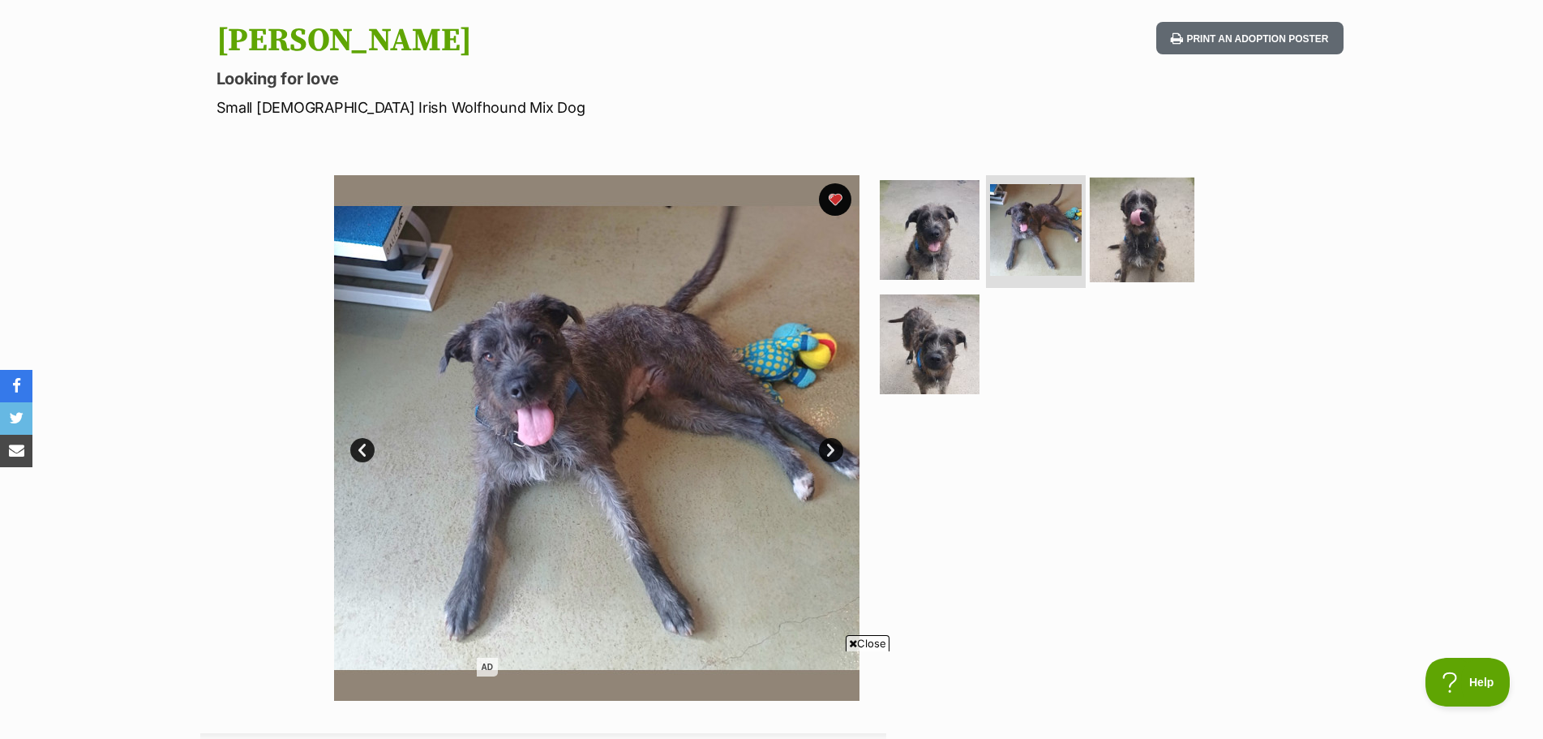
click at [1167, 234] on img at bounding box center [1142, 229] width 105 height 105
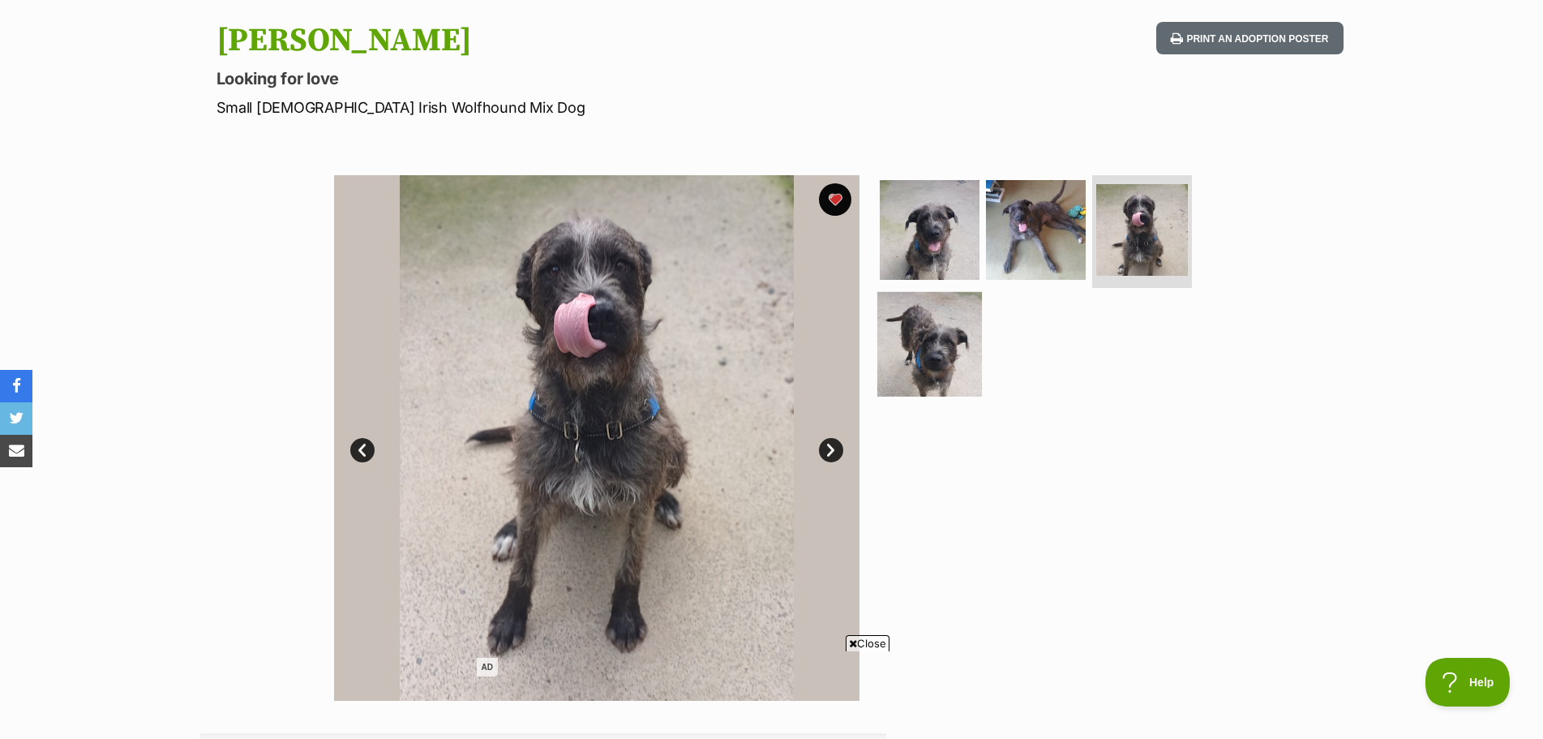
click at [940, 336] on img at bounding box center [929, 344] width 105 height 105
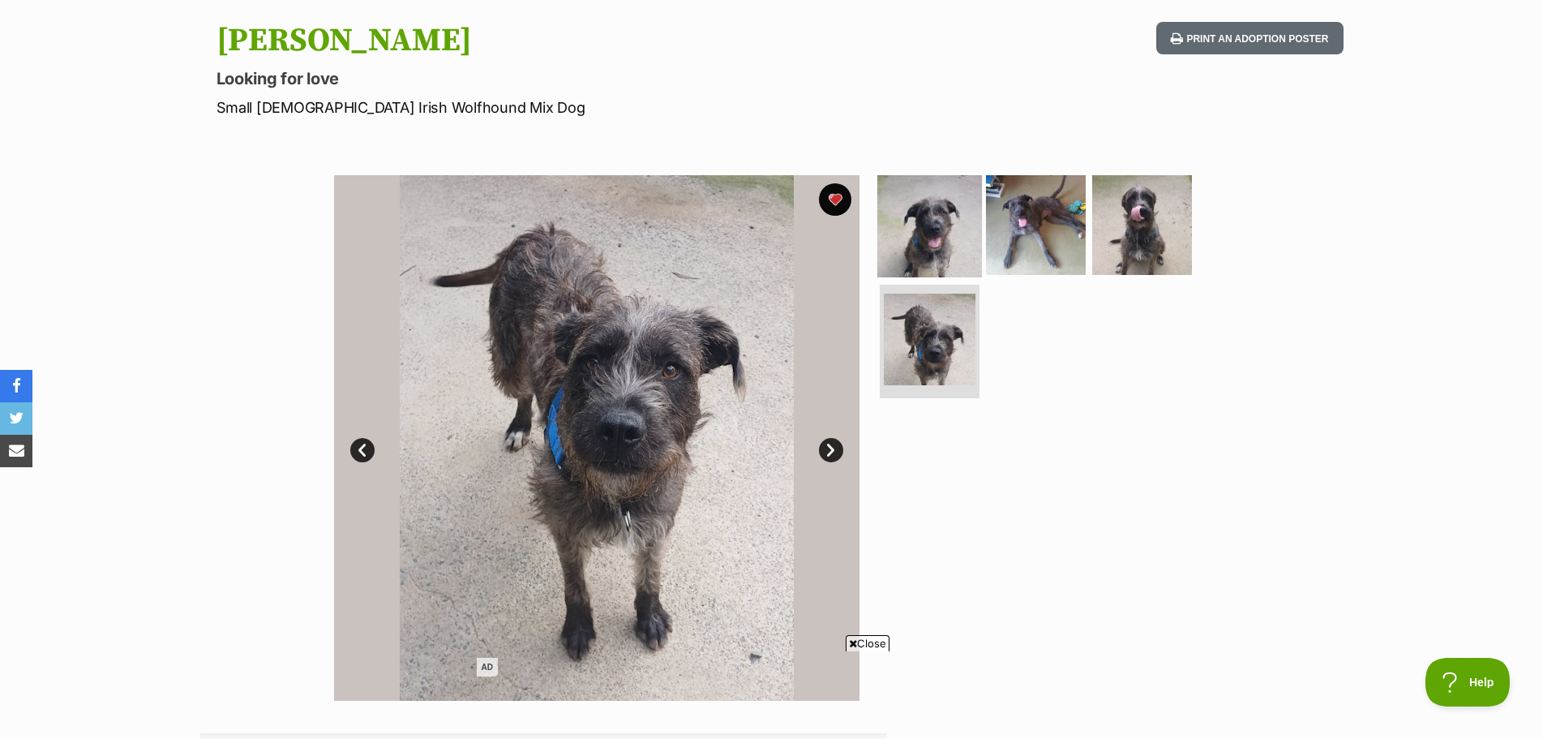
click at [954, 191] on img at bounding box center [929, 224] width 105 height 105
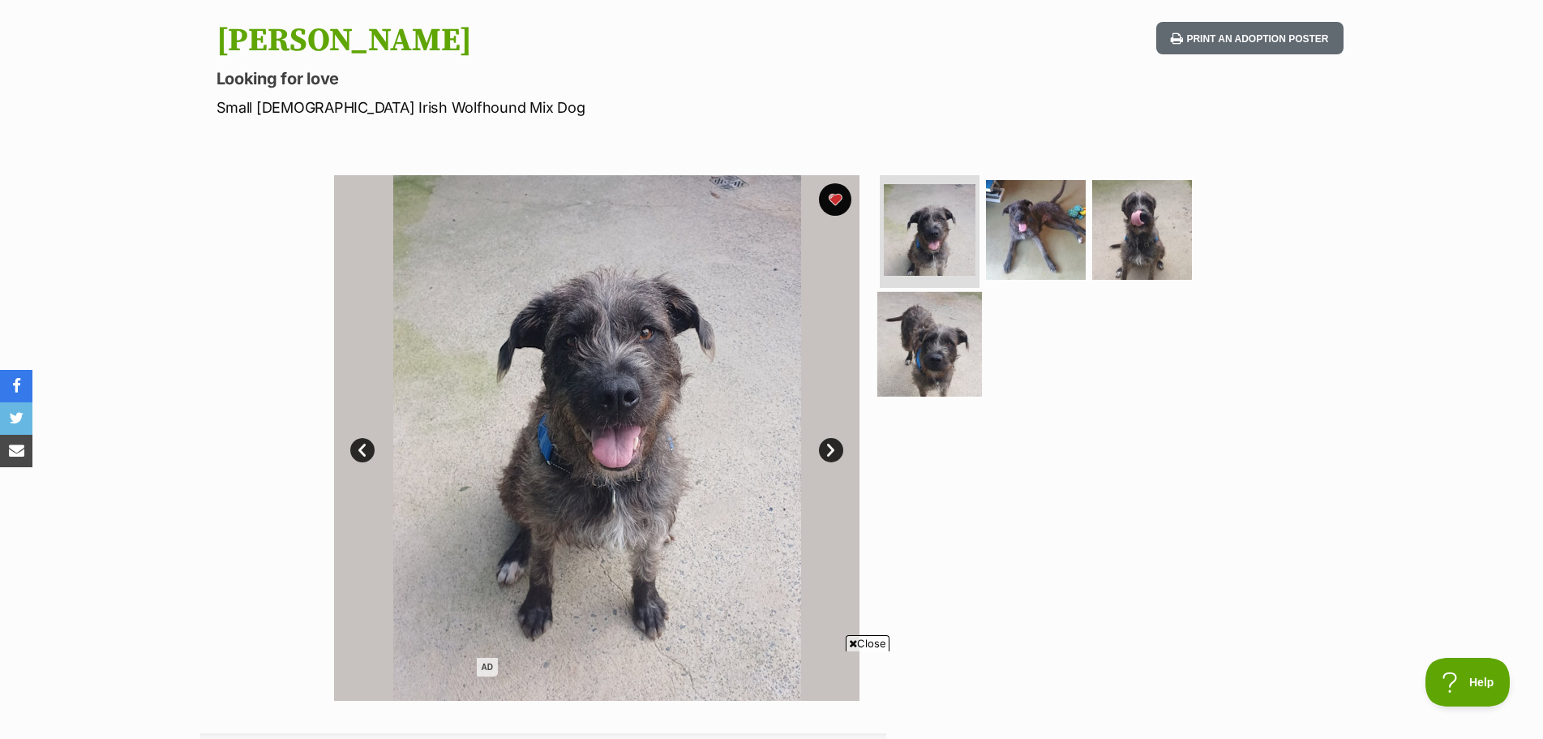
click at [966, 346] on img at bounding box center [929, 344] width 105 height 105
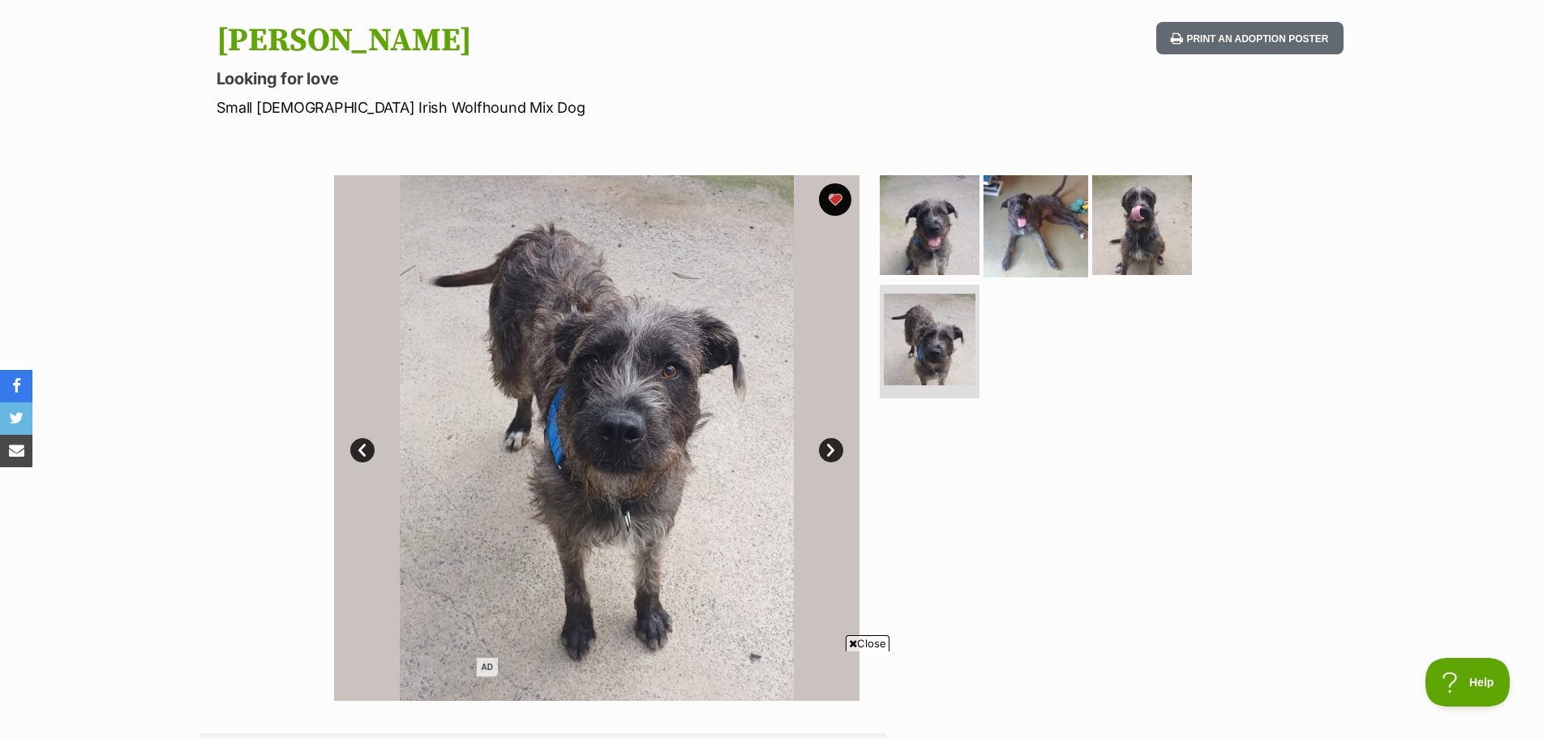
click at [984, 232] on img at bounding box center [1036, 224] width 105 height 105
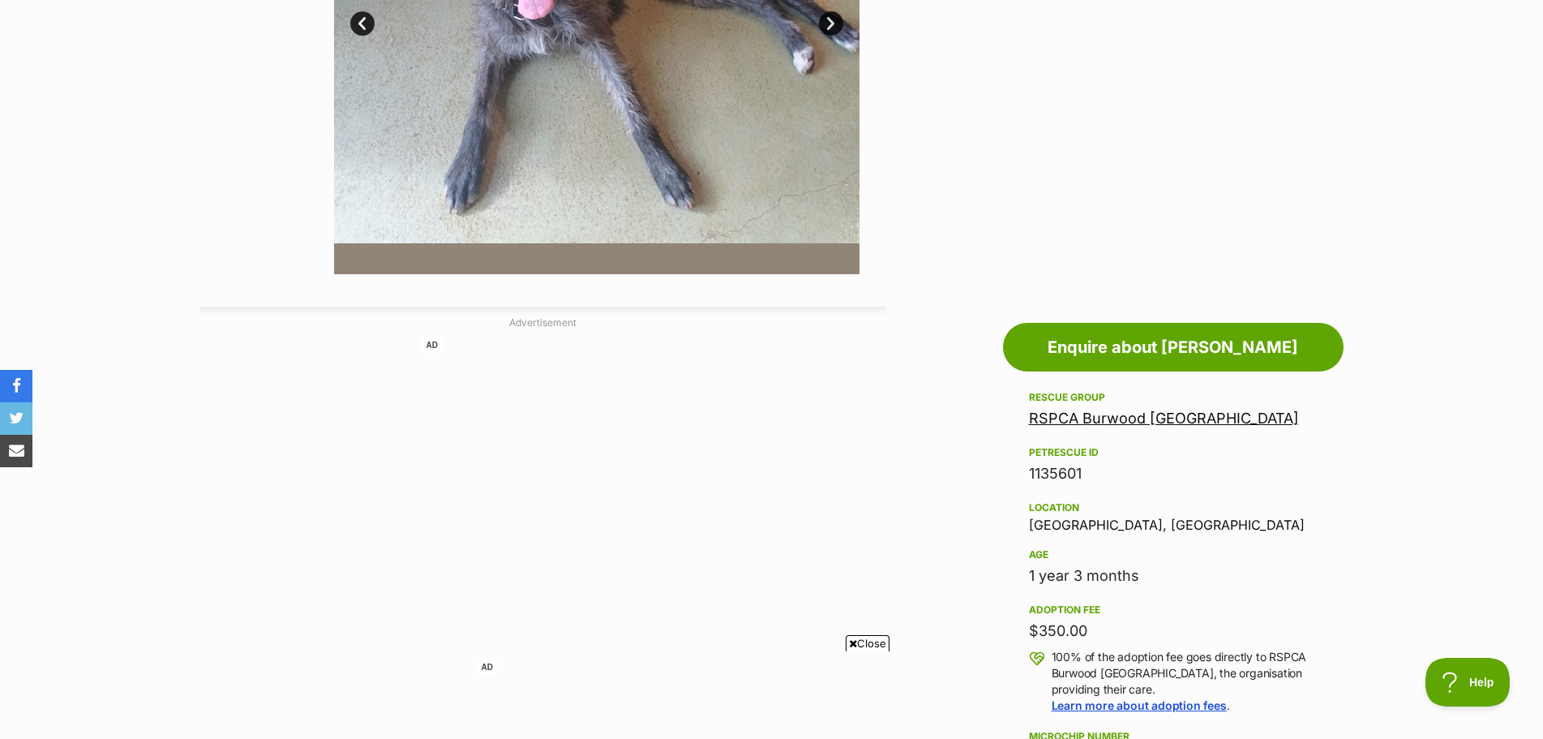
scroll to position [568, 0]
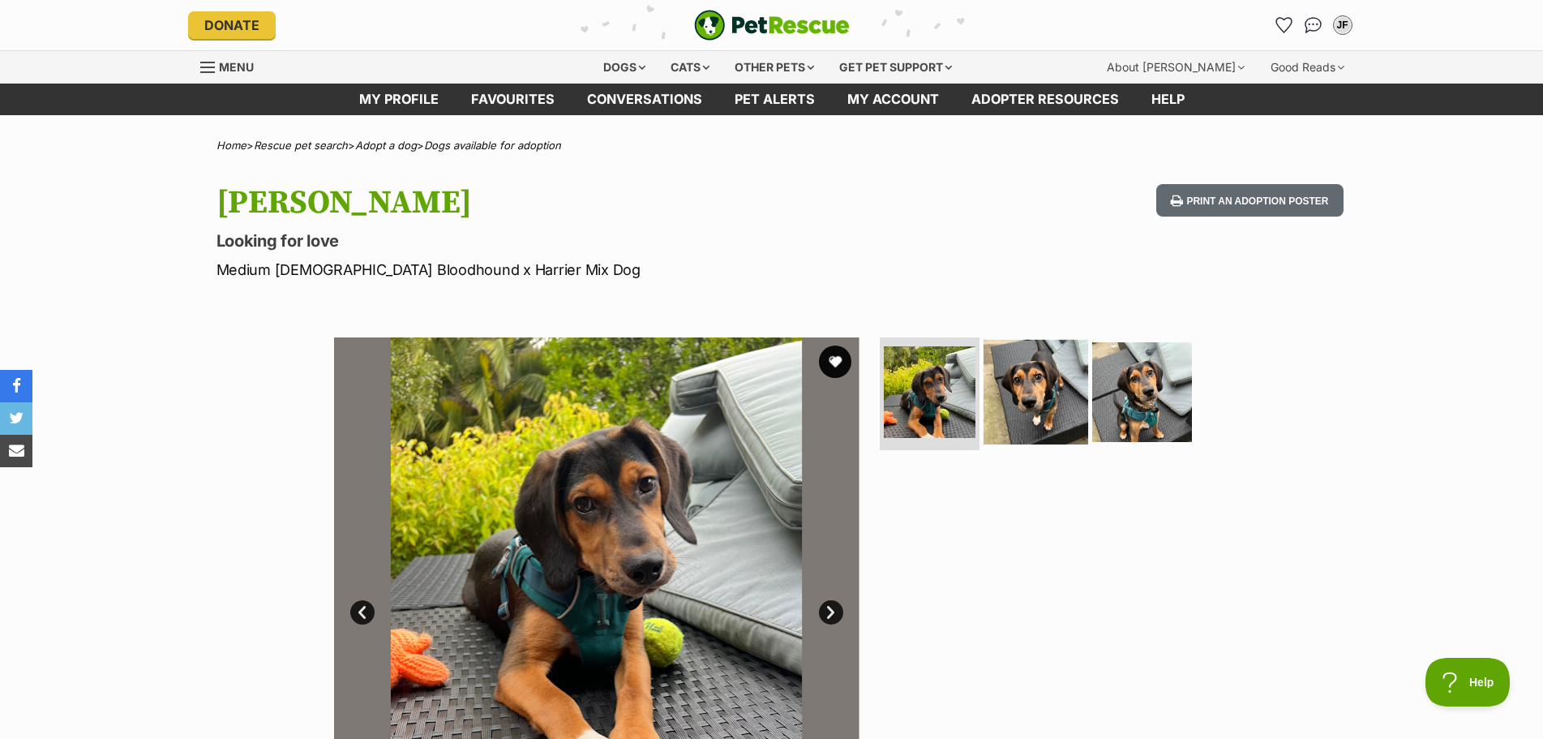
click at [1059, 395] on img at bounding box center [1036, 391] width 105 height 105
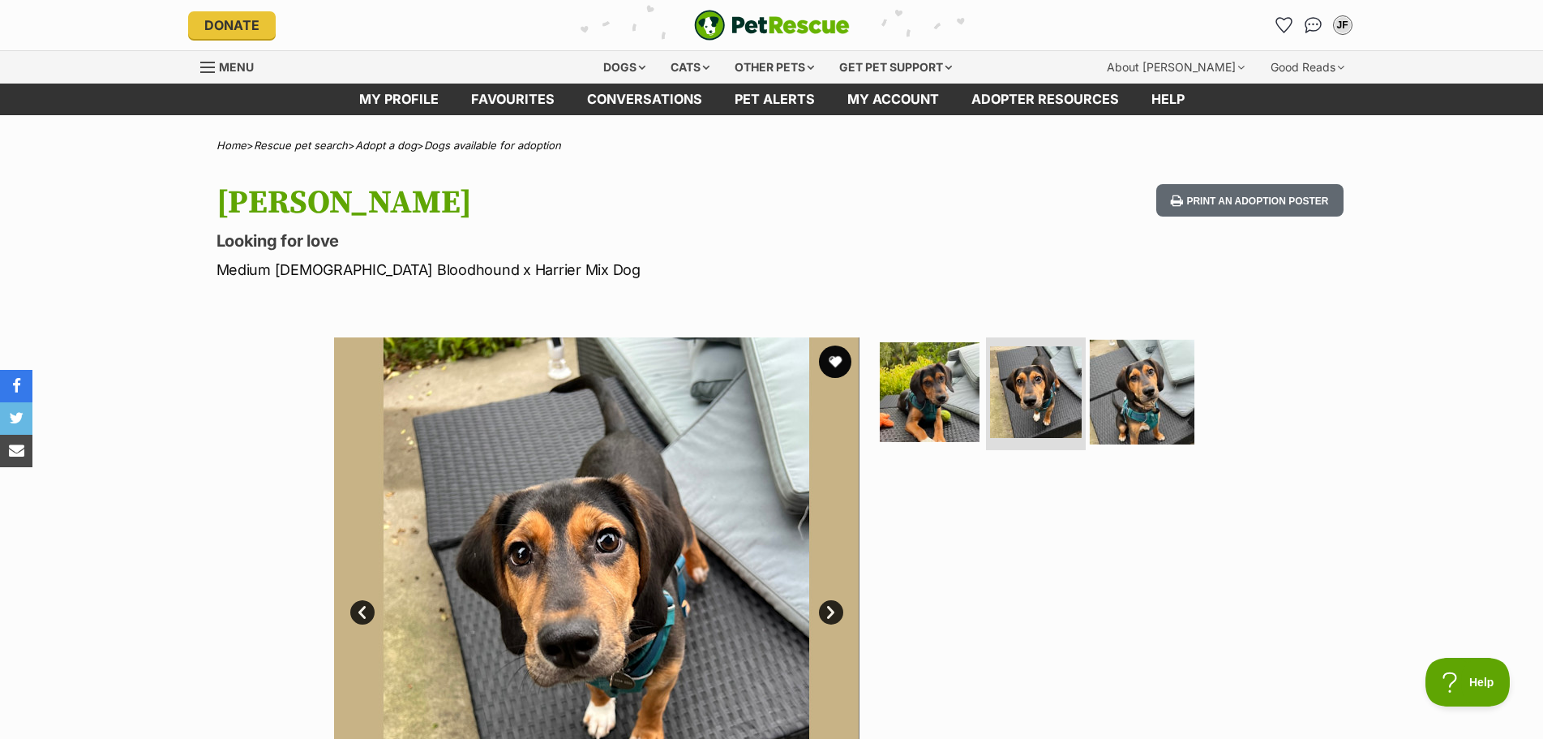
click at [1160, 398] on img at bounding box center [1142, 391] width 105 height 105
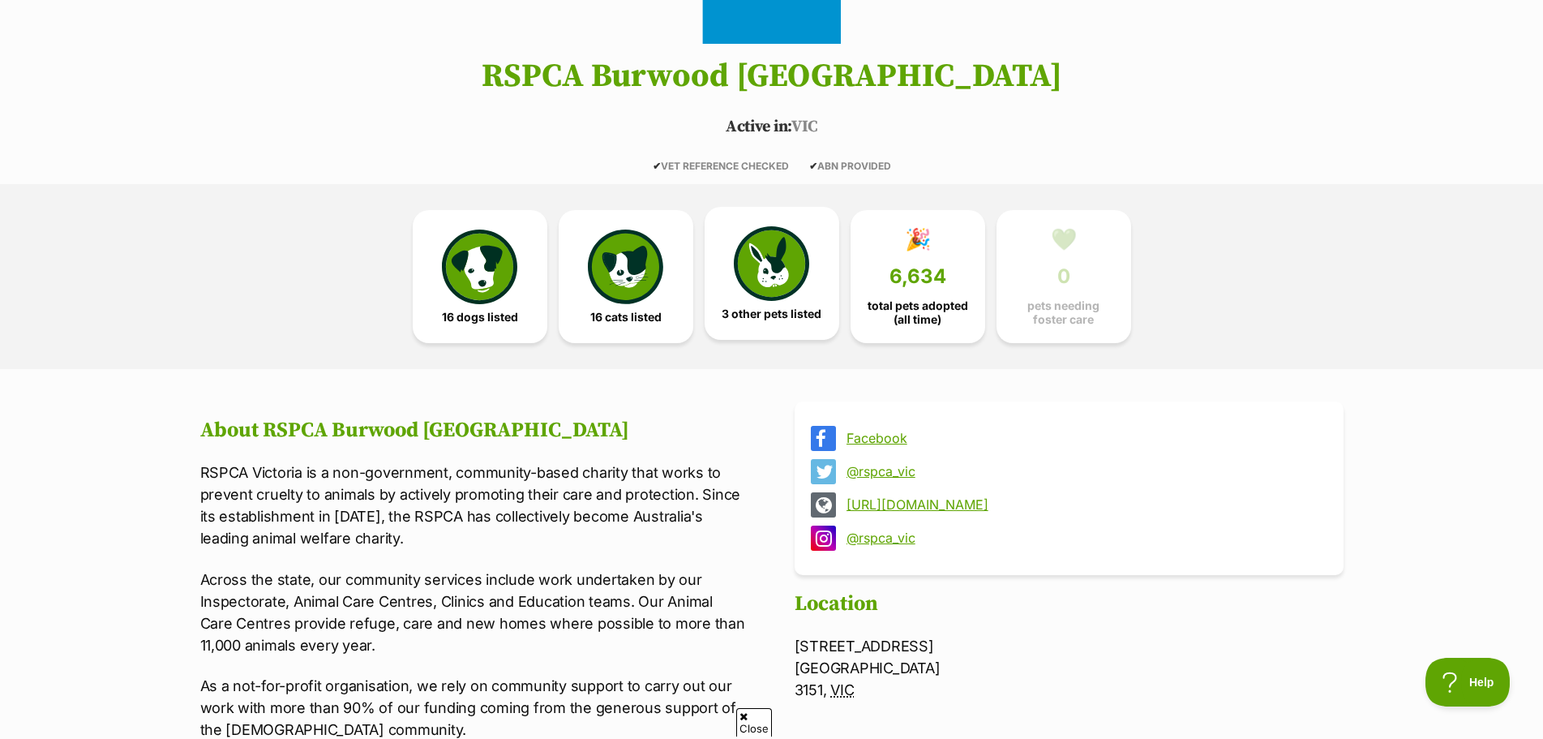
scroll to position [243, 0]
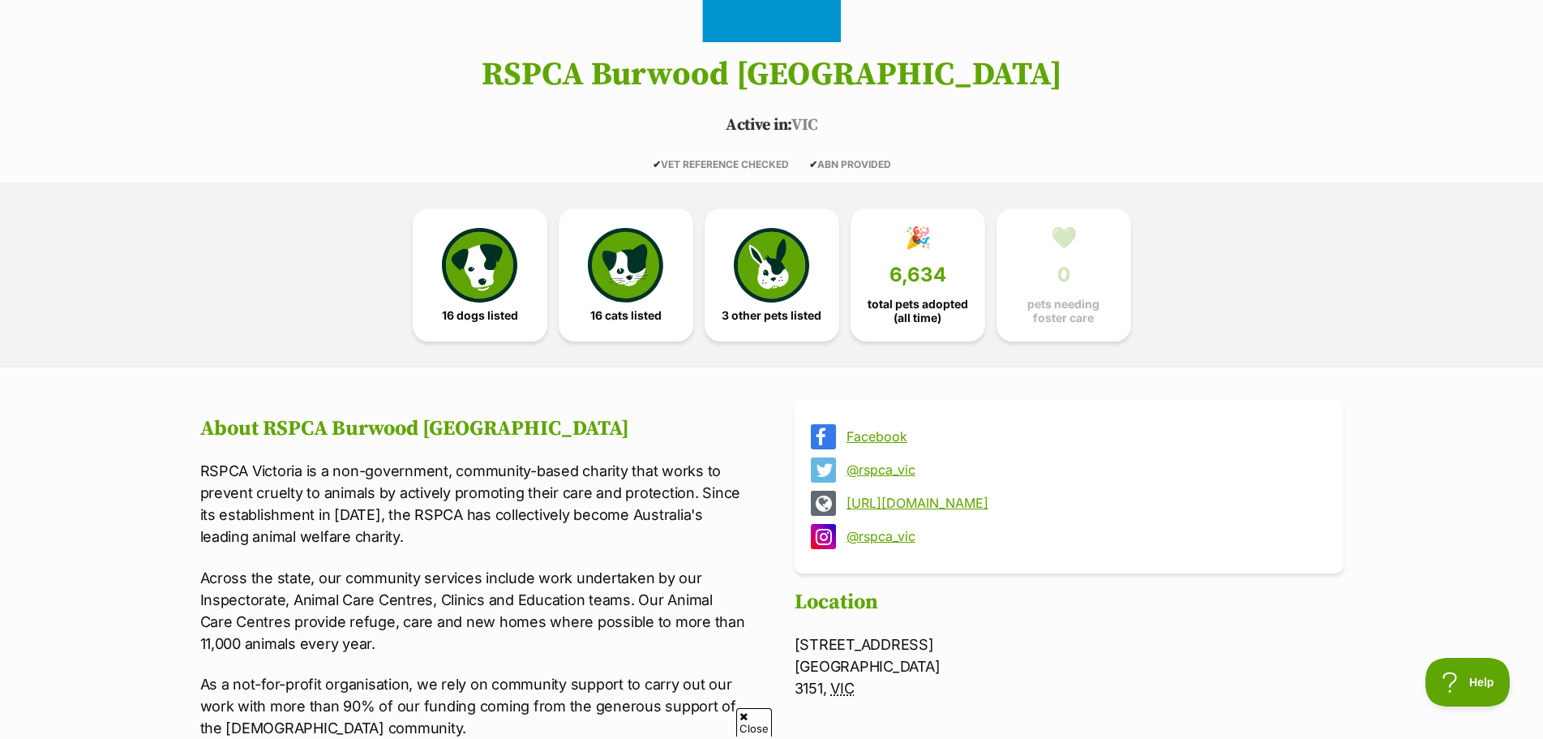
click at [914, 502] on link "[URL][DOMAIN_NAME]" at bounding box center [1083, 502] width 474 height 15
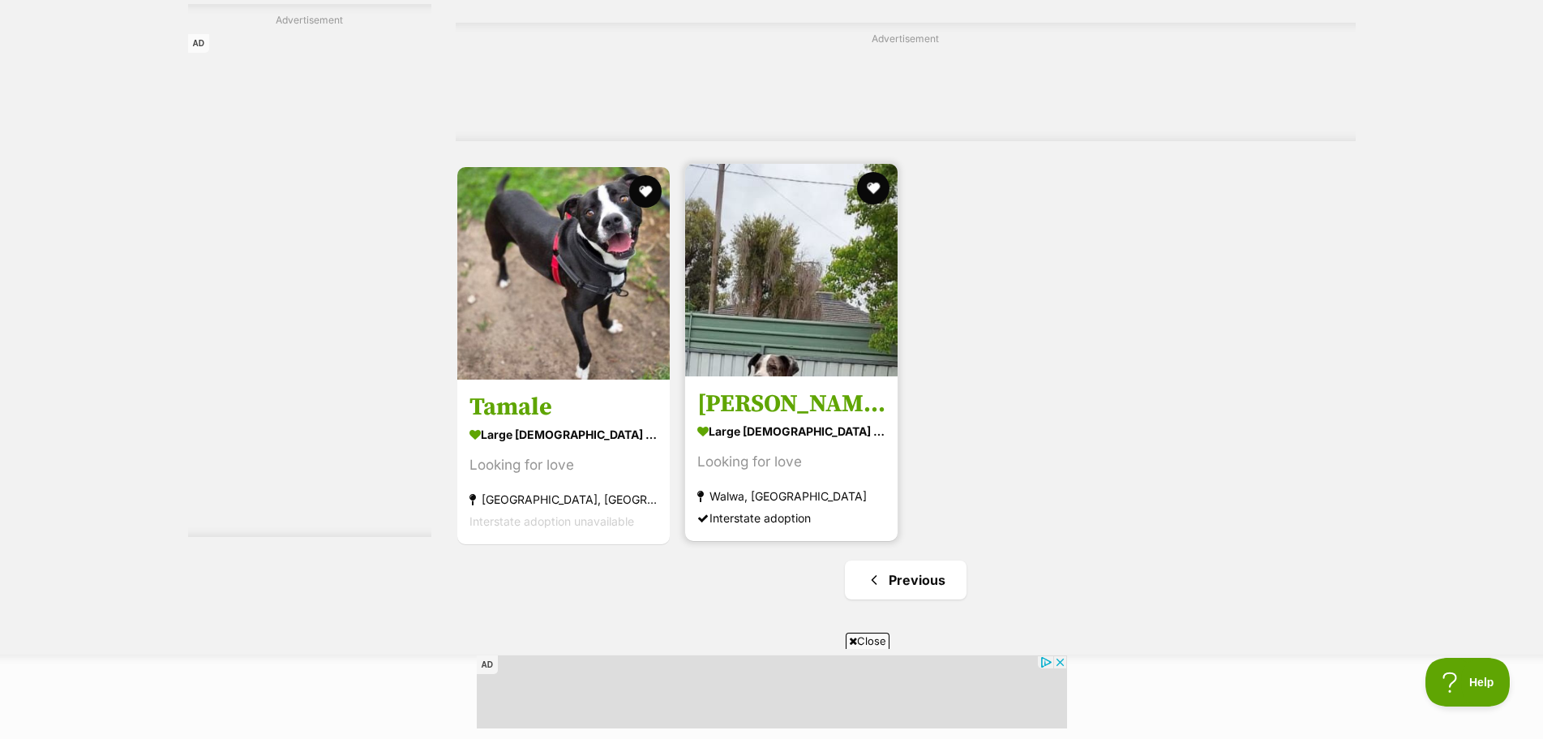
scroll to position [7216, 0]
